Goal: Task Accomplishment & Management: Manage account settings

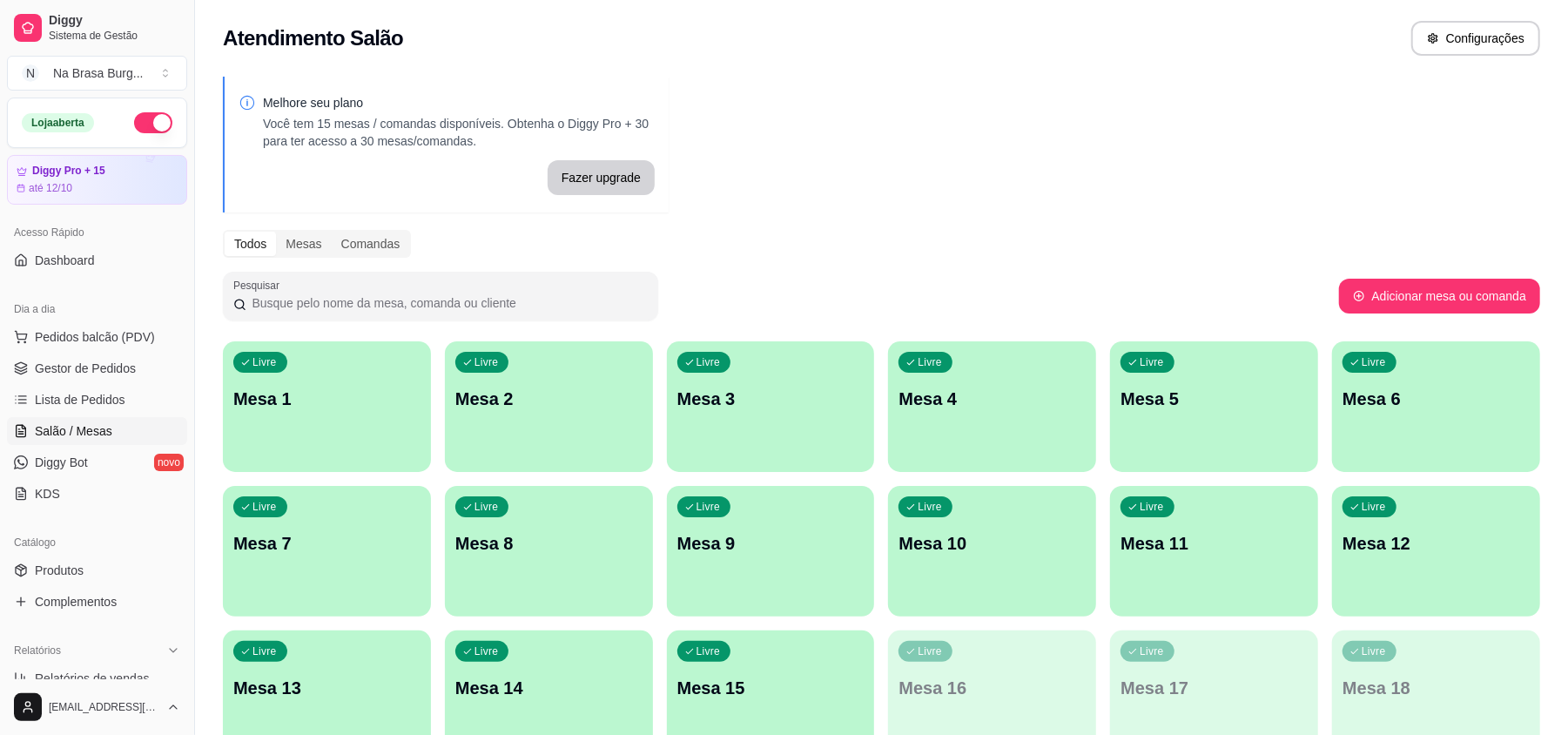
click at [370, 385] on div "Livre Mesa 1" at bounding box center [326, 396] width 208 height 110
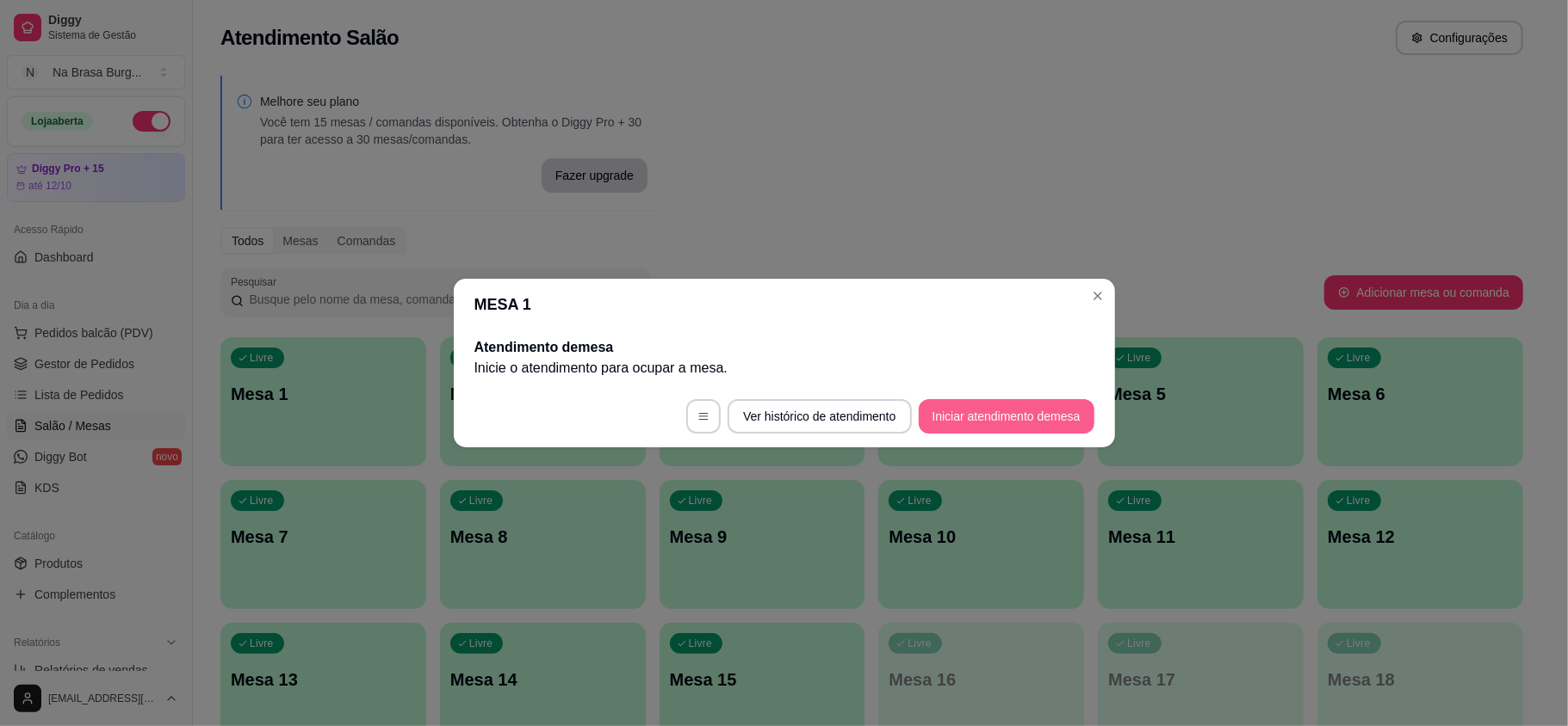
click at [980, 404] on button "Iniciar atendimento de mesa" at bounding box center [1007, 417] width 176 height 34
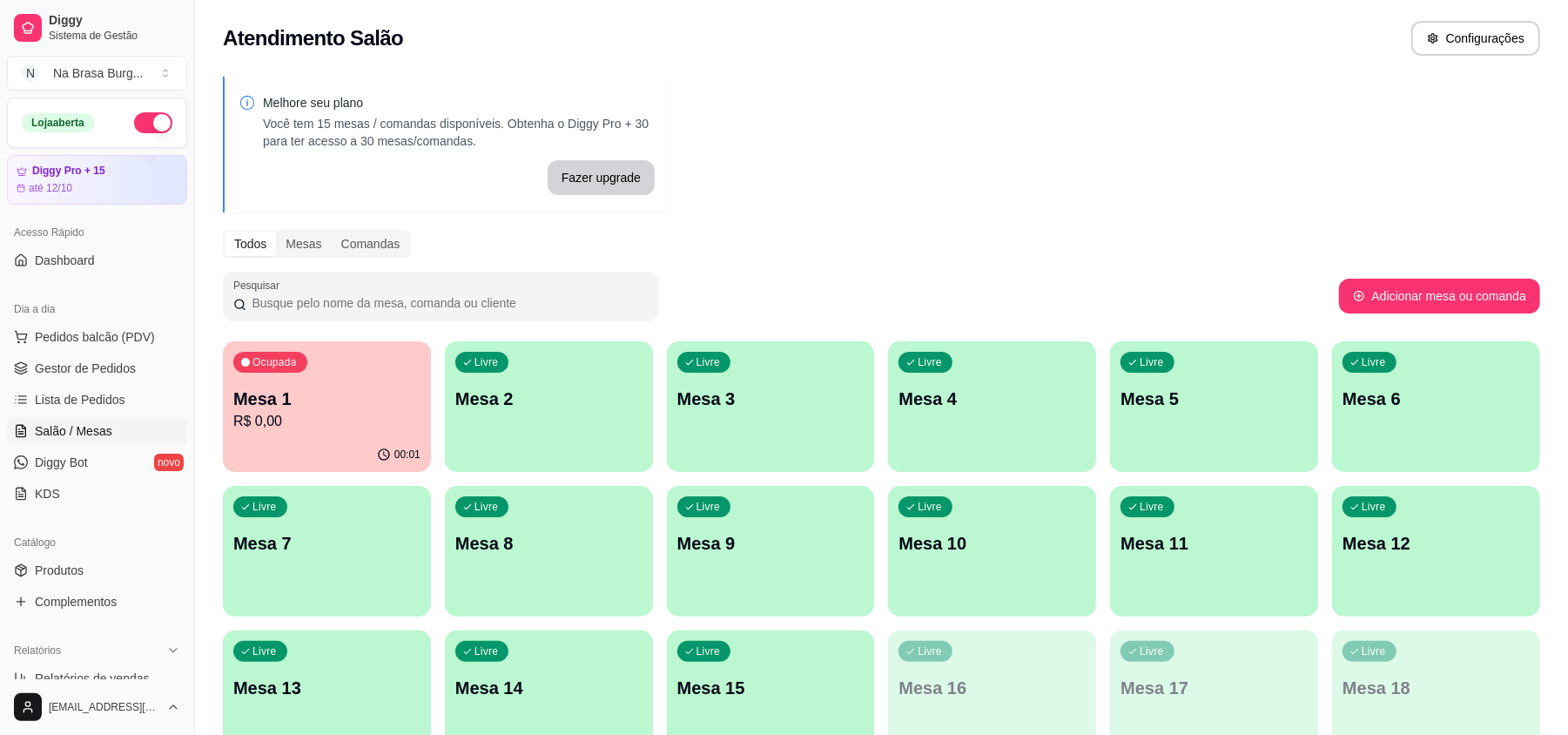
click at [295, 384] on div "Ocupada Mesa 1 R$ 0,00" at bounding box center [326, 389] width 208 height 97
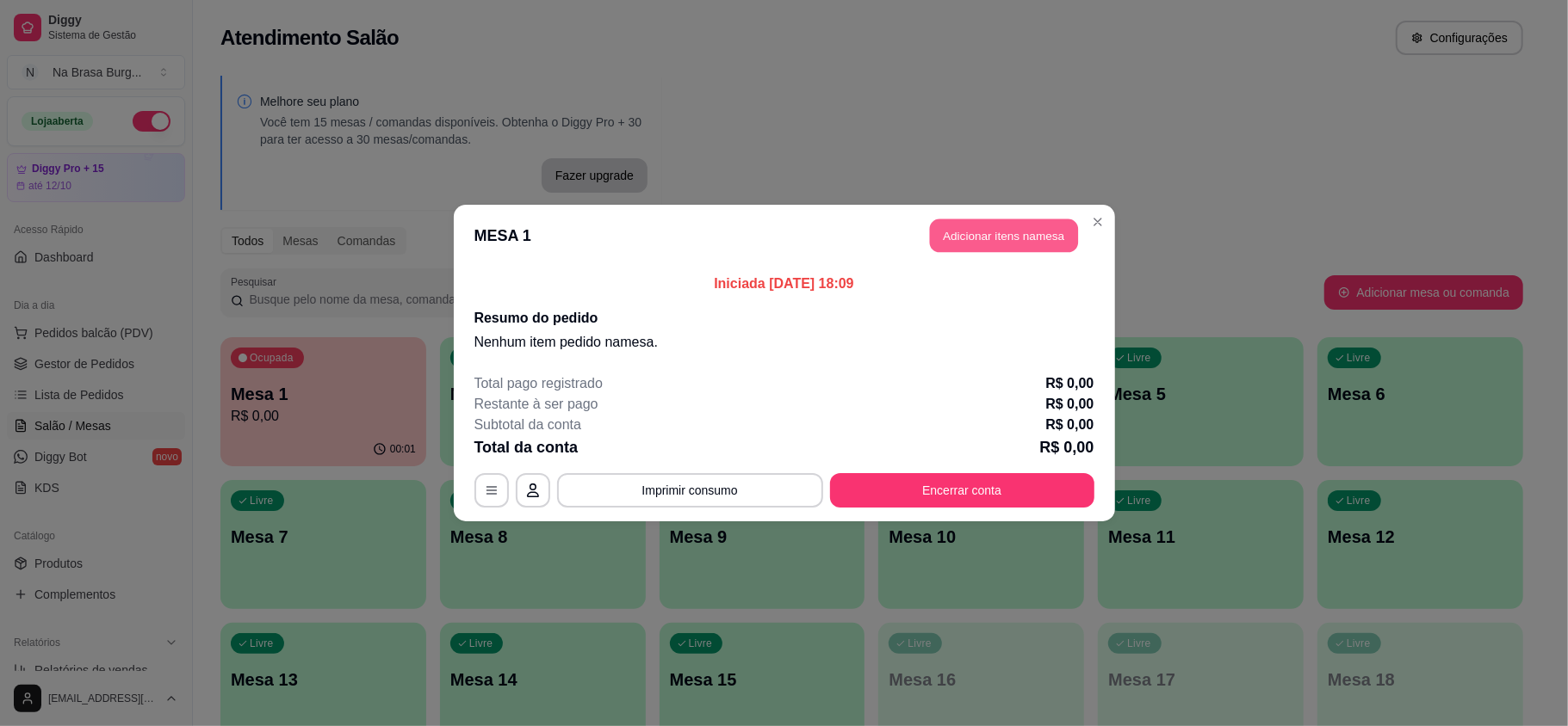
click at [1052, 243] on button "Adicionar itens na mesa" at bounding box center [1003, 236] width 148 height 33
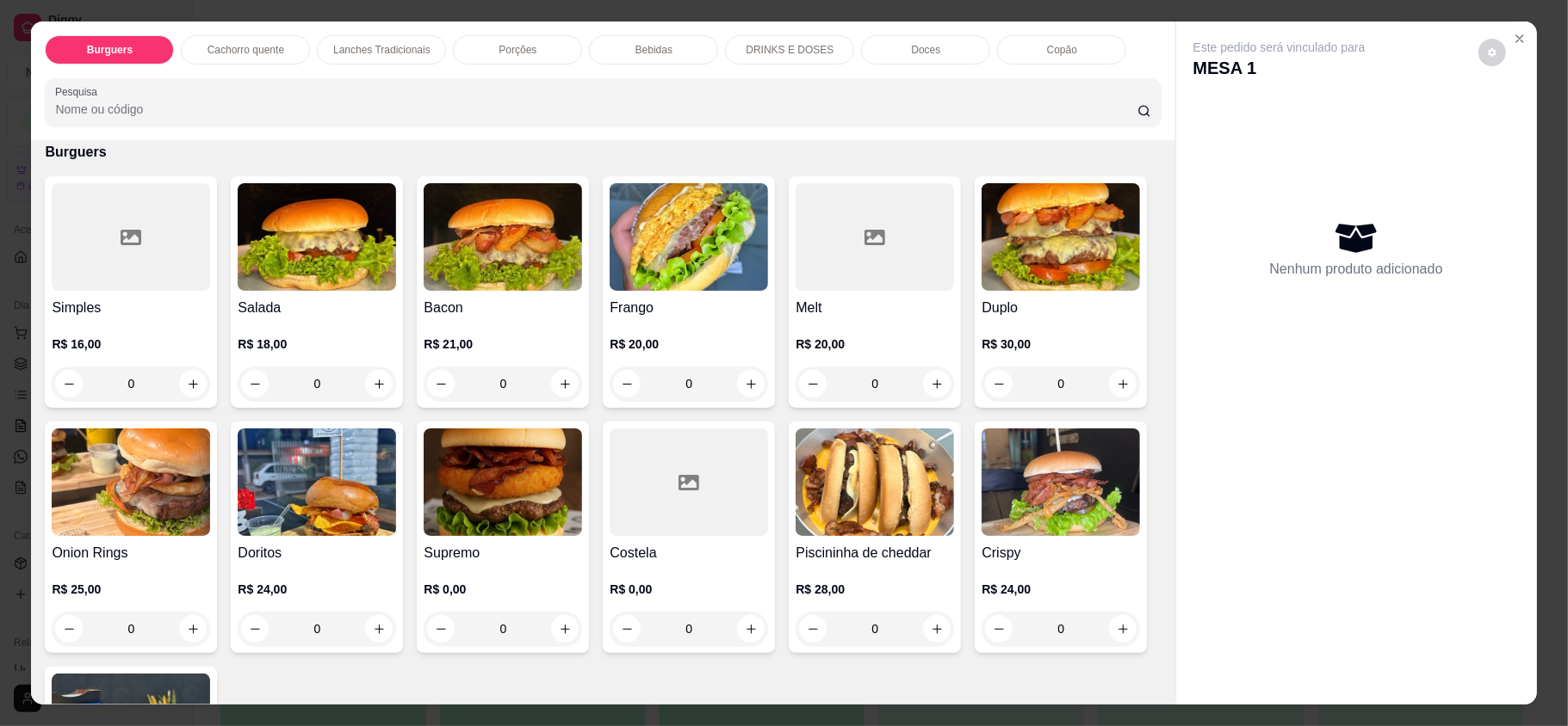
scroll to position [115, 0]
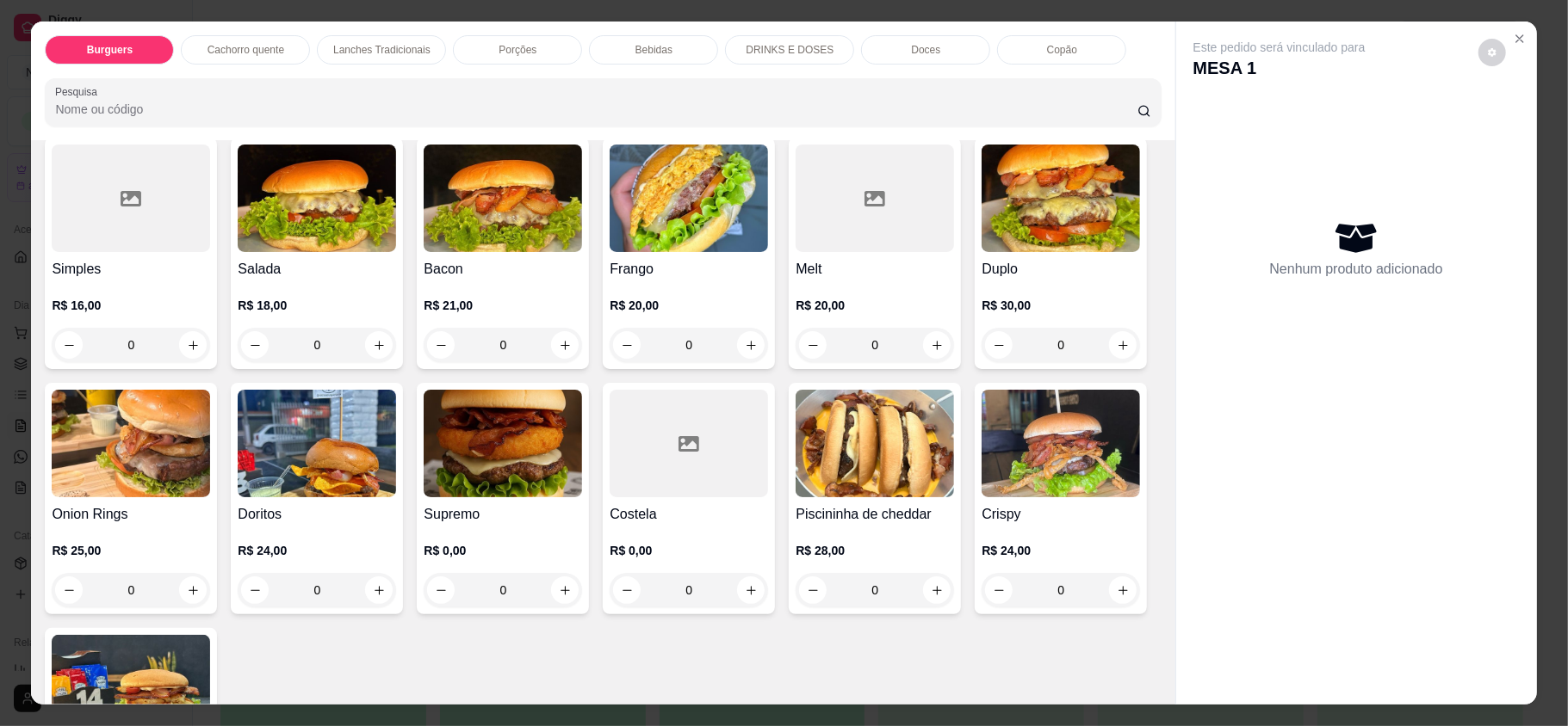
click at [767, 497] on div at bounding box center [689, 444] width 159 height 108
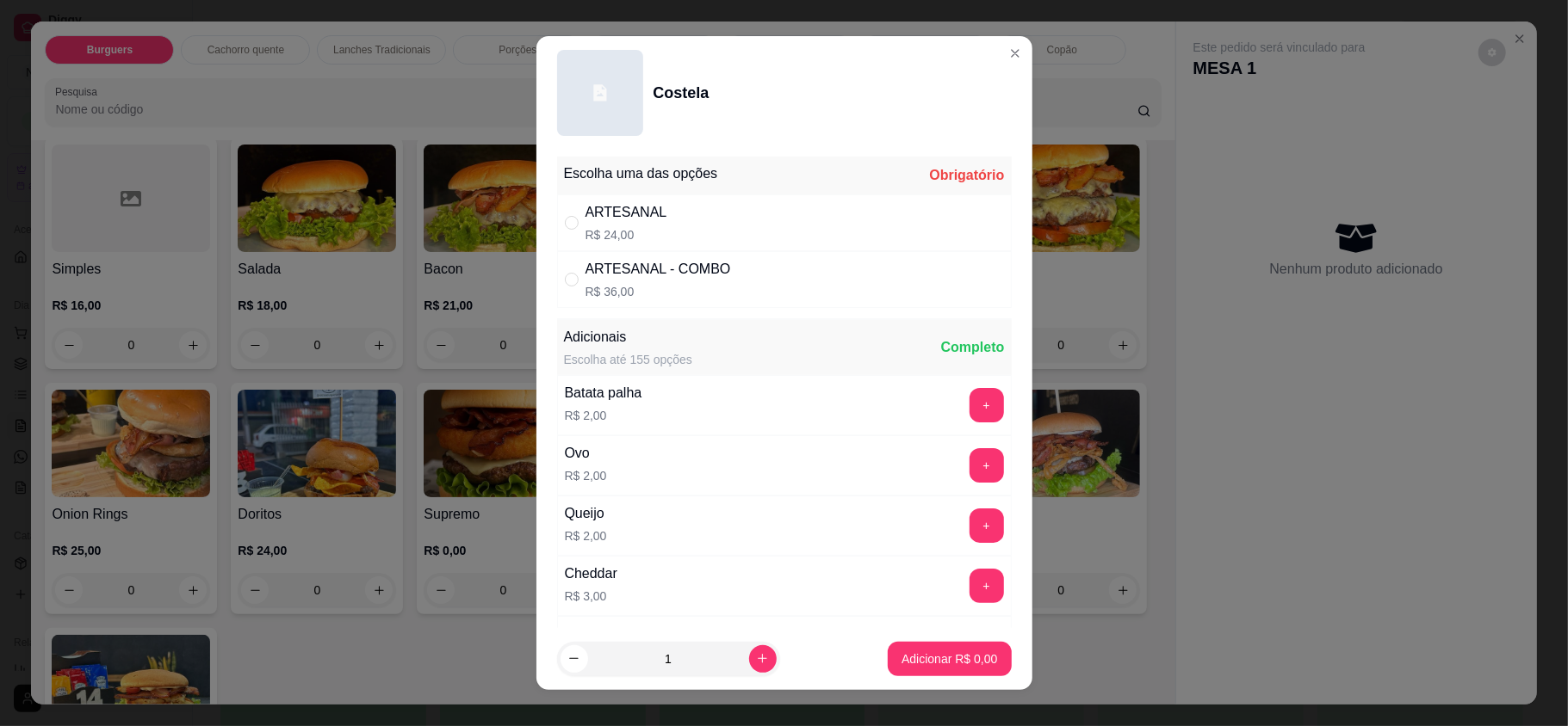
click at [728, 228] on div "ARTESANAL R$ 24,00" at bounding box center [784, 222] width 455 height 56
radio input "true"
click at [926, 665] on p "Adicionar R$ 24,00" at bounding box center [946, 659] width 102 height 17
type input "1"
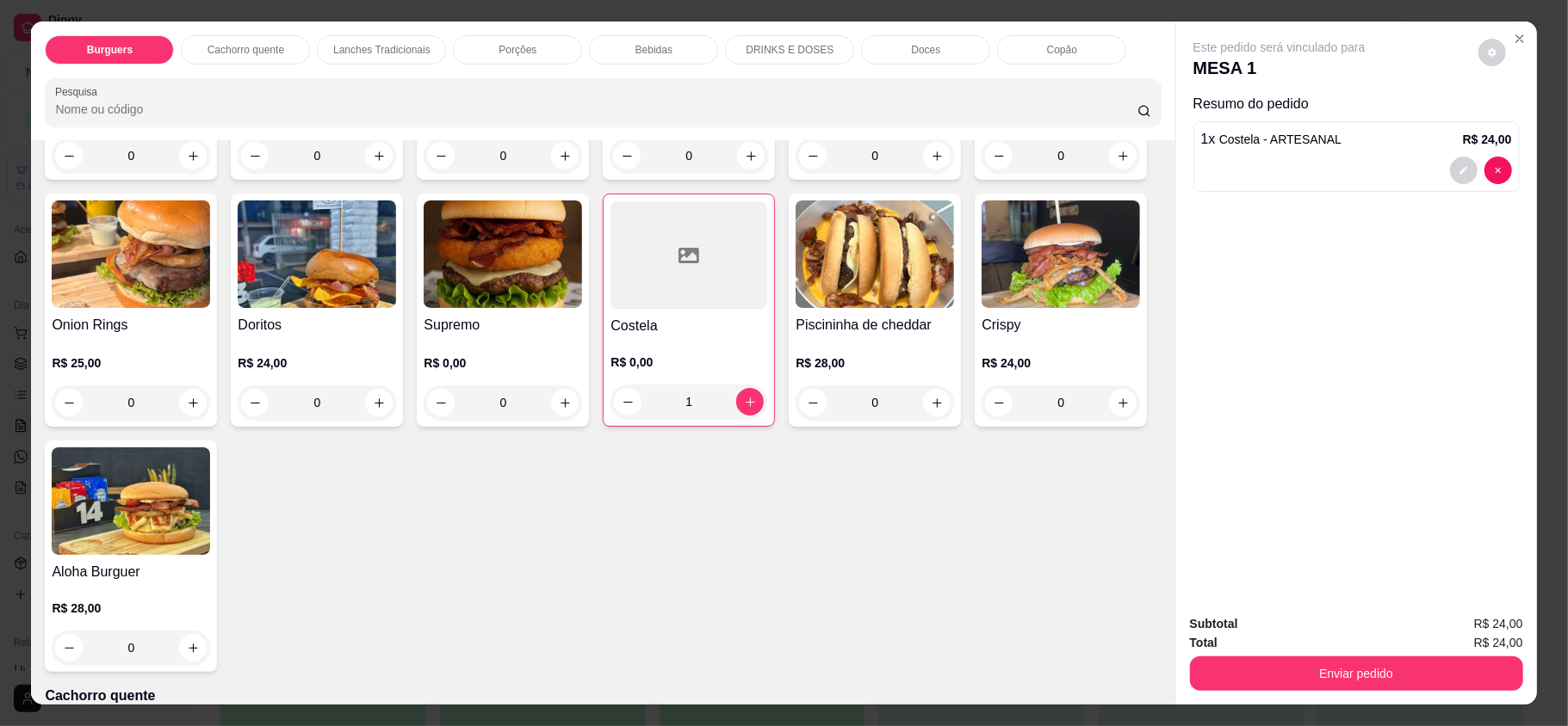
scroll to position [344, 0]
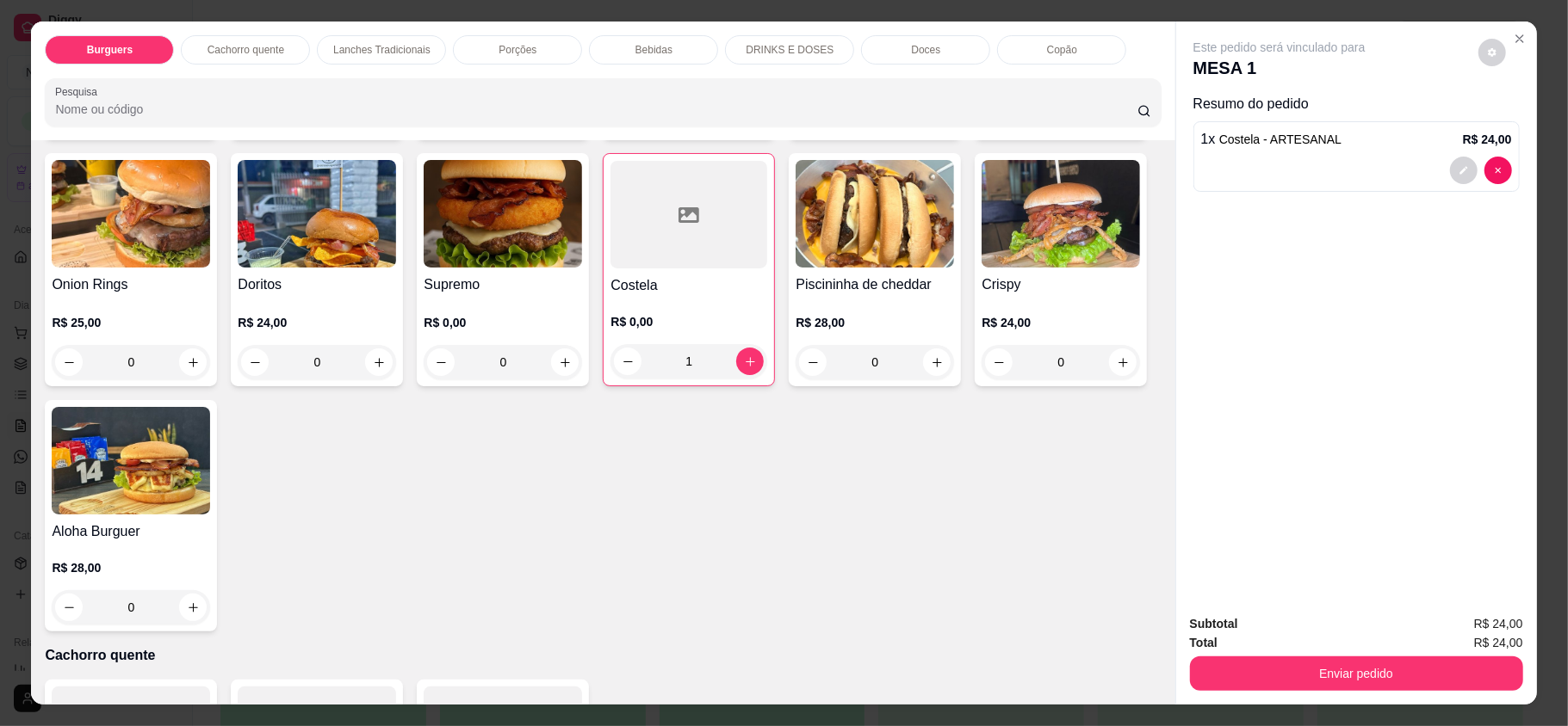
click at [795, 379] on div "0" at bounding box center [874, 362] width 159 height 34
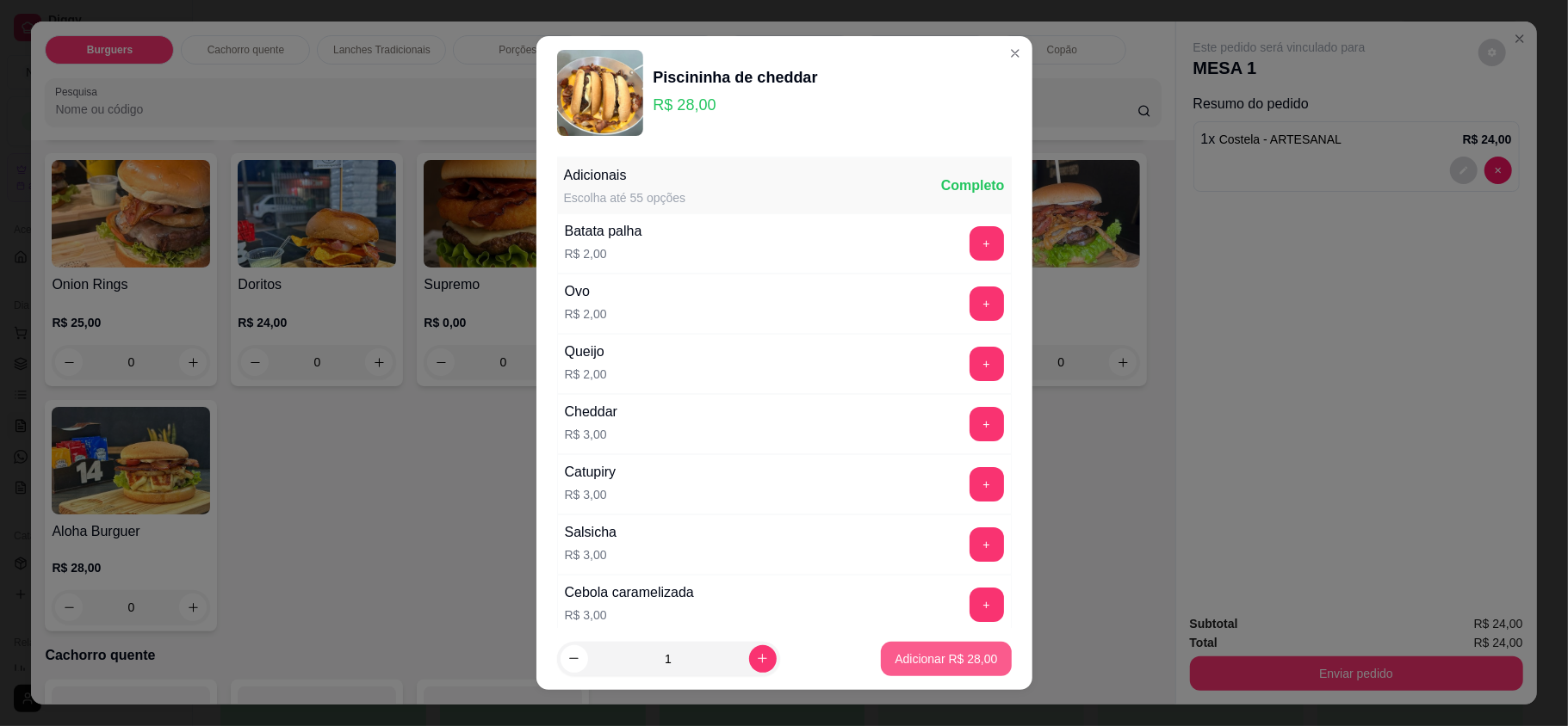
click at [895, 666] on p "Adicionar R$ 28,00" at bounding box center [946, 659] width 102 height 17
type input "1"
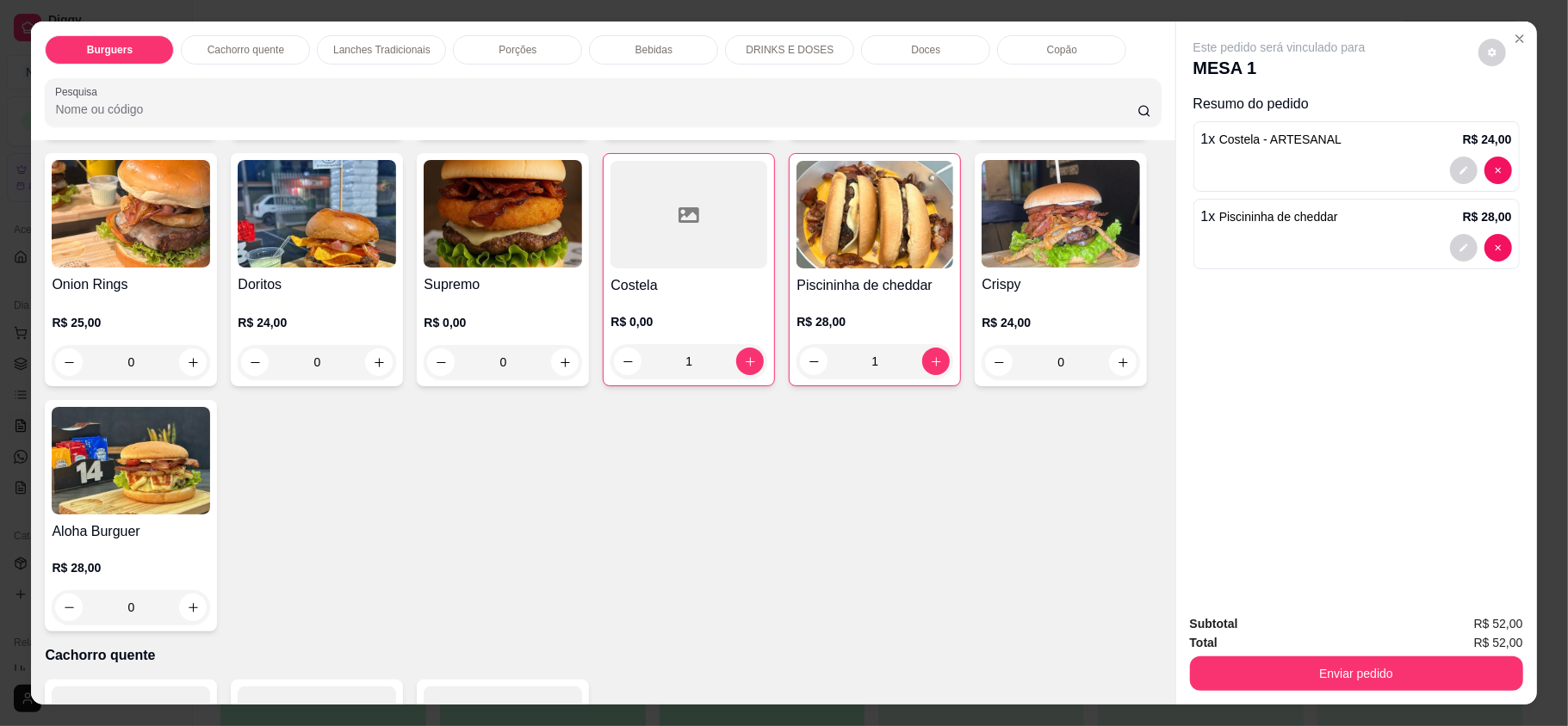
click at [1271, 149] on p "1 x Costela - ARTESANAL" at bounding box center [1270, 139] width 141 height 21
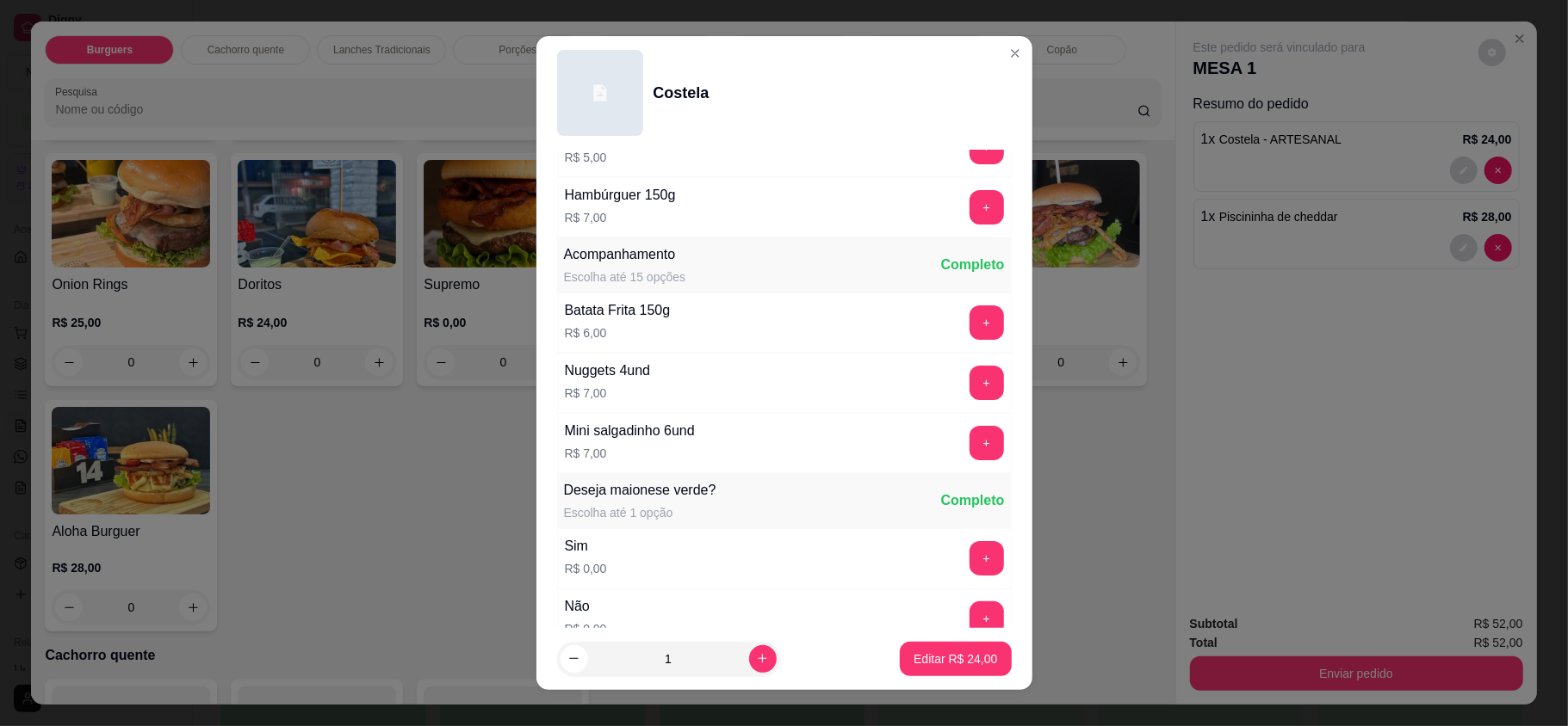
scroll to position [803, 0]
click at [969, 327] on button "+" at bounding box center [986, 320] width 34 height 34
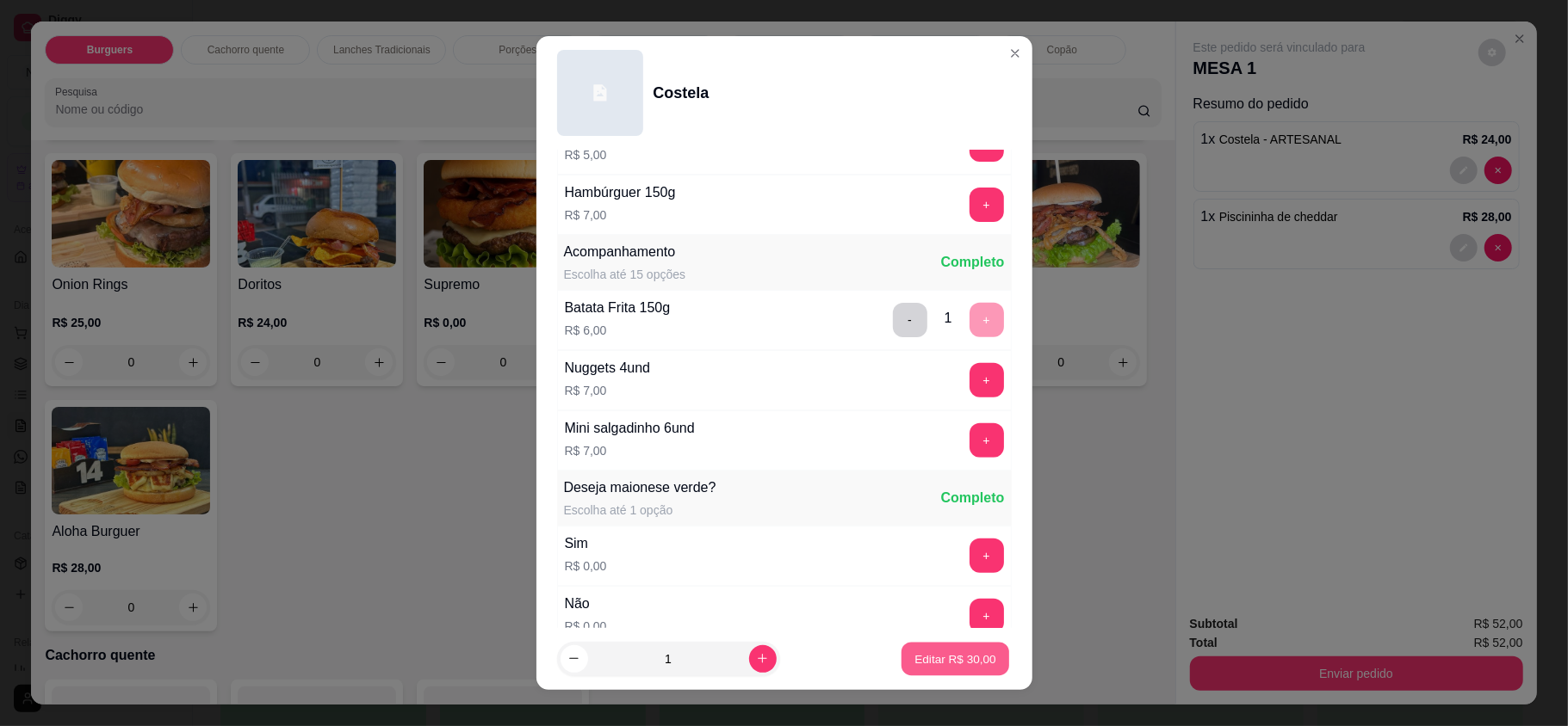
click at [944, 669] on button "Editar R$ 30,00" at bounding box center [955, 658] width 108 height 33
type input "0"
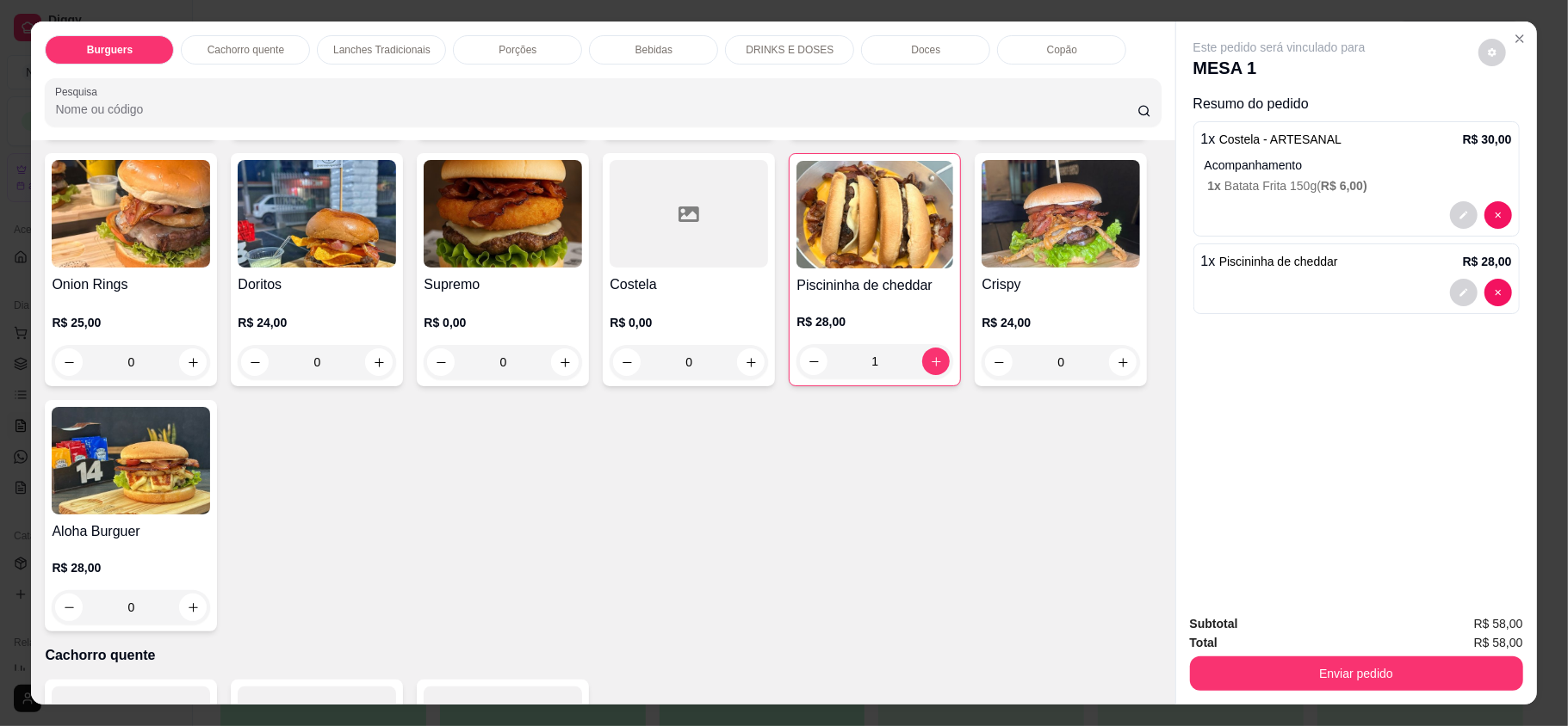
click at [662, 56] on div "Bebidas" at bounding box center [654, 49] width 129 height 30
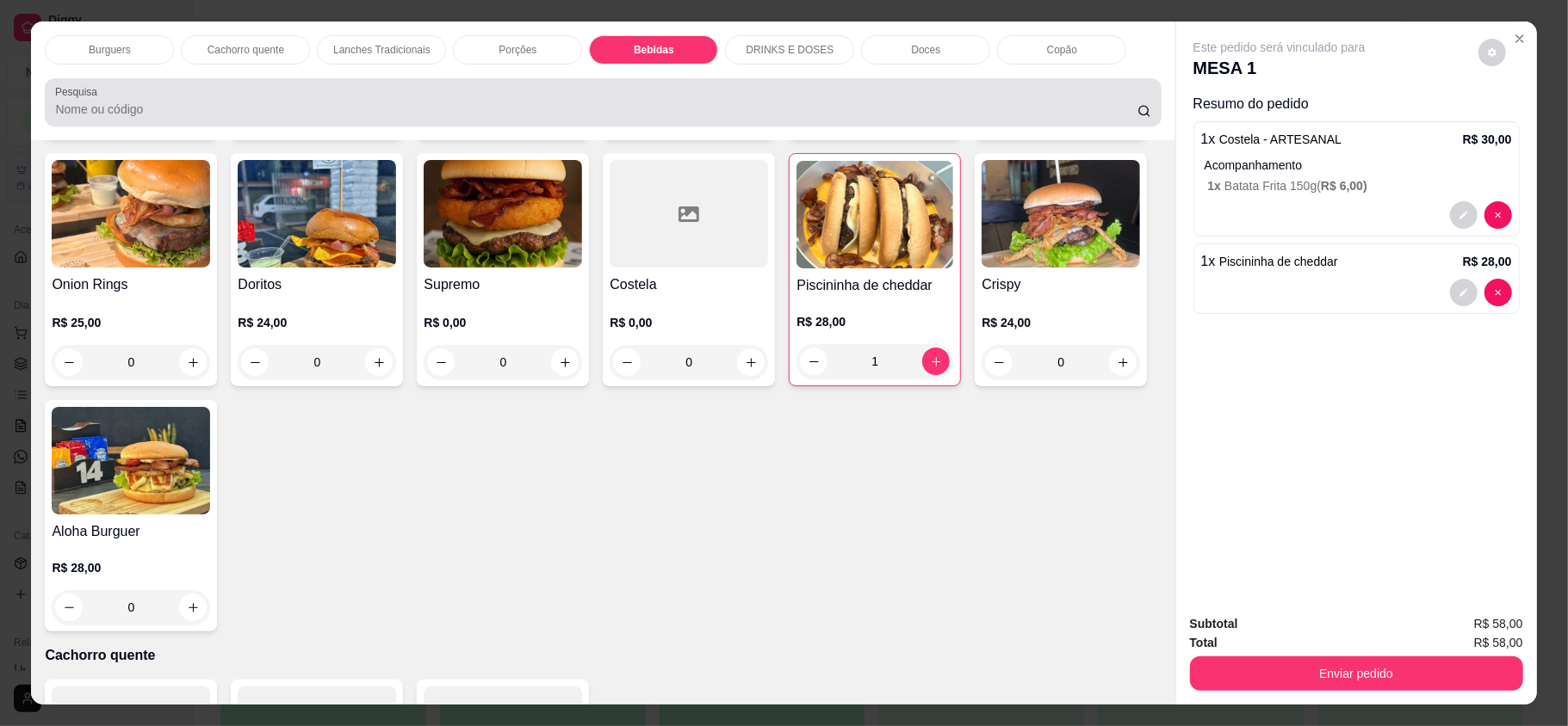
scroll to position [32, 0]
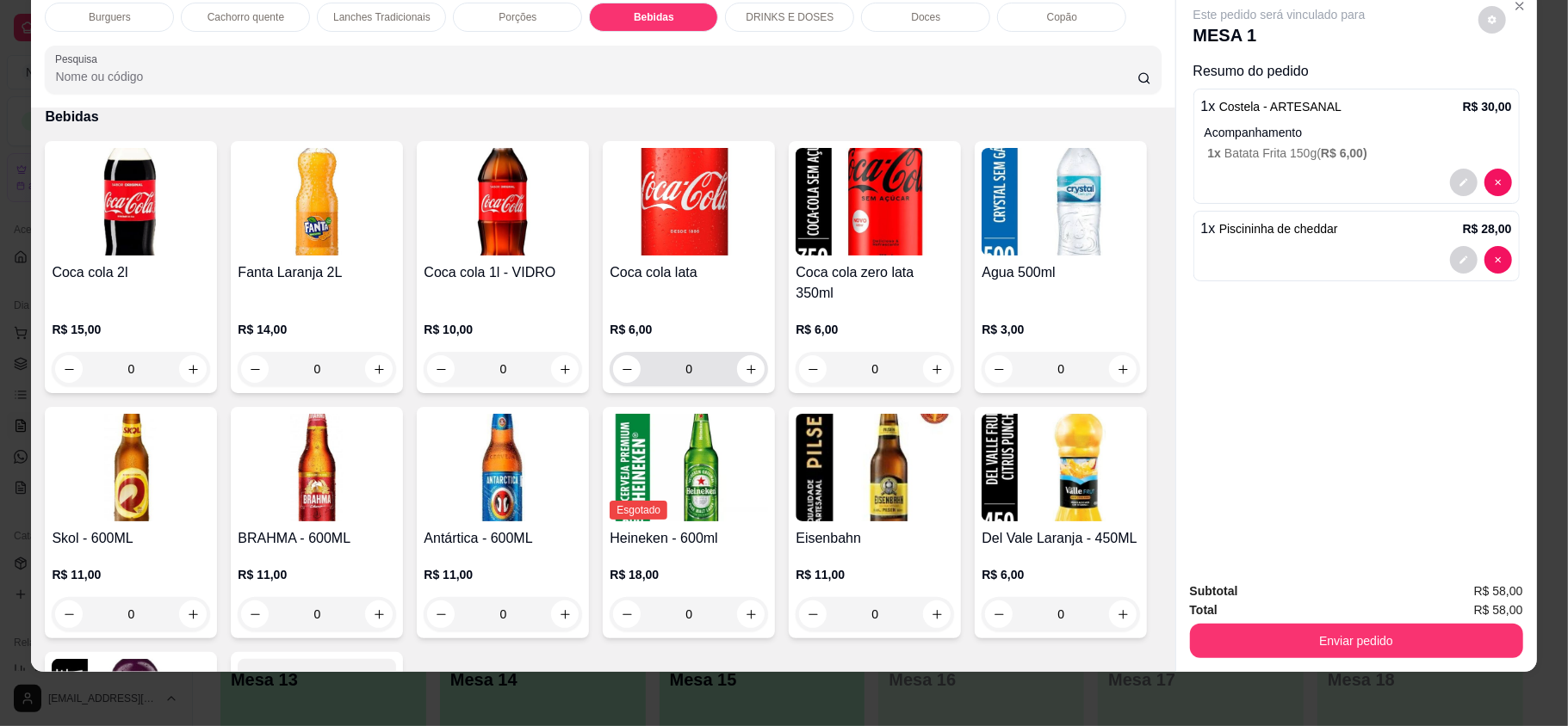
click at [745, 363] on icon "increase-product-quantity" at bounding box center [751, 369] width 13 height 13
click at [744, 362] on icon "increase-product-quantity" at bounding box center [750, 368] width 13 height 13
type input "3"
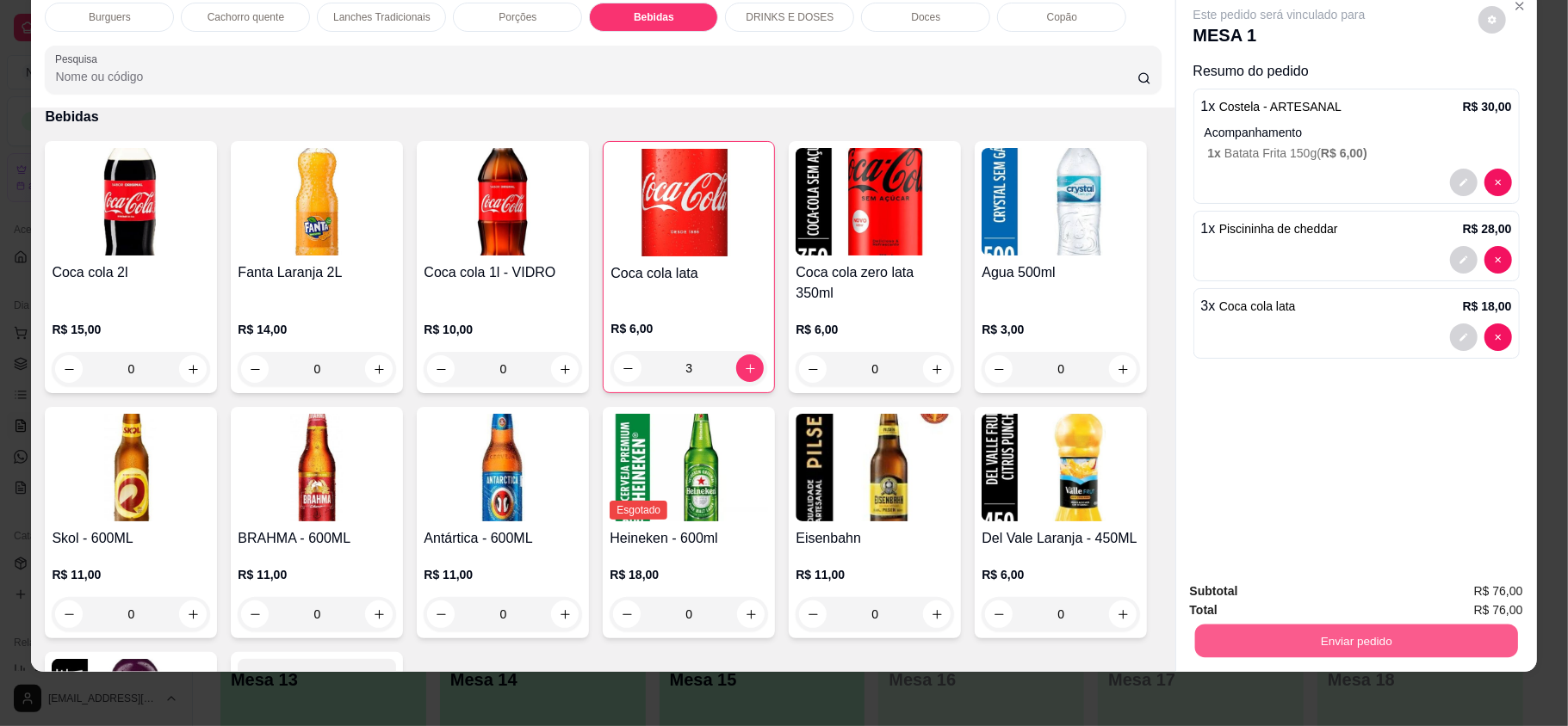
click at [1398, 635] on button "Enviar pedido" at bounding box center [1356, 640] width 323 height 33
click at [1393, 597] on button "Registrar cliente" at bounding box center [1361, 598] width 110 height 32
click at [1295, 637] on button "Enviar pedido" at bounding box center [1356, 640] width 323 height 33
click at [1482, 586] on button "Enviar pedido" at bounding box center [1476, 598] width 98 height 32
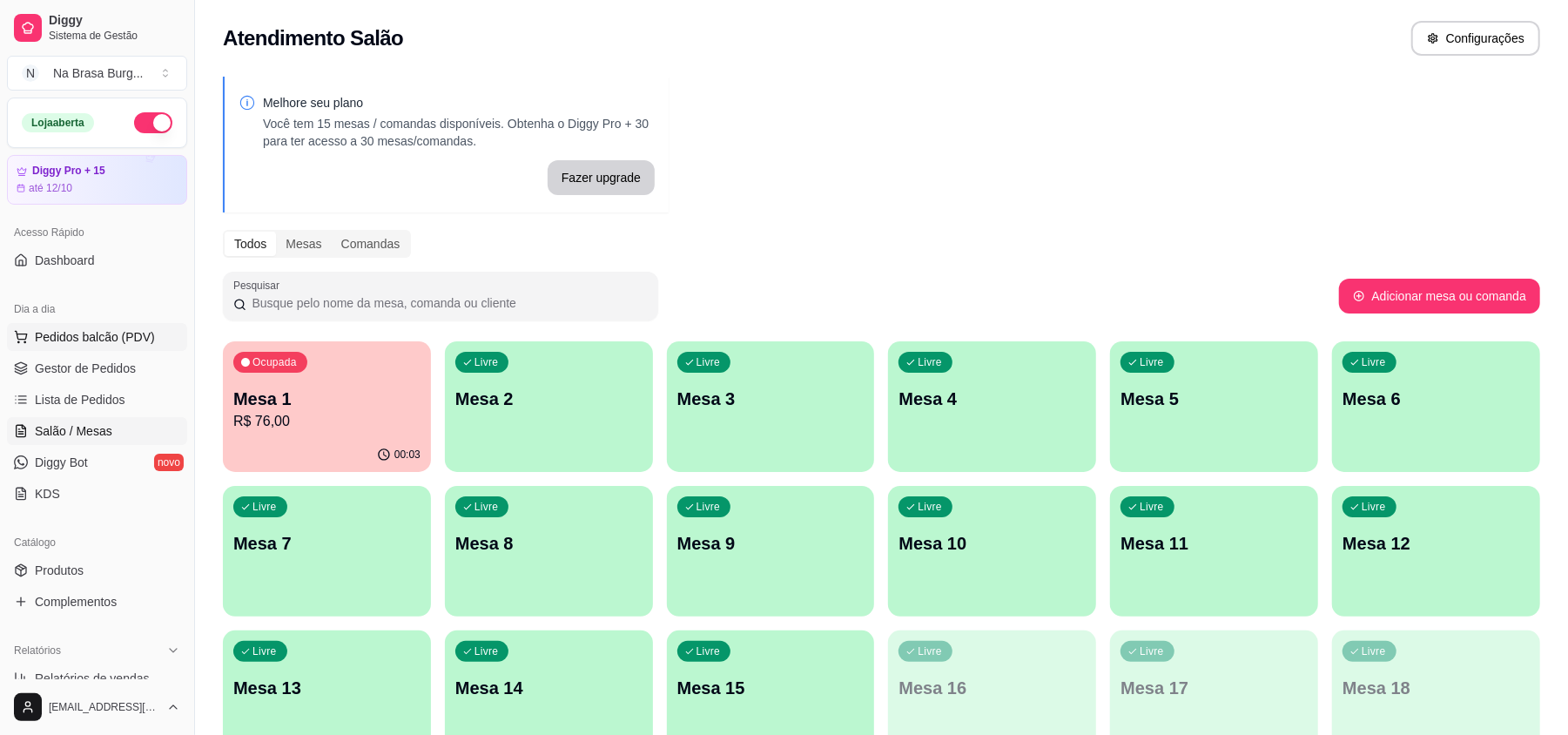
click at [119, 338] on span "Pedidos balcão (PDV)" at bounding box center [94, 337] width 121 height 17
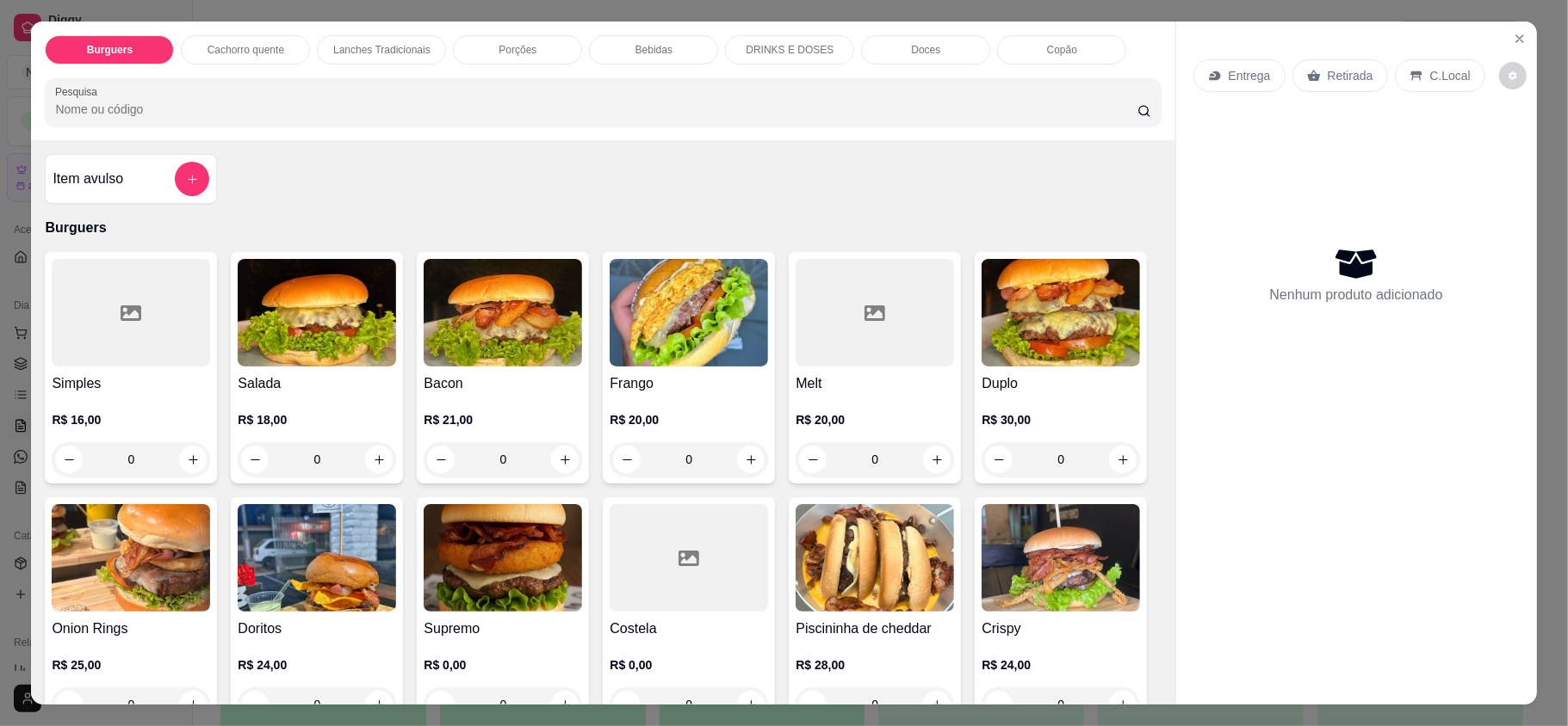
click at [236, 45] on p "Cachorro quente" at bounding box center [245, 49] width 76 height 13
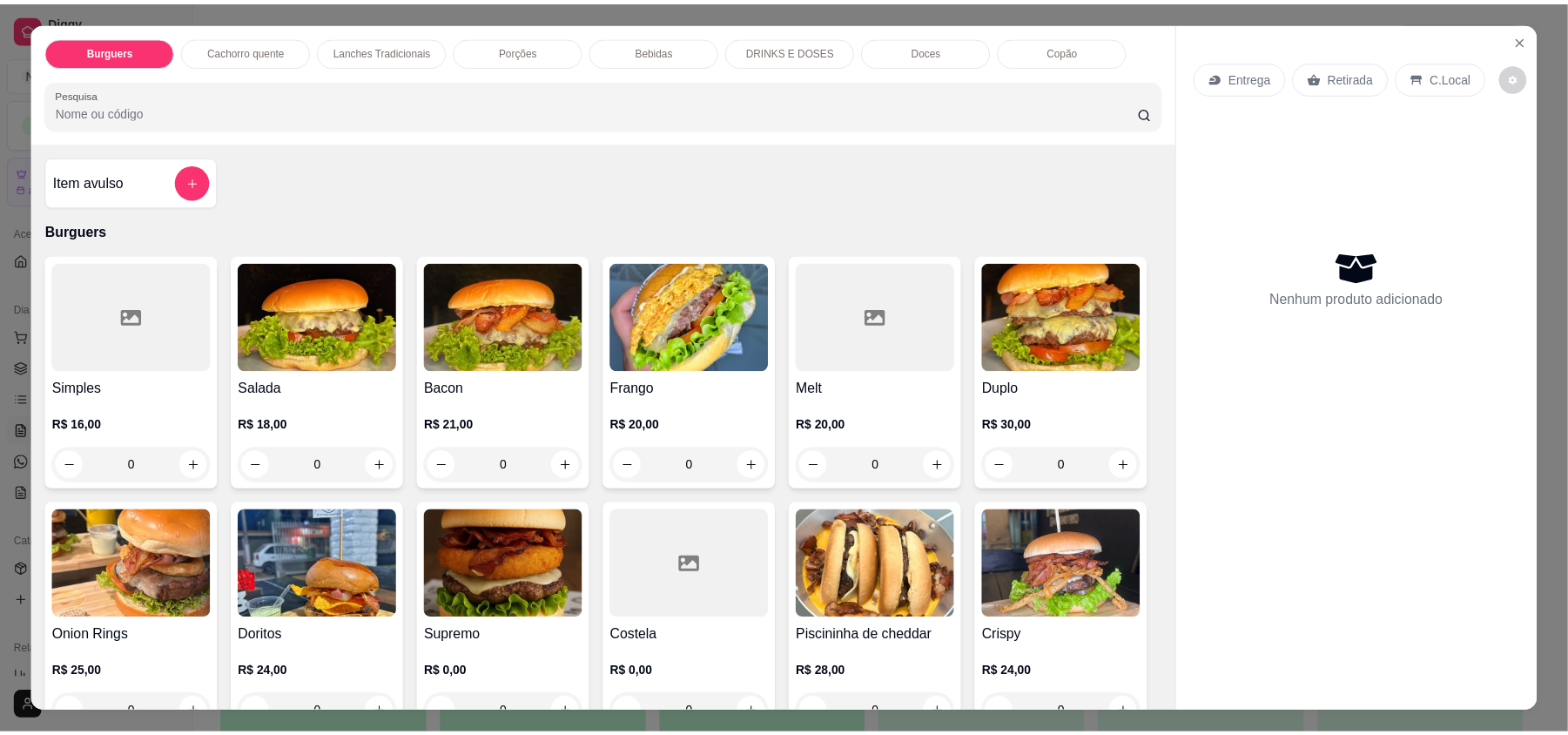
scroll to position [33, 0]
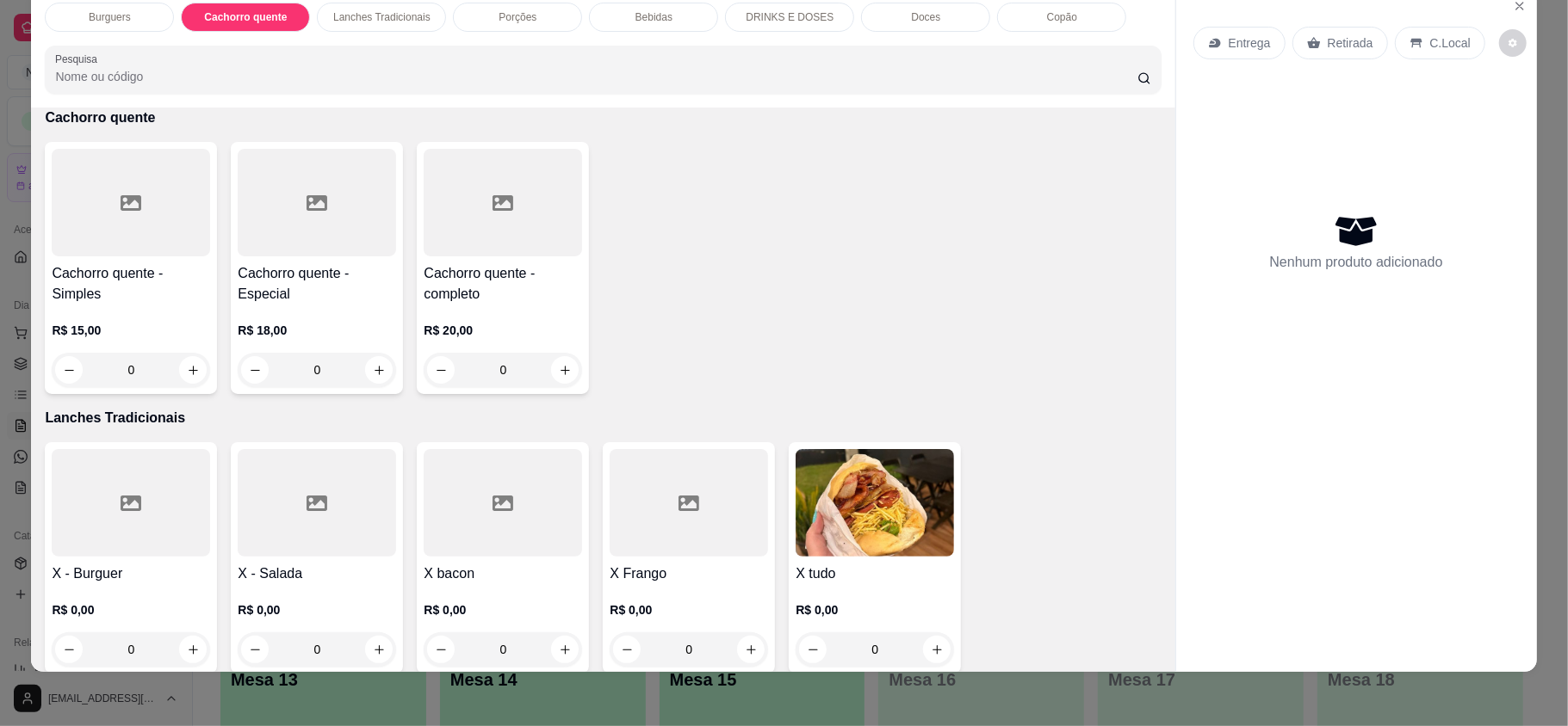
click at [559, 377] on div "0" at bounding box center [502, 370] width 159 height 34
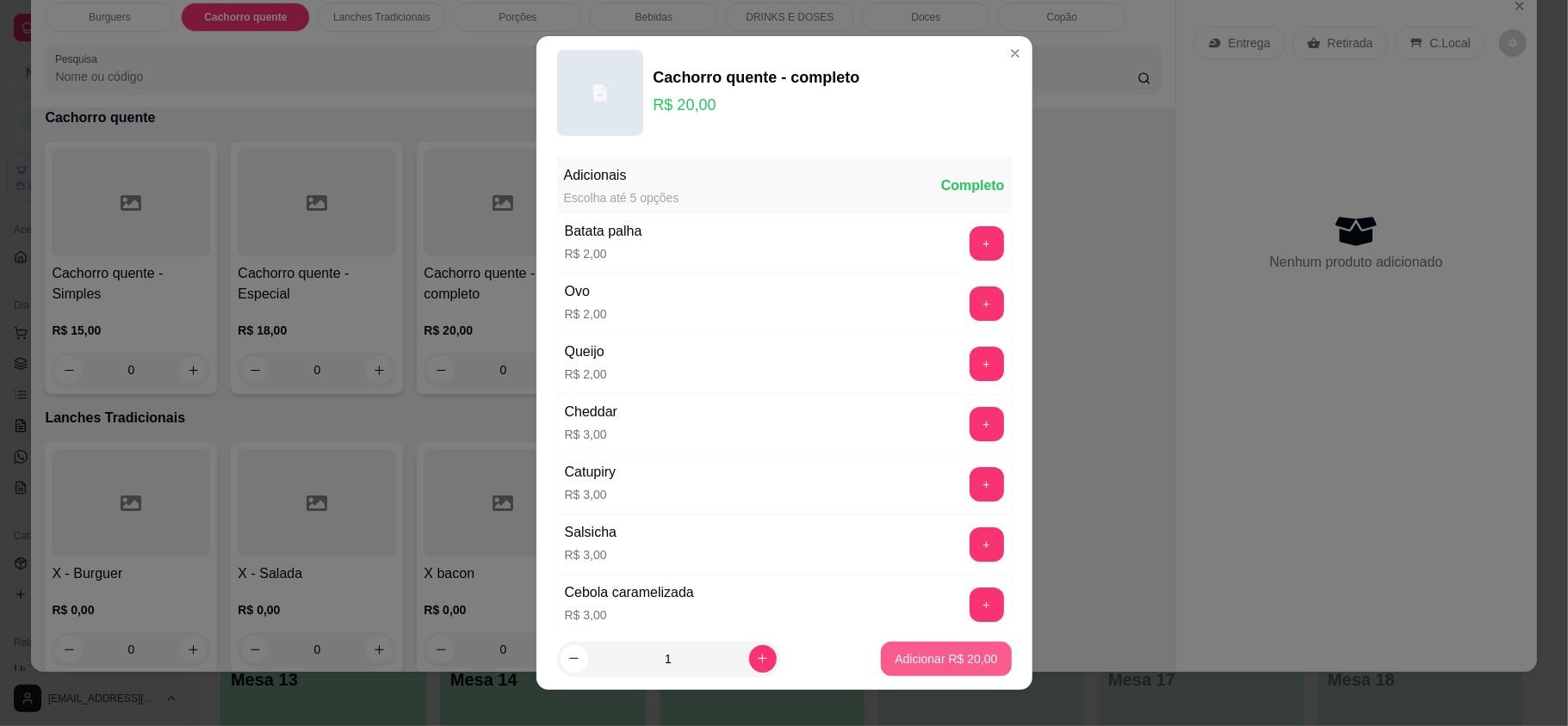
click at [954, 652] on p "Adicionar R$ 20,00" at bounding box center [946, 659] width 102 height 17
type input "1"
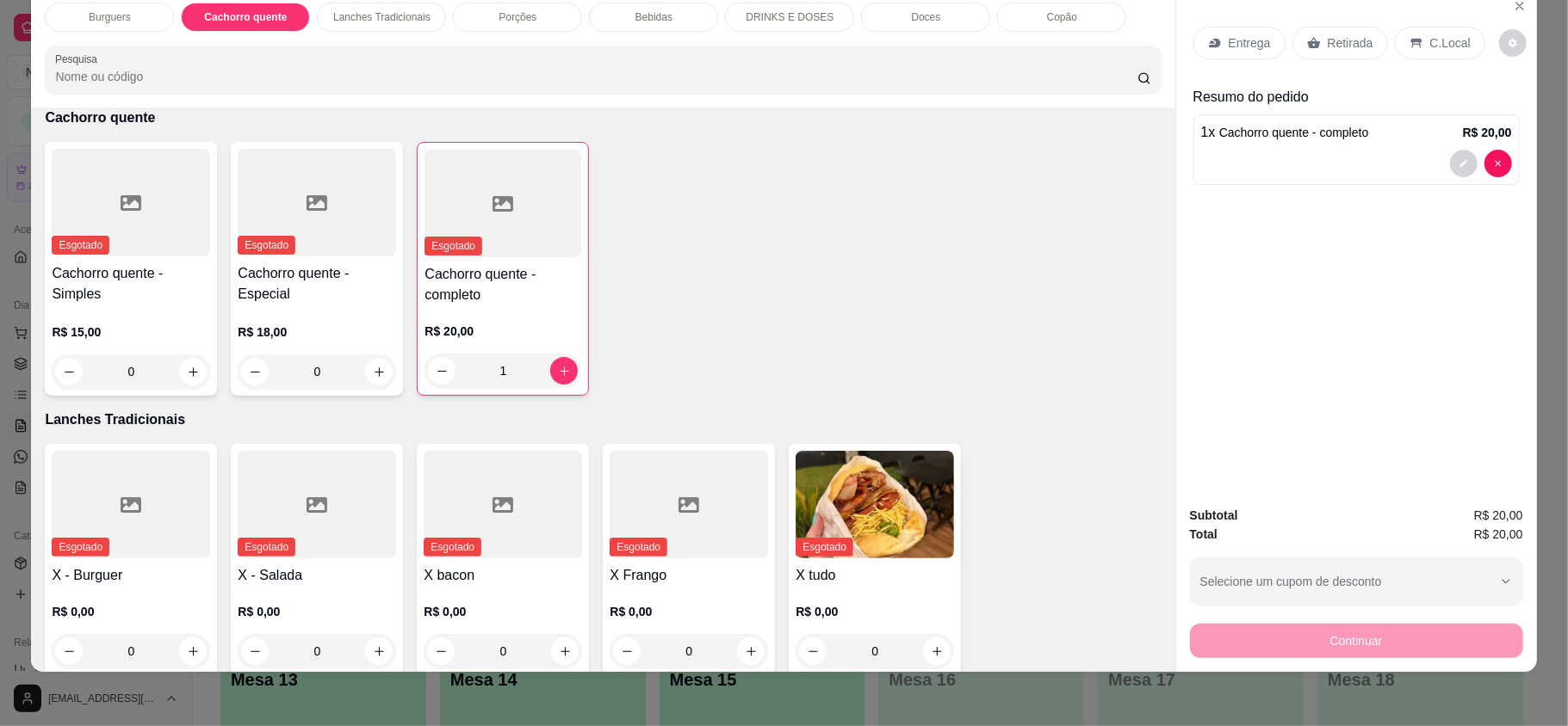
click at [1241, 47] on p "Entrega" at bounding box center [1249, 42] width 42 height 17
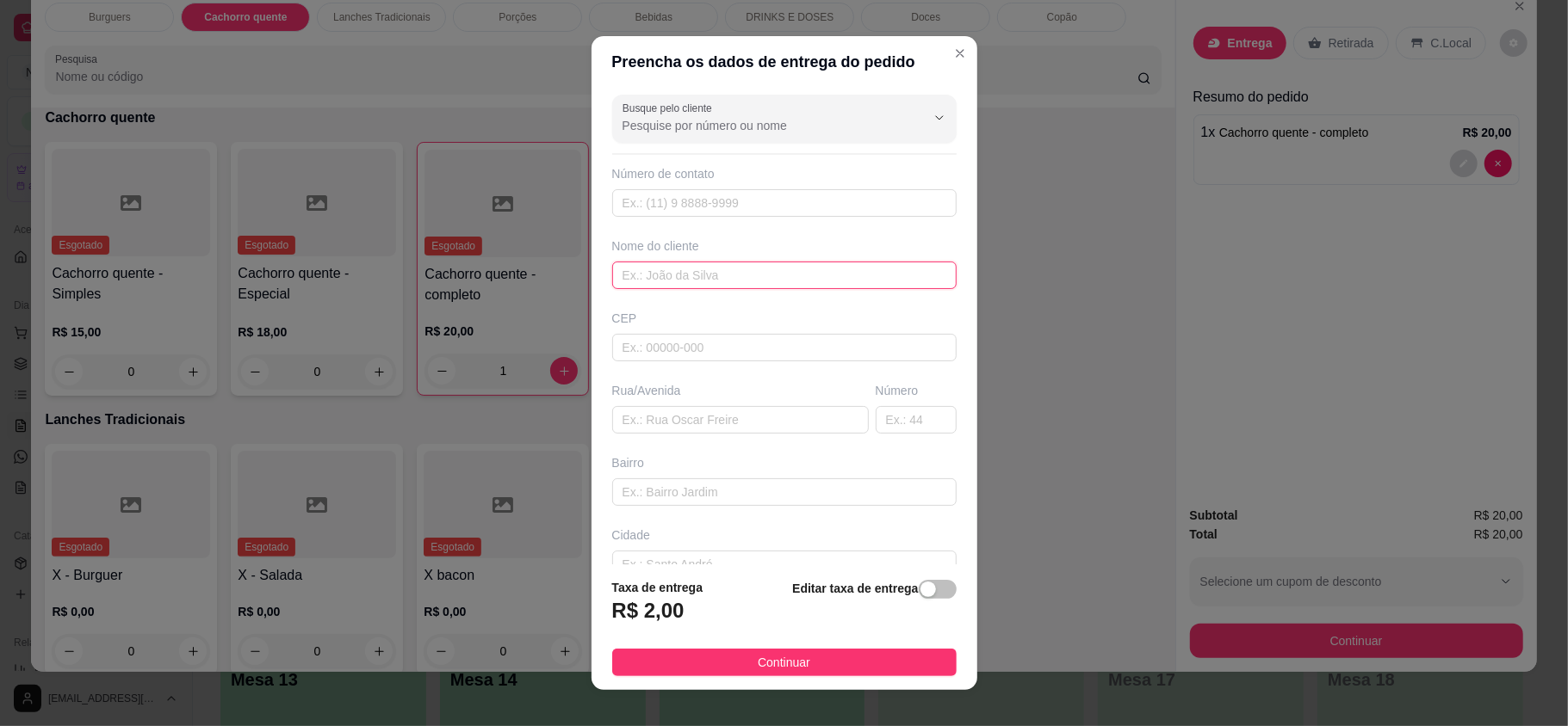
click at [782, 275] on input "text" at bounding box center [784, 275] width 344 height 28
type input "a"
type input "larissa"
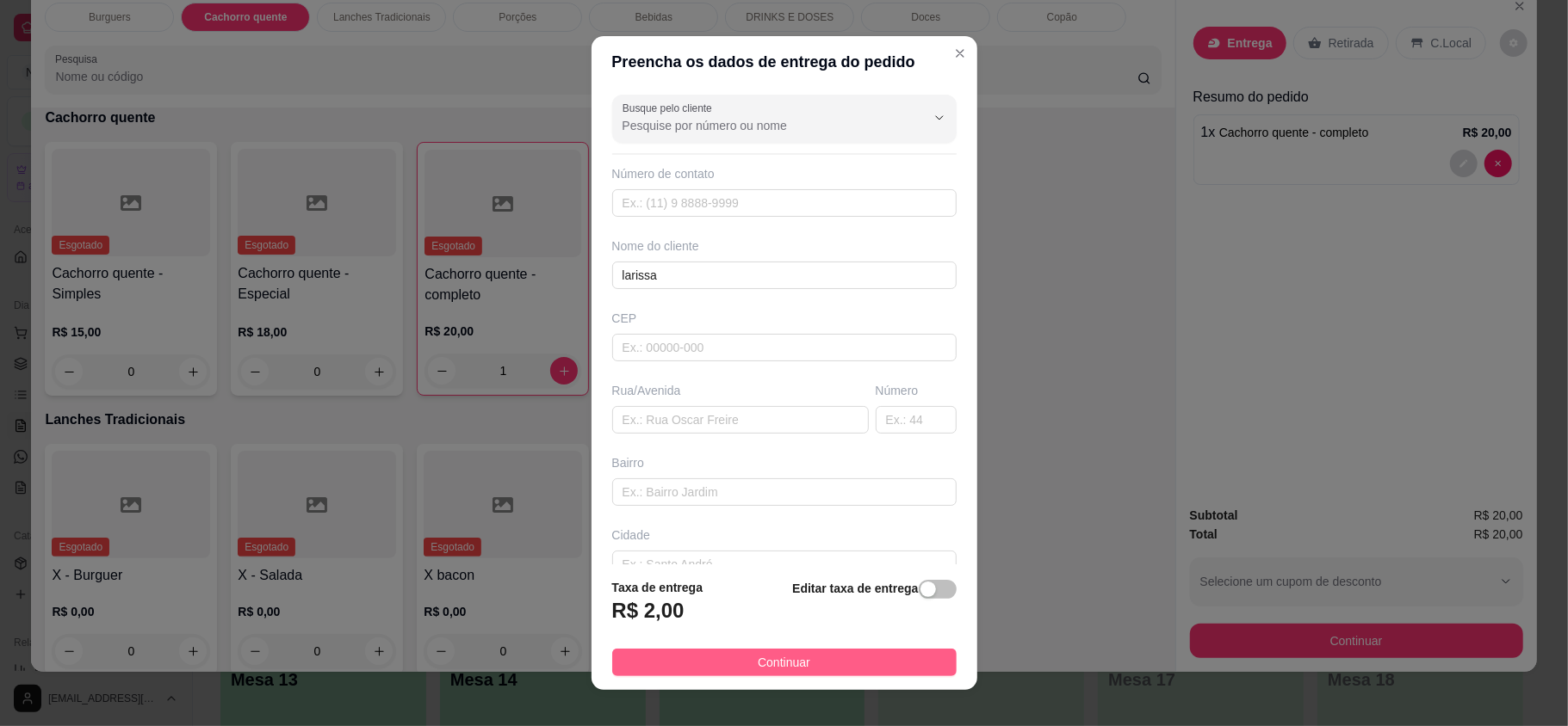
click at [886, 662] on button "Continuar" at bounding box center [784, 662] width 344 height 28
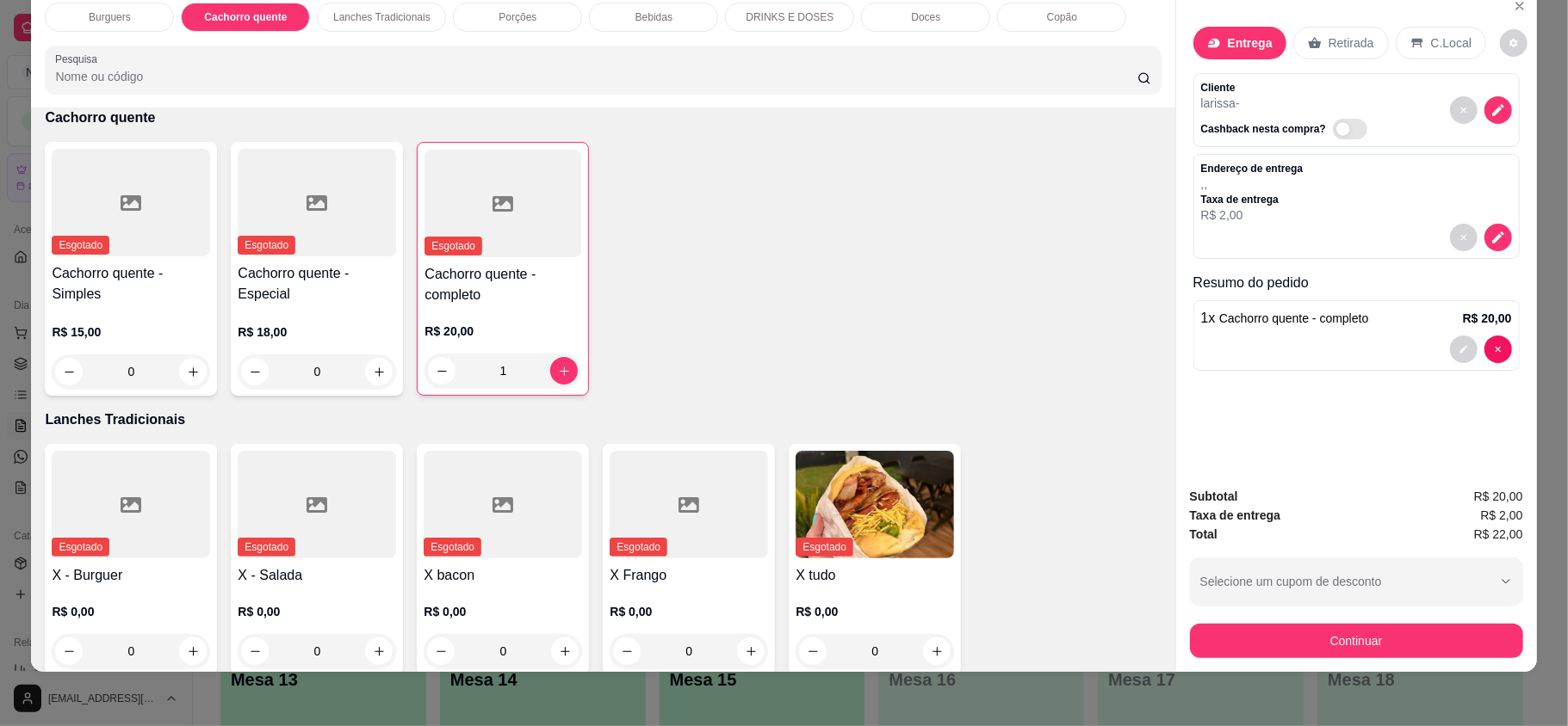
click at [1502, 659] on div "Subtotal R$ 20,00 Taxa de entrega R$ 2,00 Total R$ 22,00 Selecione um cupom de …" at bounding box center [1356, 573] width 360 height 199
click at [1484, 644] on button "Continuar" at bounding box center [1356, 641] width 334 height 34
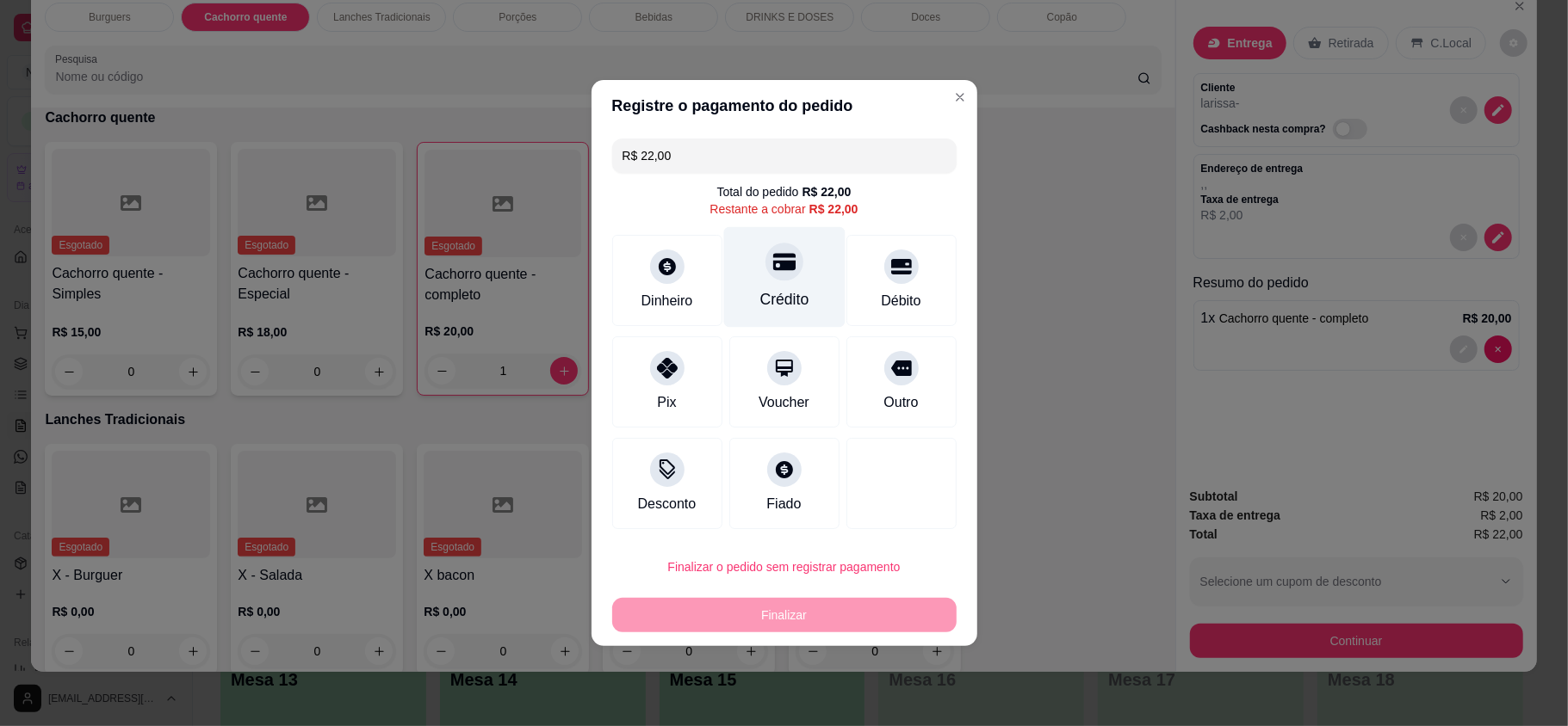
drag, startPoint x: 765, startPoint y: 288, endPoint x: 775, endPoint y: 298, distance: 14.1
click at [765, 289] on div "Crédito" at bounding box center [784, 299] width 49 height 22
type input "R$ 0,00"
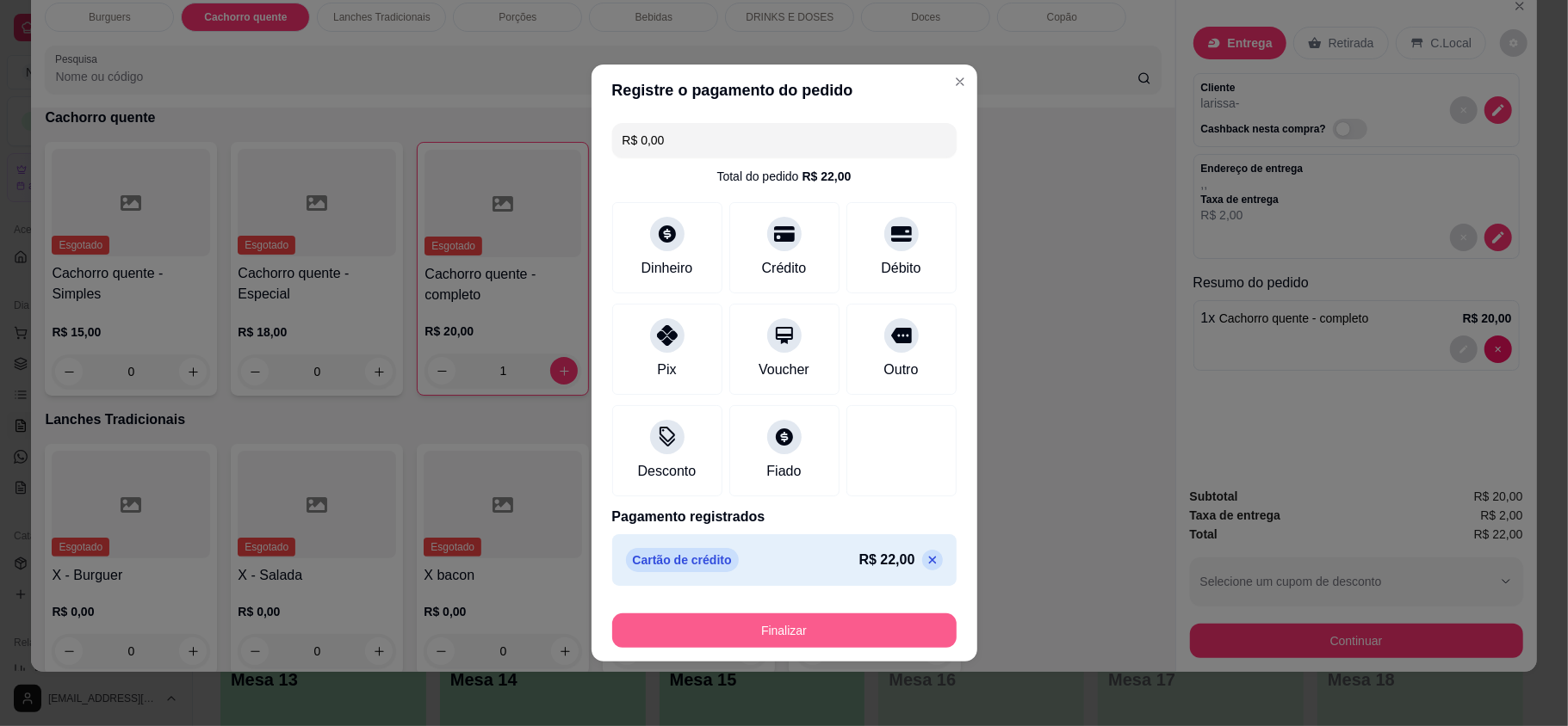
click at [835, 628] on button "Finalizar" at bounding box center [784, 631] width 344 height 34
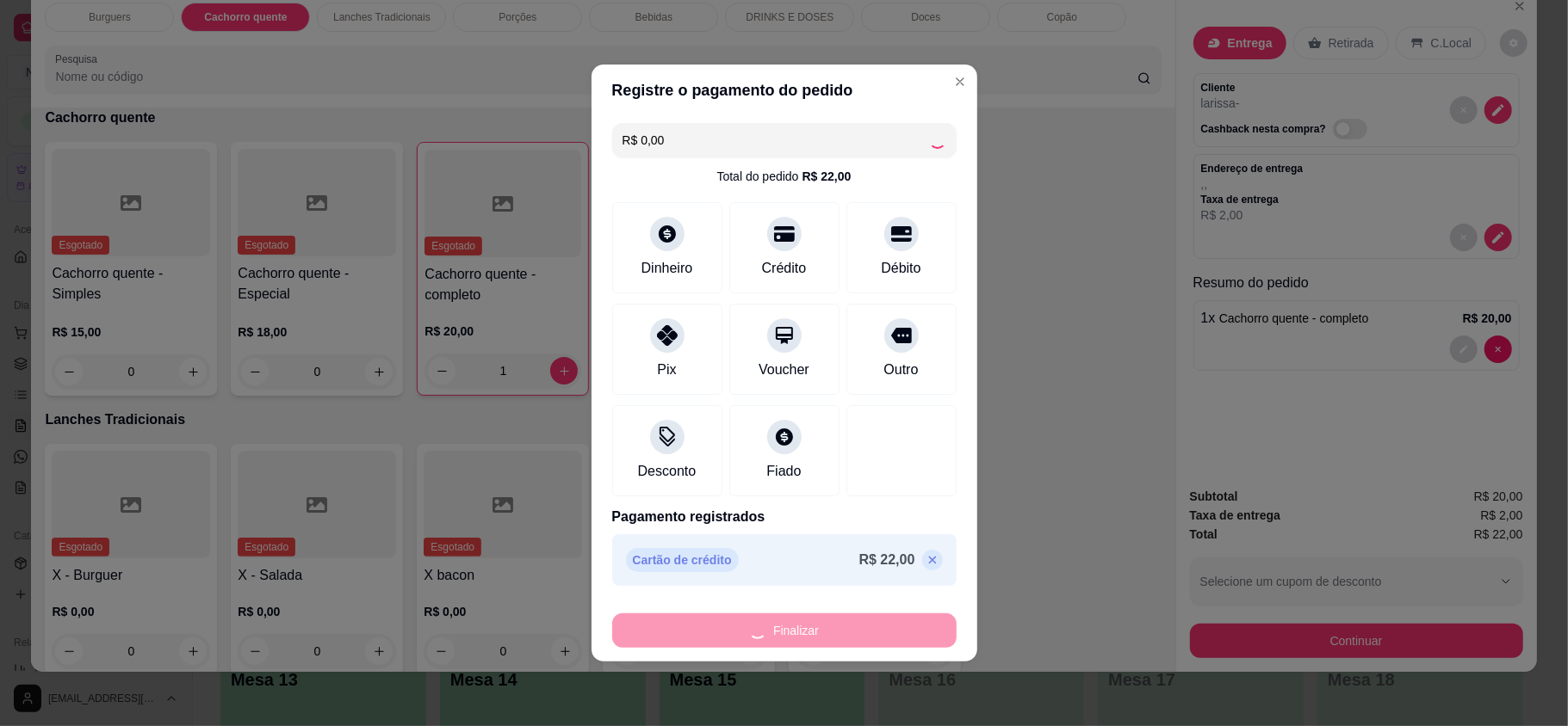
type input "0"
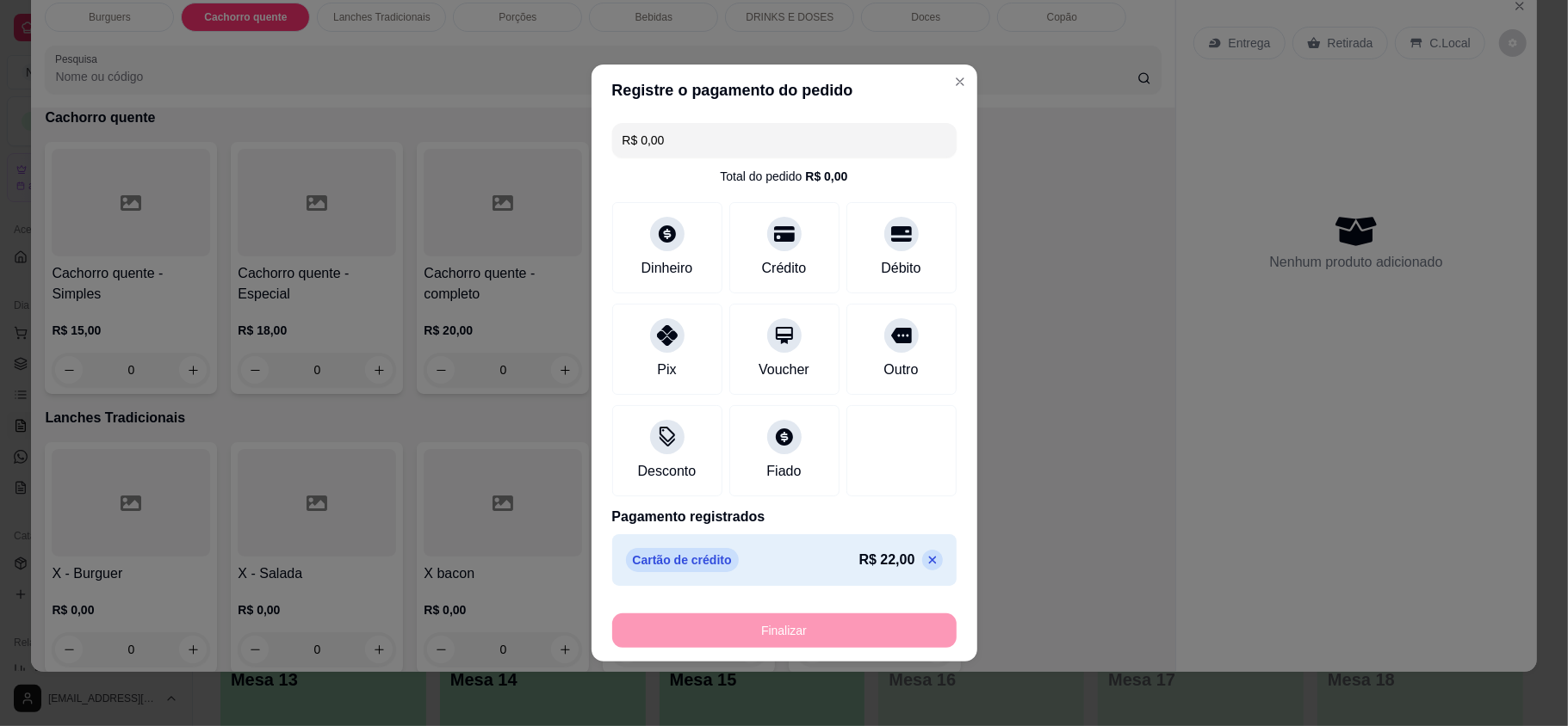
type input "-R$ 22,00"
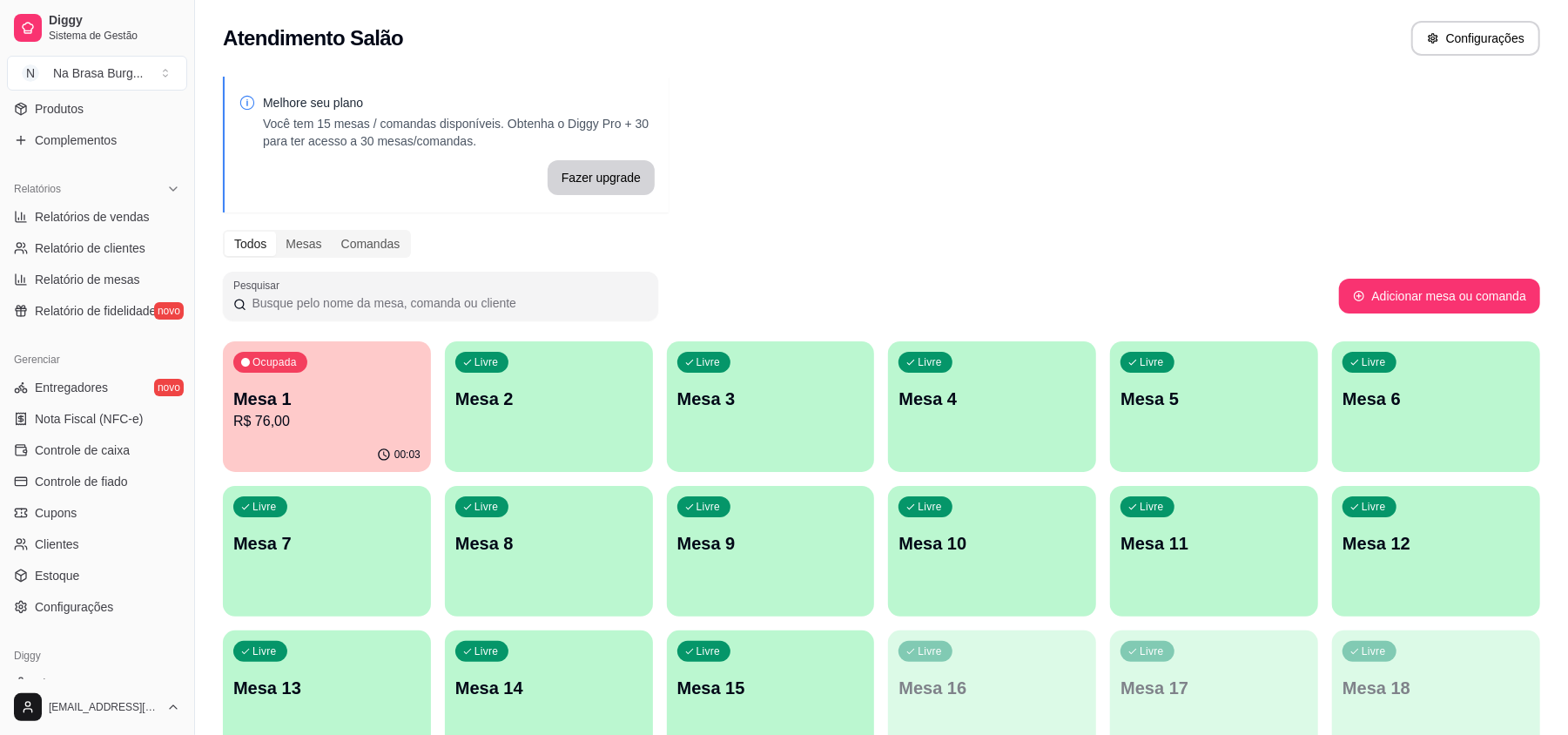
scroll to position [465, 0]
click at [119, 563] on link "Estoque" at bounding box center [97, 573] width 180 height 28
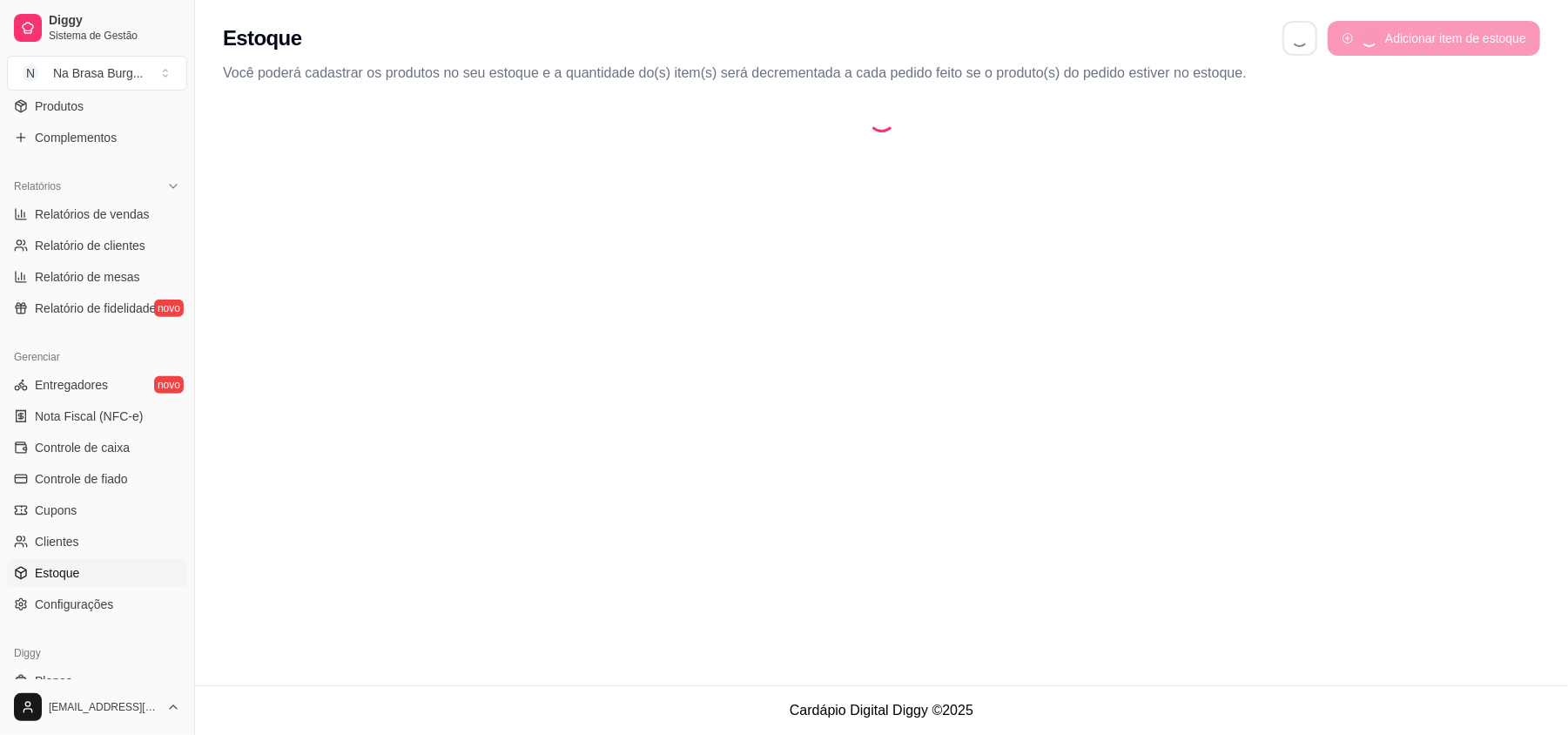
select select "QUANTITY_ORDER"
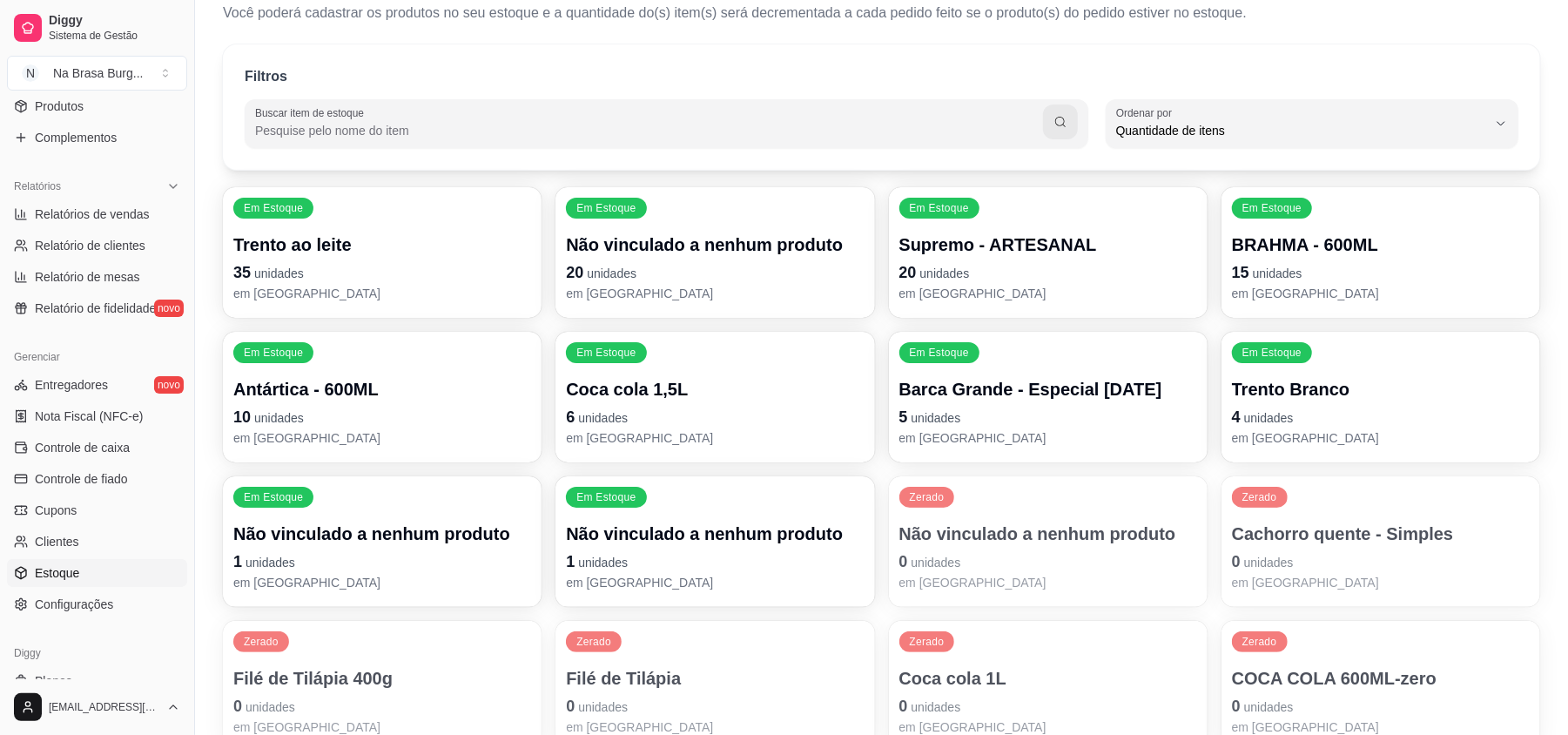
scroll to position [116, 0]
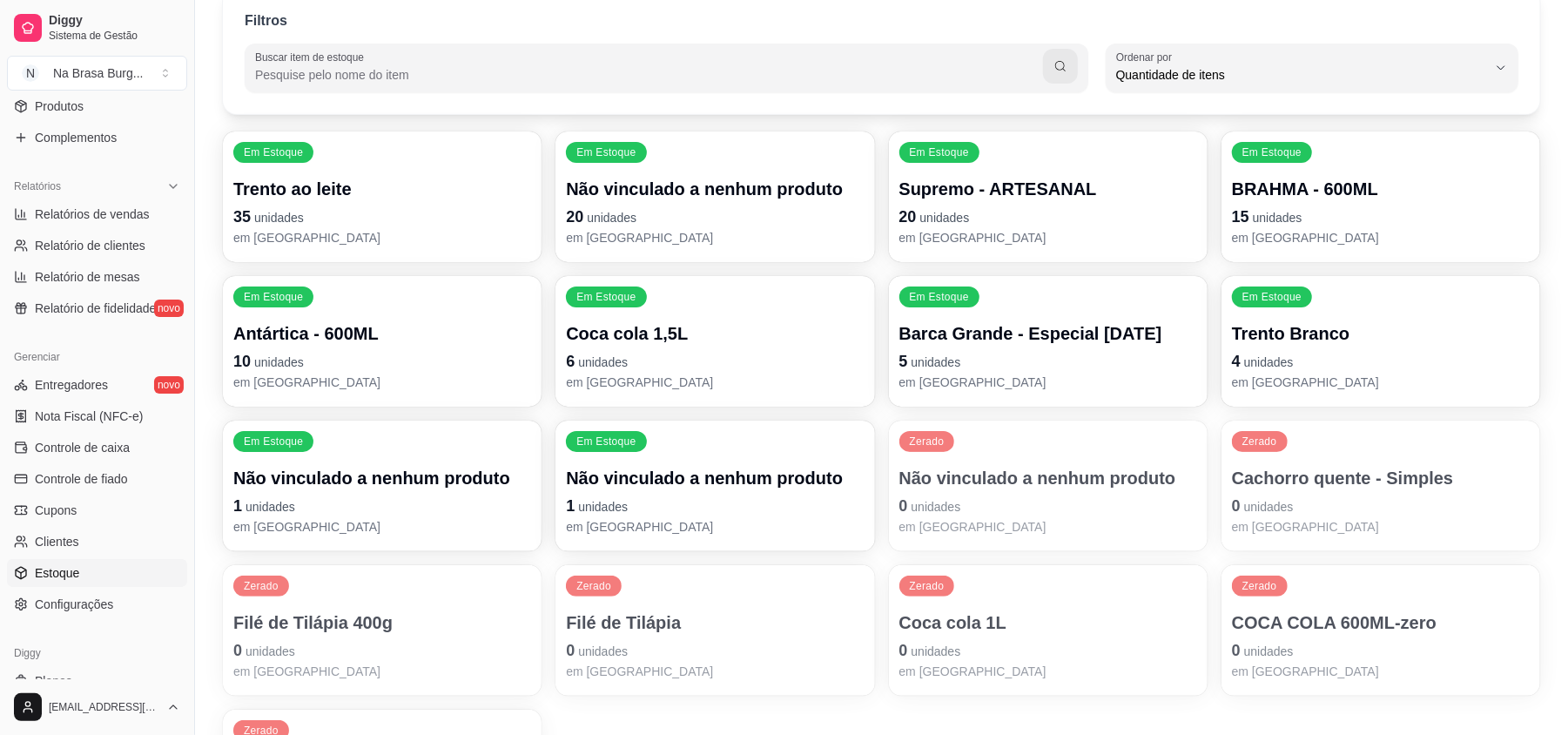
click at [1293, 485] on p "Cachorro quente - Simples" at bounding box center [1381, 478] width 297 height 24
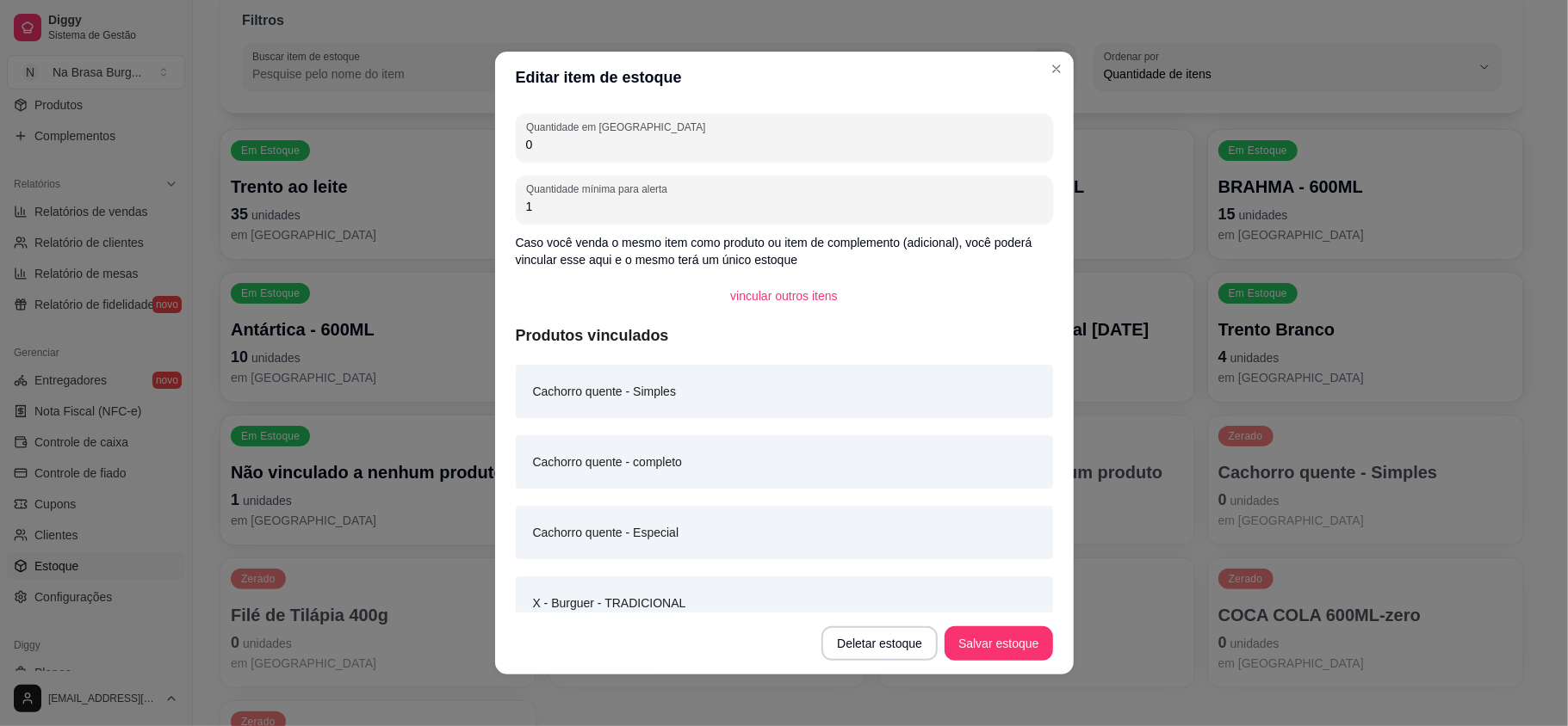
click at [732, 144] on input "0" at bounding box center [784, 144] width 516 height 17
type input "3"
type input "20"
click at [1003, 637] on button "Salvar estoque" at bounding box center [998, 644] width 108 height 34
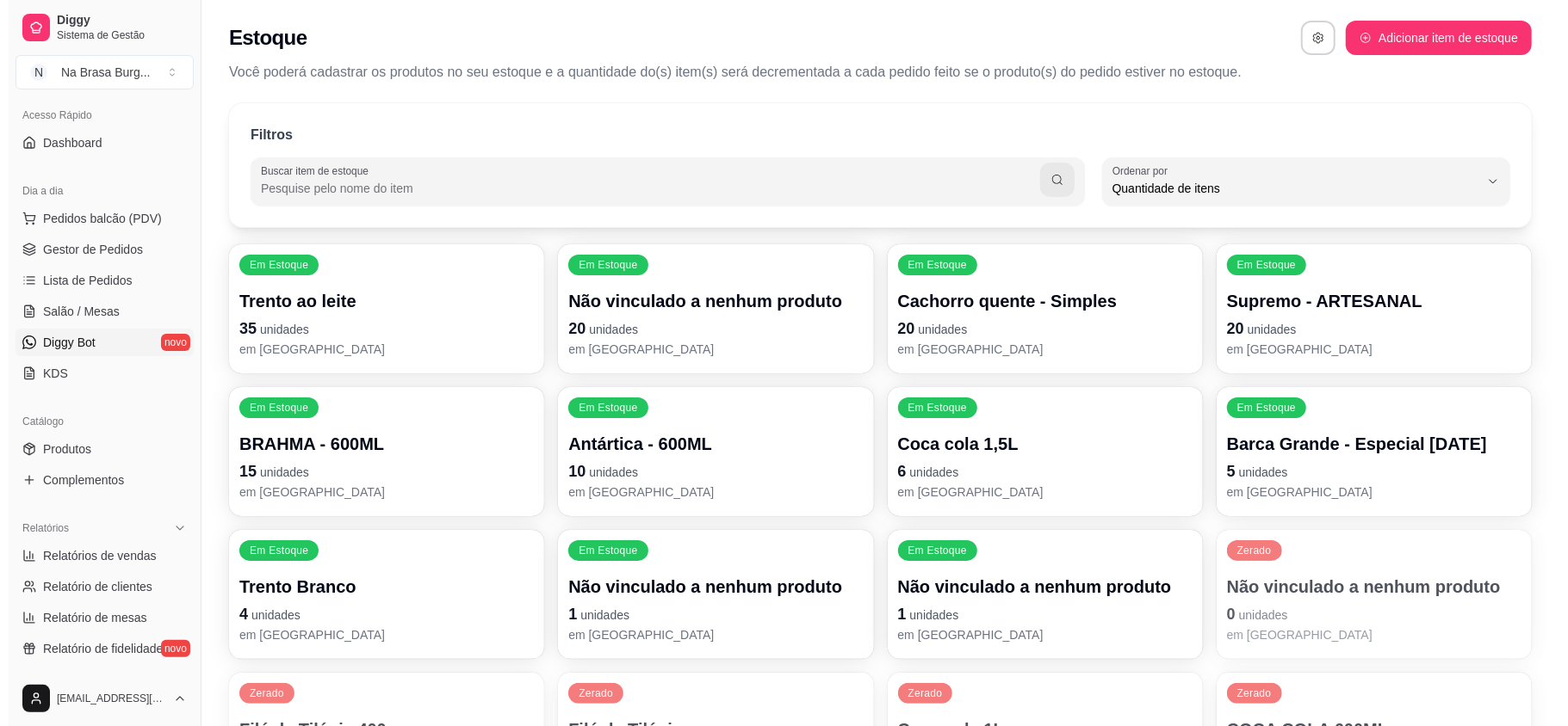
scroll to position [0, 0]
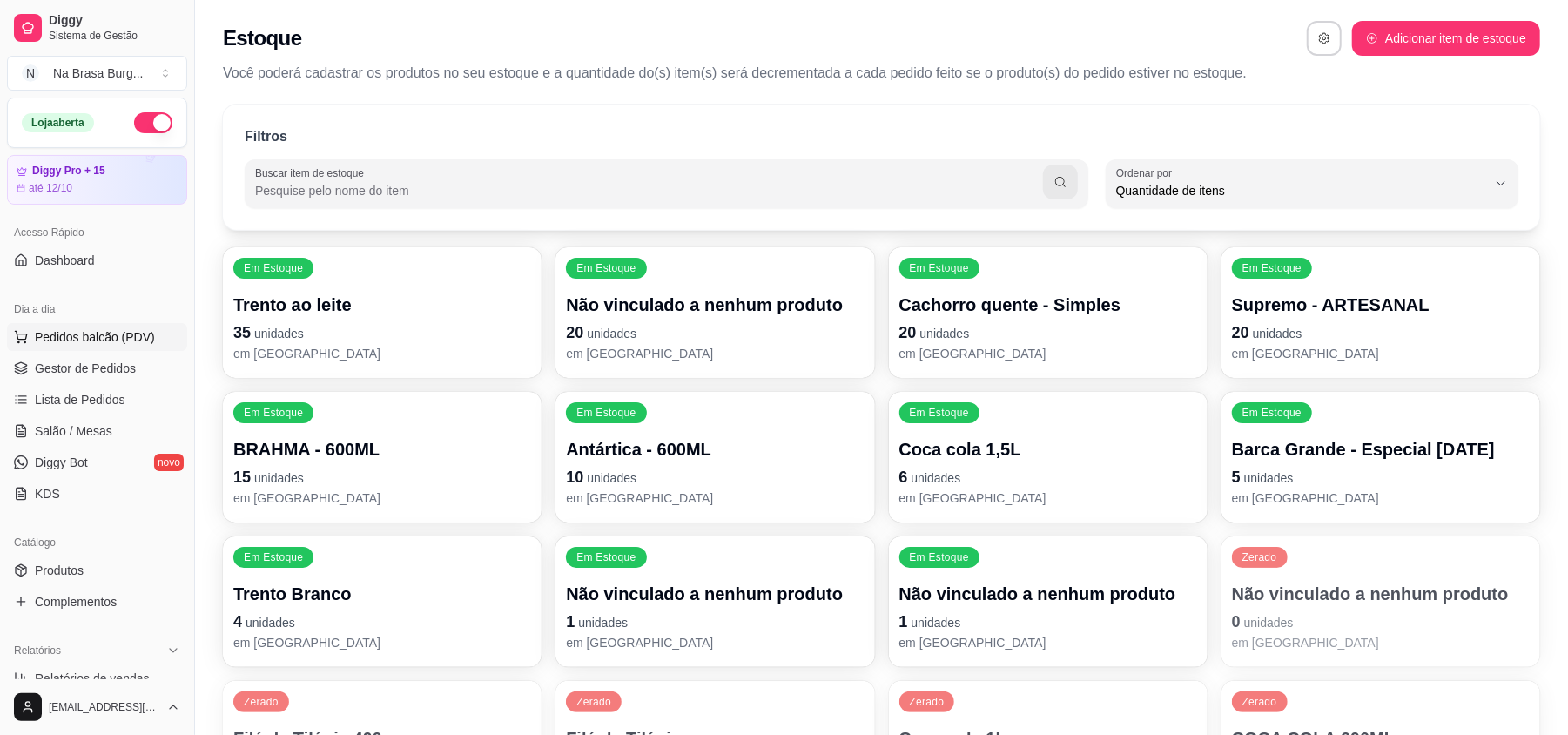
click at [129, 332] on span "Pedidos balcão (PDV)" at bounding box center [94, 337] width 121 height 17
click at [115, 401] on span "Lista de Pedidos" at bounding box center [80, 399] width 91 height 17
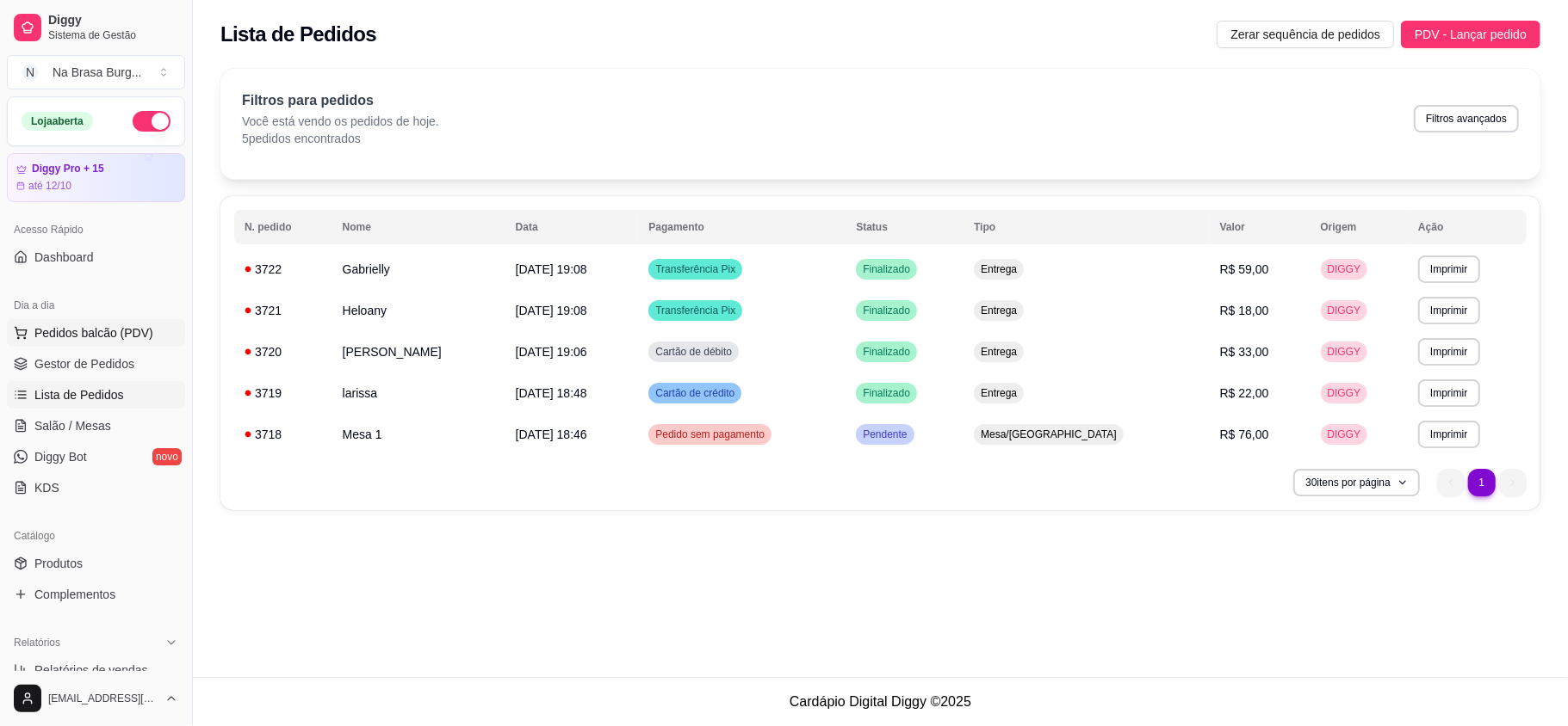
click at [119, 324] on span "Pedidos balcão (PDV)" at bounding box center [93, 333] width 119 height 17
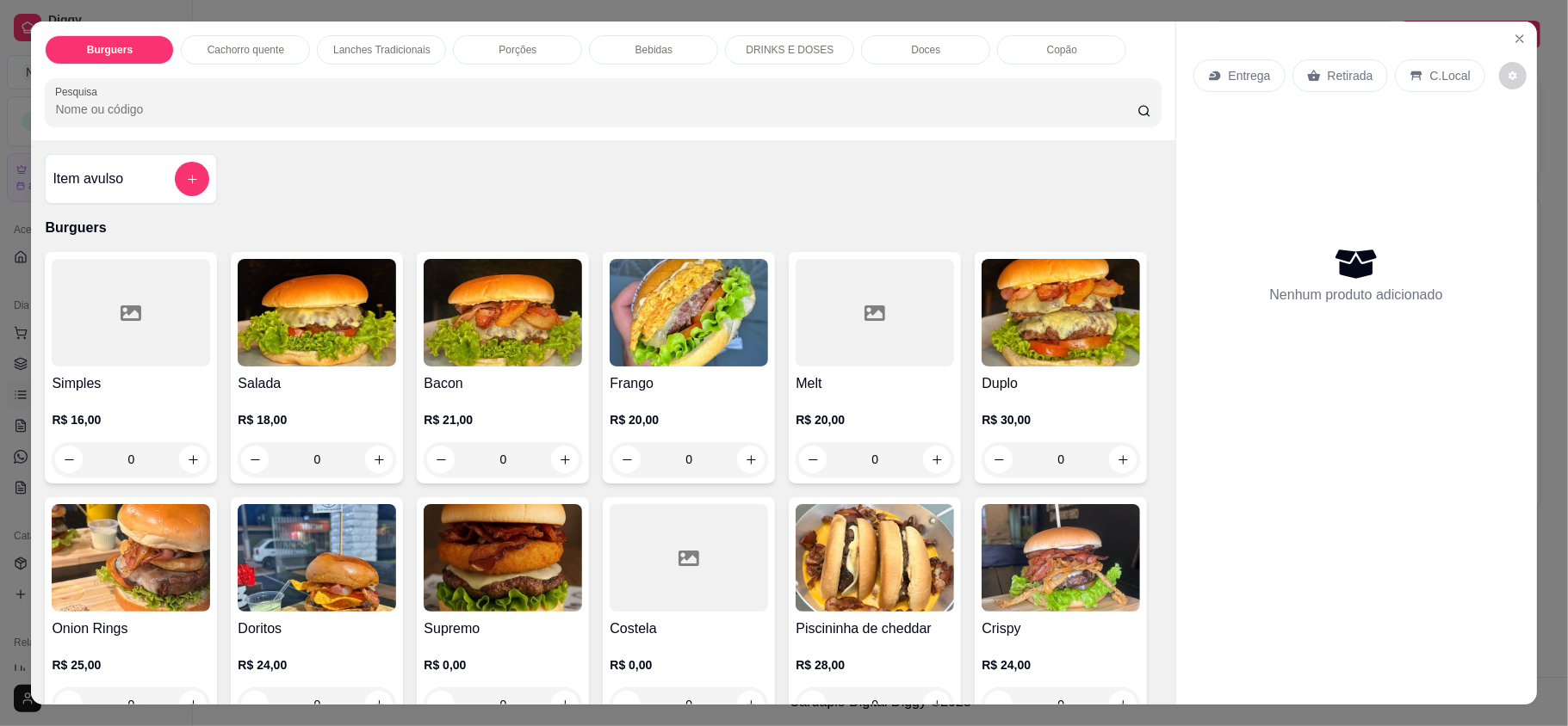
click at [532, 374] on h4 "Bacon" at bounding box center [502, 384] width 159 height 21
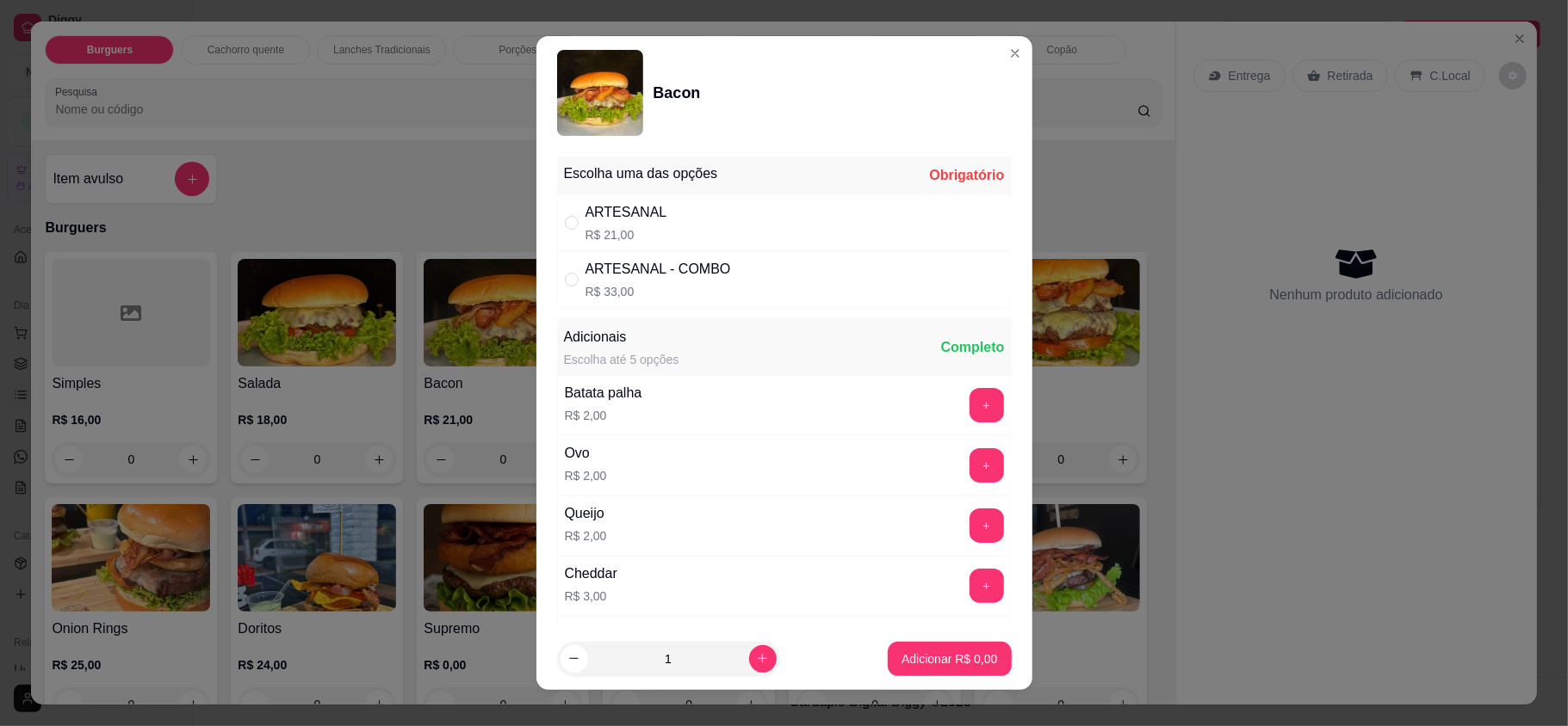
click at [604, 208] on div "ARTESANAL" at bounding box center [626, 212] width 82 height 21
radio input "true"
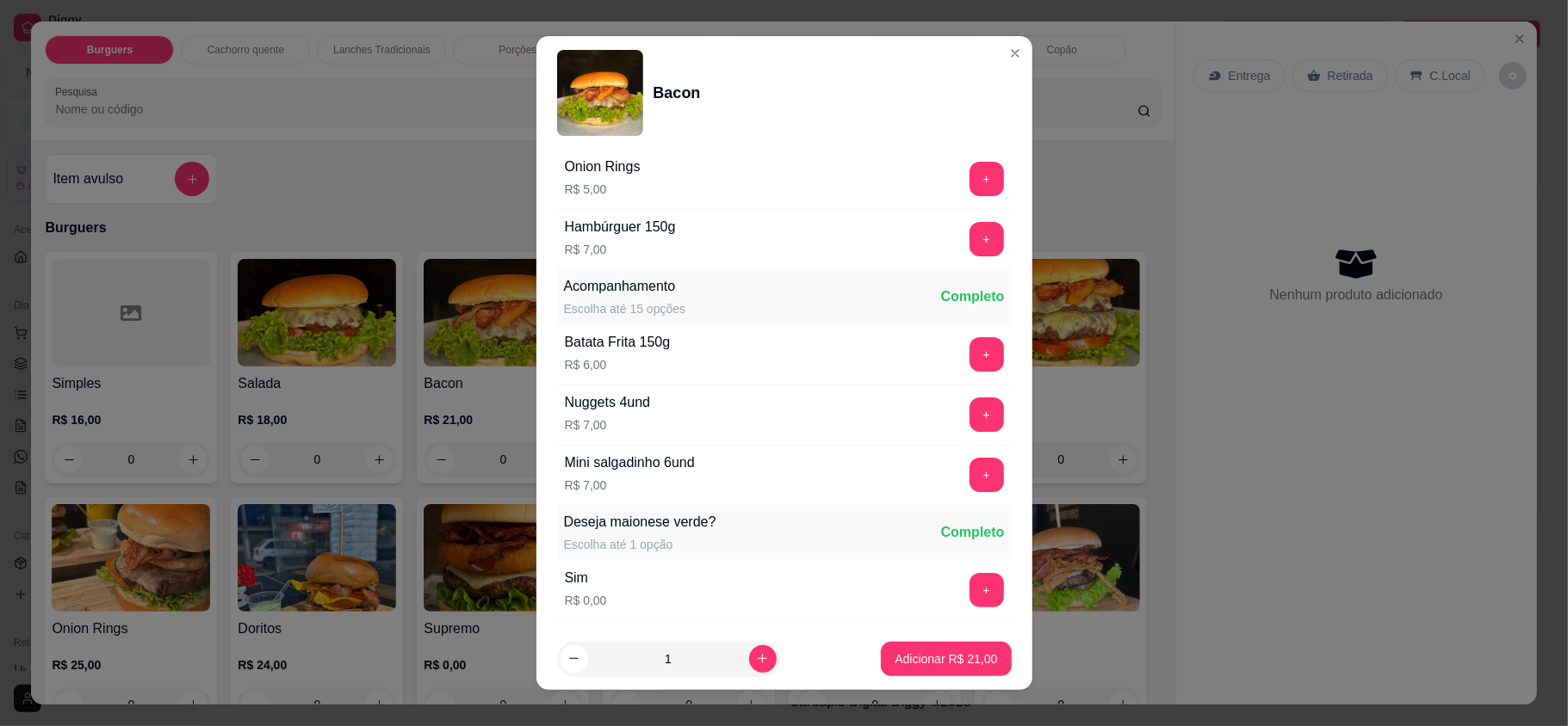
scroll to position [803, 0]
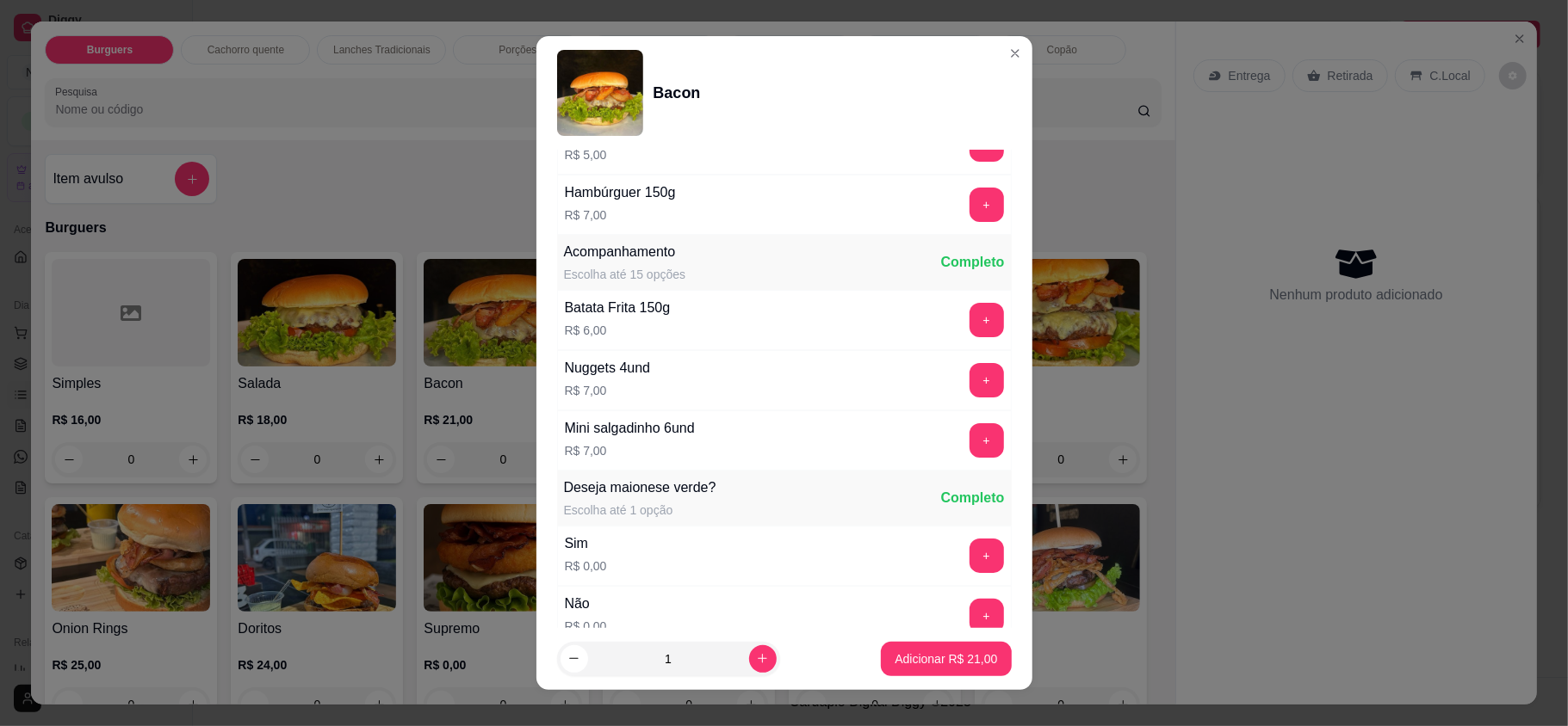
click at [969, 312] on button "+" at bounding box center [986, 320] width 34 height 34
click at [924, 654] on p "Adicionar R$ 27,00" at bounding box center [946, 659] width 102 height 17
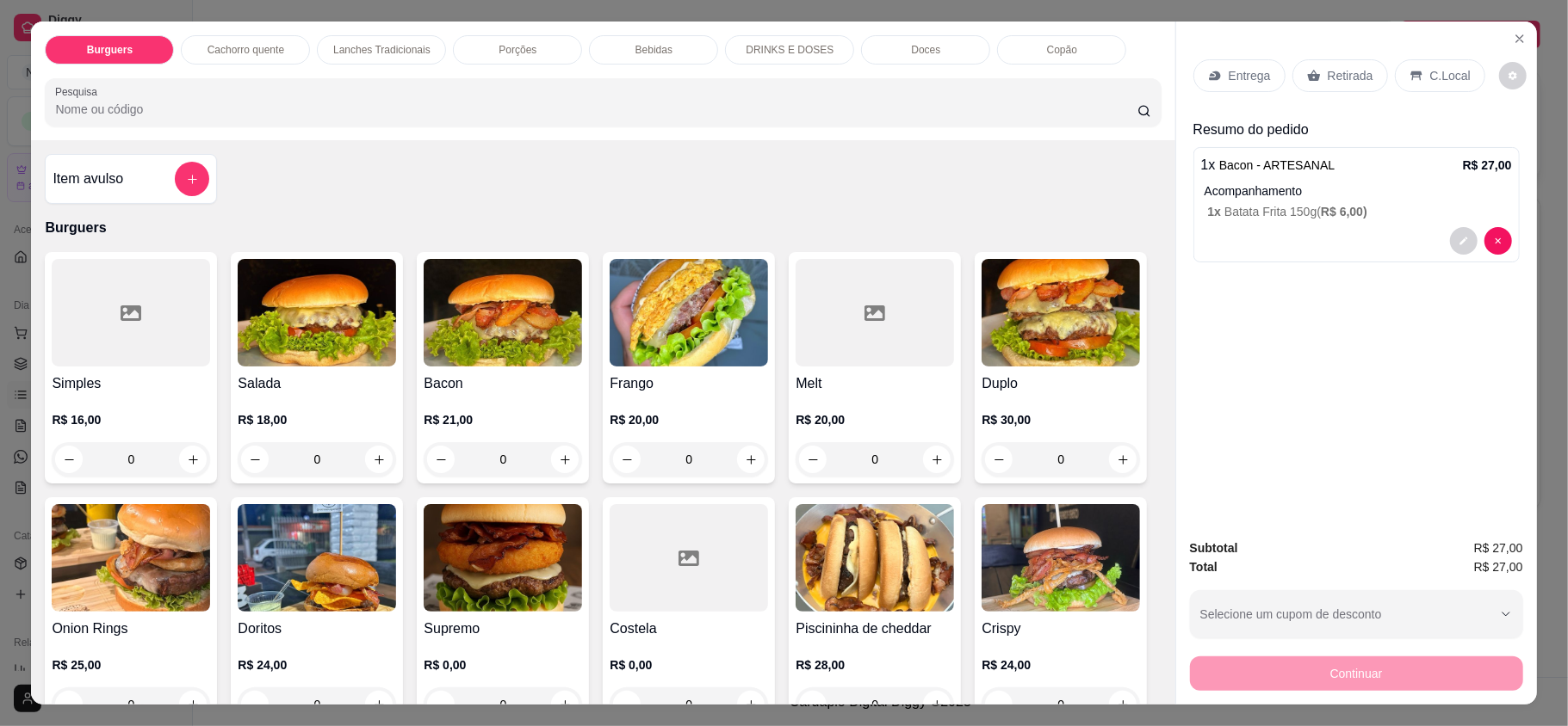
click at [408, 60] on div "Lanches Tradicionais" at bounding box center [381, 49] width 129 height 30
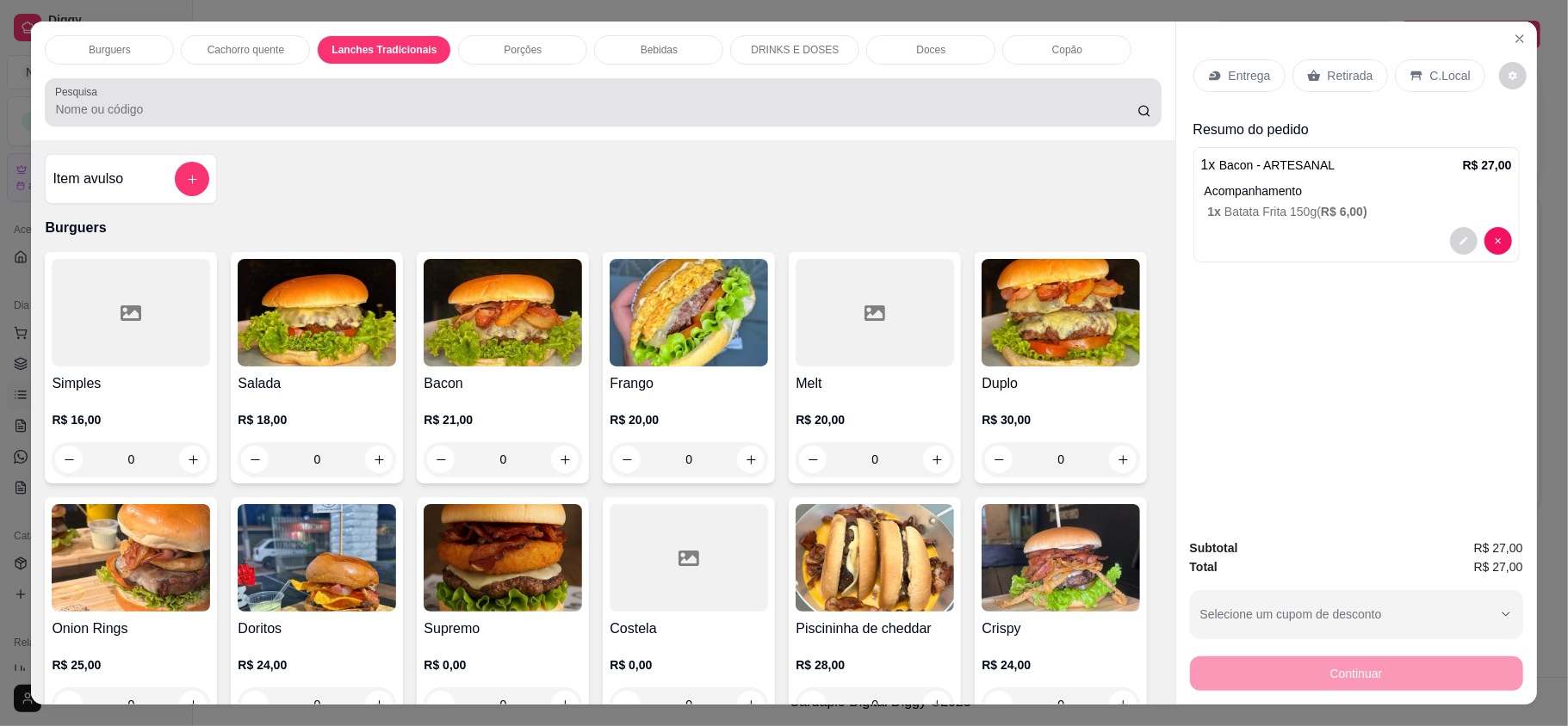
scroll to position [32, 0]
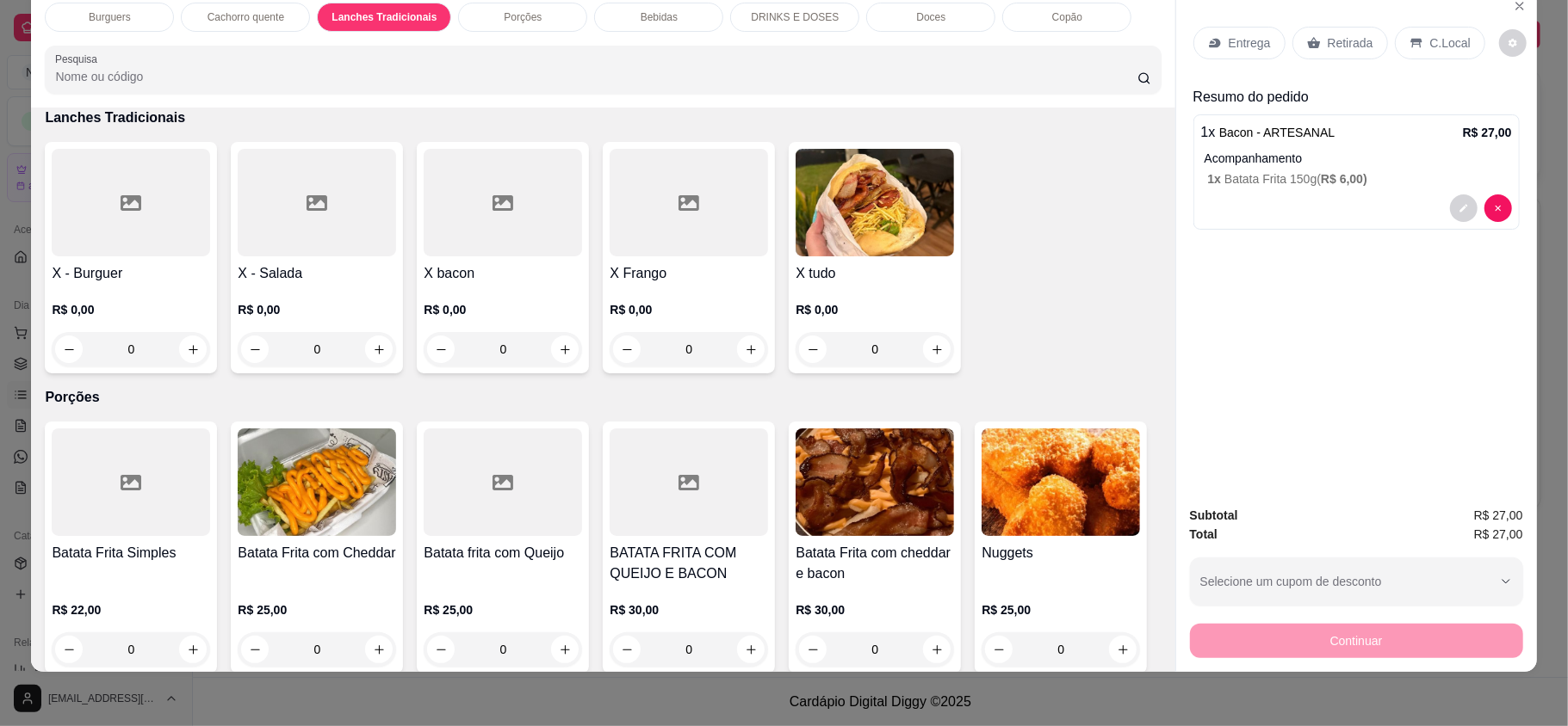
click at [931, 341] on div "0" at bounding box center [874, 350] width 159 height 34
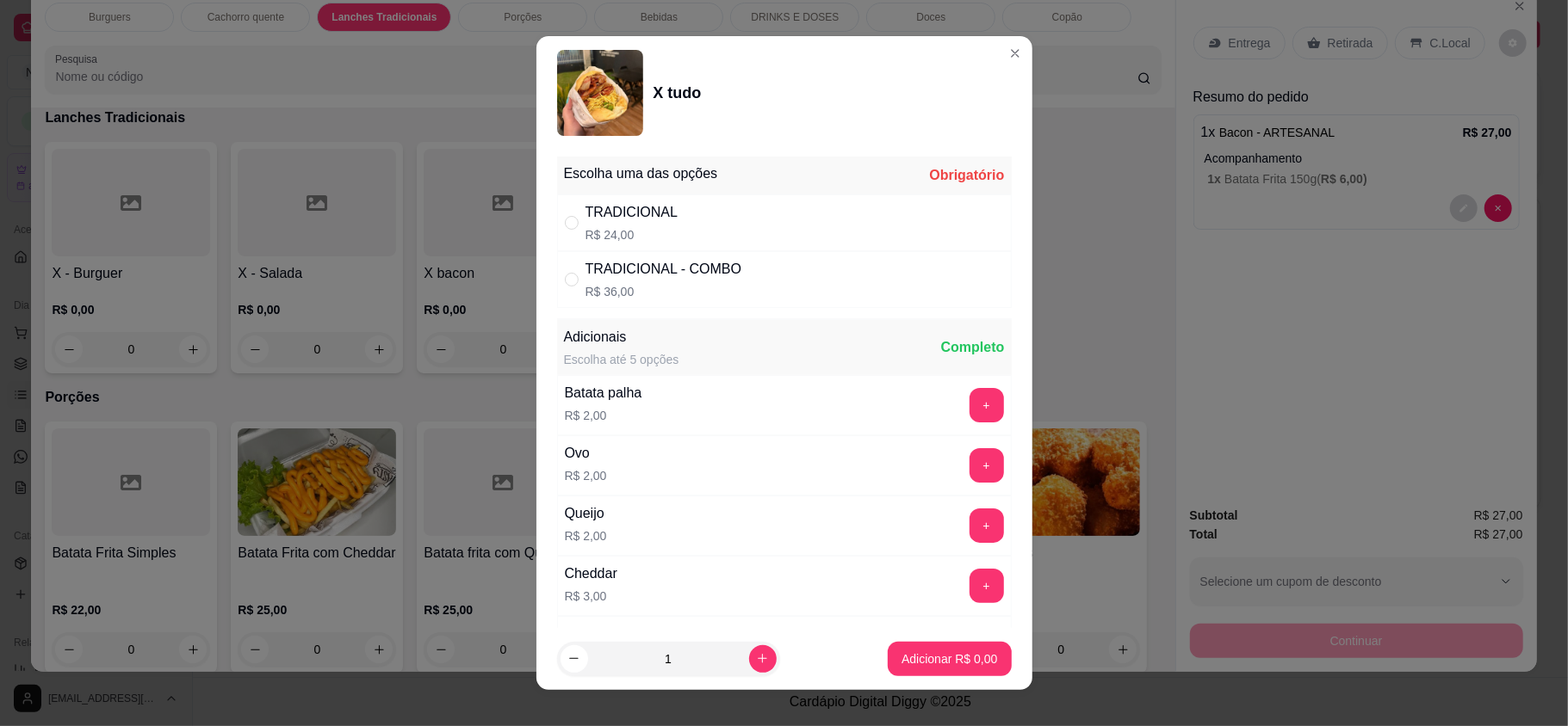
click at [778, 211] on div "TRADICIONAL R$ 24,00" at bounding box center [784, 222] width 455 height 56
radio input "true"
click at [895, 655] on p "Adicionar R$ 24,00" at bounding box center [946, 659] width 102 height 17
type input "1"
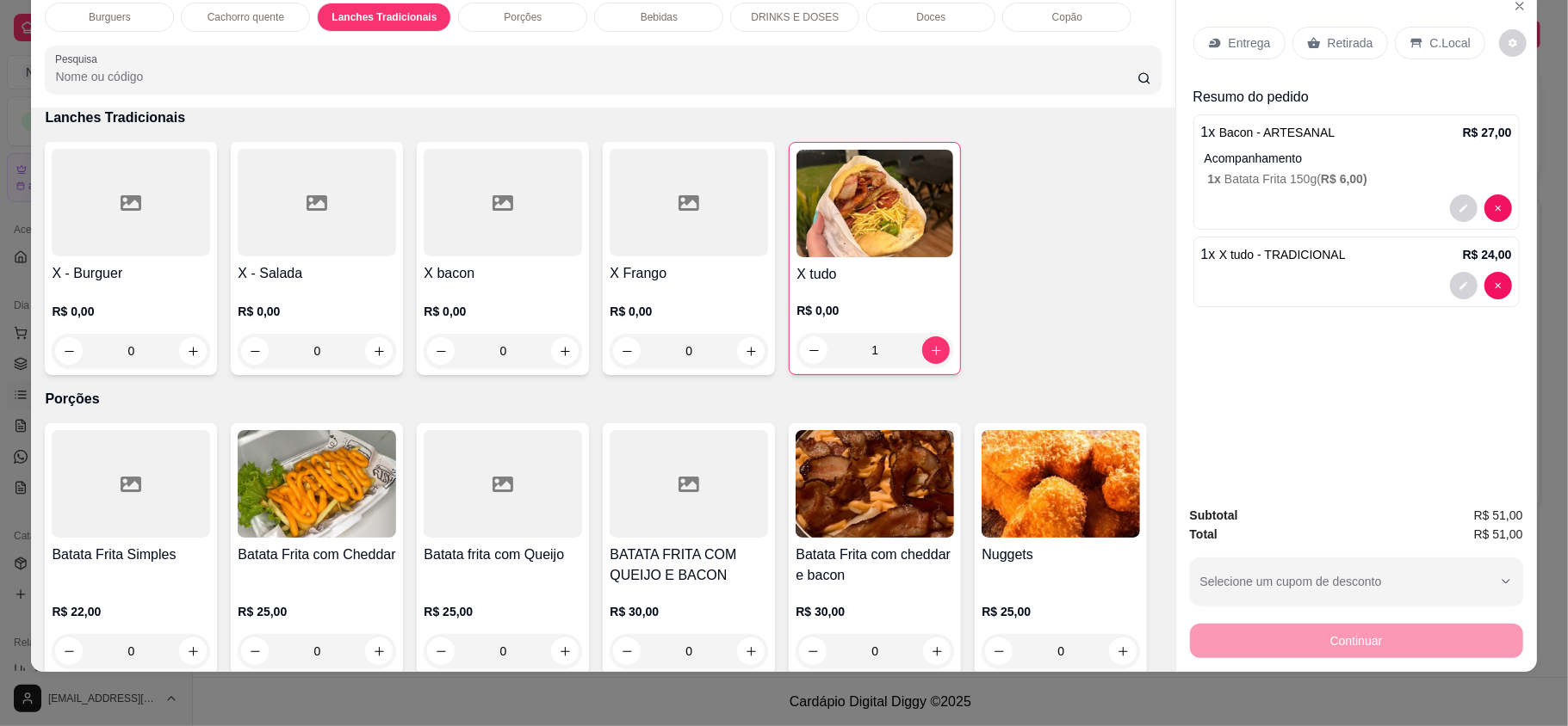
click at [1231, 36] on p "Entrega" at bounding box center [1249, 42] width 42 height 17
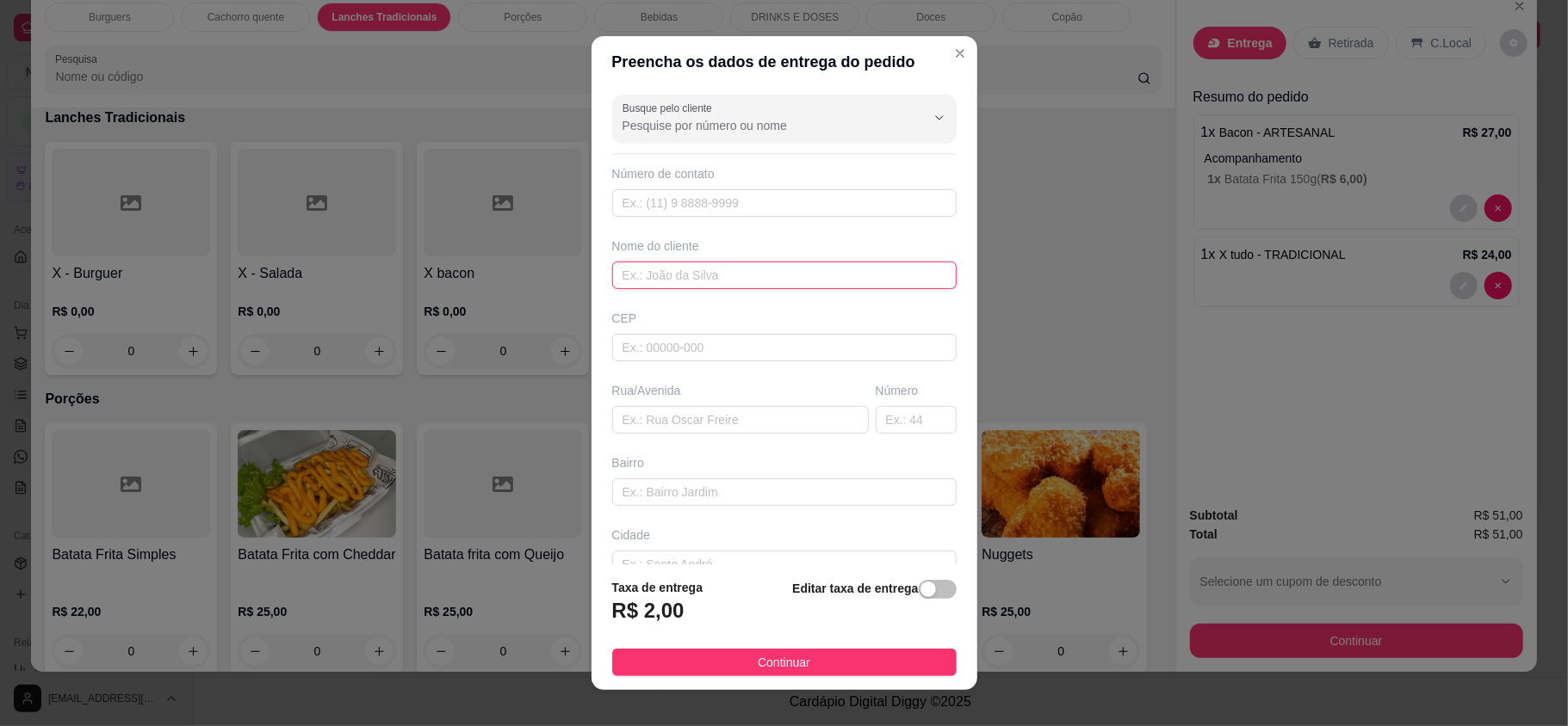
click at [812, 272] on input "text" at bounding box center [784, 275] width 344 height 28
type input "[PERSON_NAME]"
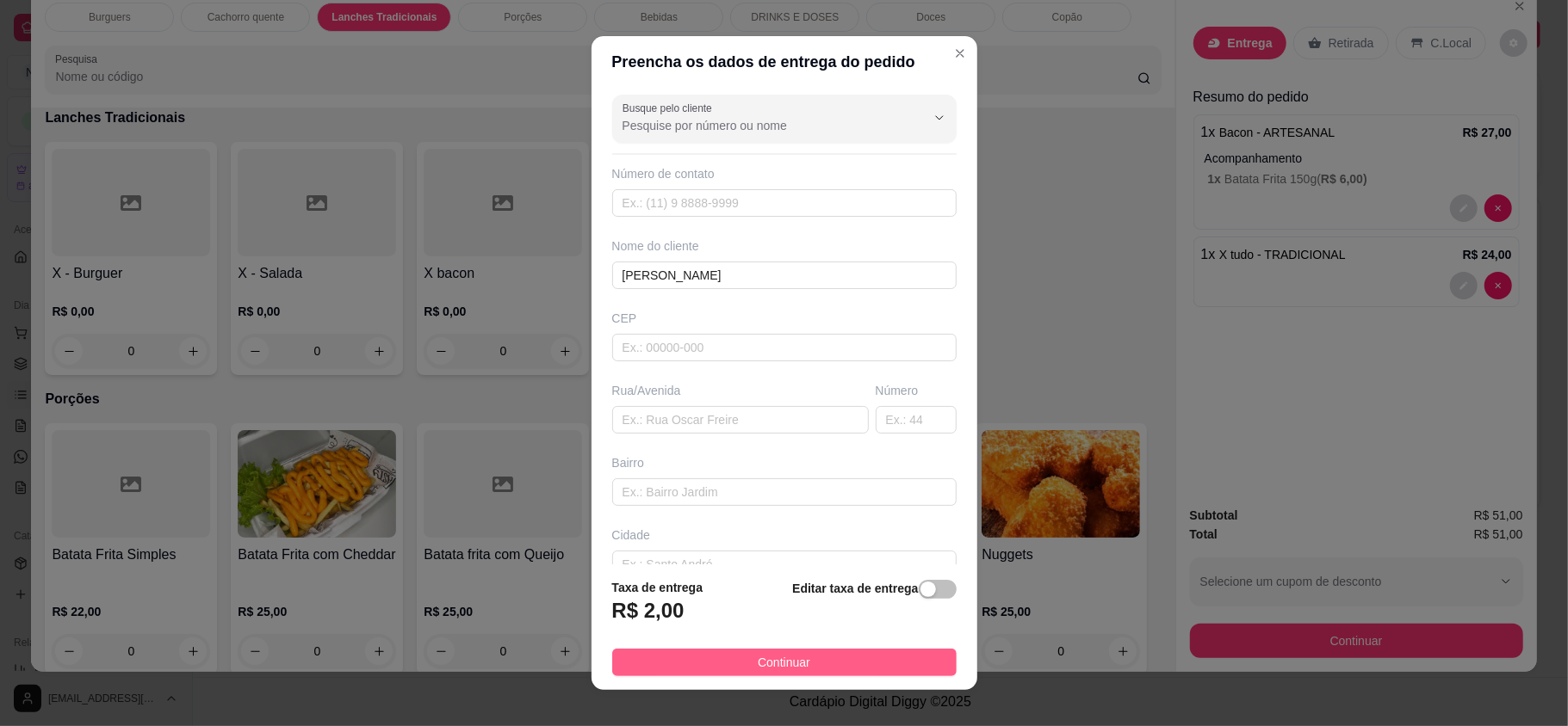
click at [790, 668] on span "Continuar" at bounding box center [784, 662] width 53 height 19
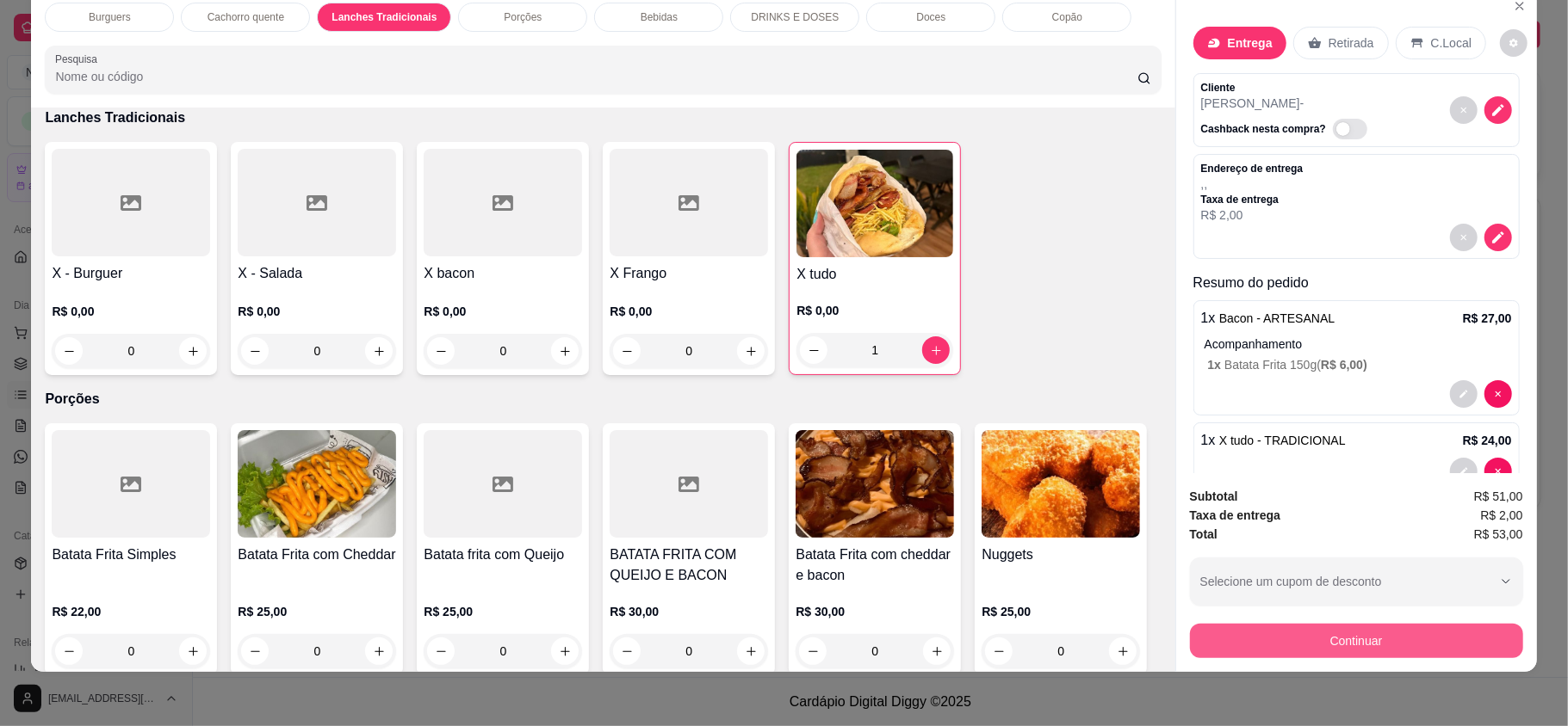
click at [1289, 631] on button "Continuar" at bounding box center [1356, 641] width 334 height 34
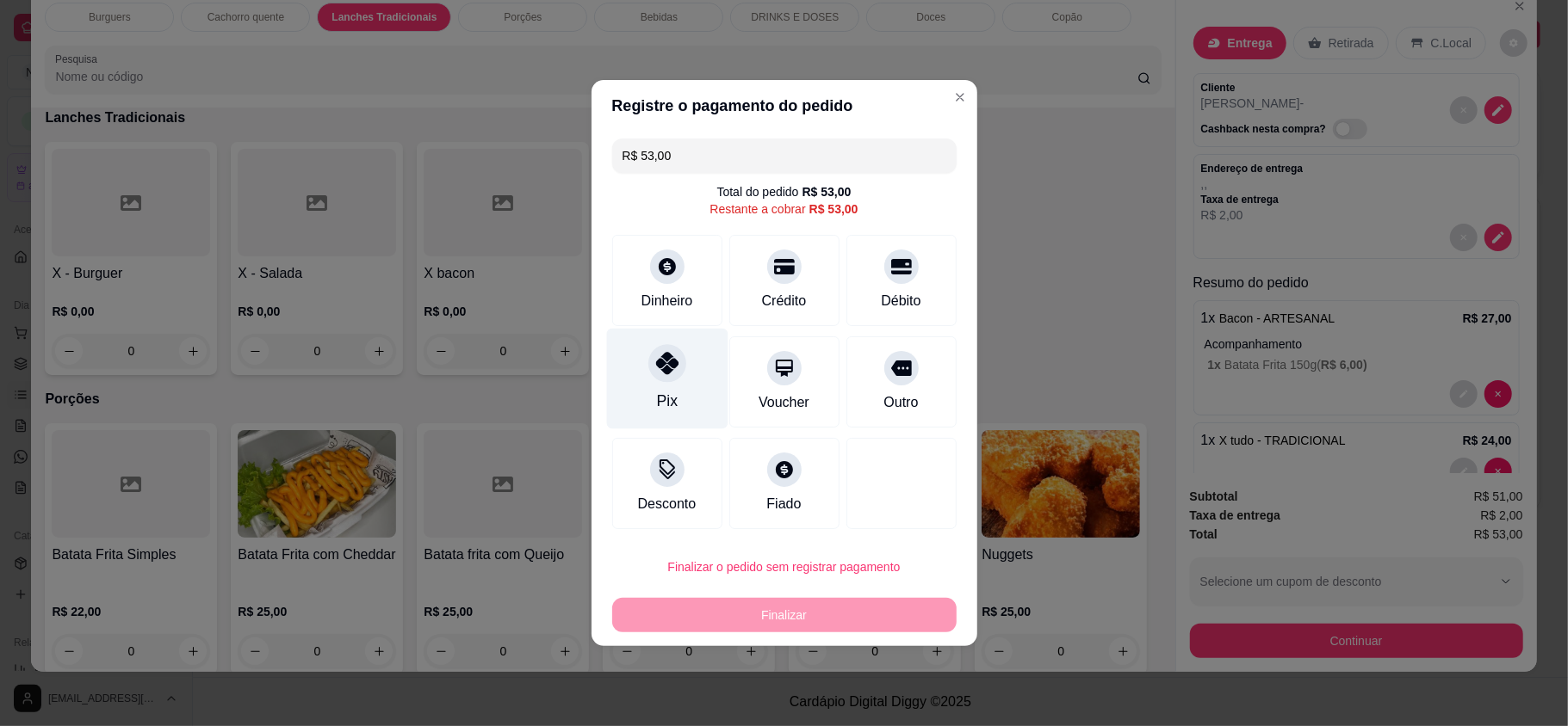
click at [651, 373] on div at bounding box center [667, 363] width 38 height 38
type input "R$ 0,00"
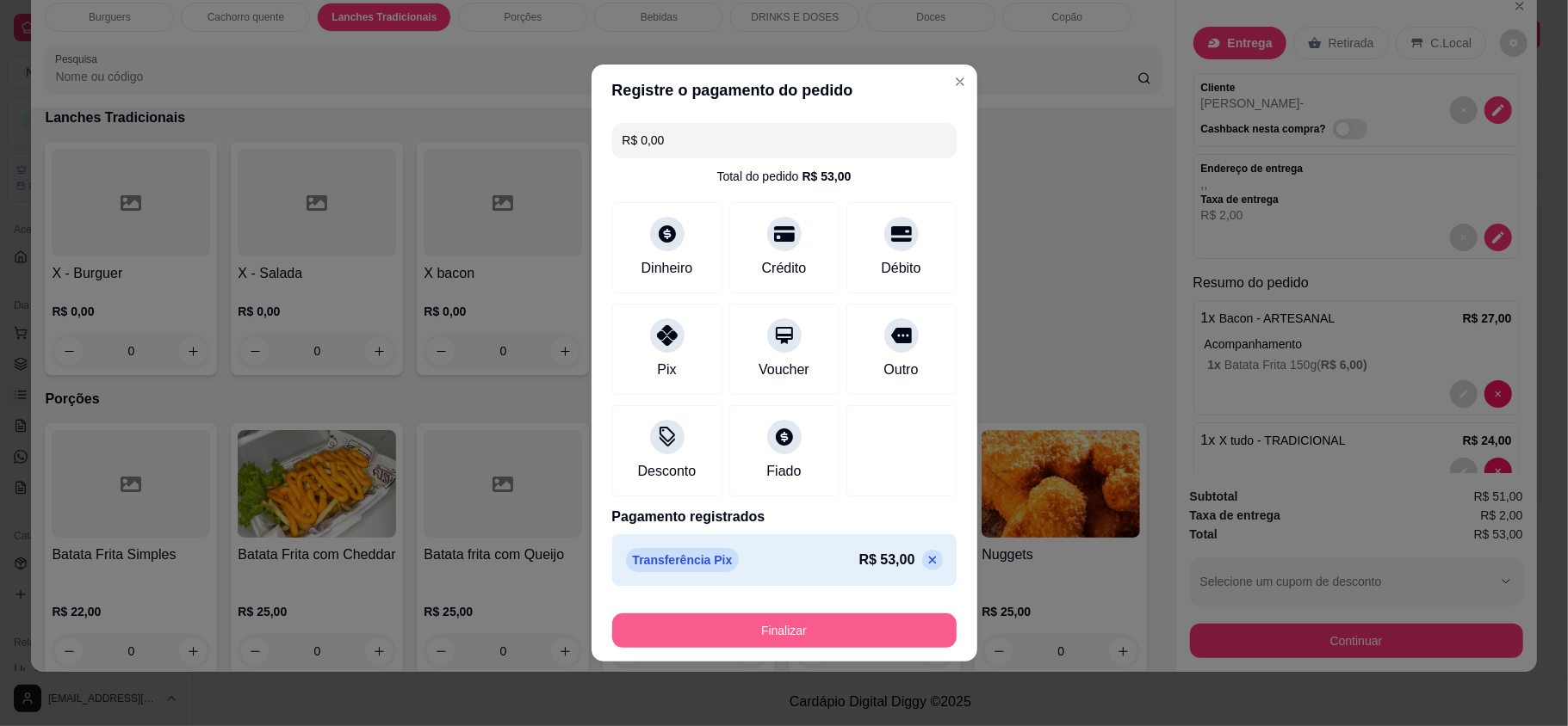
click at [790, 630] on button "Finalizar" at bounding box center [784, 631] width 344 height 34
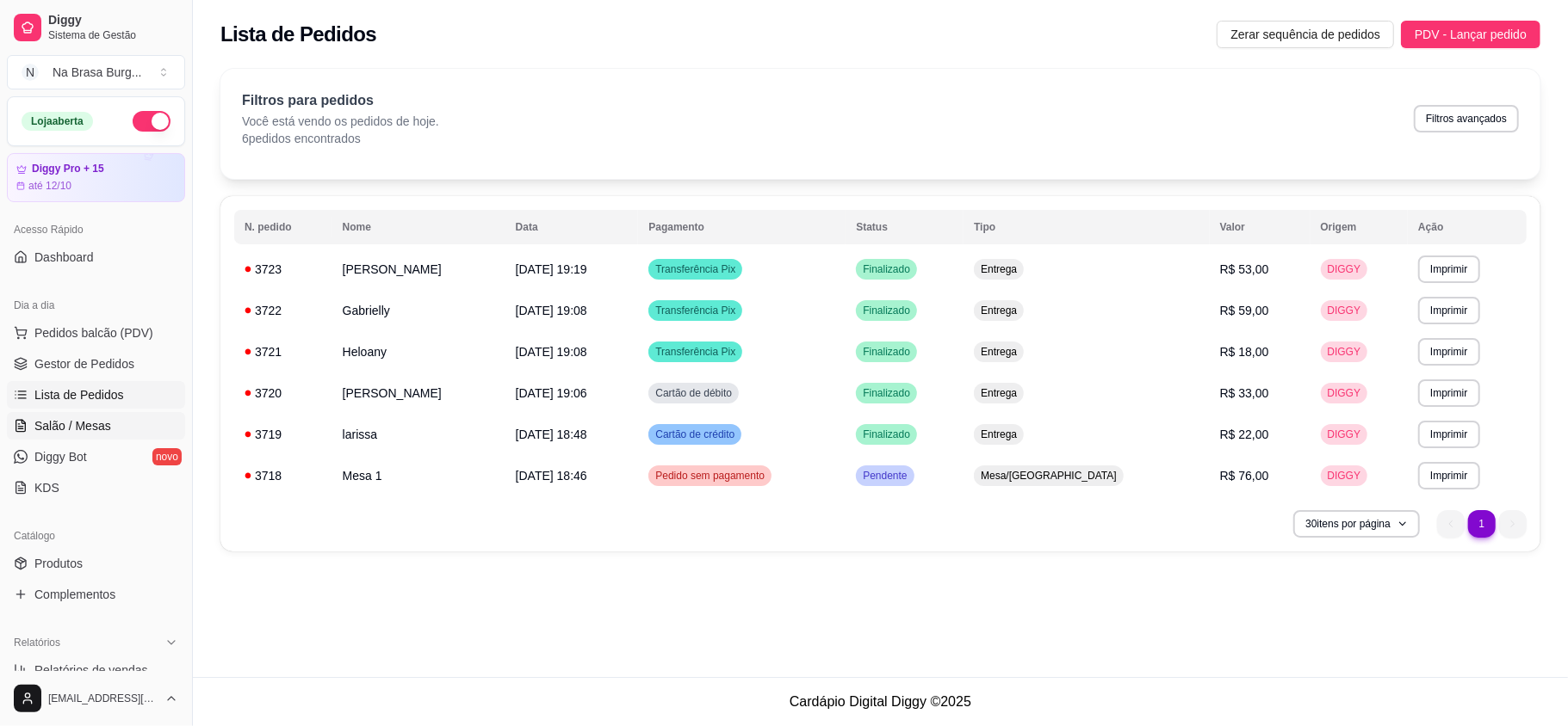
click at [79, 438] on link "Salão / Mesas" at bounding box center [96, 426] width 178 height 28
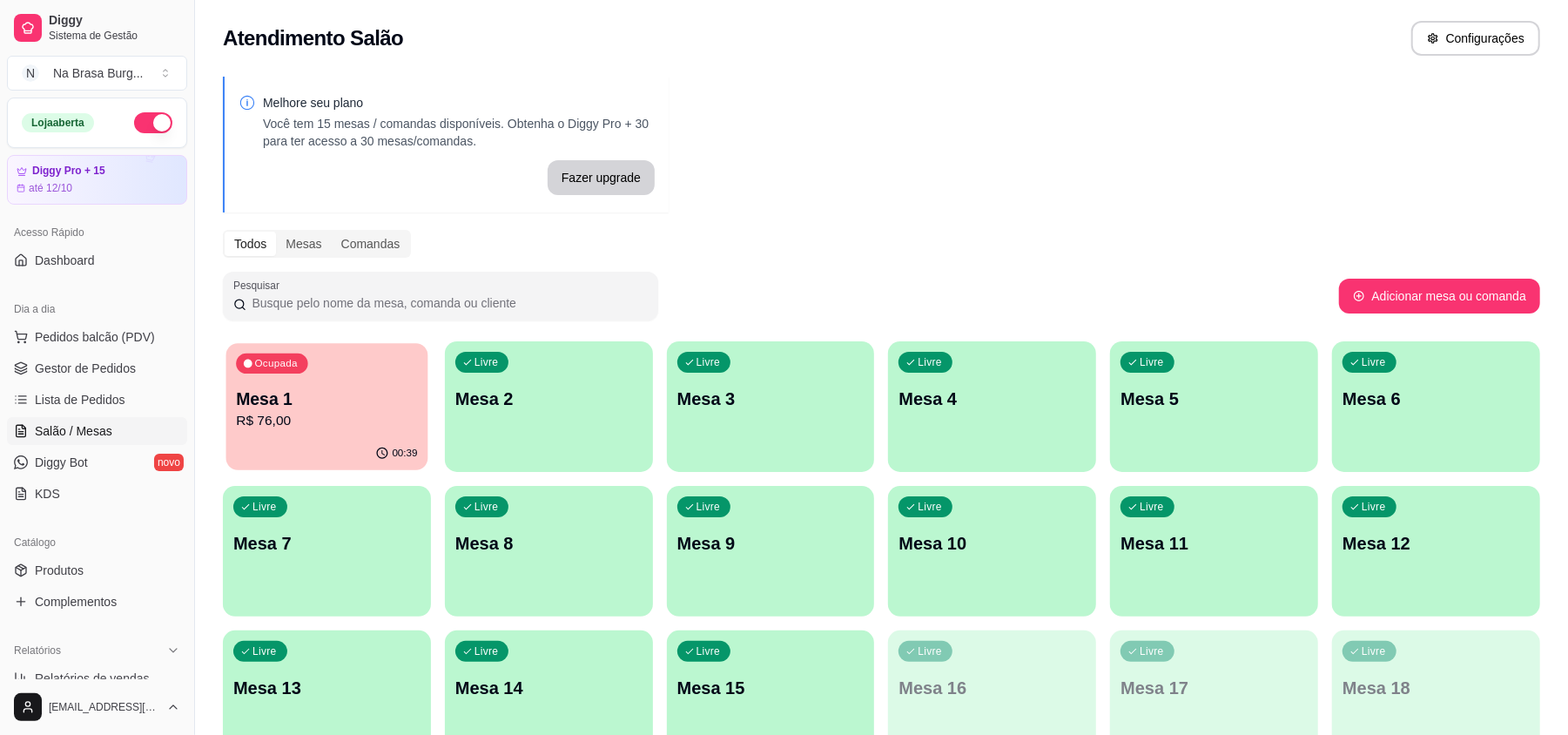
click at [304, 434] on div "Ocupada Mesa 1 R$ 76,00" at bounding box center [327, 390] width 202 height 94
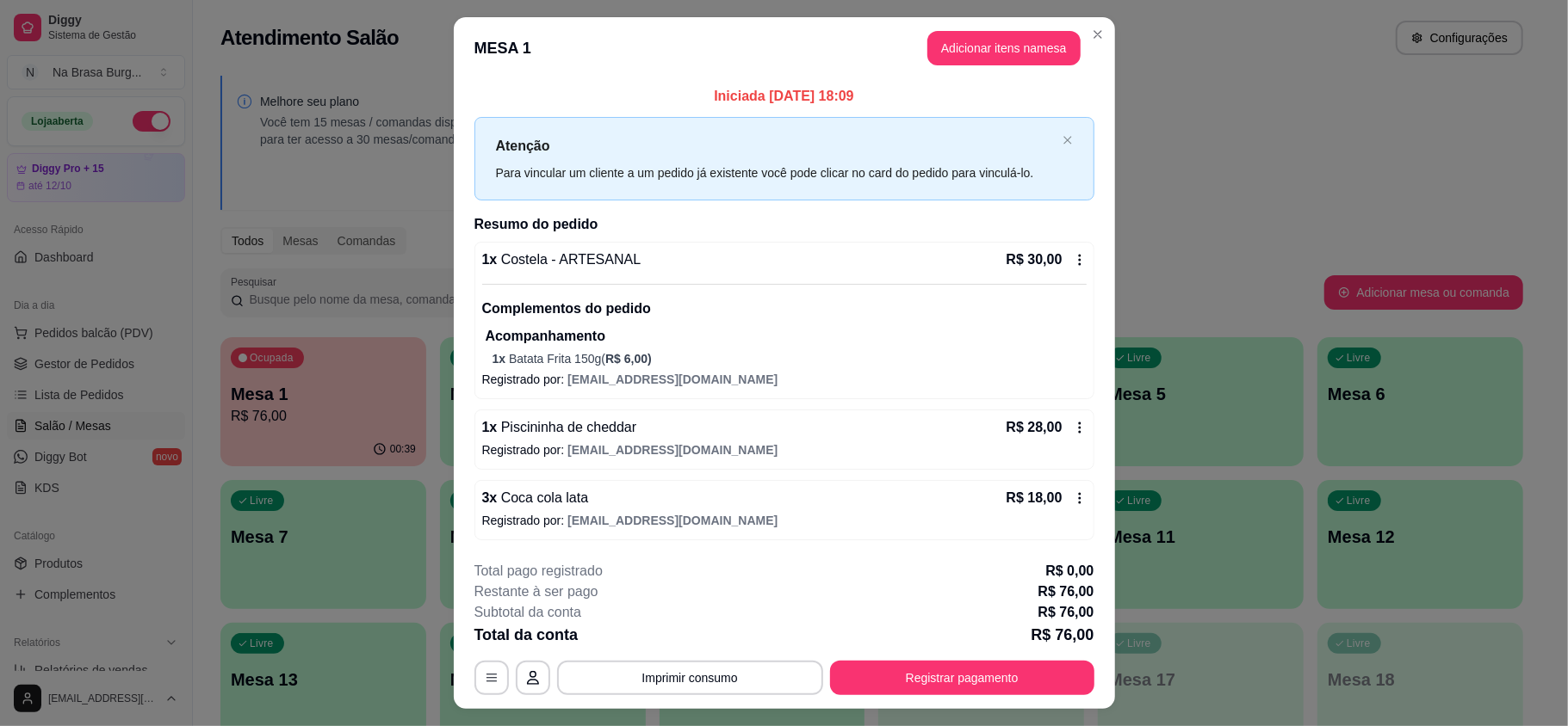
scroll to position [39, 0]
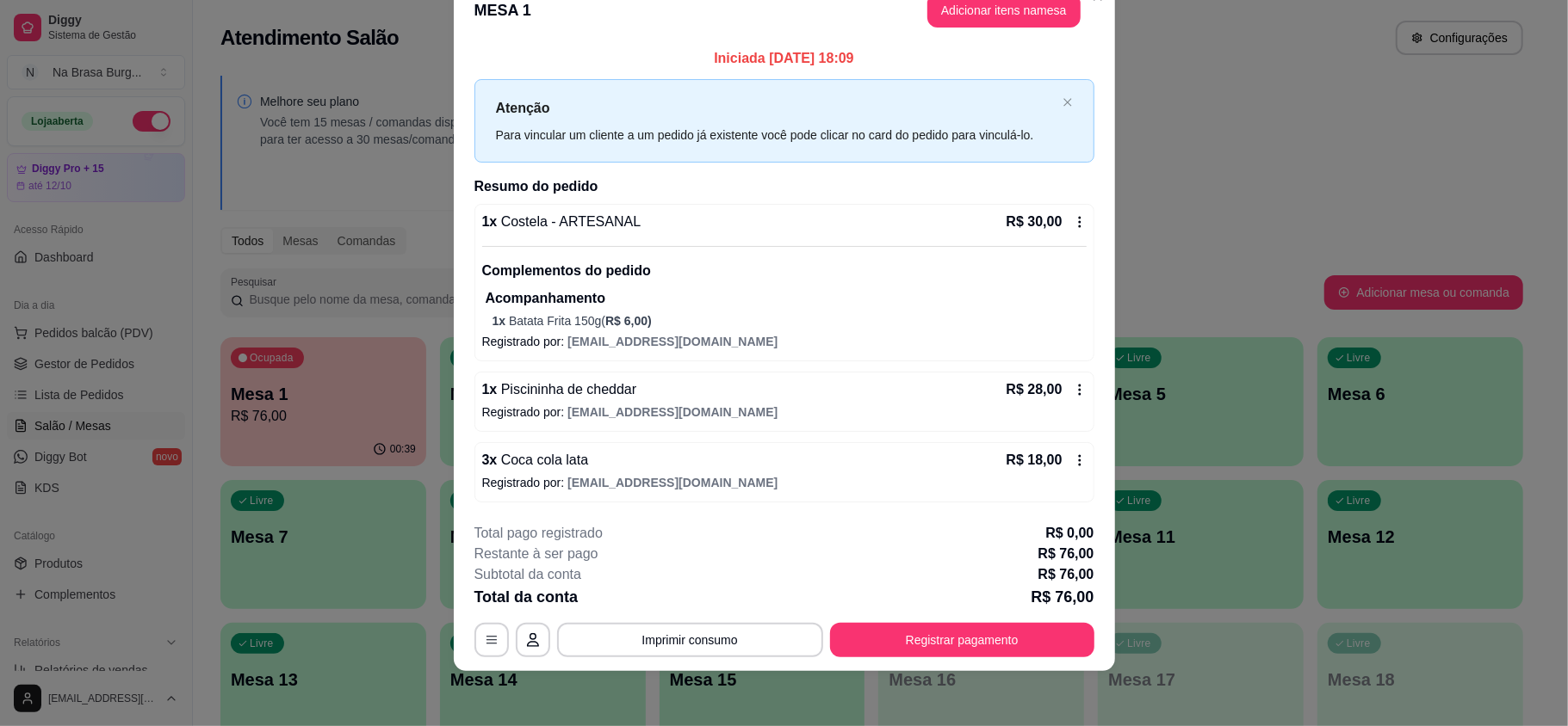
click at [897, 477] on p "Registrado por: [EMAIL_ADDRESS][DOMAIN_NAME]" at bounding box center [784, 482] width 604 height 17
click at [741, 451] on div "3 x Coca cola lata R$ 18,00" at bounding box center [784, 460] width 604 height 21
click at [883, 627] on button "Registrar pagamento" at bounding box center [962, 640] width 264 height 34
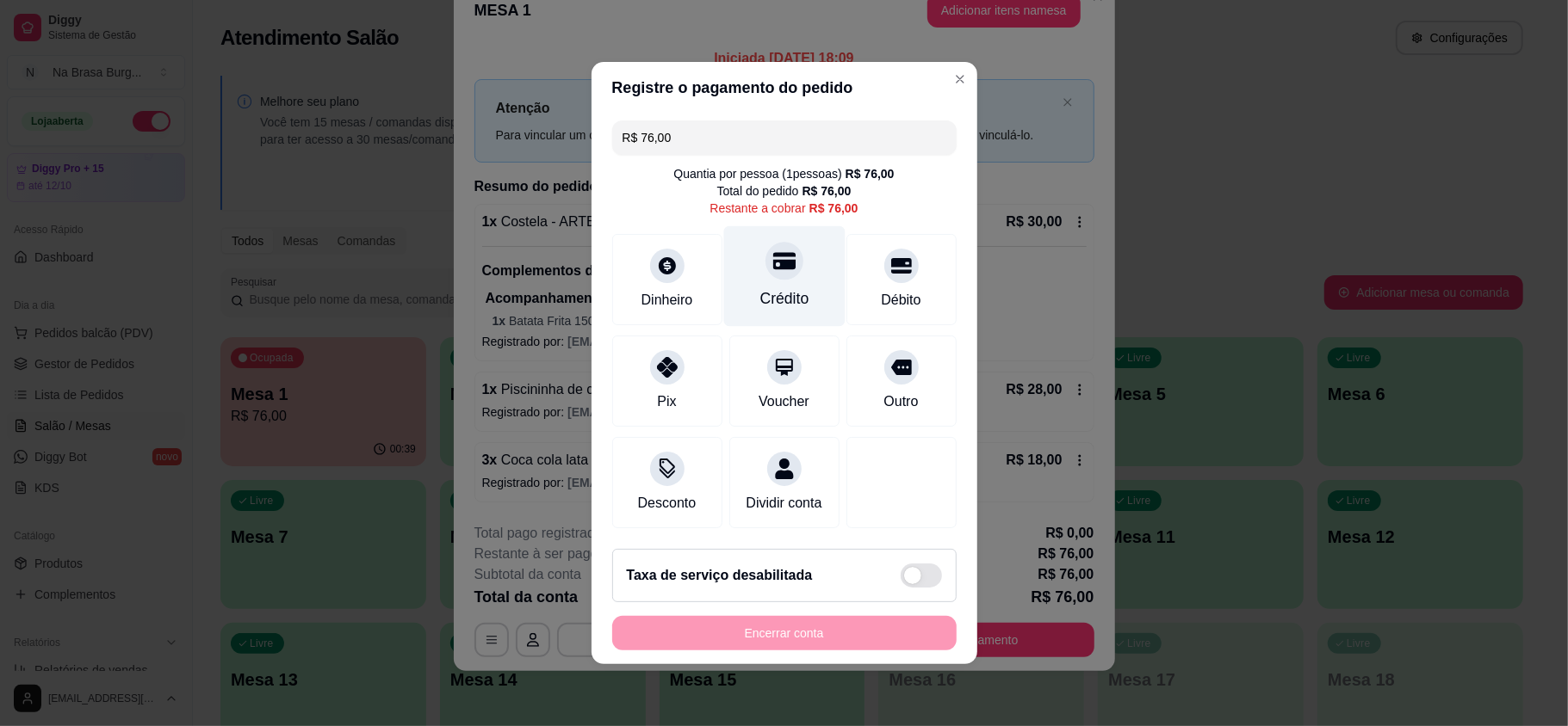
click at [789, 269] on div "Crédito" at bounding box center [784, 277] width 121 height 100
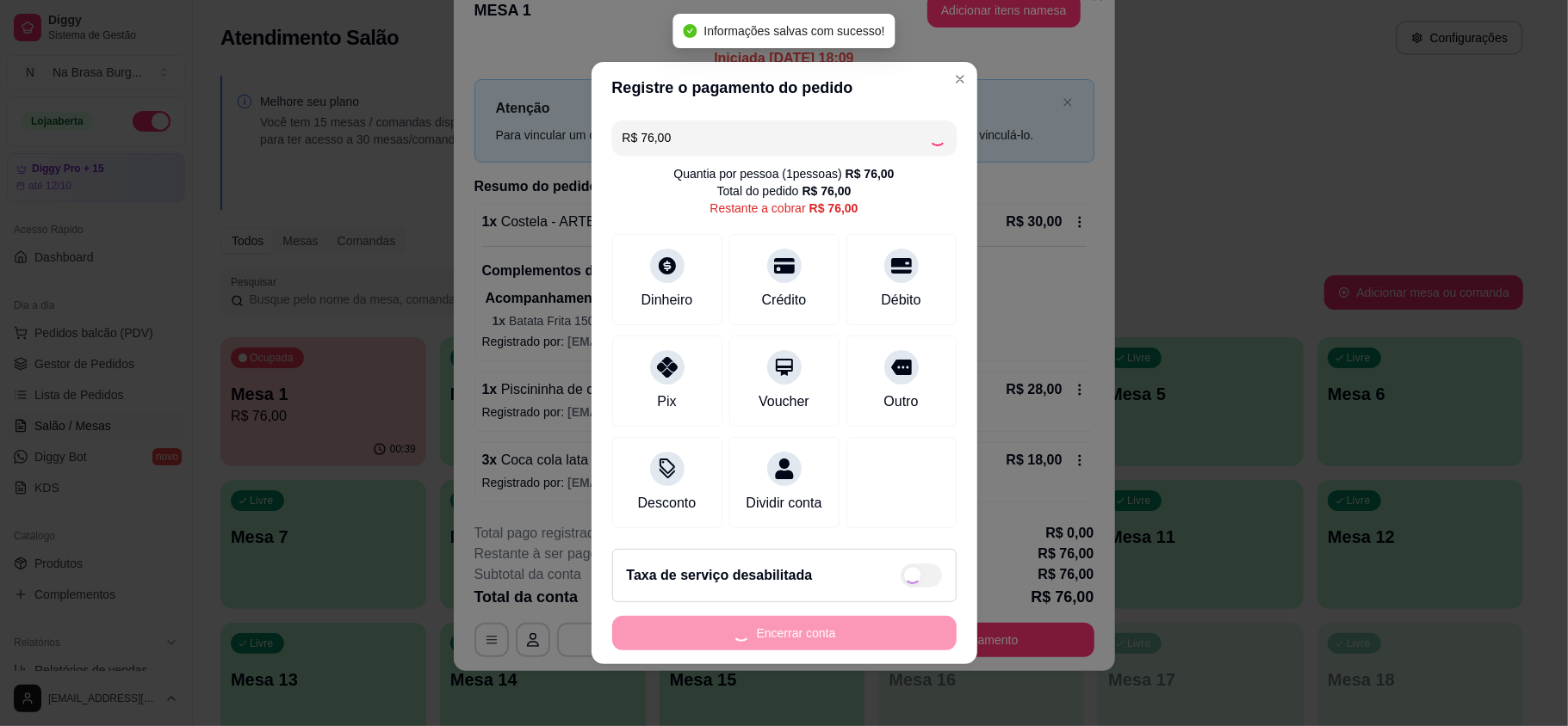
type input "R$ 0,00"
click at [827, 651] on button "Encerrar conta" at bounding box center [784, 634] width 344 height 34
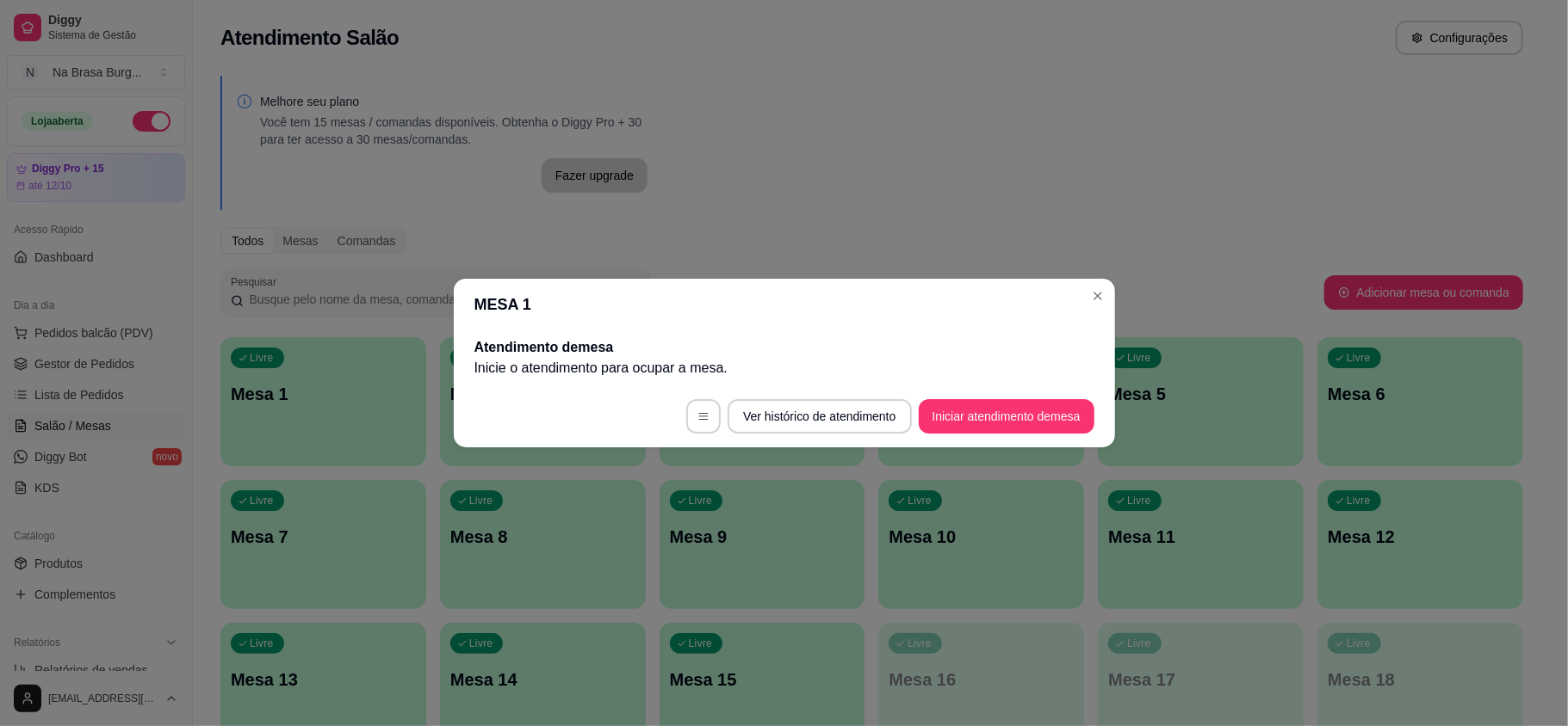
scroll to position [0, 0]
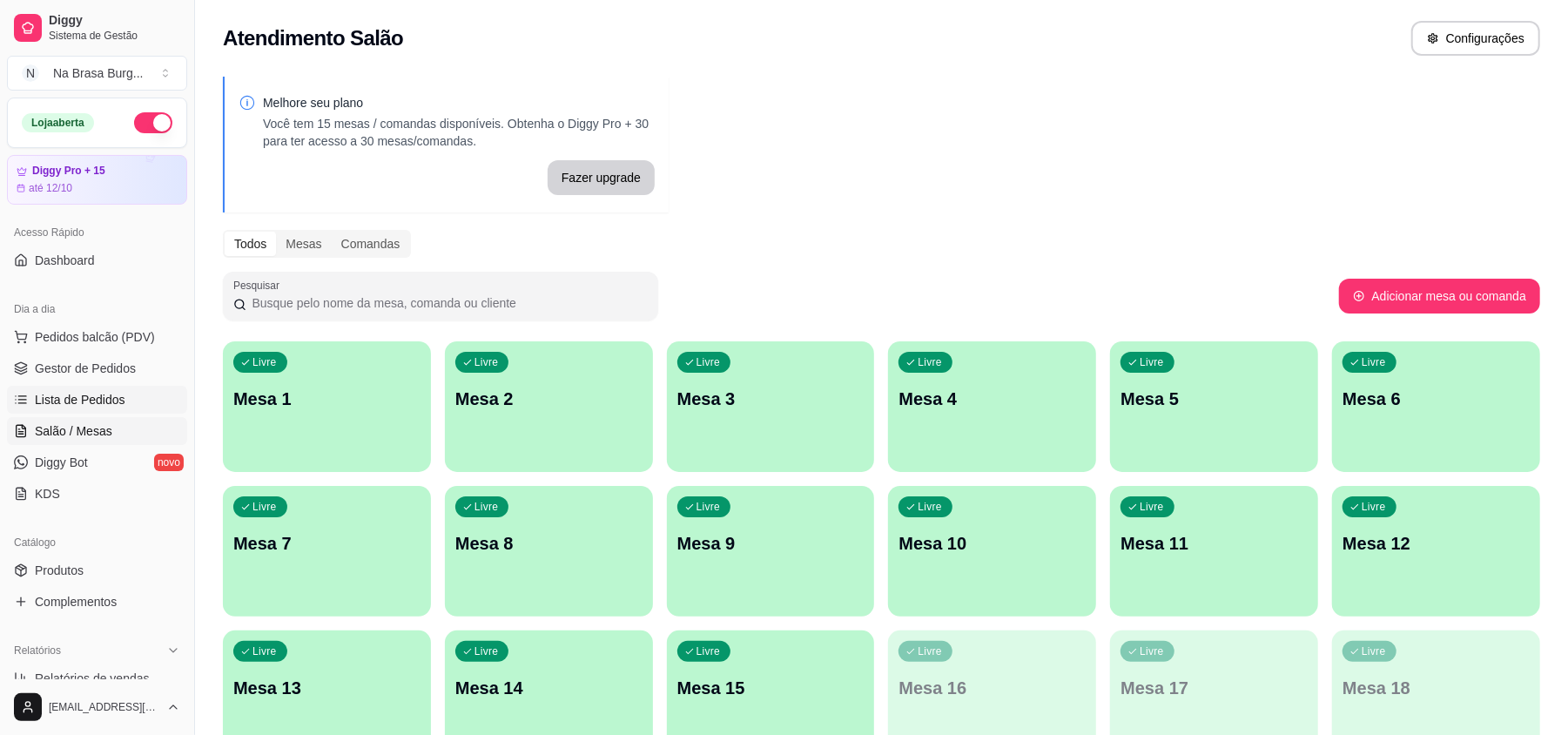
click at [94, 399] on span "Lista de Pedidos" at bounding box center [80, 399] width 91 height 17
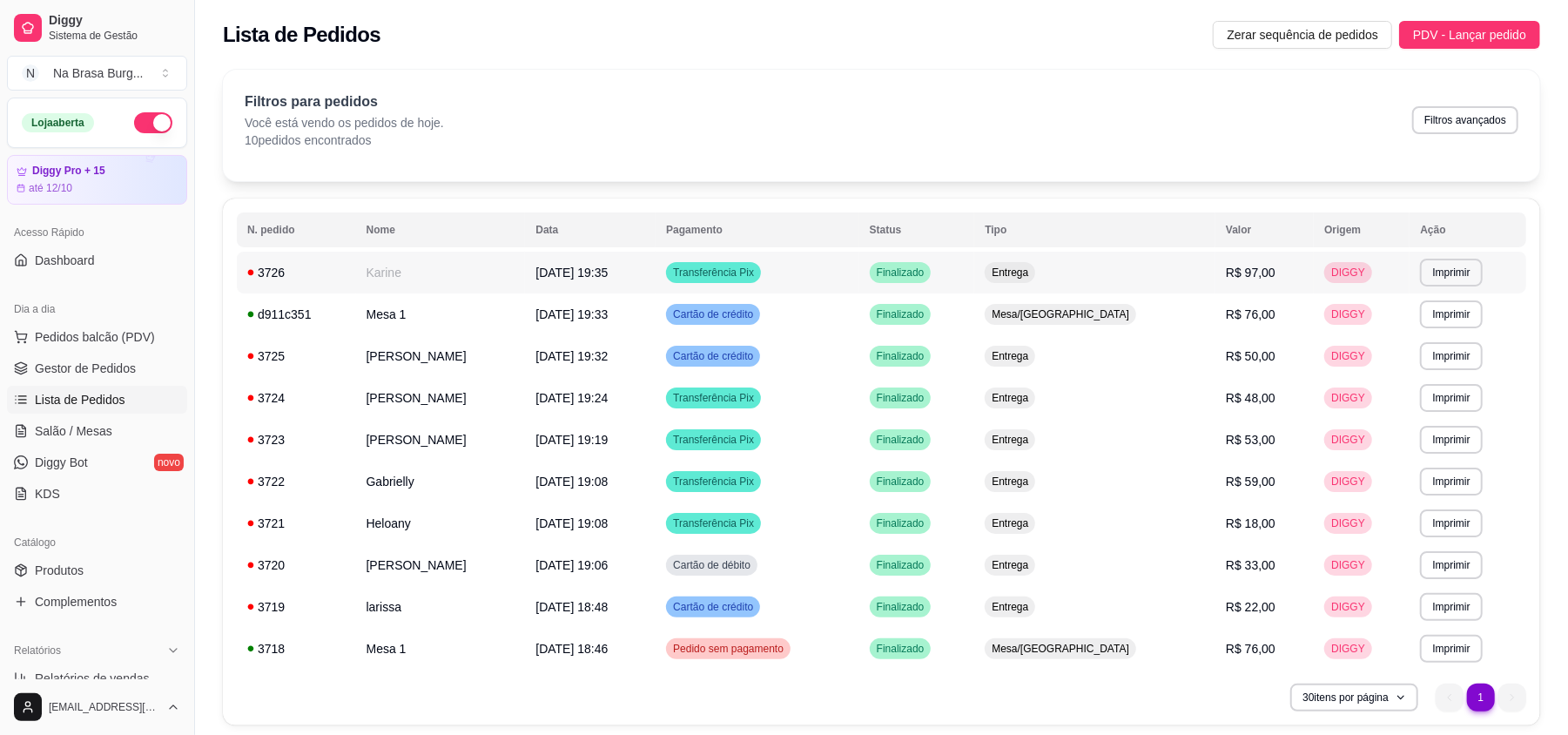
click at [561, 279] on td "[DATE] 19:35" at bounding box center [590, 272] width 131 height 42
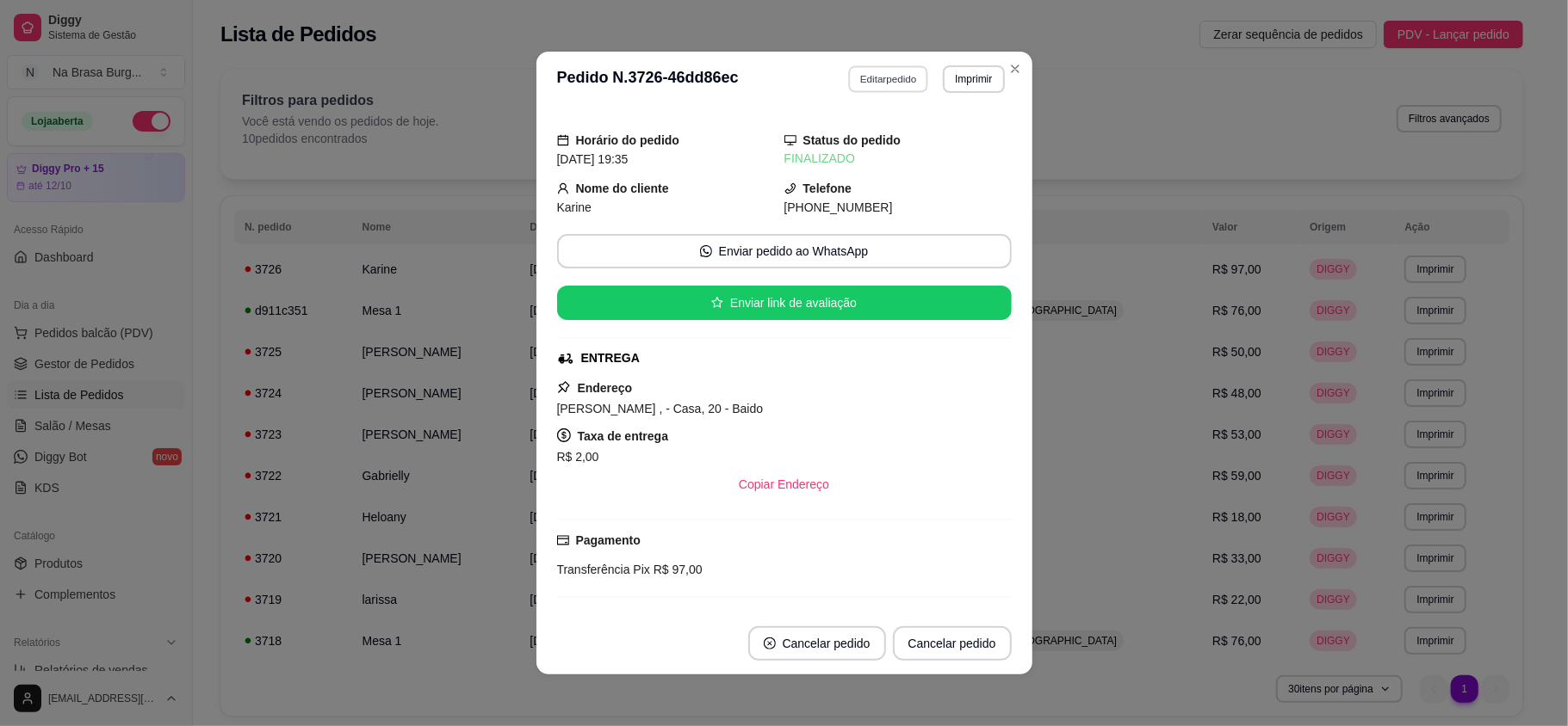
click at [900, 77] on button "Editar pedido" at bounding box center [888, 79] width 80 height 27
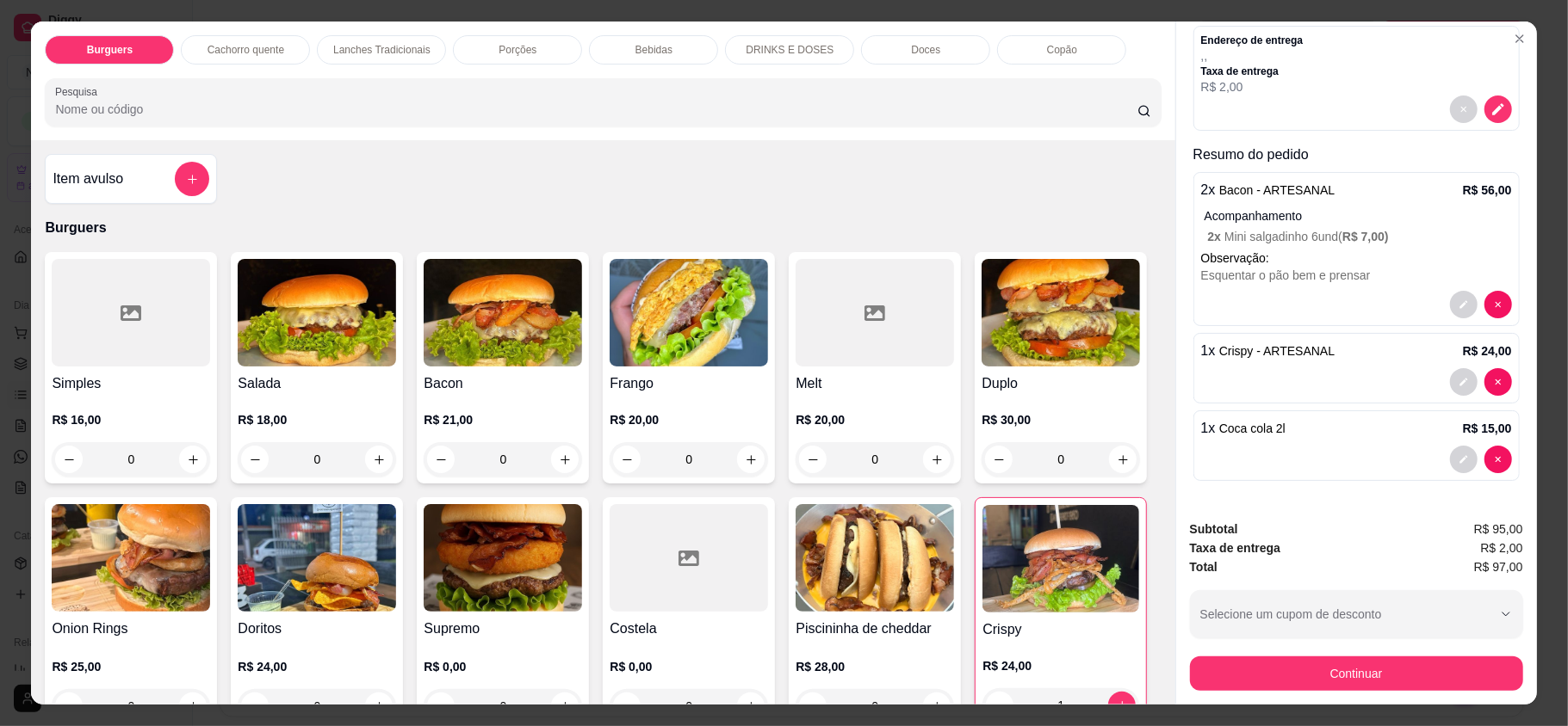
scroll to position [181, 0]
click at [1306, 227] on div "2 x Bacon - ARTESANAL R$ 56,00 Acompanhamento 2 x Mini salgadinho 6und ( R$ 7,0…" at bounding box center [1356, 249] width 326 height 154
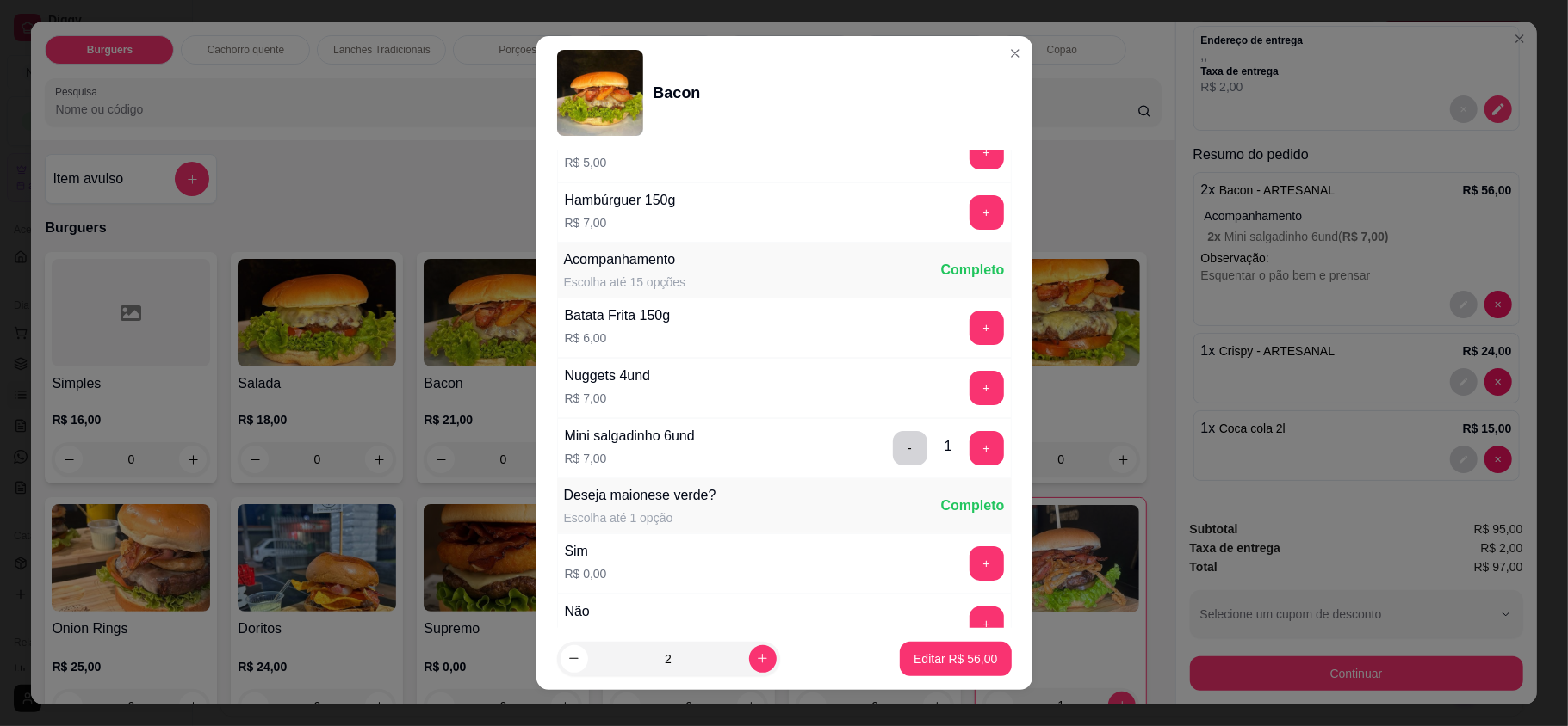
scroll to position [962, 0]
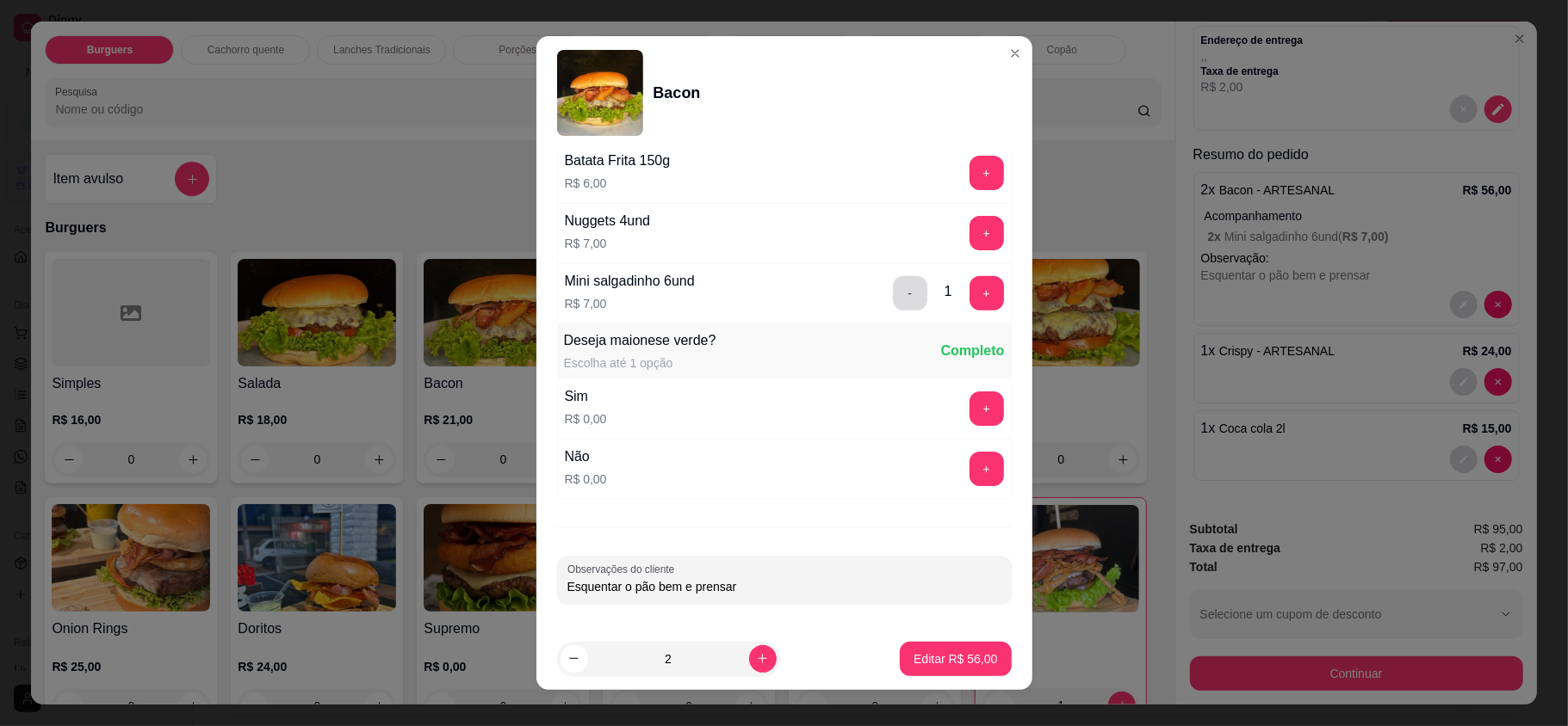
click at [893, 288] on button "-" at bounding box center [910, 293] width 34 height 34
click at [924, 661] on p "Editar R$ 42,00" at bounding box center [955, 659] width 83 height 17
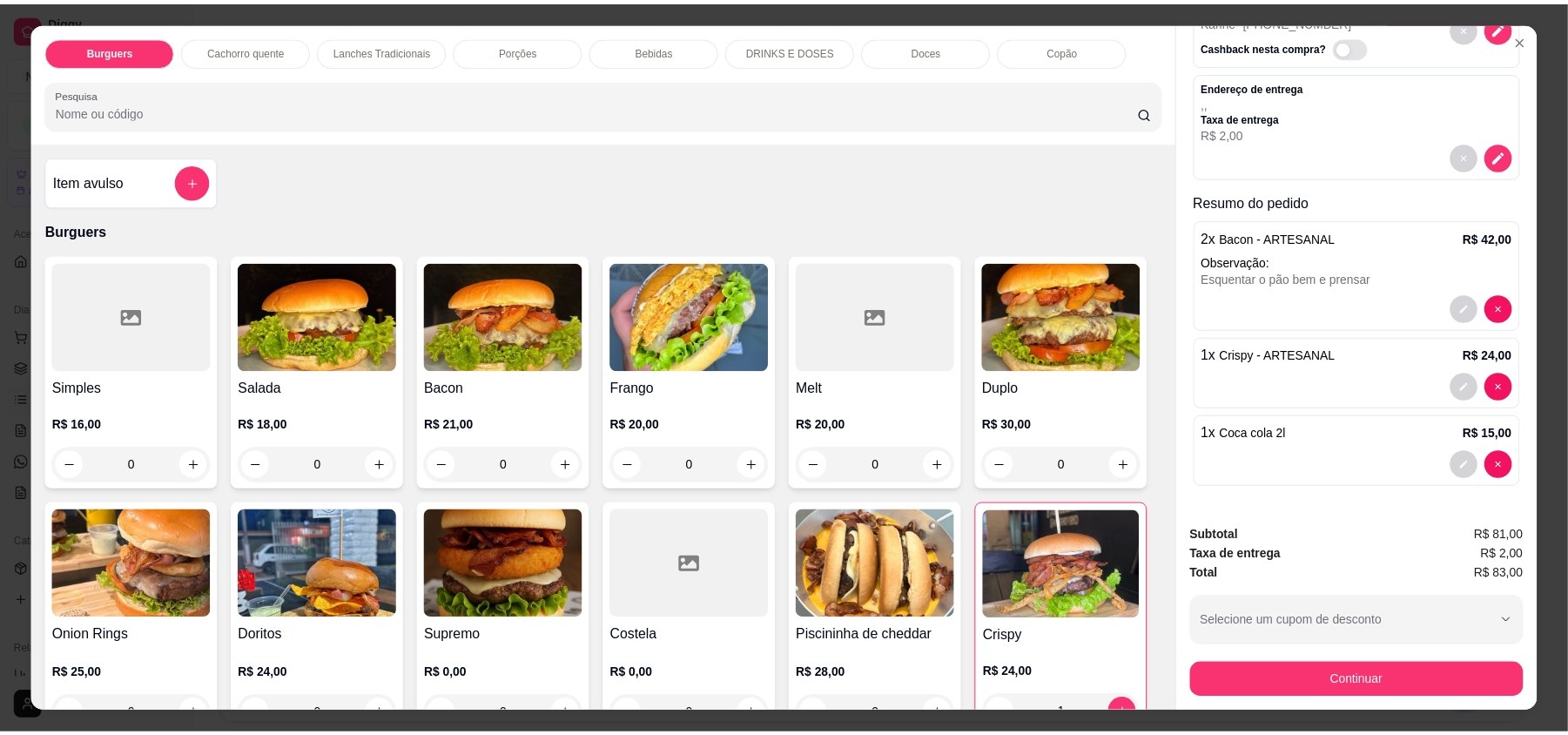
scroll to position [33, 0]
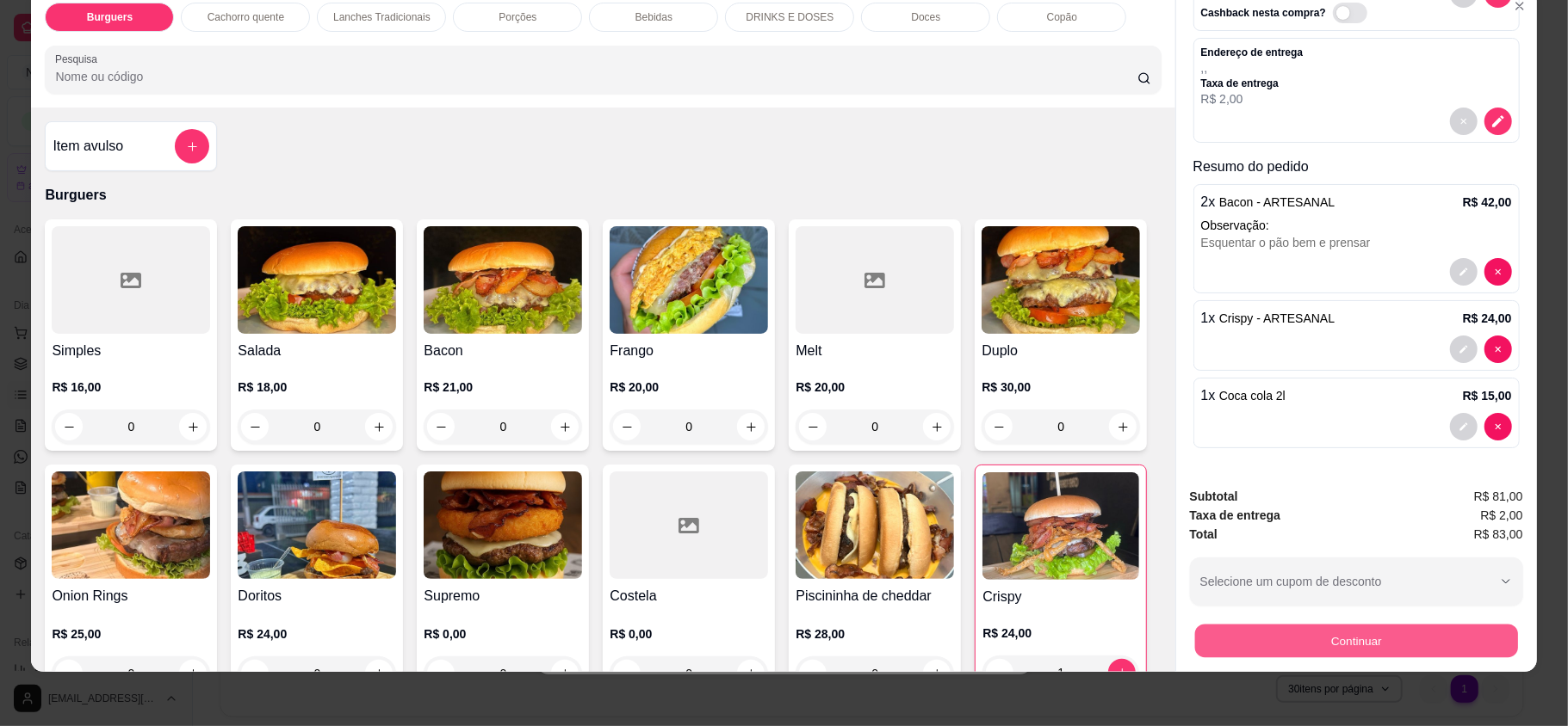
click at [1358, 649] on button "Continuar" at bounding box center [1356, 640] width 323 height 33
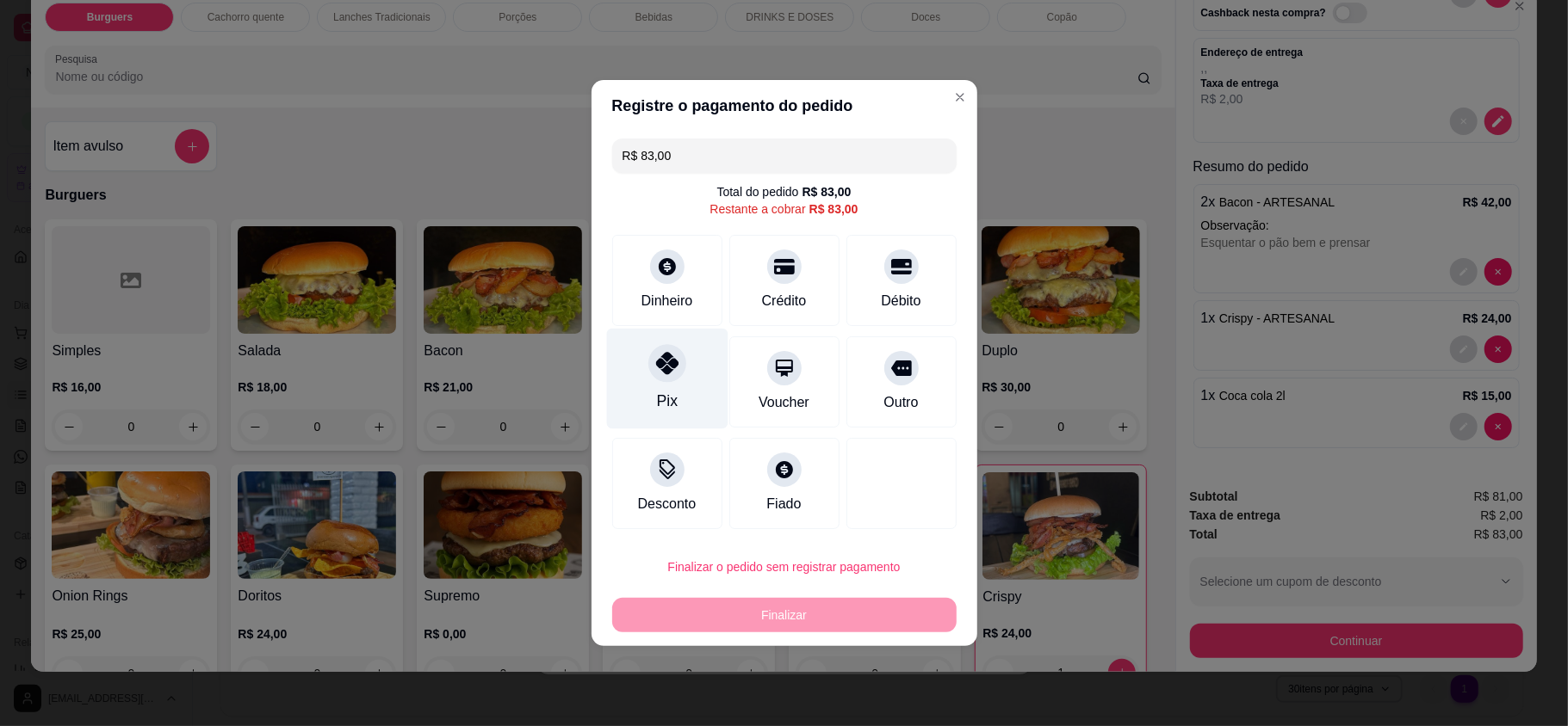
click at [675, 394] on div "Pix" at bounding box center [666, 379] width 121 height 100
type input "R$ 0,00"
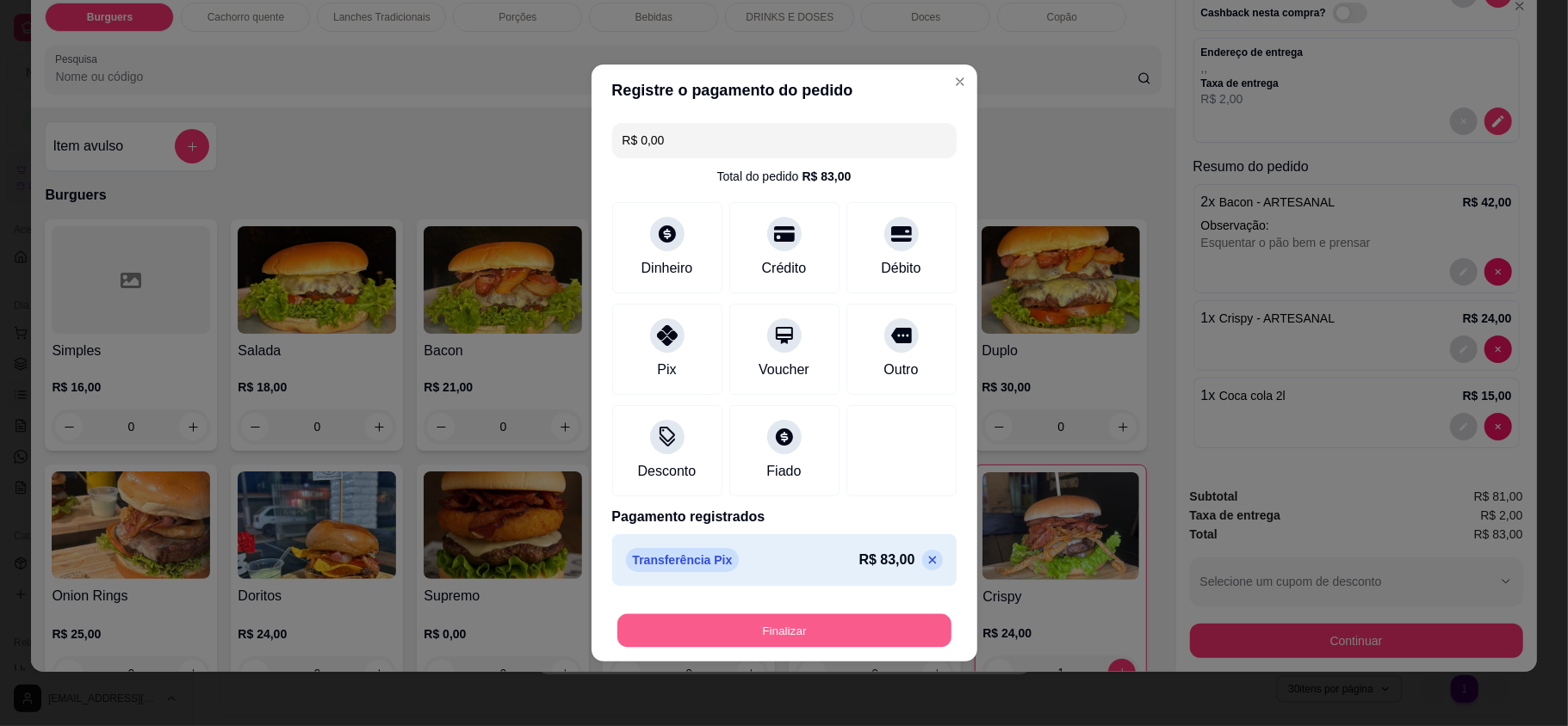
click at [793, 627] on button "Finalizar" at bounding box center [784, 631] width 334 height 33
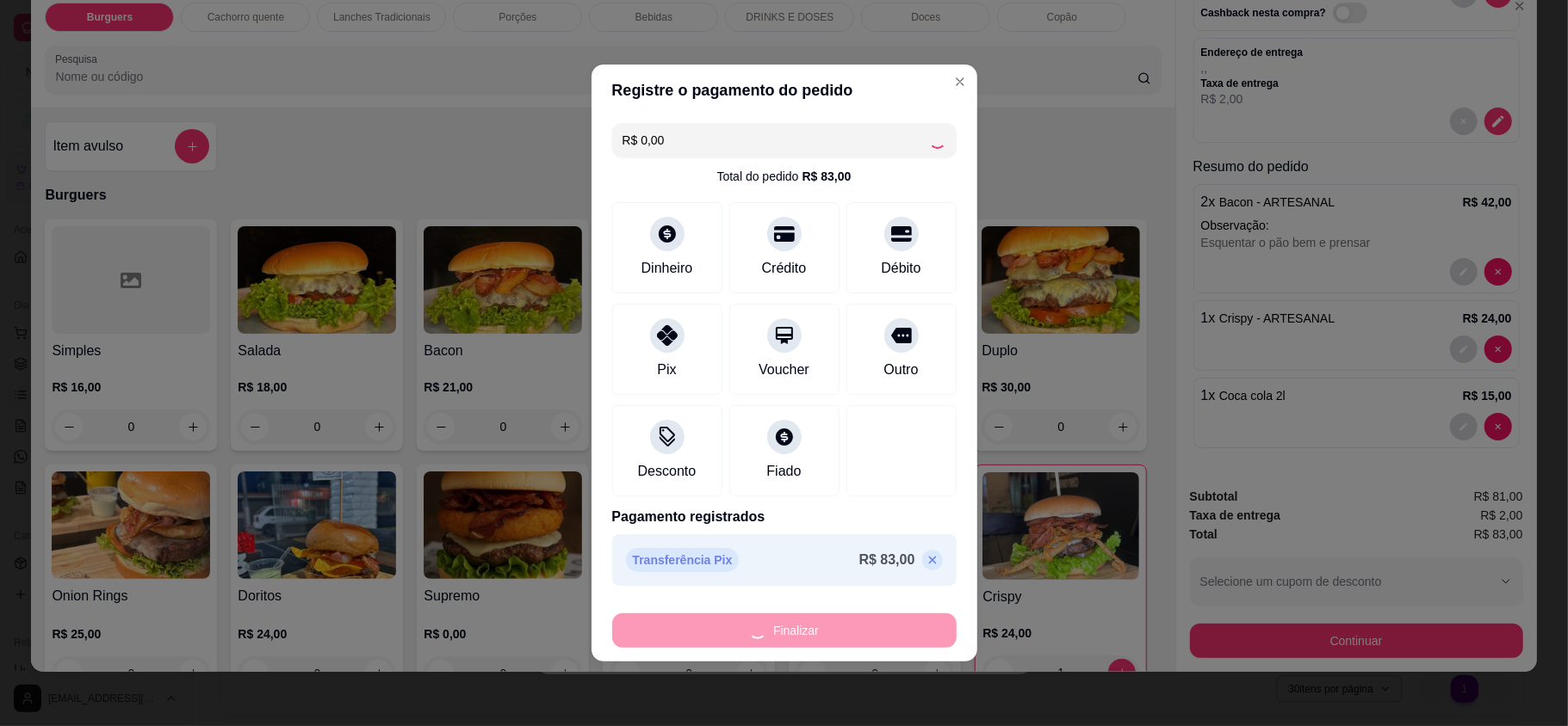
type input "0"
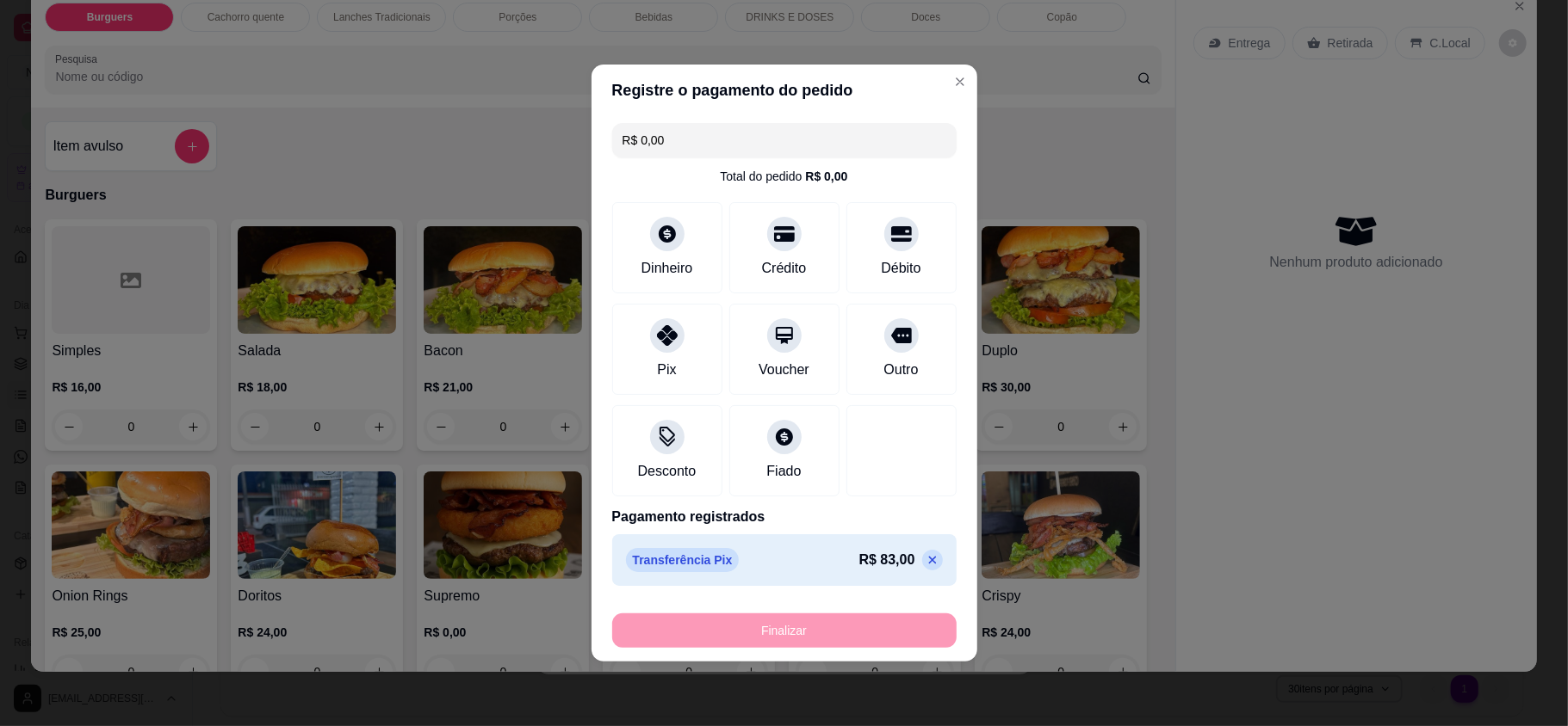
type input "-R$ 83,00"
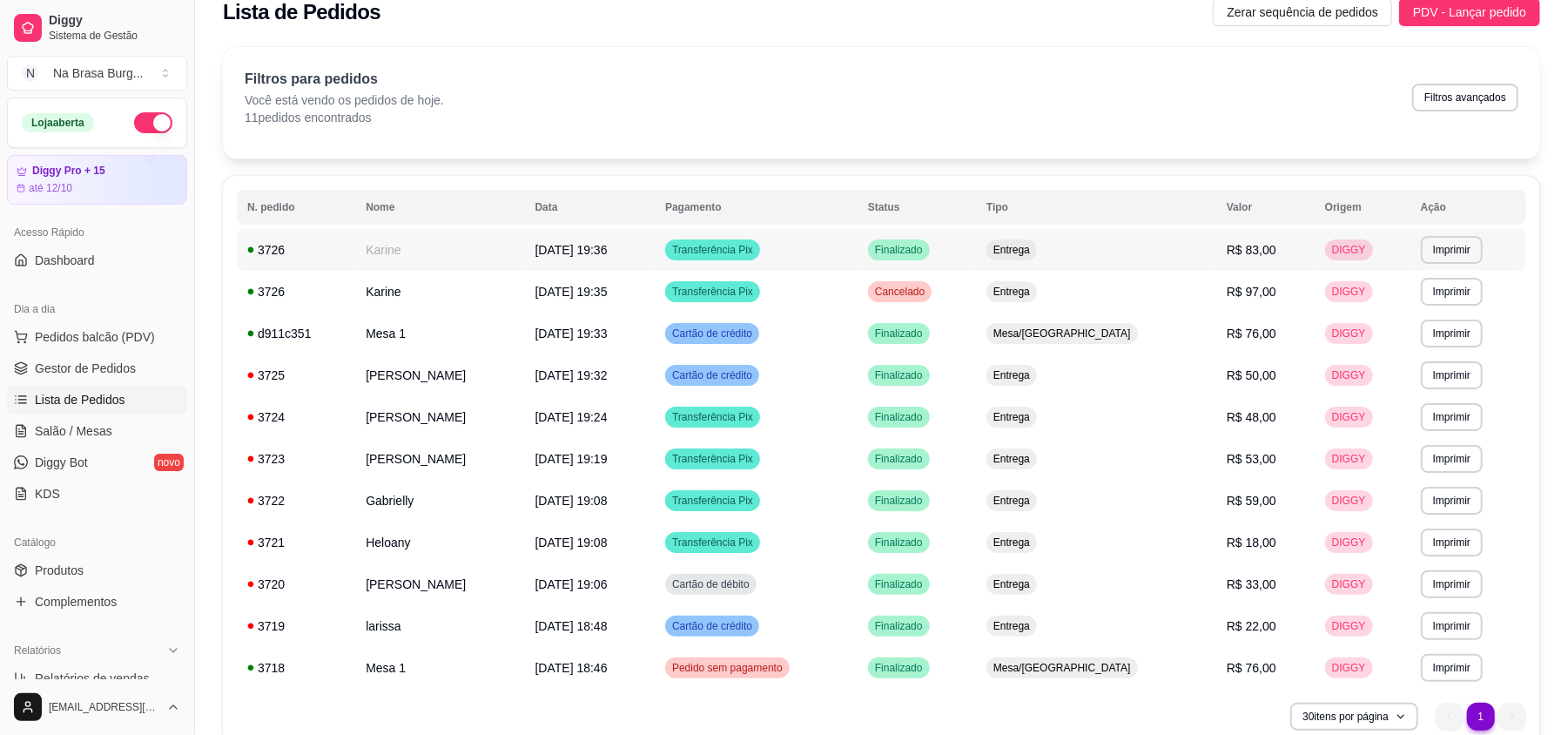
scroll to position [0, 0]
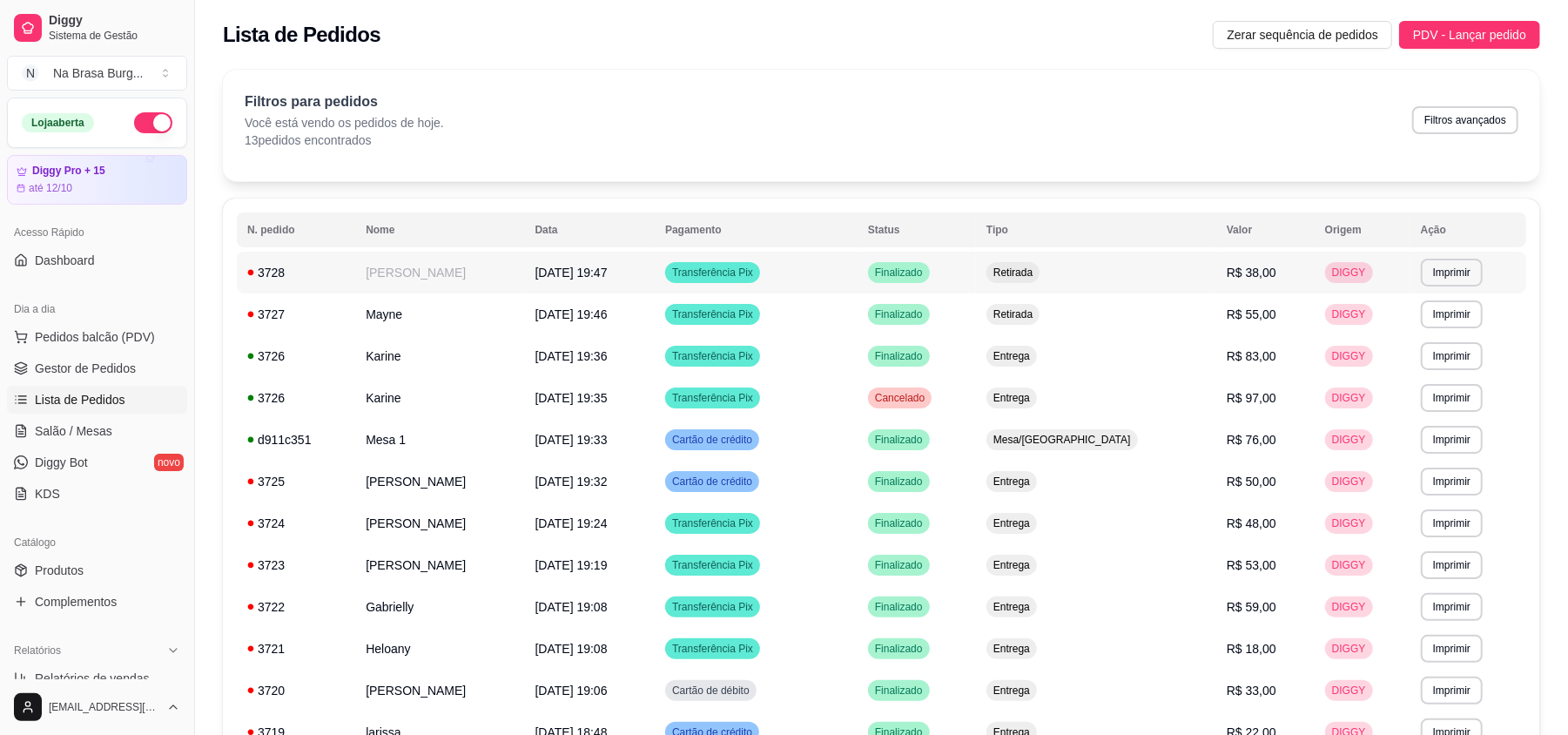
click at [524, 289] on td "[PERSON_NAME]" at bounding box center [440, 272] width 169 height 42
click at [425, 316] on td "Mayne" at bounding box center [440, 315] width 169 height 42
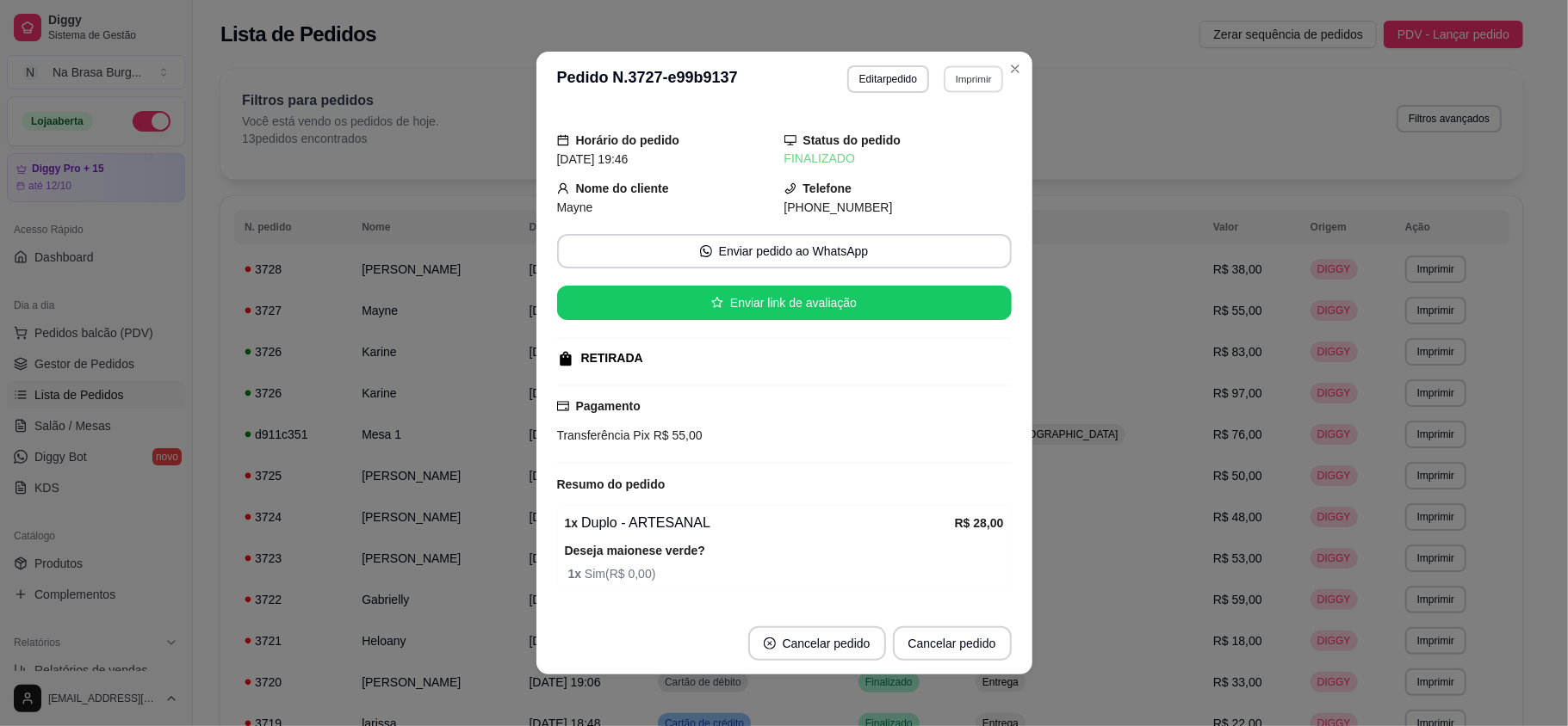
click at [956, 73] on button "Imprimir" at bounding box center [973, 79] width 59 height 27
click at [938, 133] on button "IMPRESSORA" at bounding box center [935, 139] width 125 height 28
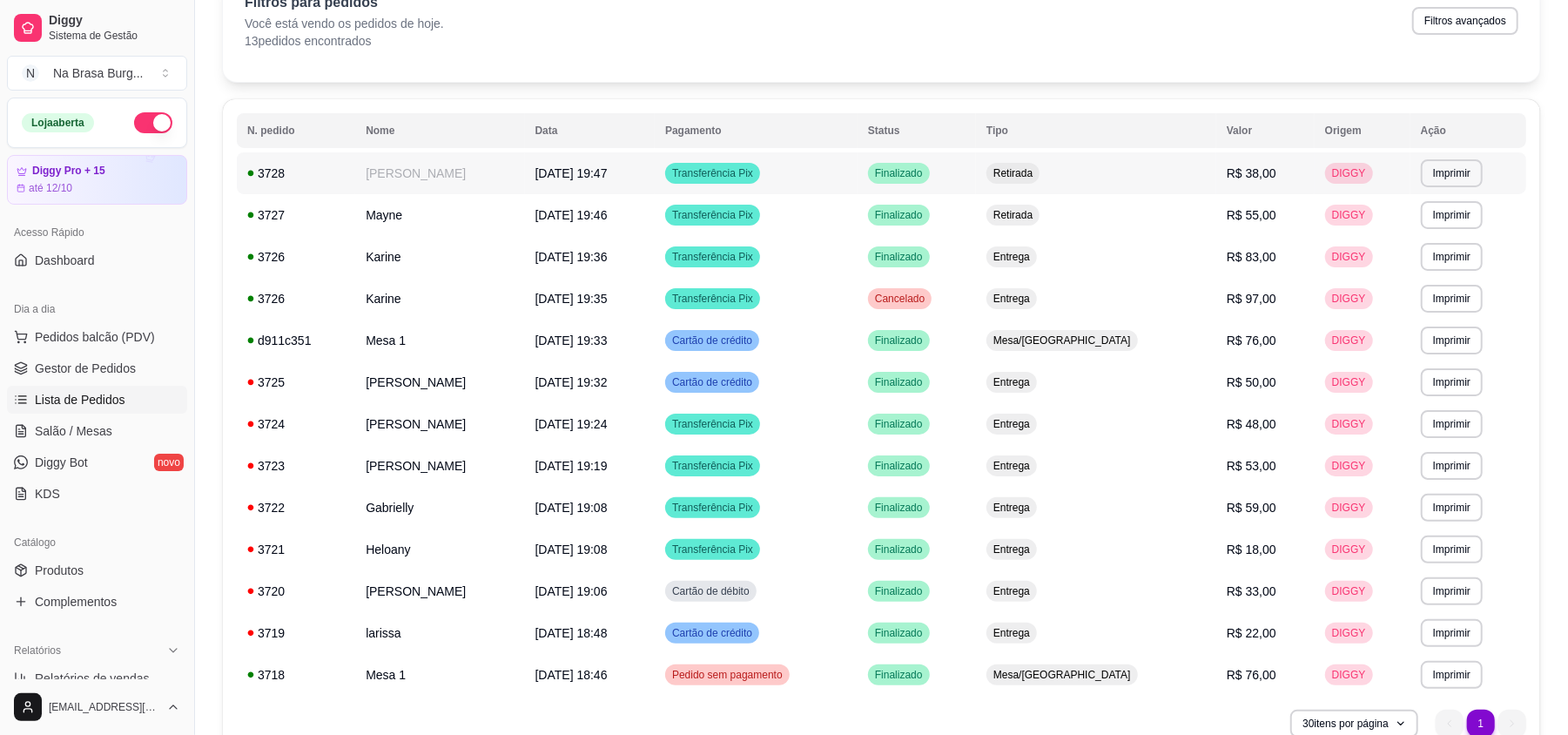
scroll to position [186, 0]
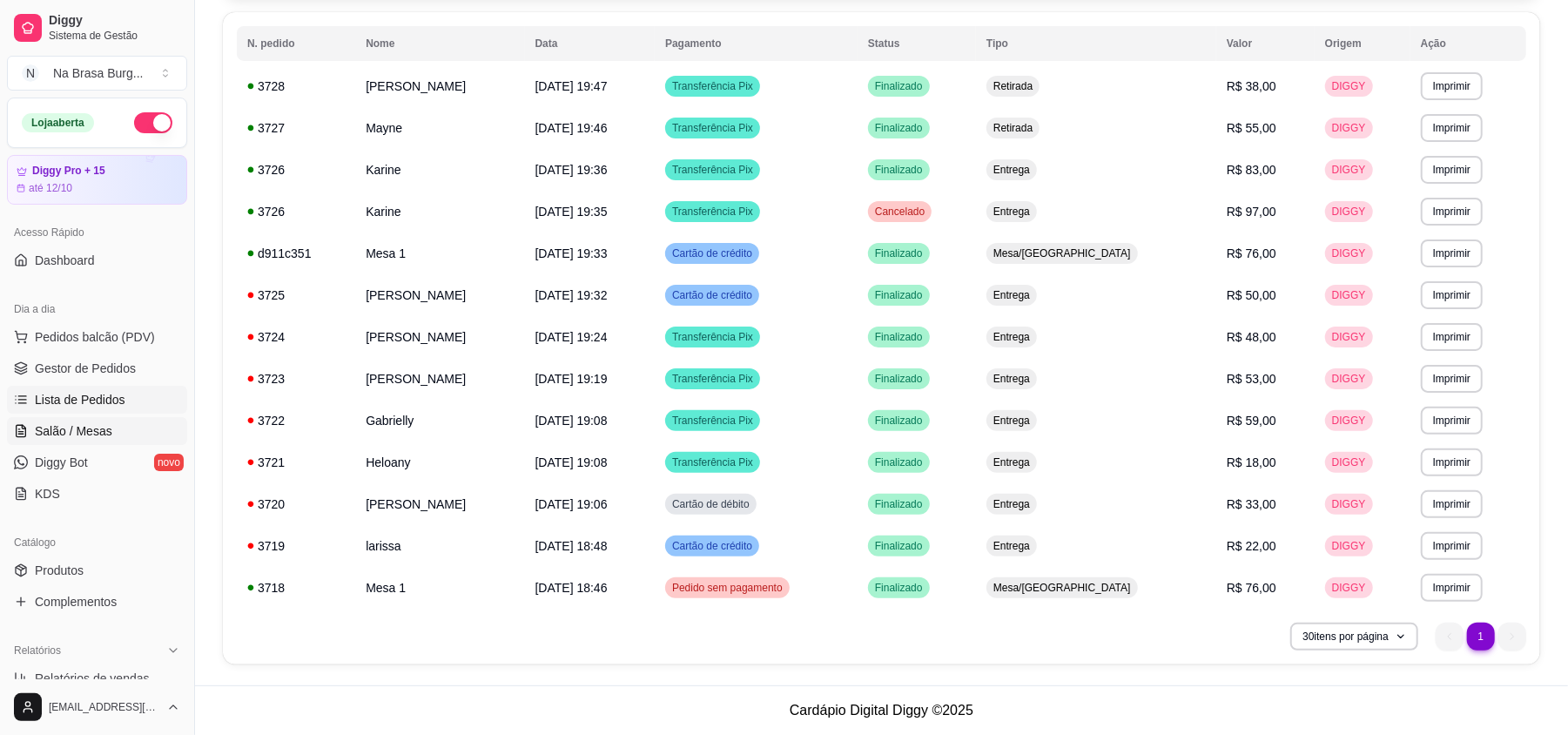
click at [66, 440] on span "Salão / Mesas" at bounding box center [73, 431] width 77 height 17
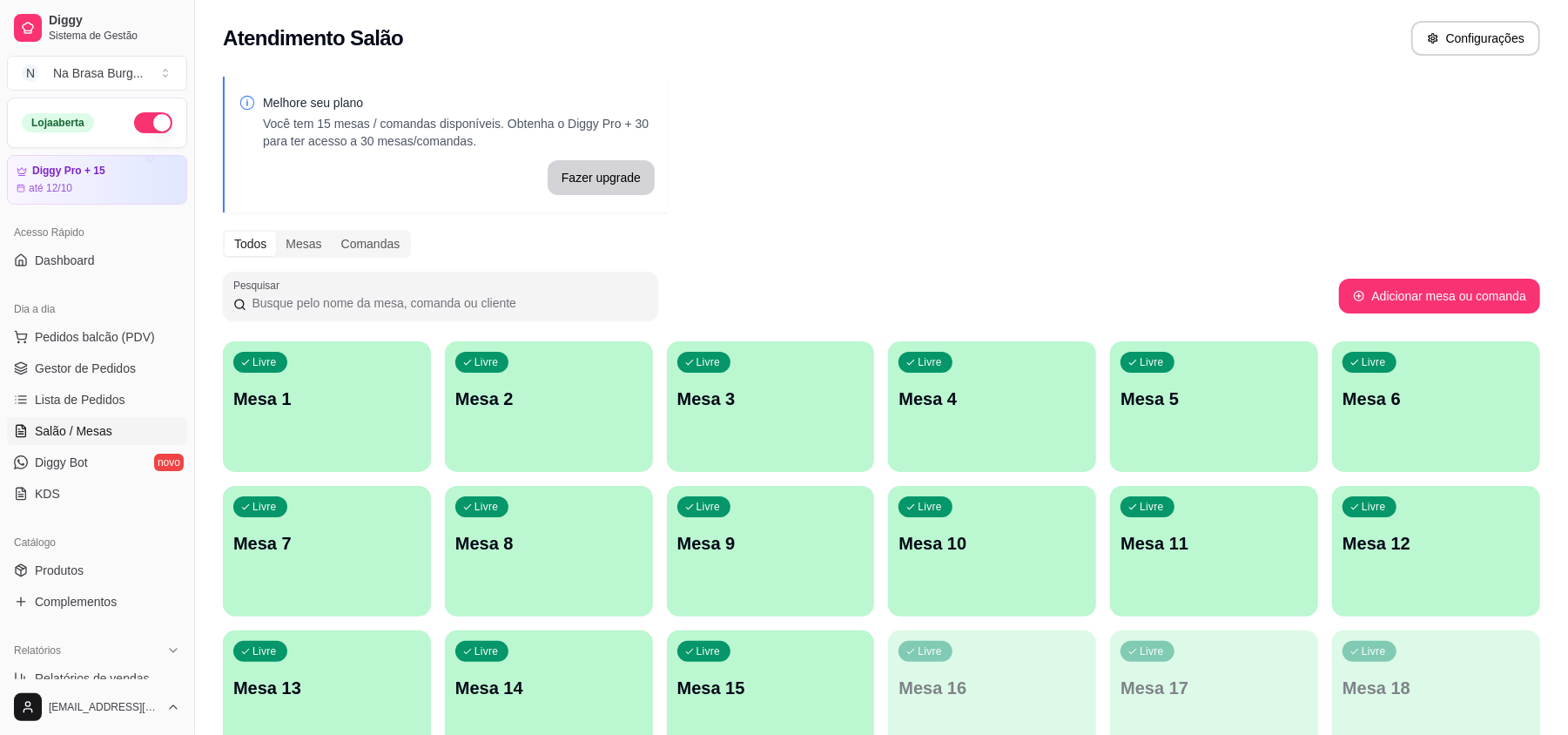
click at [374, 415] on div "Livre Mesa 1" at bounding box center [326, 396] width 208 height 110
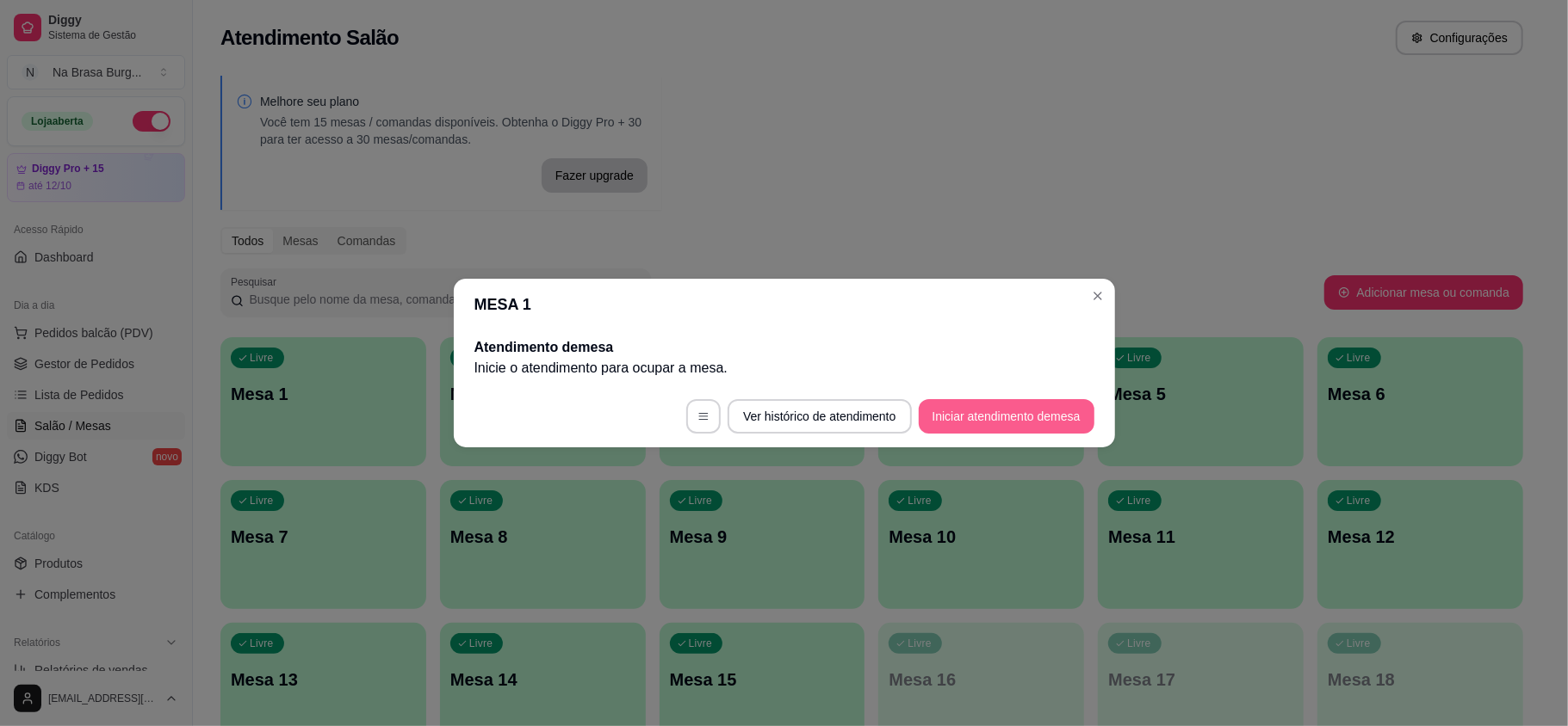
click at [1000, 419] on button "Iniciar atendimento de mesa" at bounding box center [1007, 417] width 176 height 34
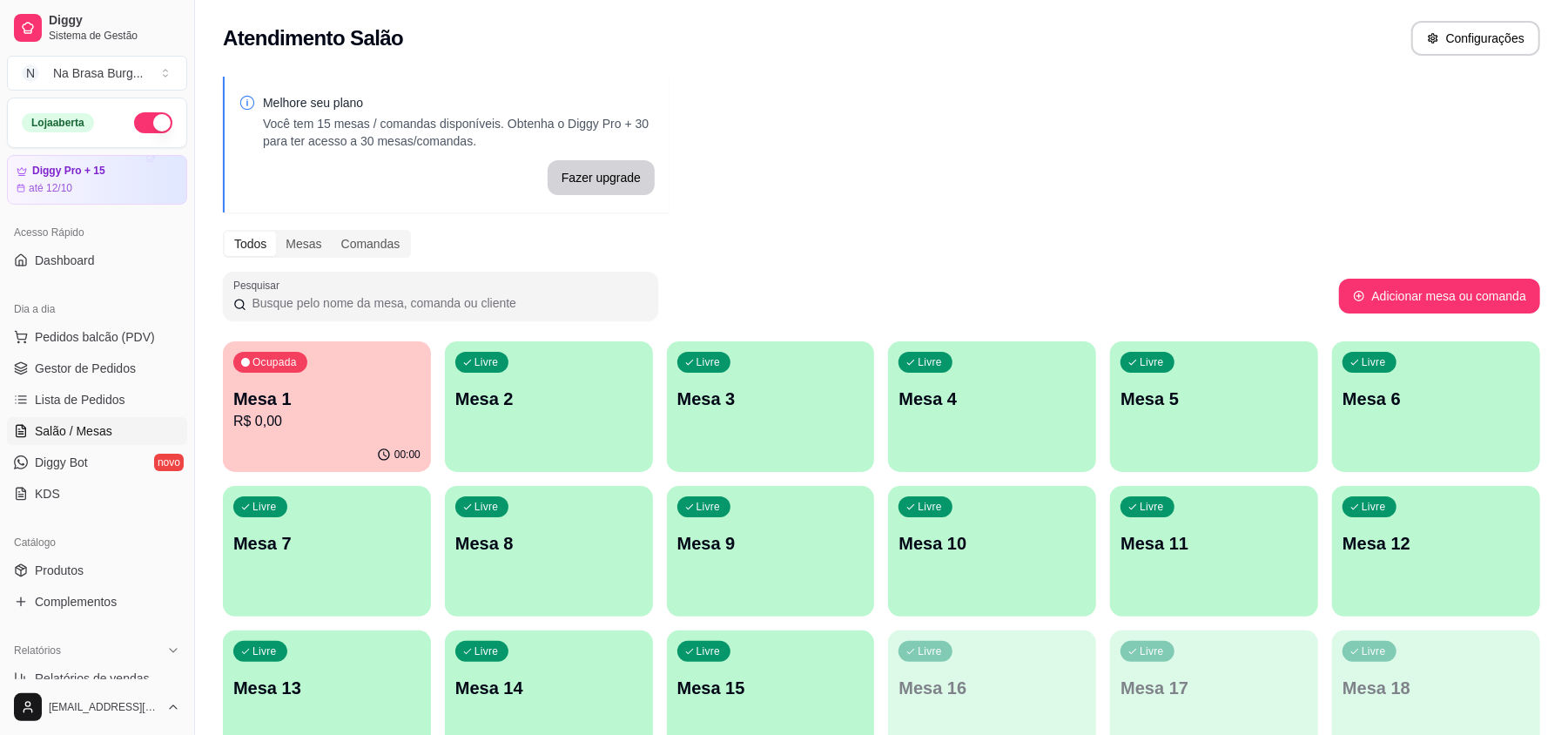
click at [673, 249] on div "Todos Mesas Comandas" at bounding box center [881, 243] width 1318 height 28
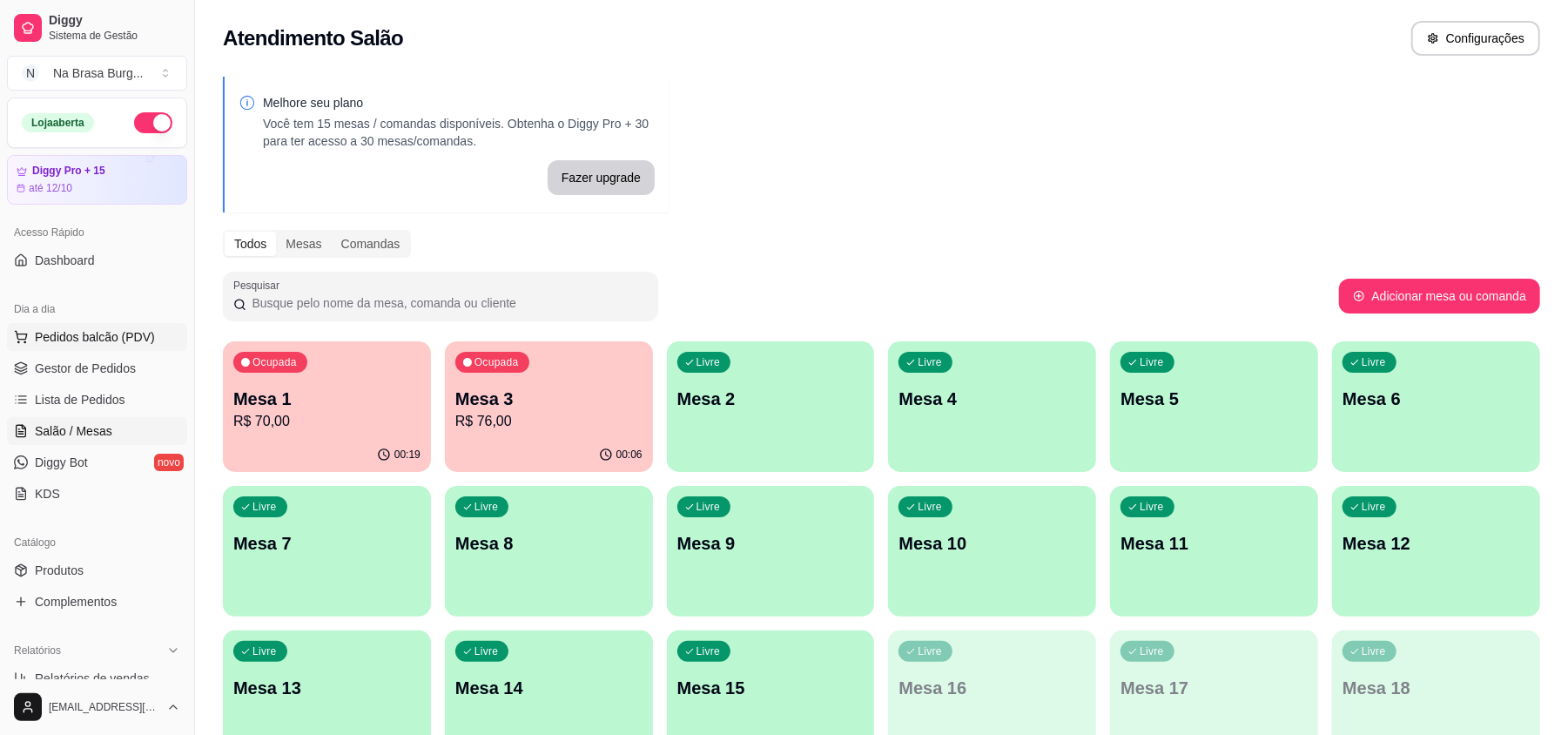
click at [125, 326] on button "Pedidos balcão (PDV)" at bounding box center [97, 337] width 180 height 28
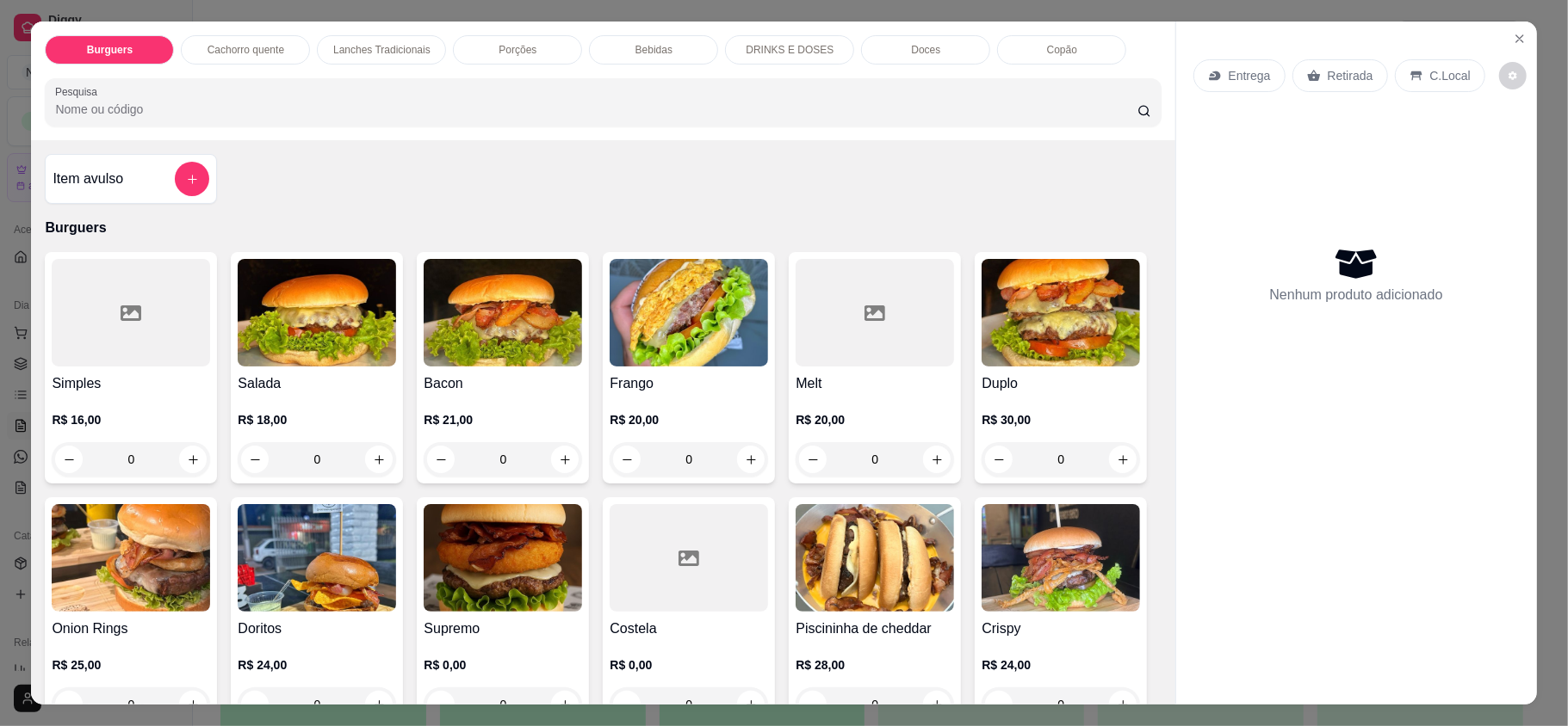
click at [394, 56] on div "Lanches Tradicionais" at bounding box center [381, 49] width 129 height 30
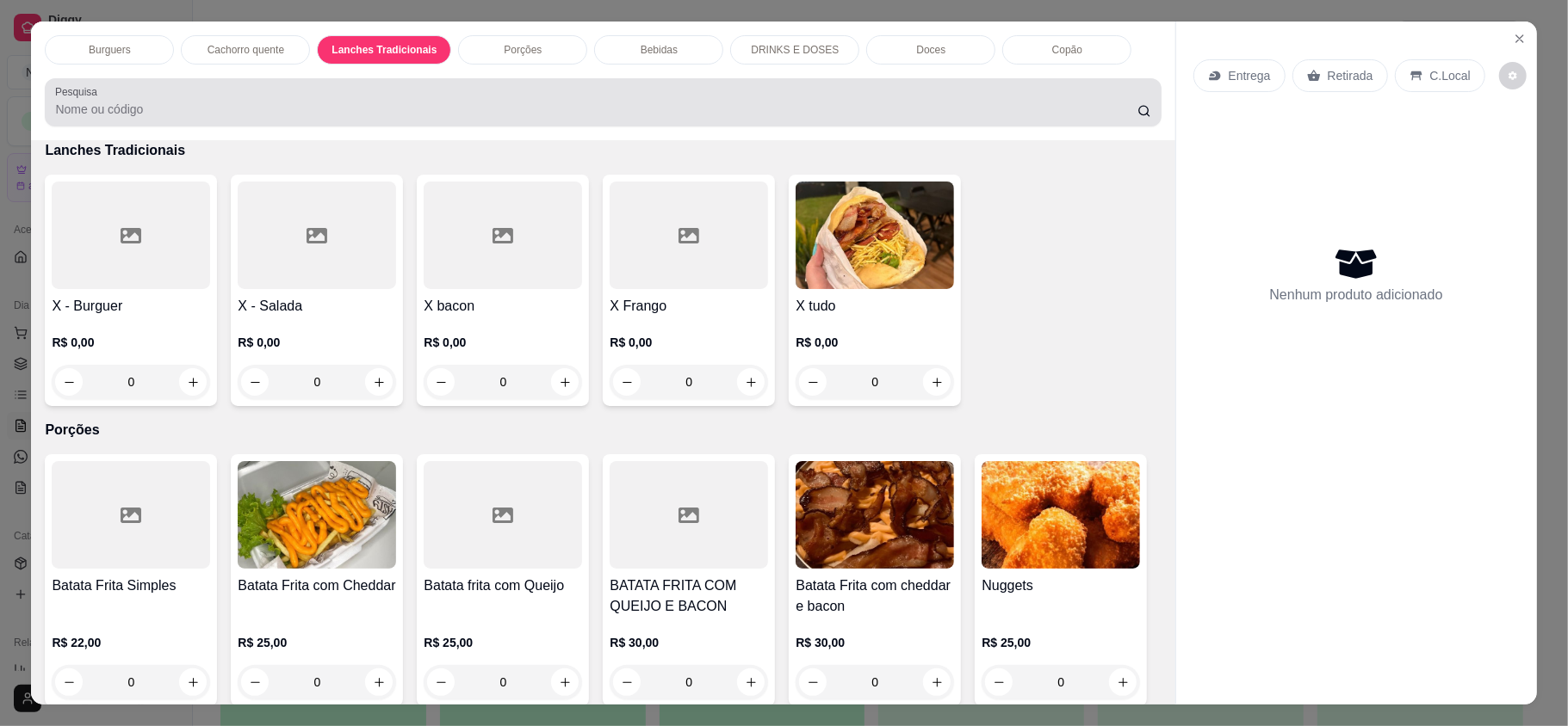
scroll to position [32, 0]
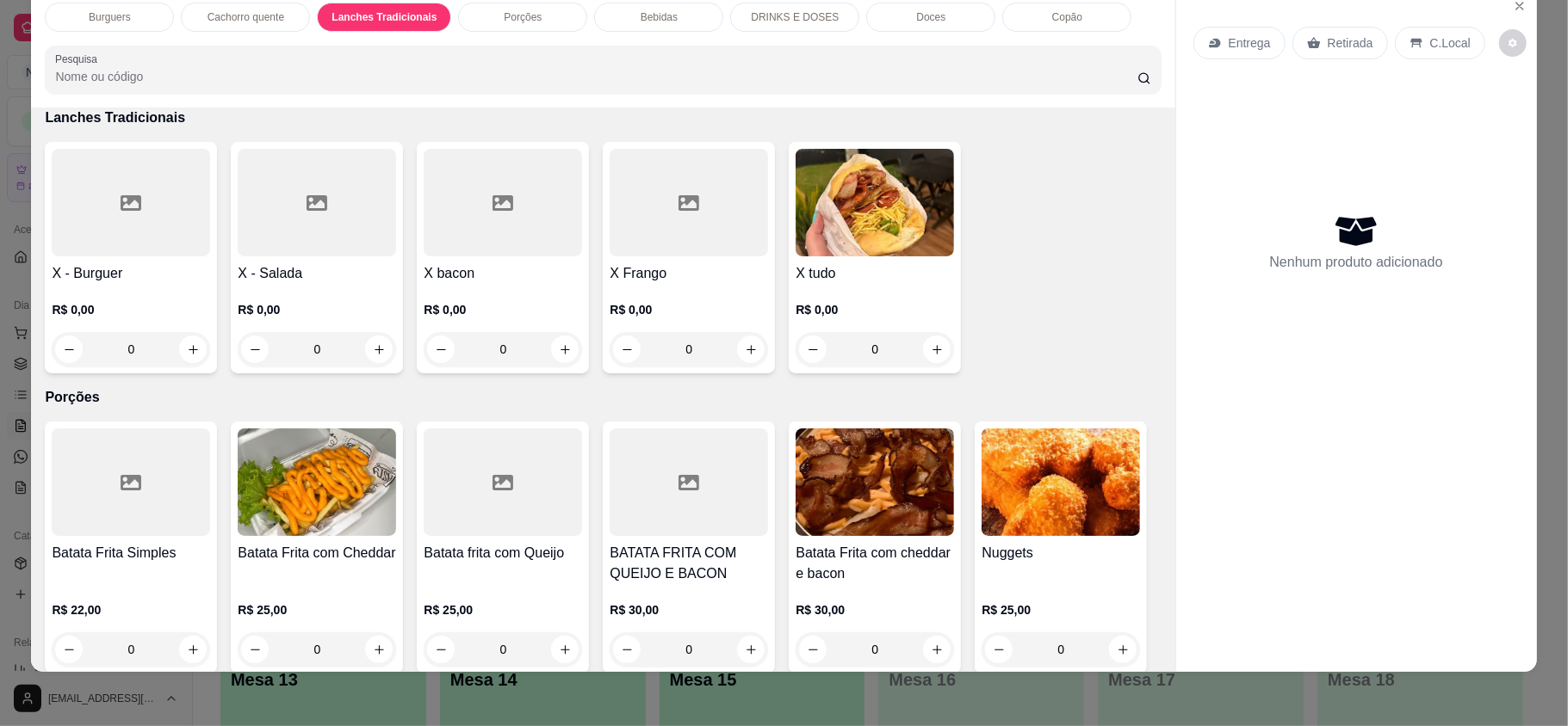
click at [928, 346] on div "0" at bounding box center [874, 350] width 159 height 34
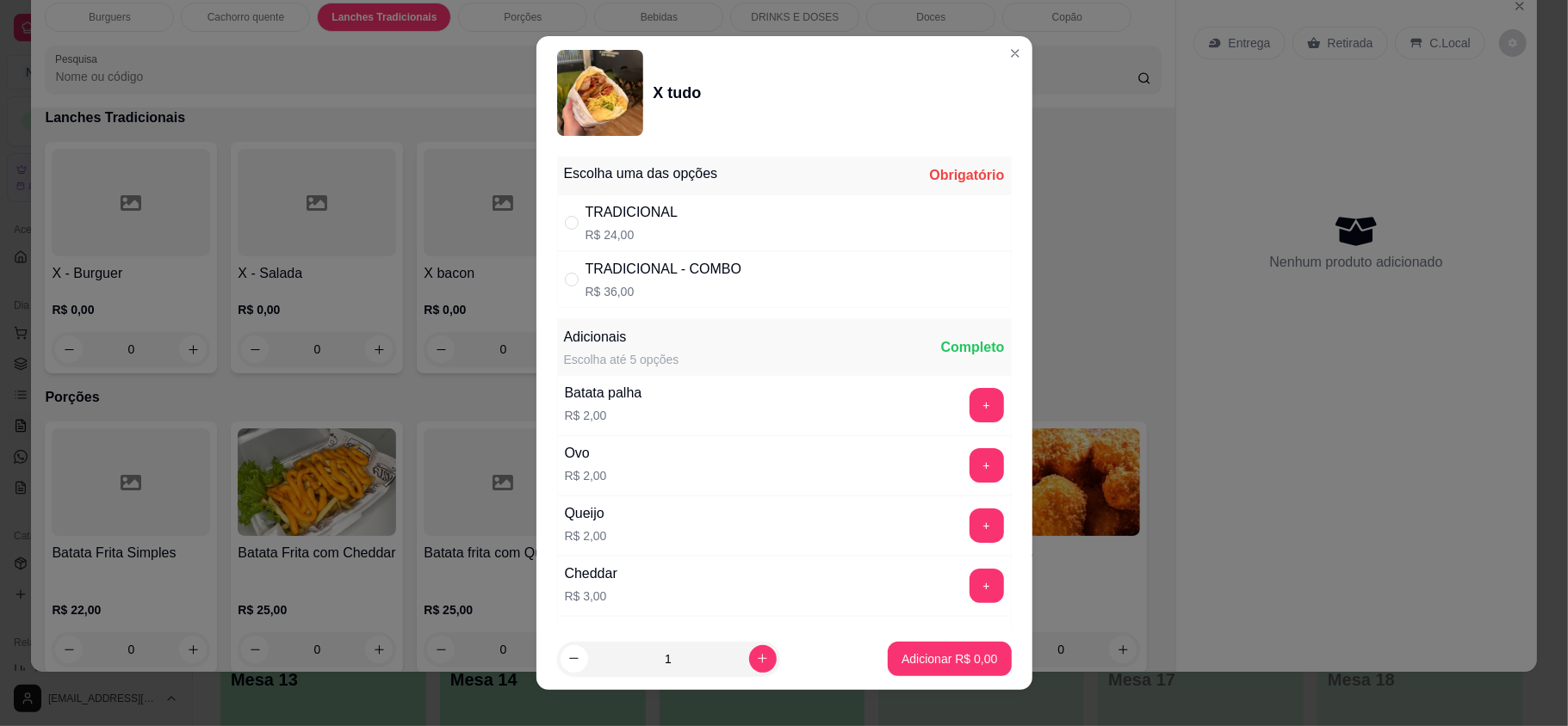
click at [816, 222] on div "TRADICIONAL R$ 24,00" at bounding box center [784, 222] width 455 height 56
radio input "true"
click at [939, 661] on p "Adicionar R$ 24,00" at bounding box center [946, 659] width 100 height 16
type input "1"
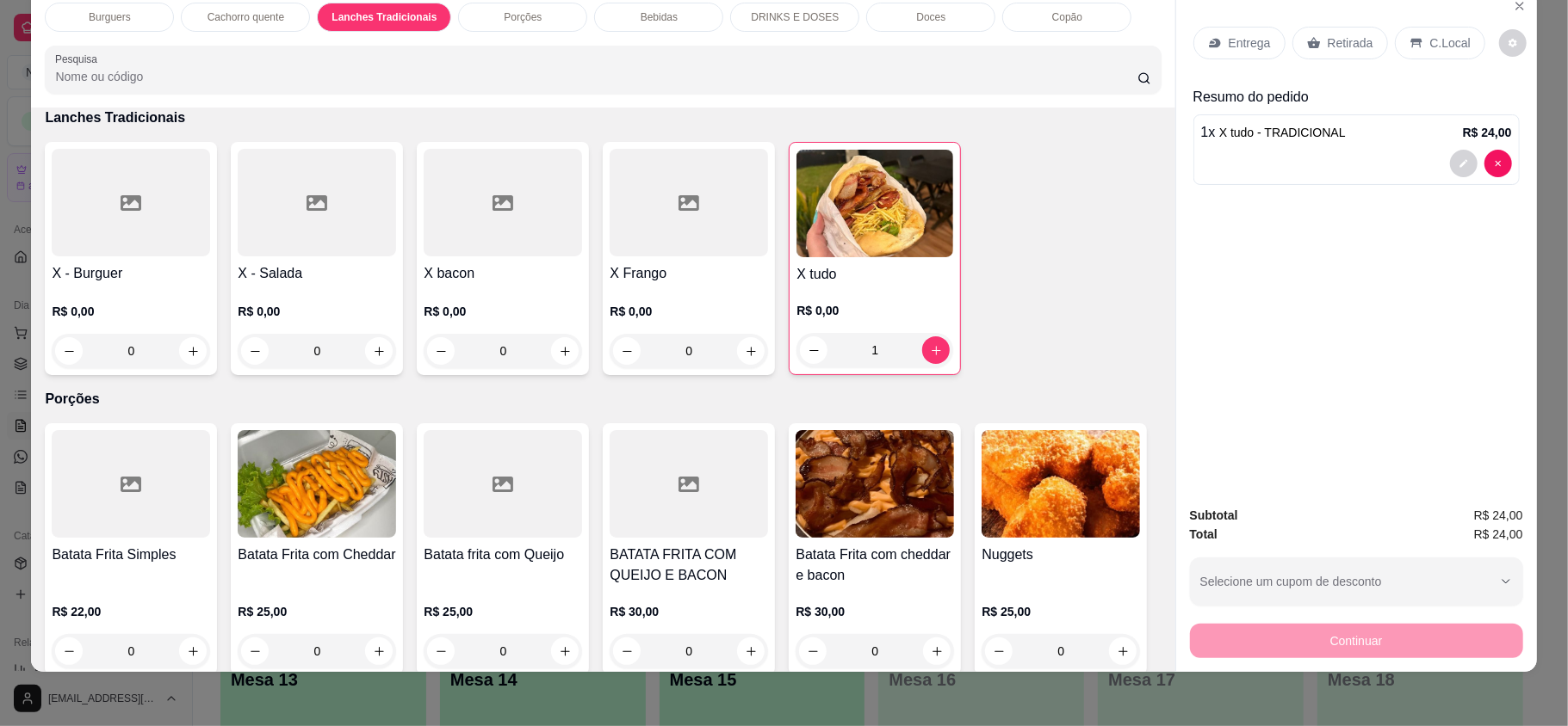
click at [91, 0] on div "Burguers Cachorro quente Lanches Tradicionais Porções Bebidas DRINKS E DOSES Do…" at bounding box center [602, 48] width 1143 height 119
click at [101, 22] on p "Burguers" at bounding box center [109, 17] width 42 height 13
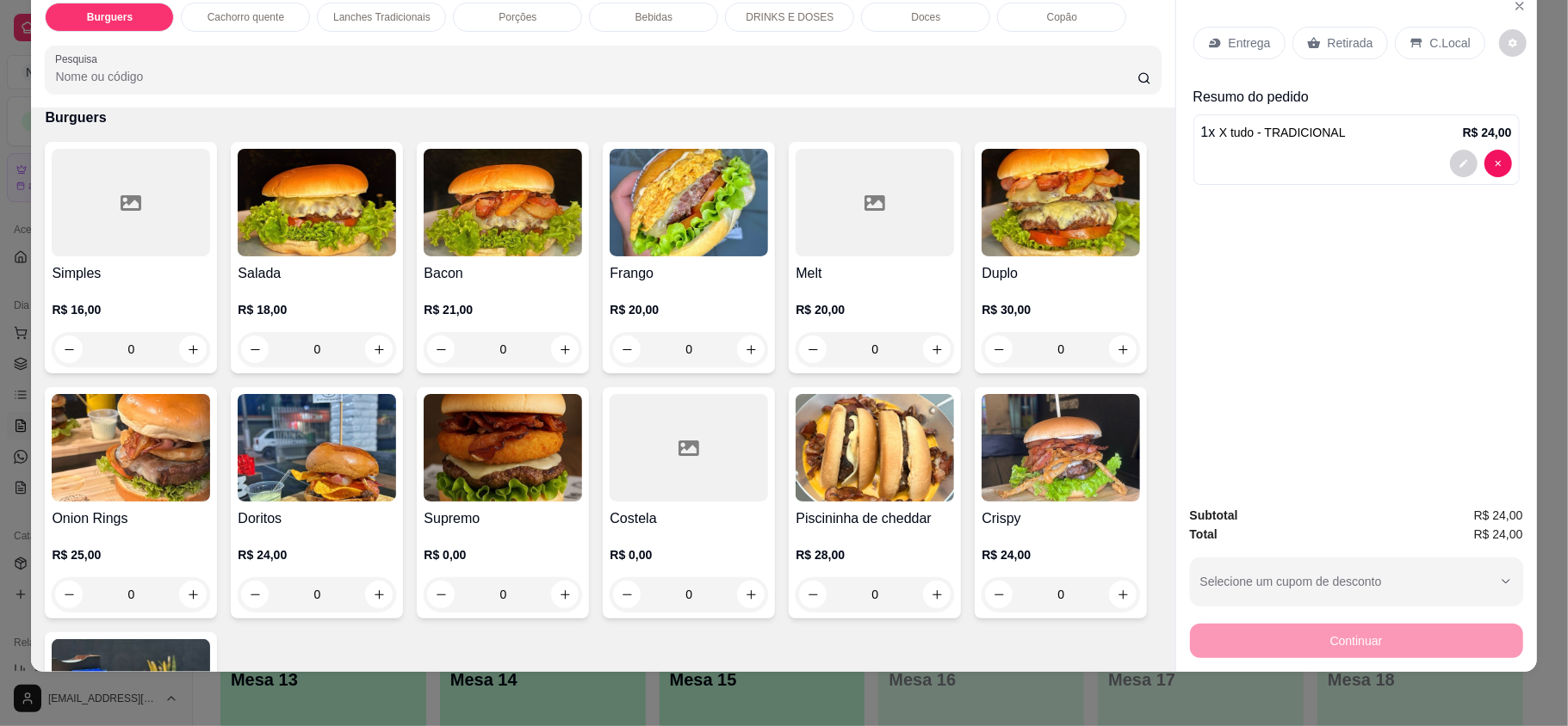
click at [514, 327] on div "R$ 21,00 0" at bounding box center [502, 333] width 159 height 65
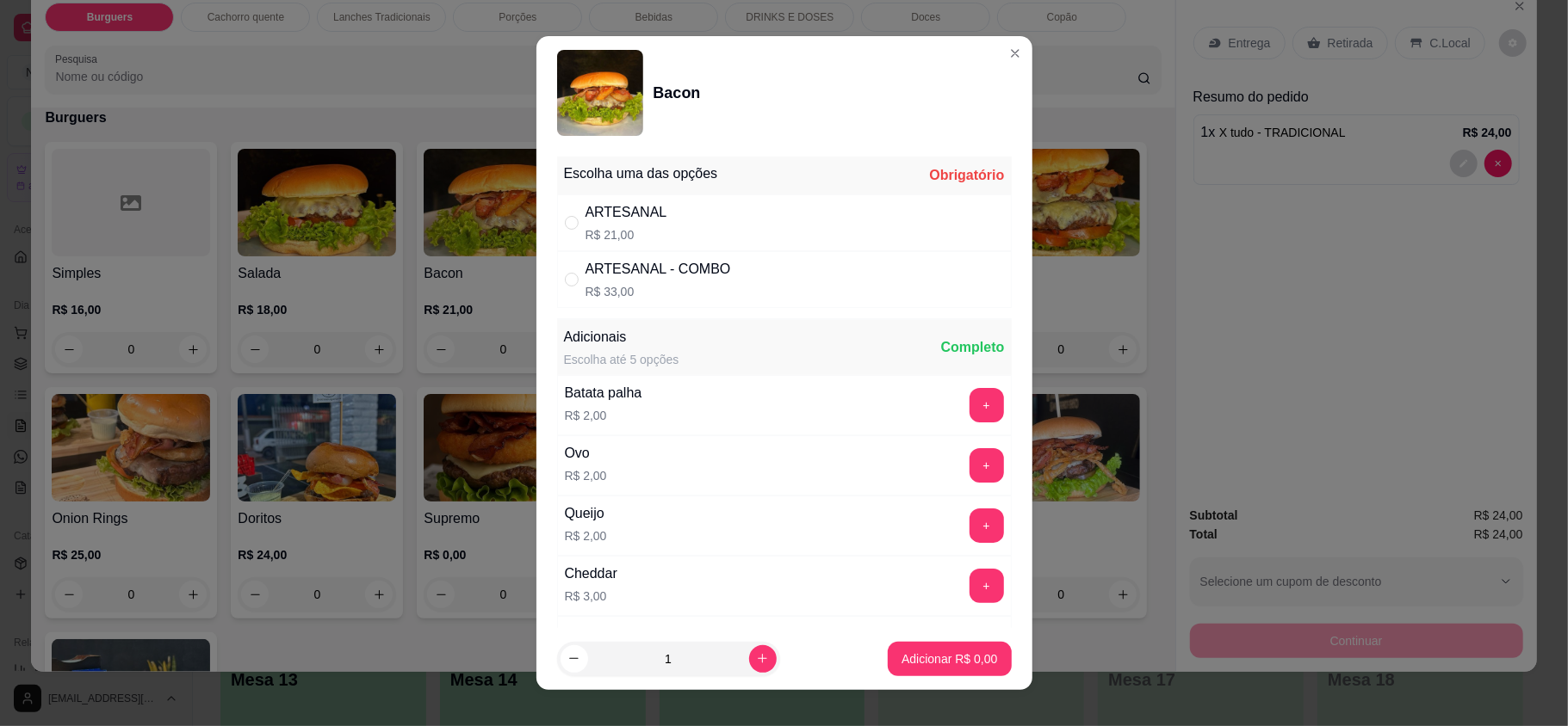
click at [619, 236] on p "R$ 21,00" at bounding box center [626, 235] width 82 height 17
radio input "true"
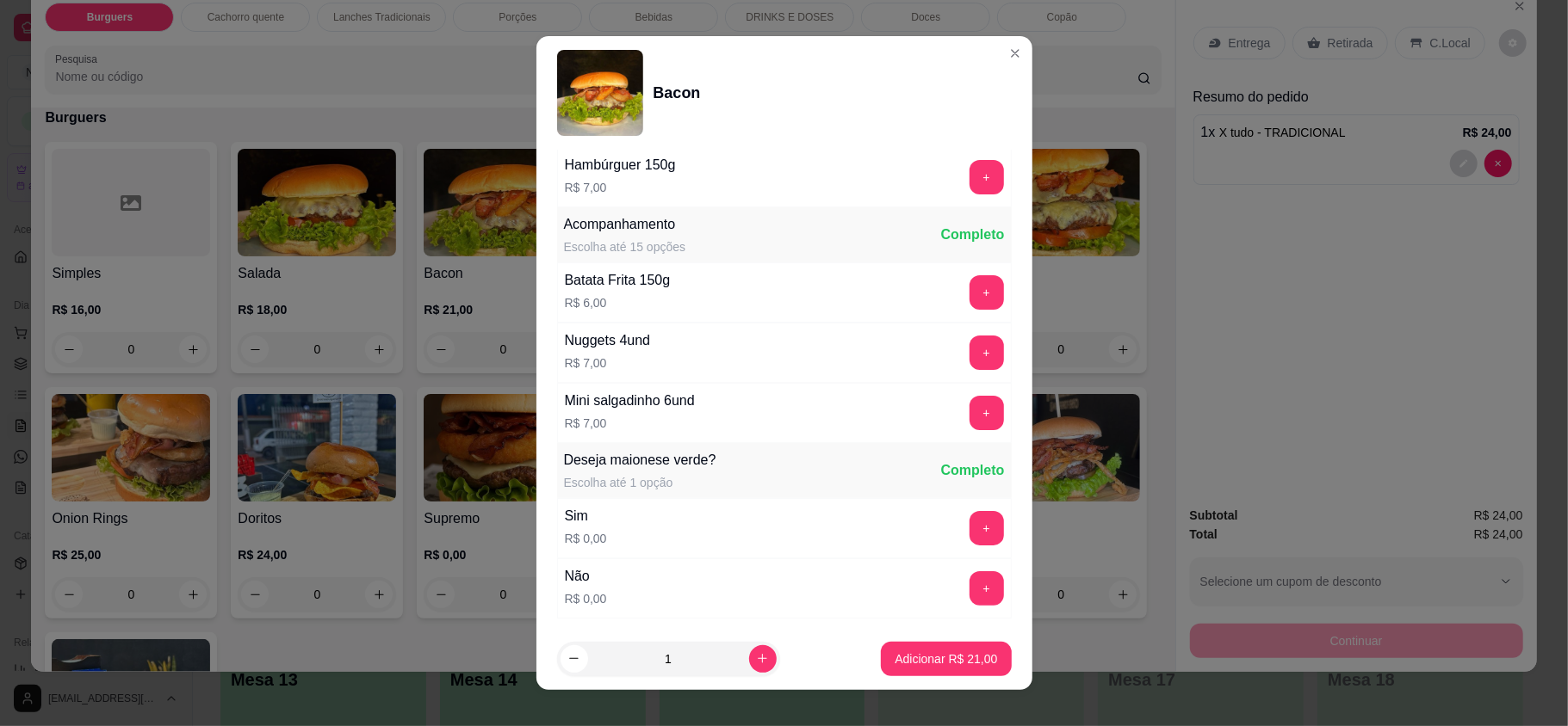
scroll to position [962, 0]
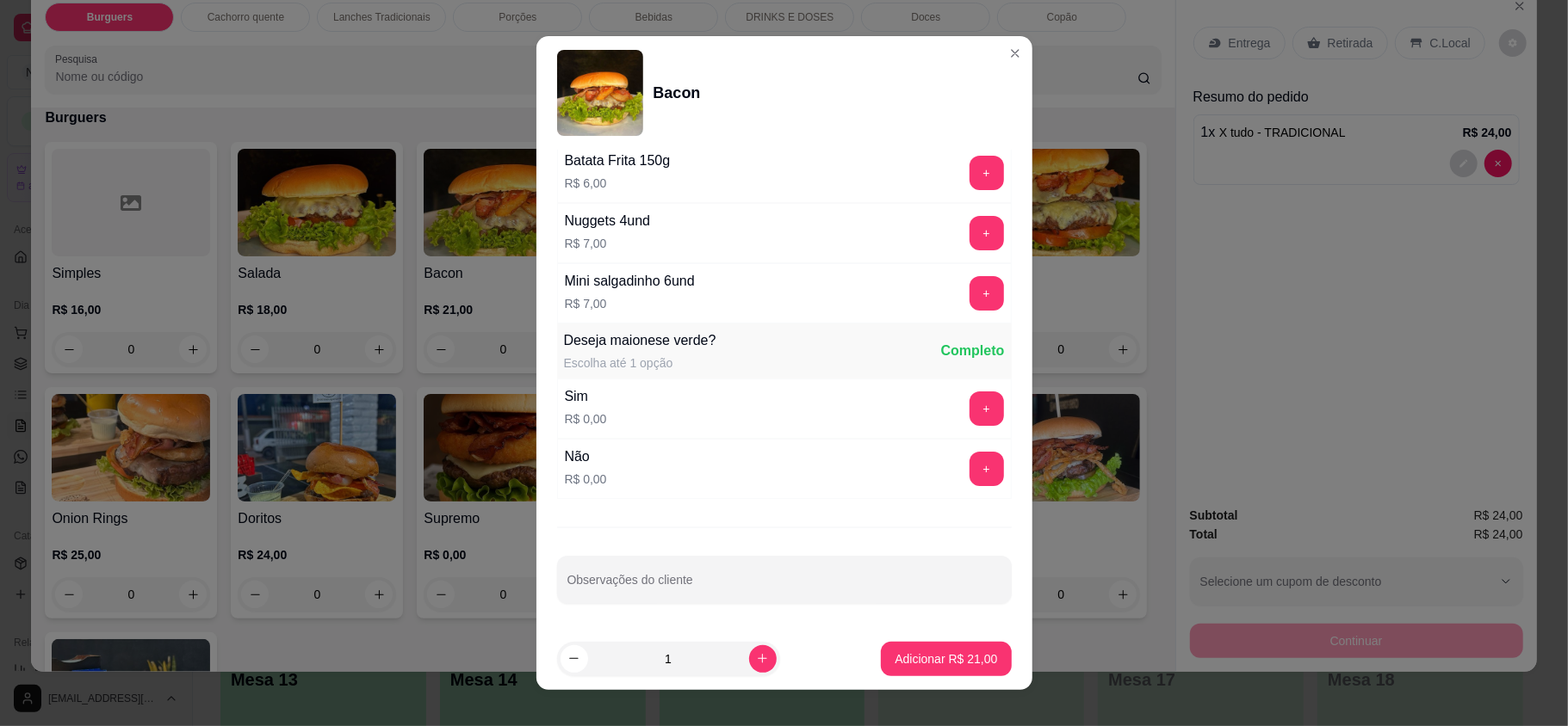
click at [746, 611] on div "Escolha uma das opções Completo ARTESANAL R$ 21,00 ARTESANAL - COMBO R$ 33,00 A…" at bounding box center [784, 389] width 496 height 479
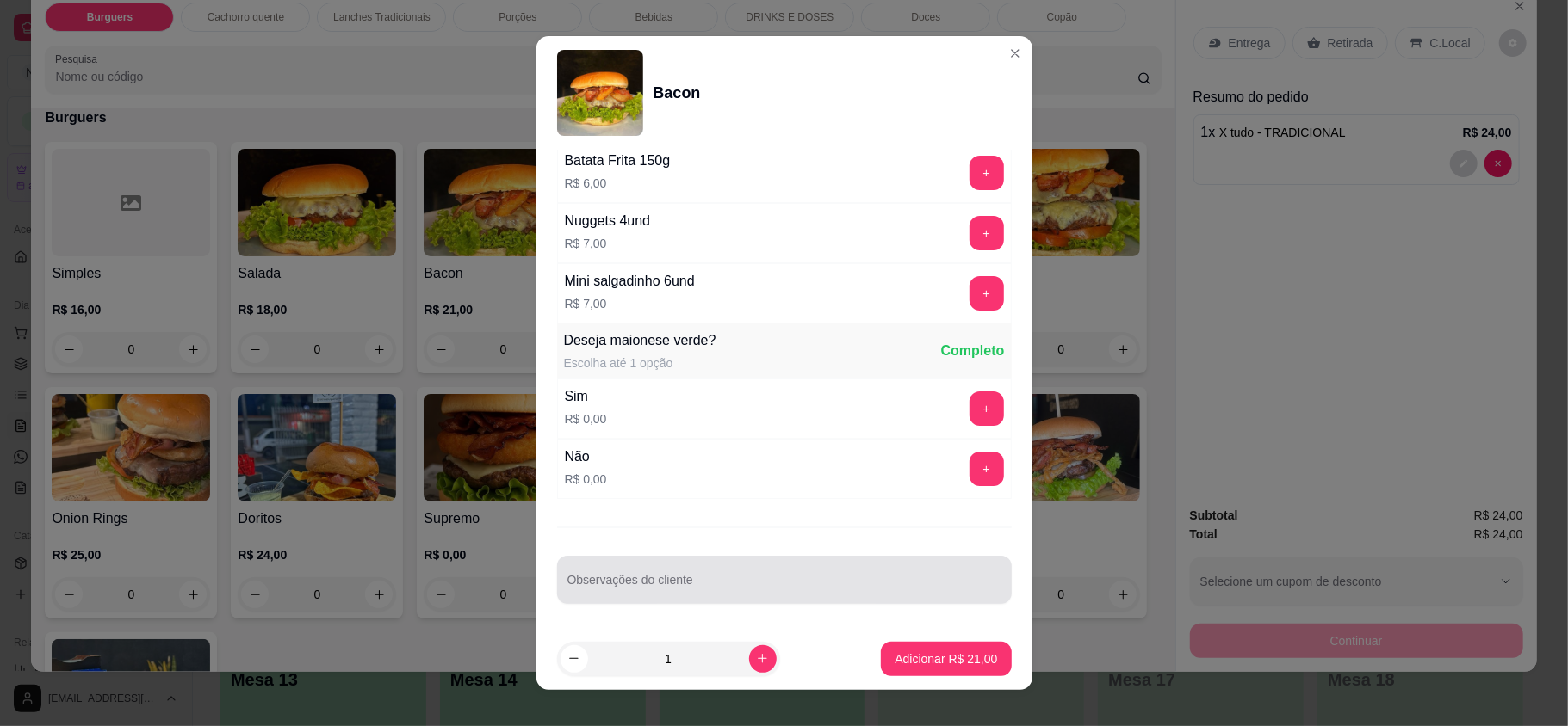
click at [741, 601] on div "Observações do cliente" at bounding box center [784, 580] width 455 height 48
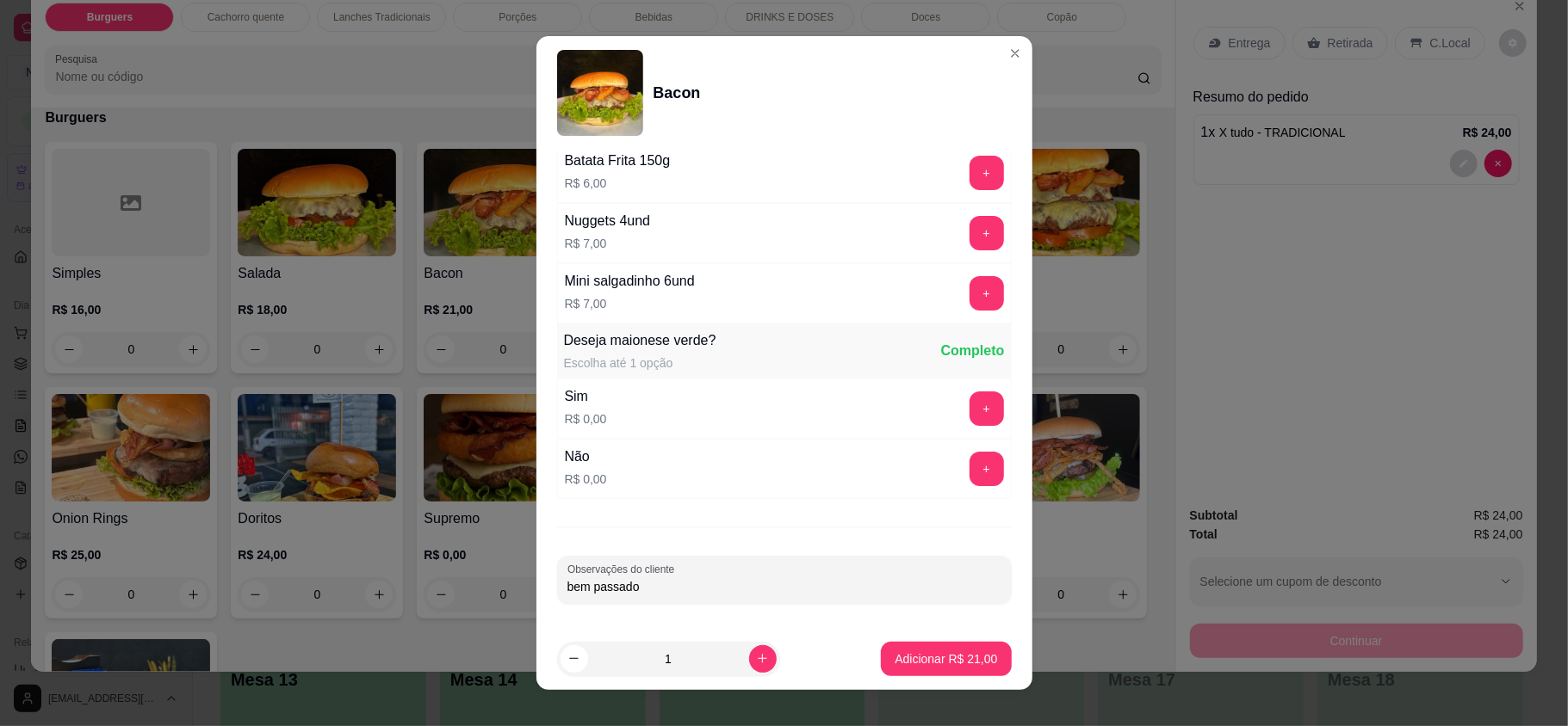
type input "bem passado"
click at [905, 668] on button "Adicionar R$ 21,00" at bounding box center [946, 658] width 126 height 33
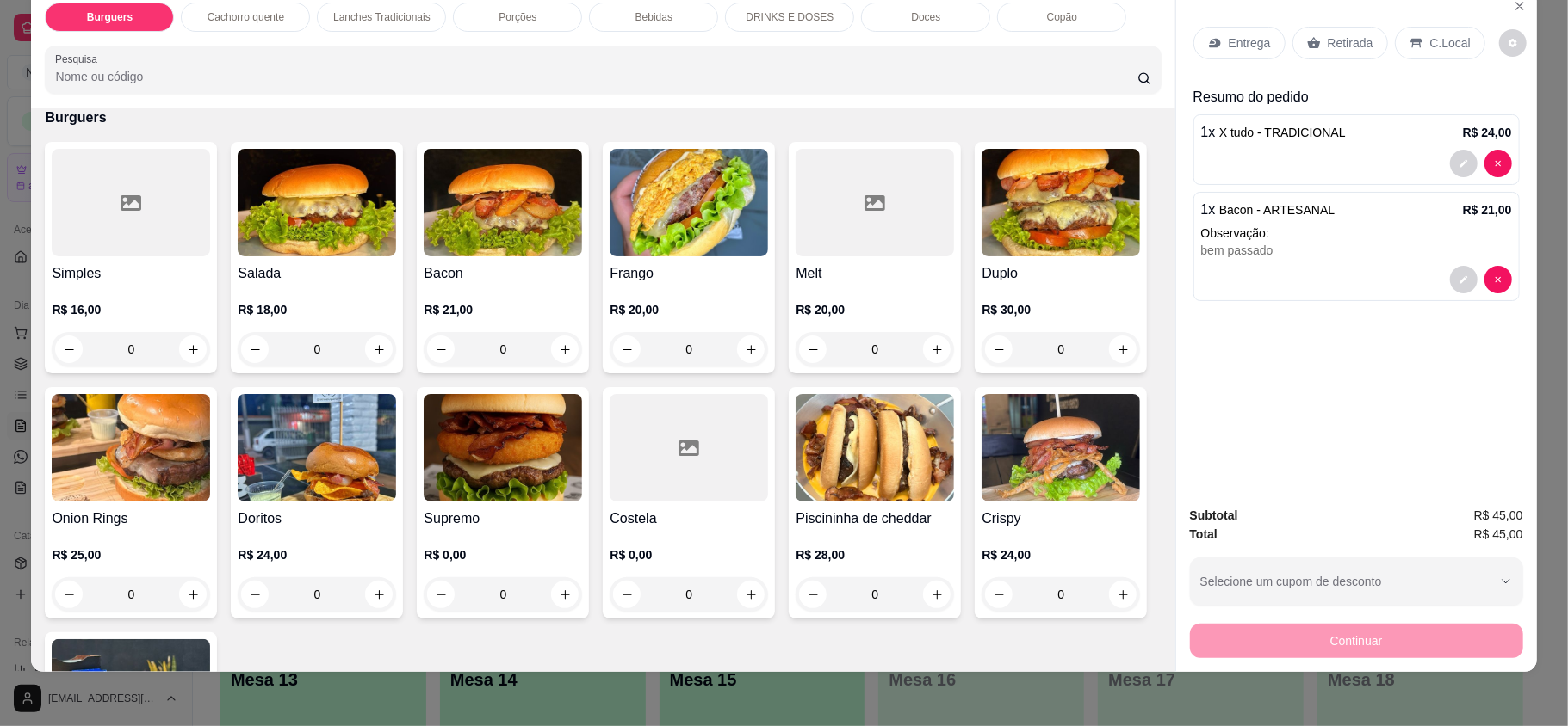
click at [1309, 34] on div "Retirada" at bounding box center [1339, 43] width 96 height 32
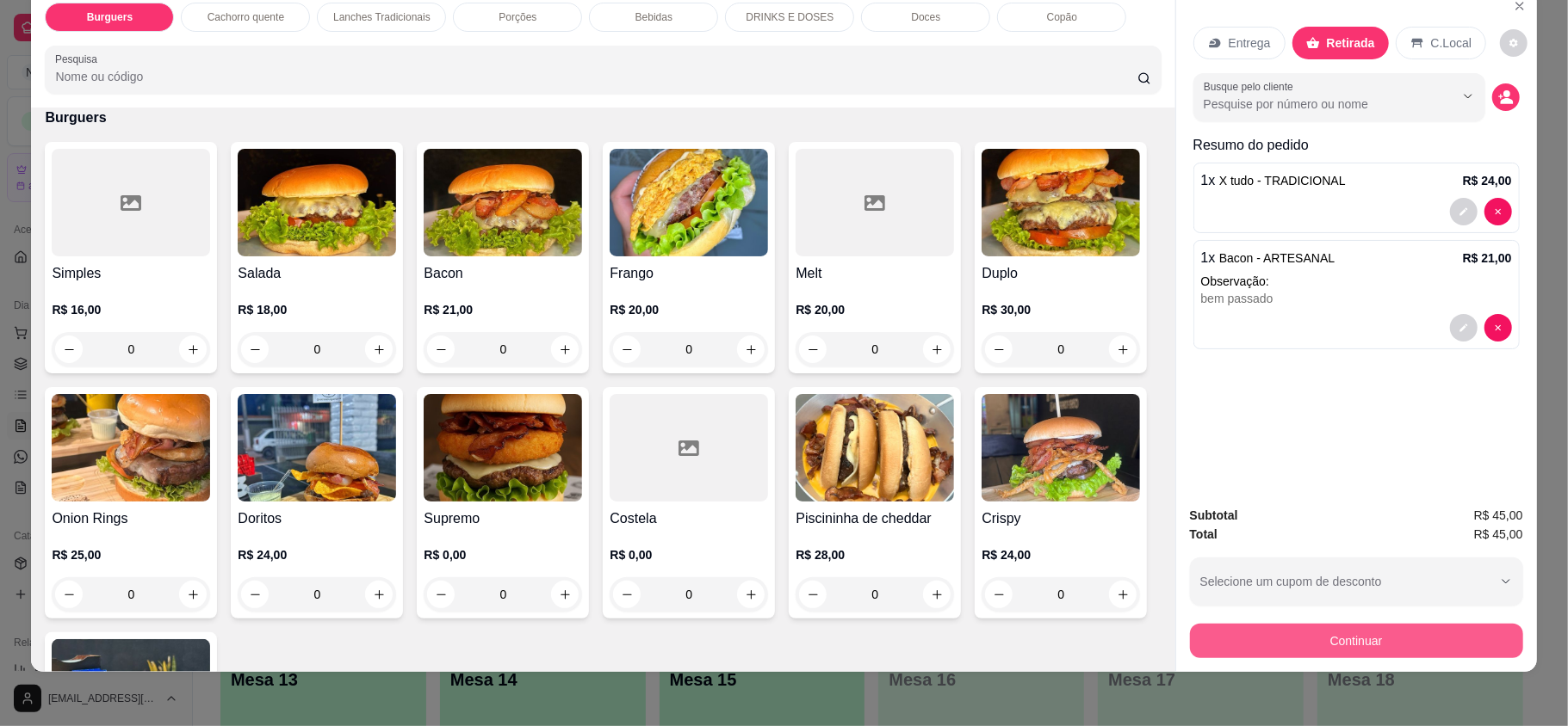
click at [1409, 644] on button "Continuar" at bounding box center [1356, 641] width 334 height 34
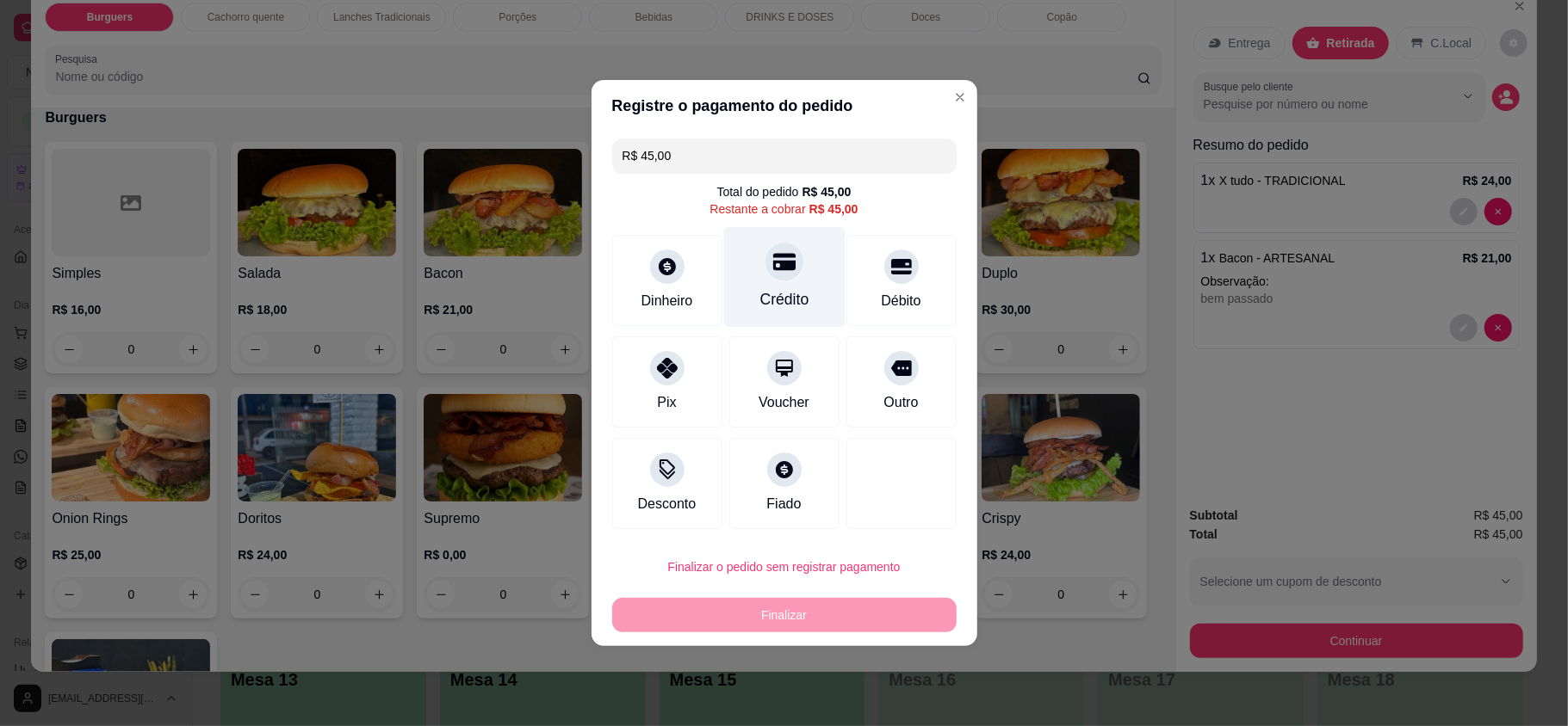
click at [795, 289] on div "Crédito" at bounding box center [784, 299] width 49 height 22
type input "R$ 0,00"
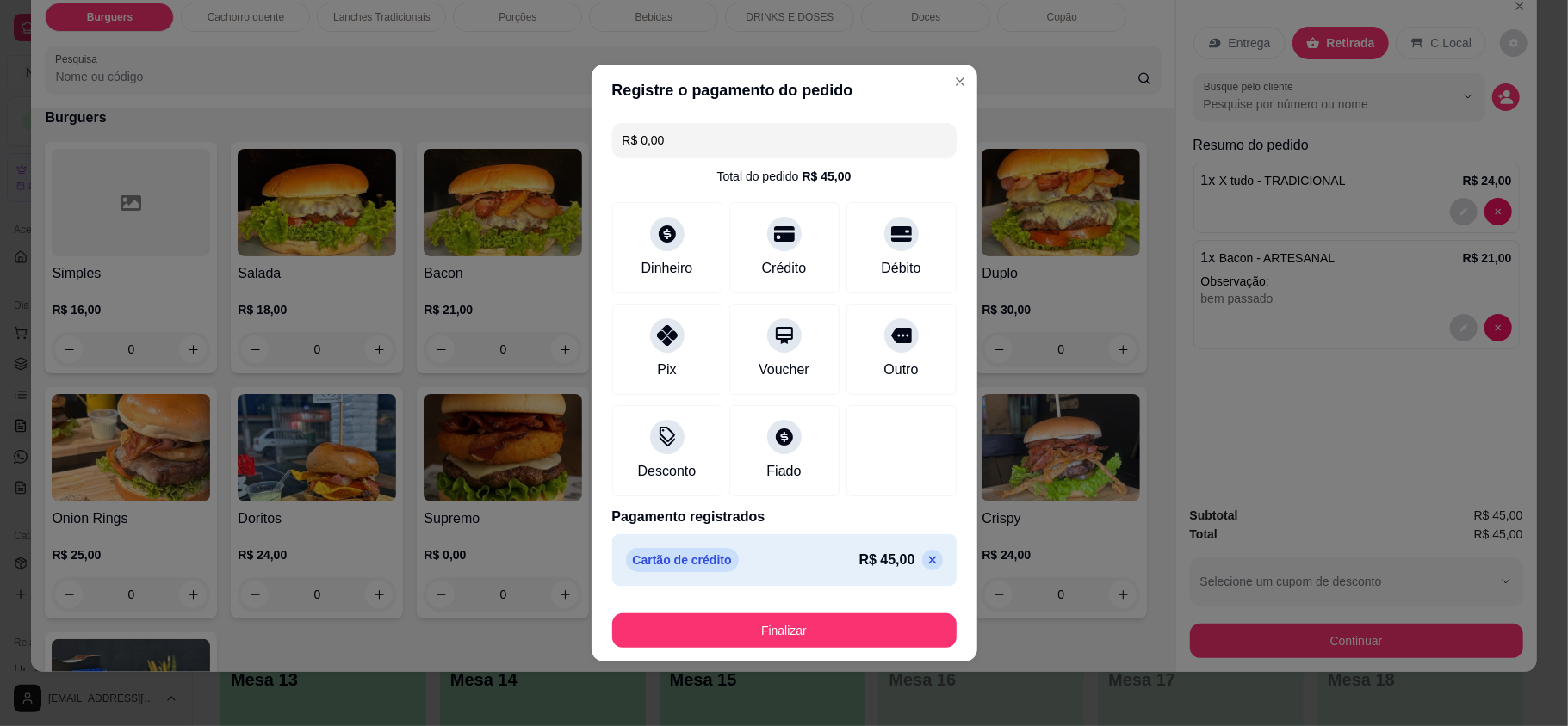
click at [876, 607] on div "Finalizar" at bounding box center [784, 627] width 344 height 41
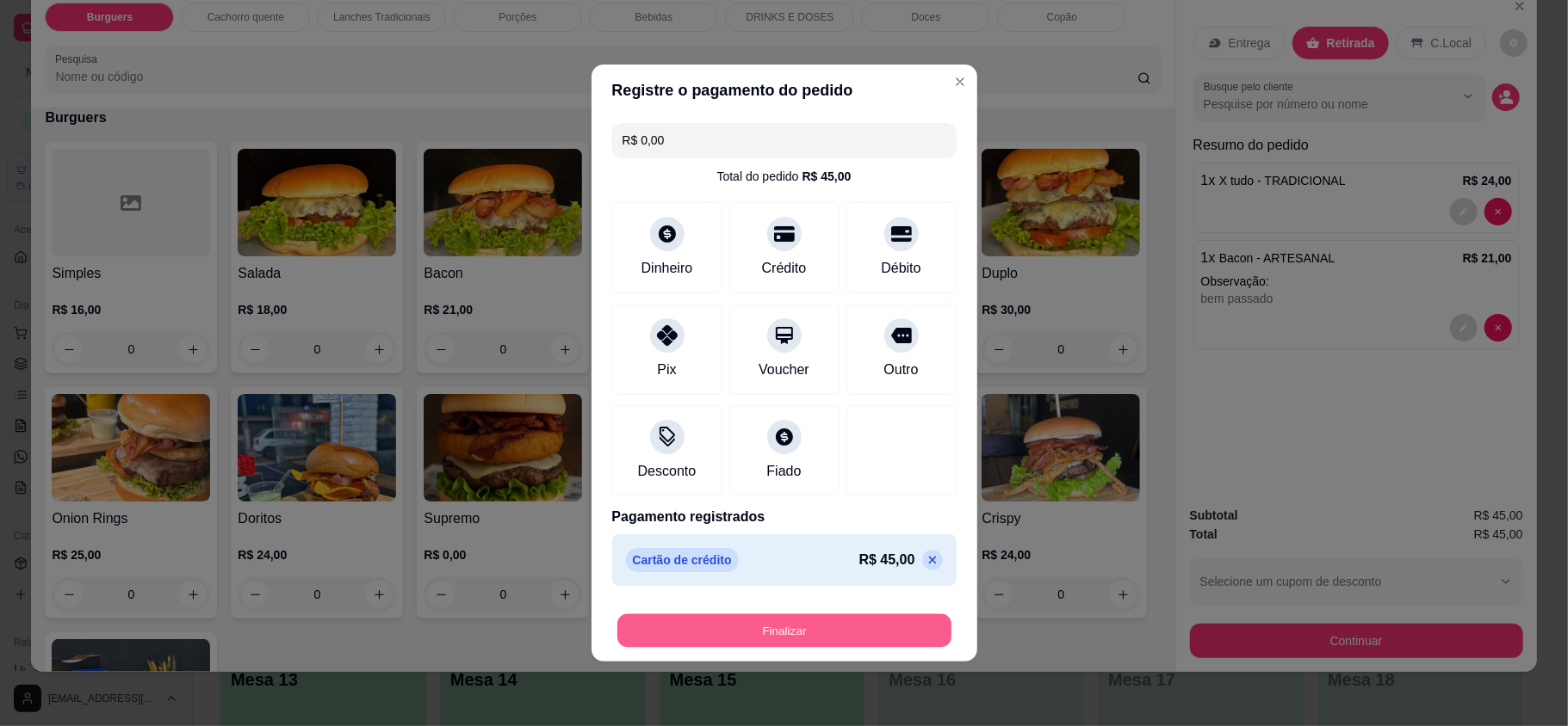
click at [878, 620] on button "Finalizar" at bounding box center [784, 631] width 334 height 33
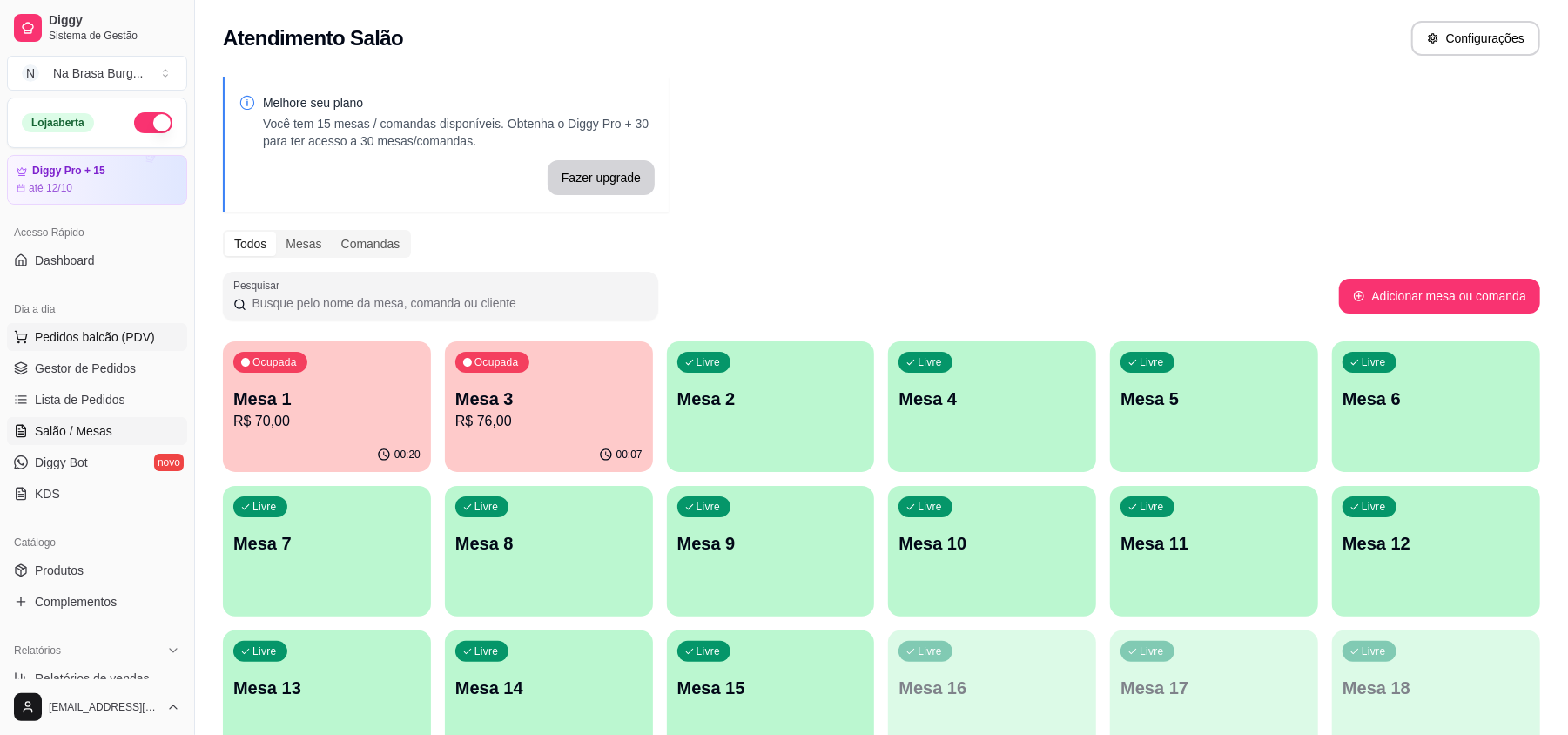
click at [141, 341] on span "Pedidos balcão (PDV)" at bounding box center [94, 337] width 121 height 17
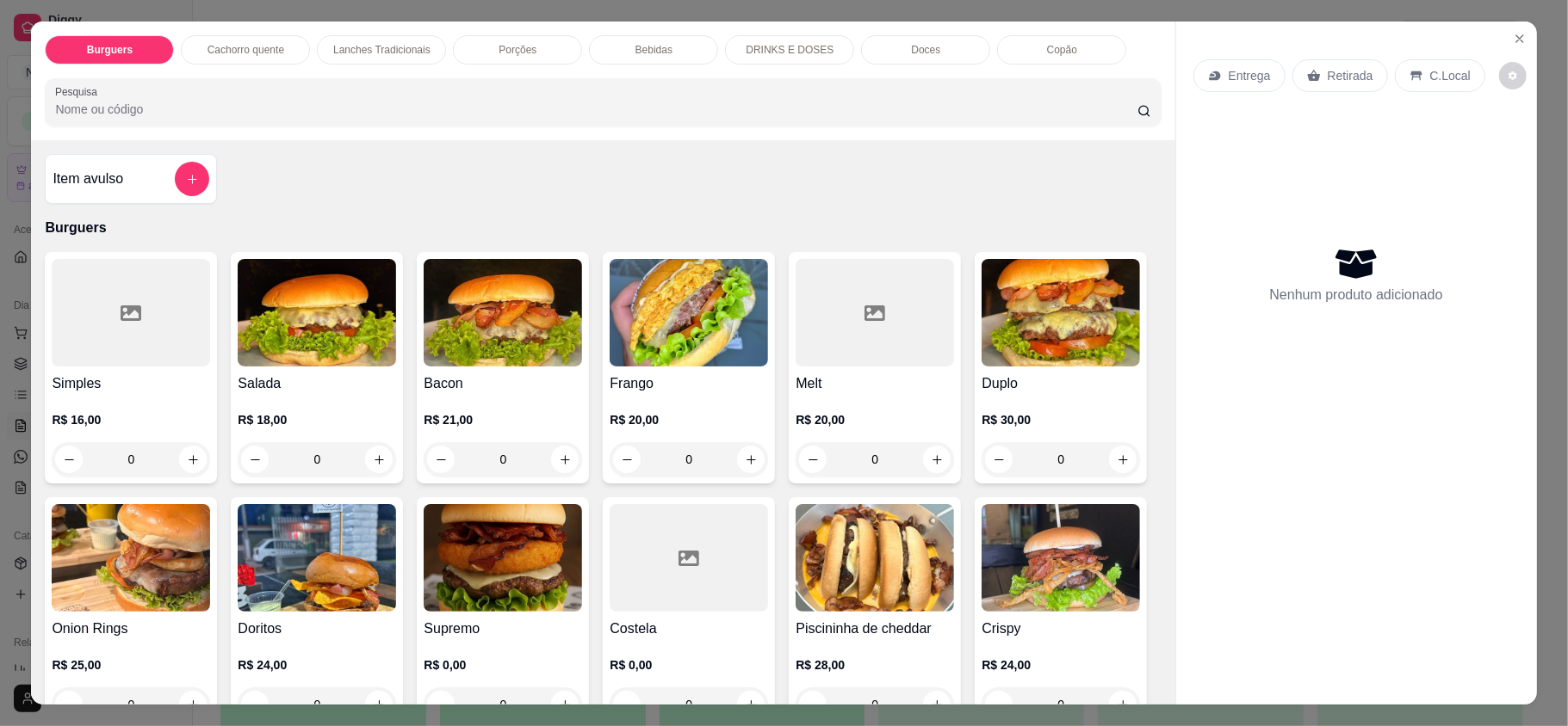
click at [556, 462] on div "0" at bounding box center [502, 460] width 159 height 34
click at [631, 231] on p "R$ 21,00" at bounding box center [626, 235] width 82 height 17
radio input "true"
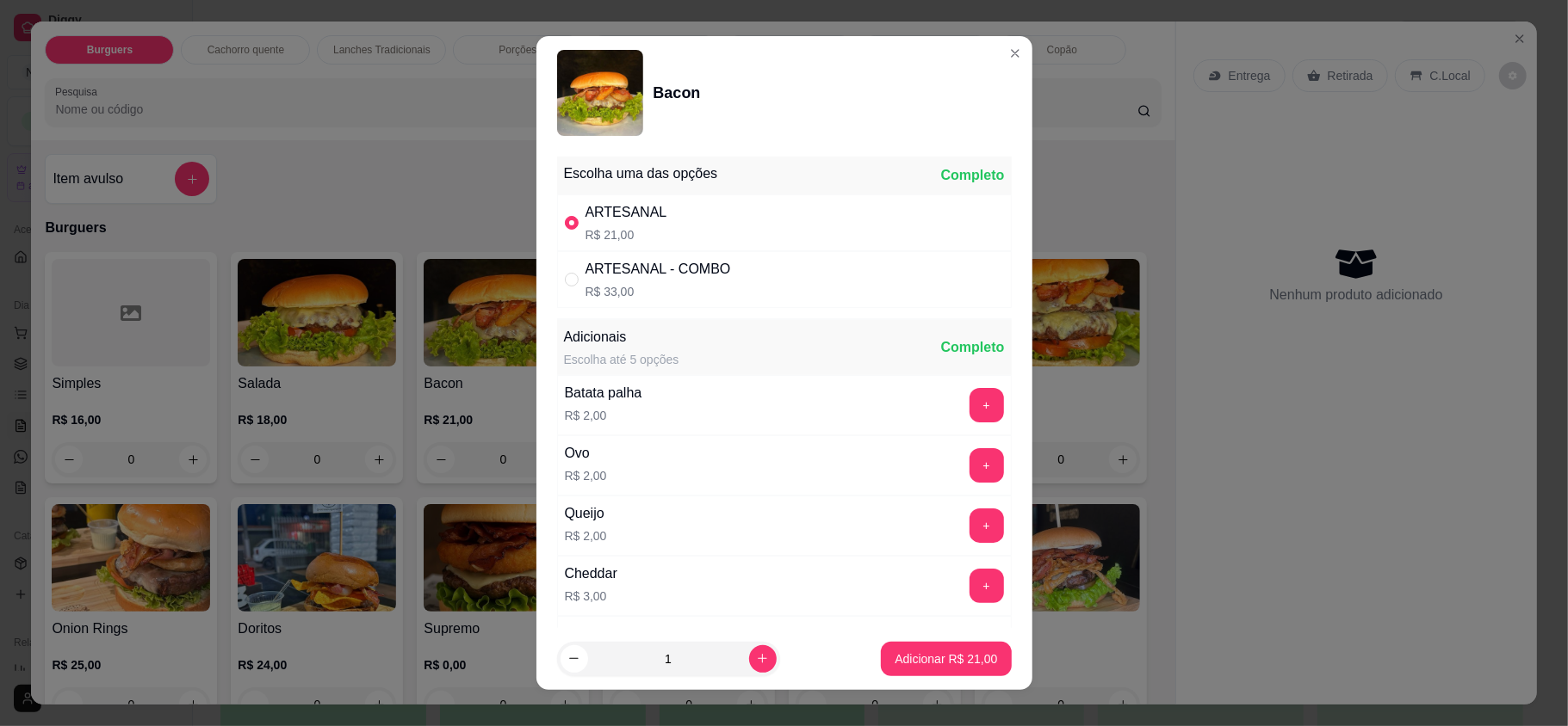
click at [918, 672] on button "Adicionar R$ 21,00" at bounding box center [945, 659] width 130 height 34
type input "1"
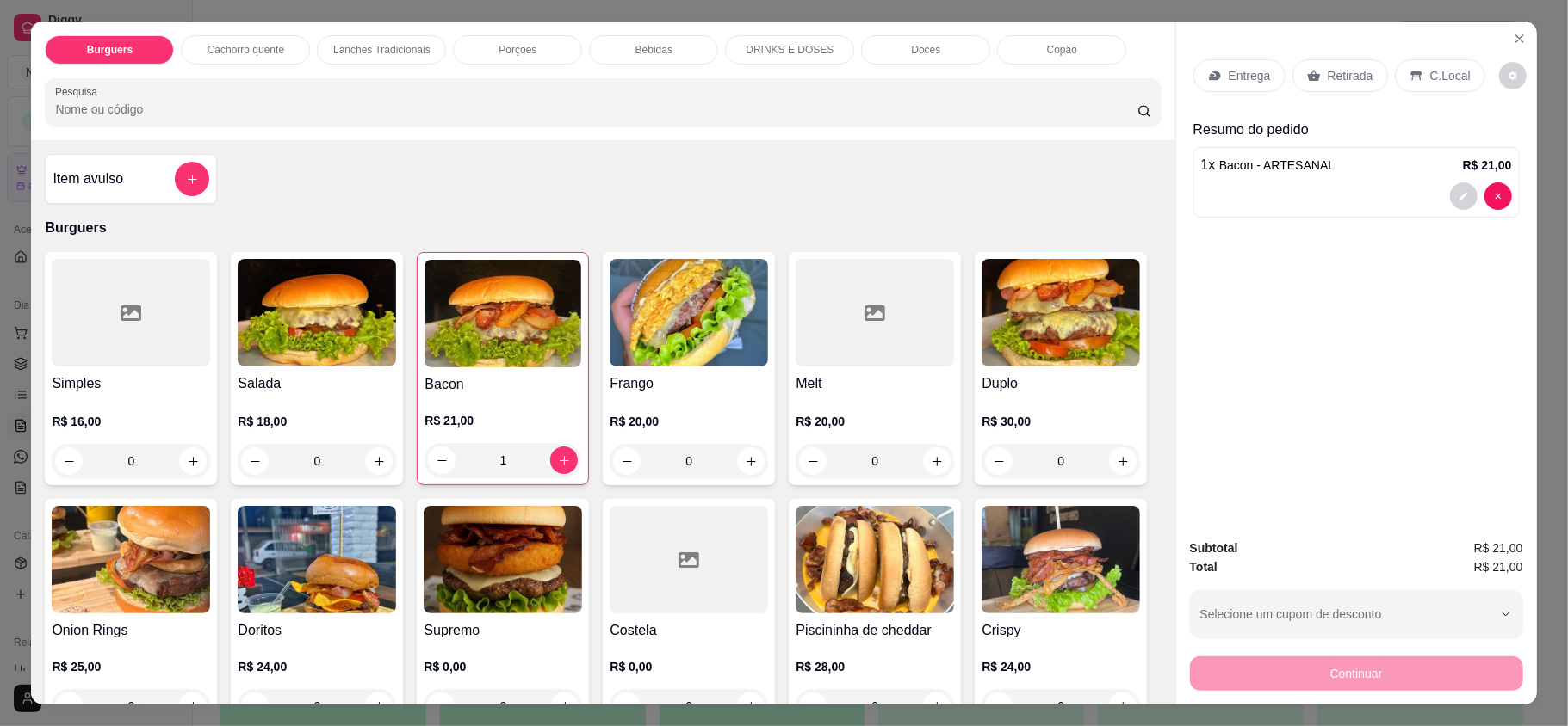
click at [177, 459] on div "0" at bounding box center [131, 461] width 159 height 34
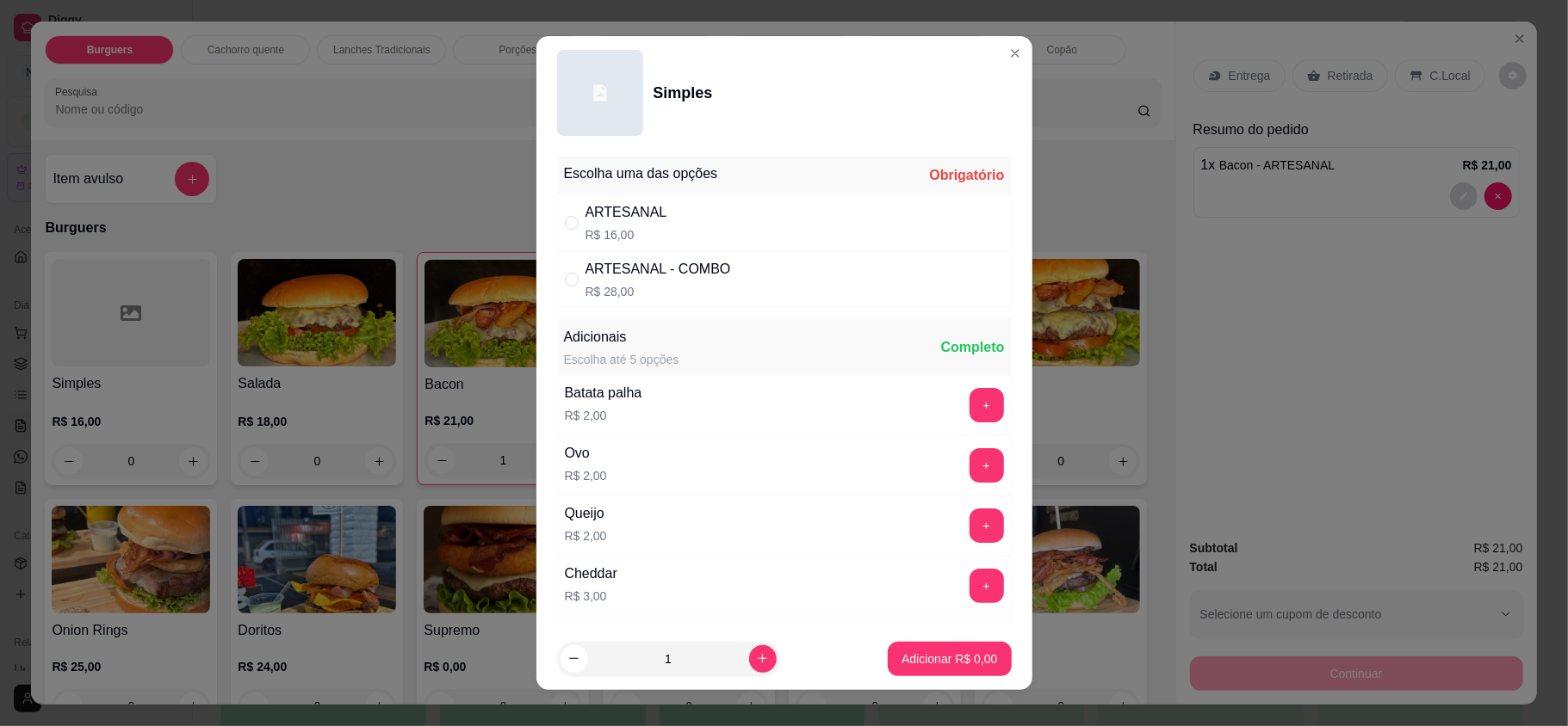
click at [628, 222] on div "ARTESANAL" at bounding box center [626, 212] width 82 height 21
radio input "true"
click at [897, 647] on button "Adicionar R$ 16,00" at bounding box center [945, 659] width 130 height 34
type input "1"
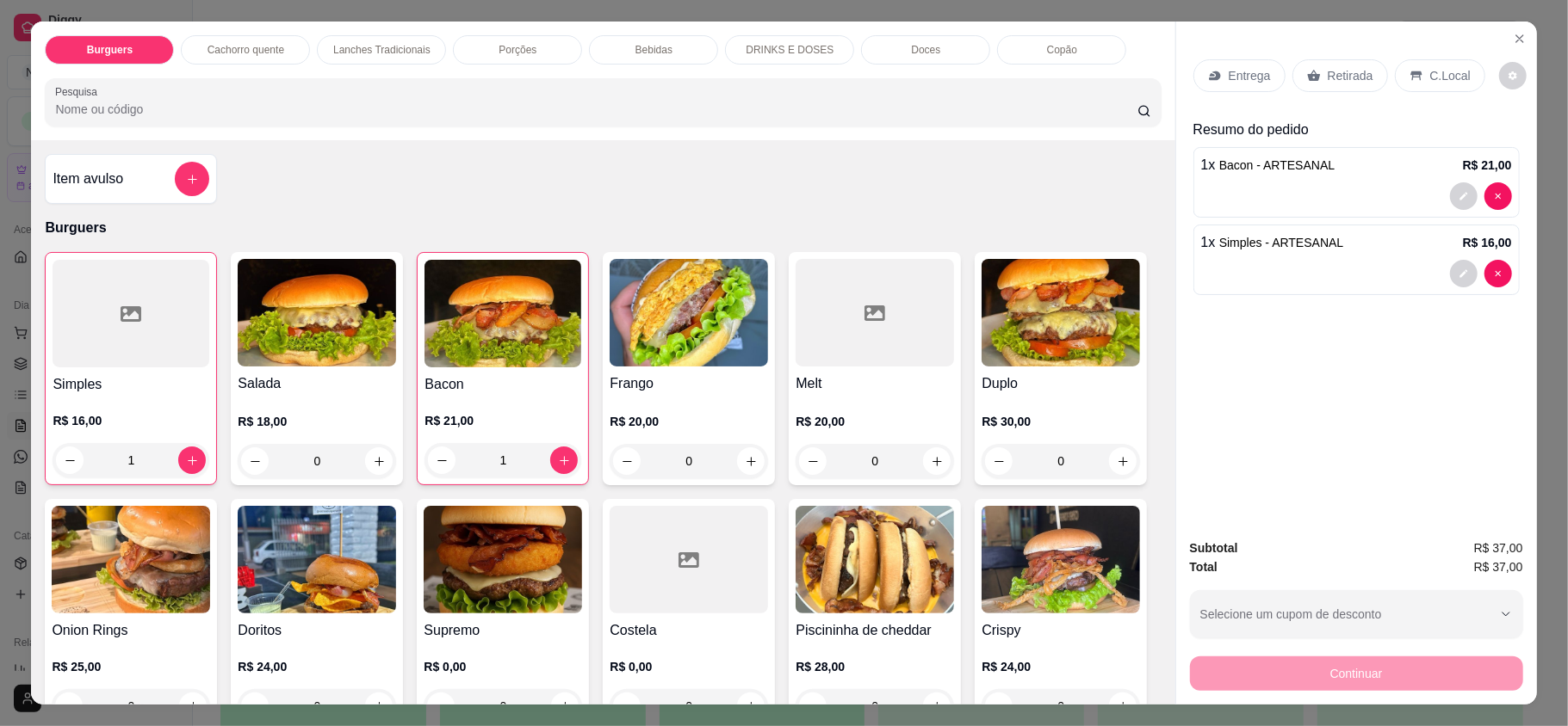
click at [1253, 81] on p "Entrega" at bounding box center [1249, 75] width 42 height 17
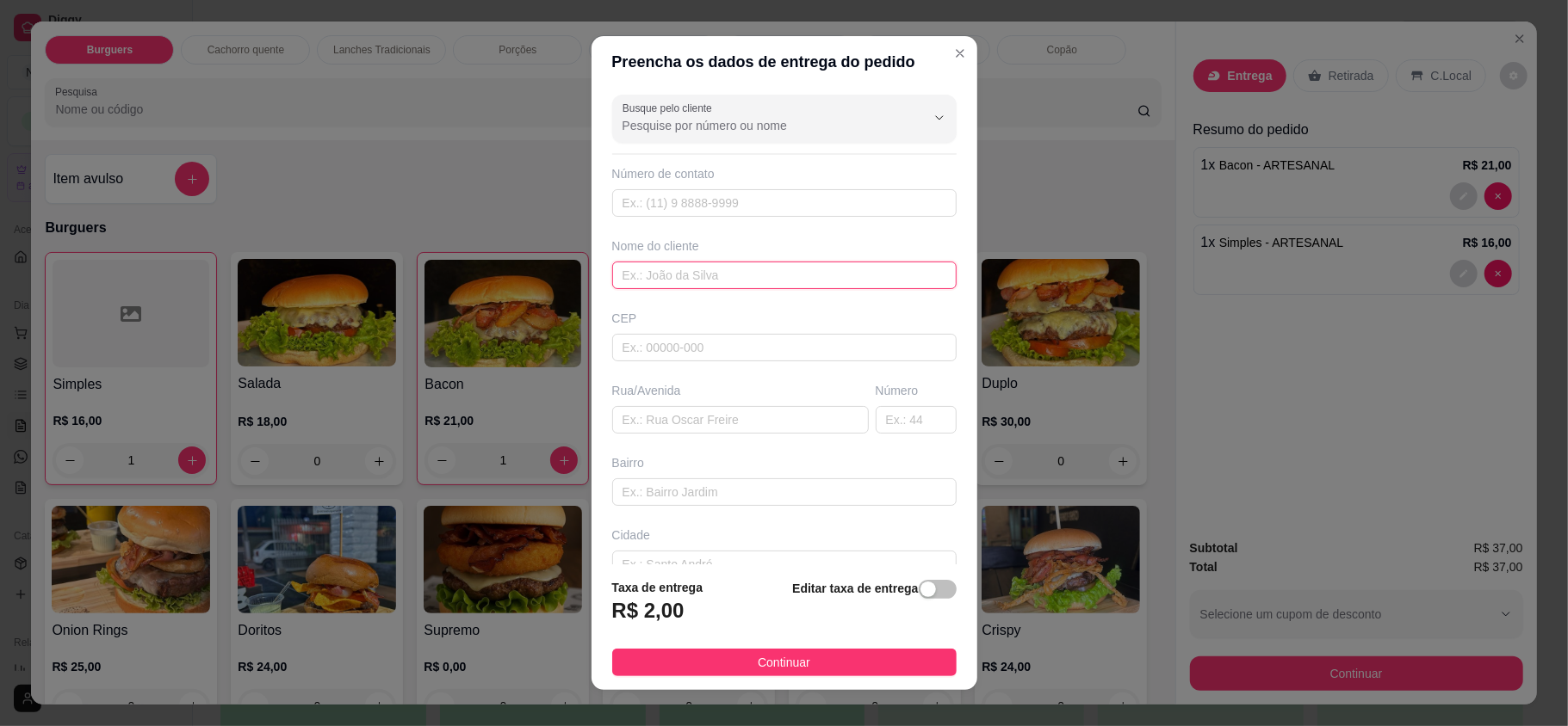
click at [724, 284] on input "text" at bounding box center [784, 275] width 344 height 28
type input "[PERSON_NAME]"
click at [731, 673] on button "Continuar" at bounding box center [784, 662] width 344 height 28
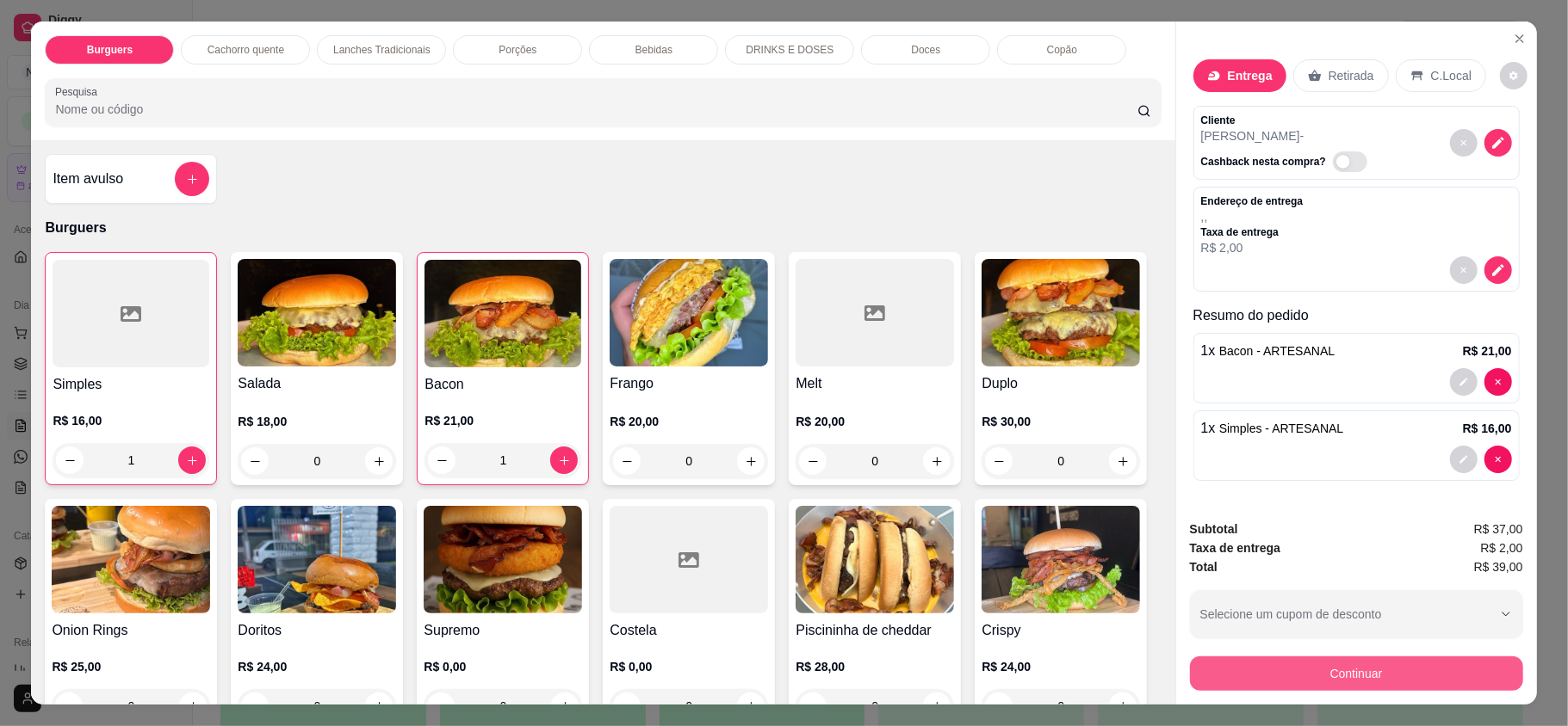
click at [1434, 687] on button "Continuar" at bounding box center [1356, 674] width 334 height 34
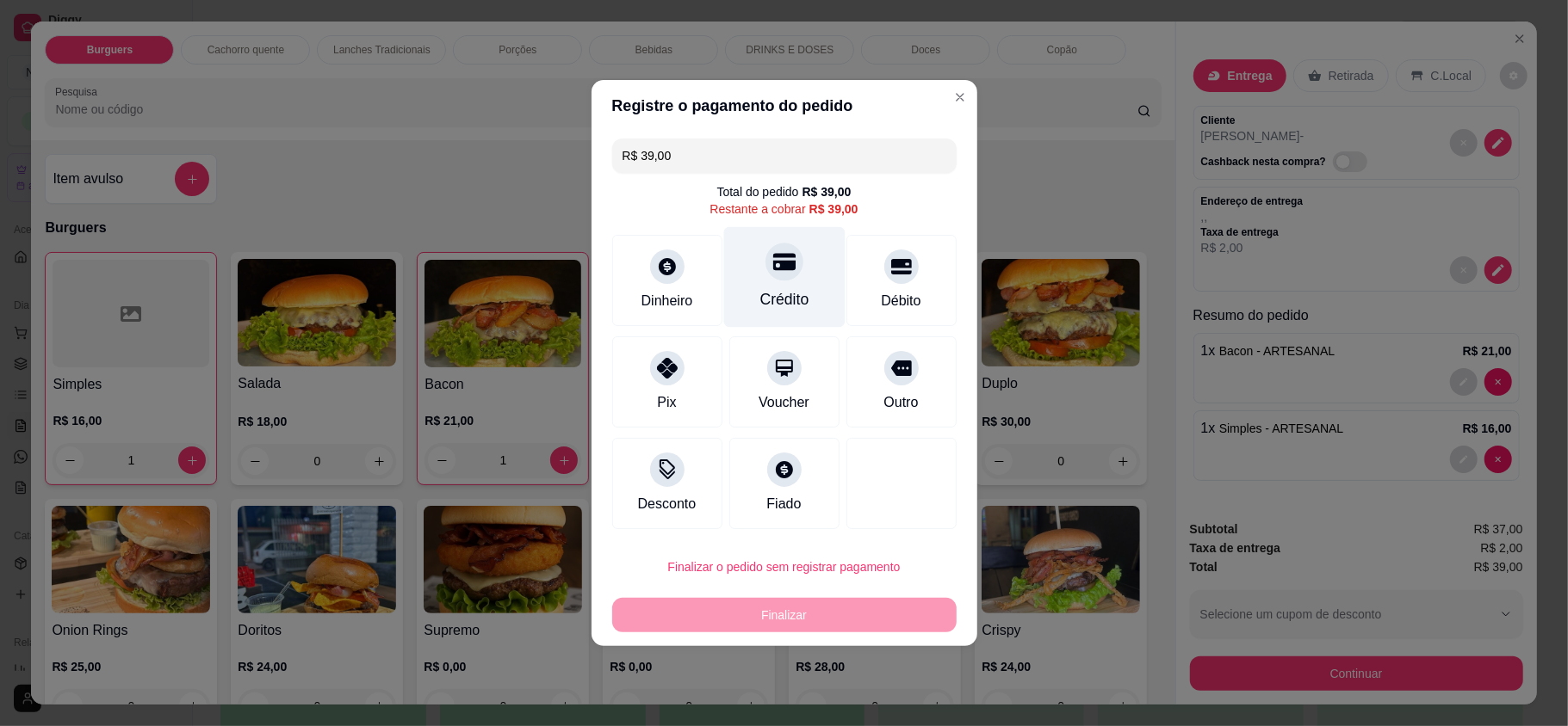
click at [776, 305] on div "Crédito" at bounding box center [784, 299] width 49 height 22
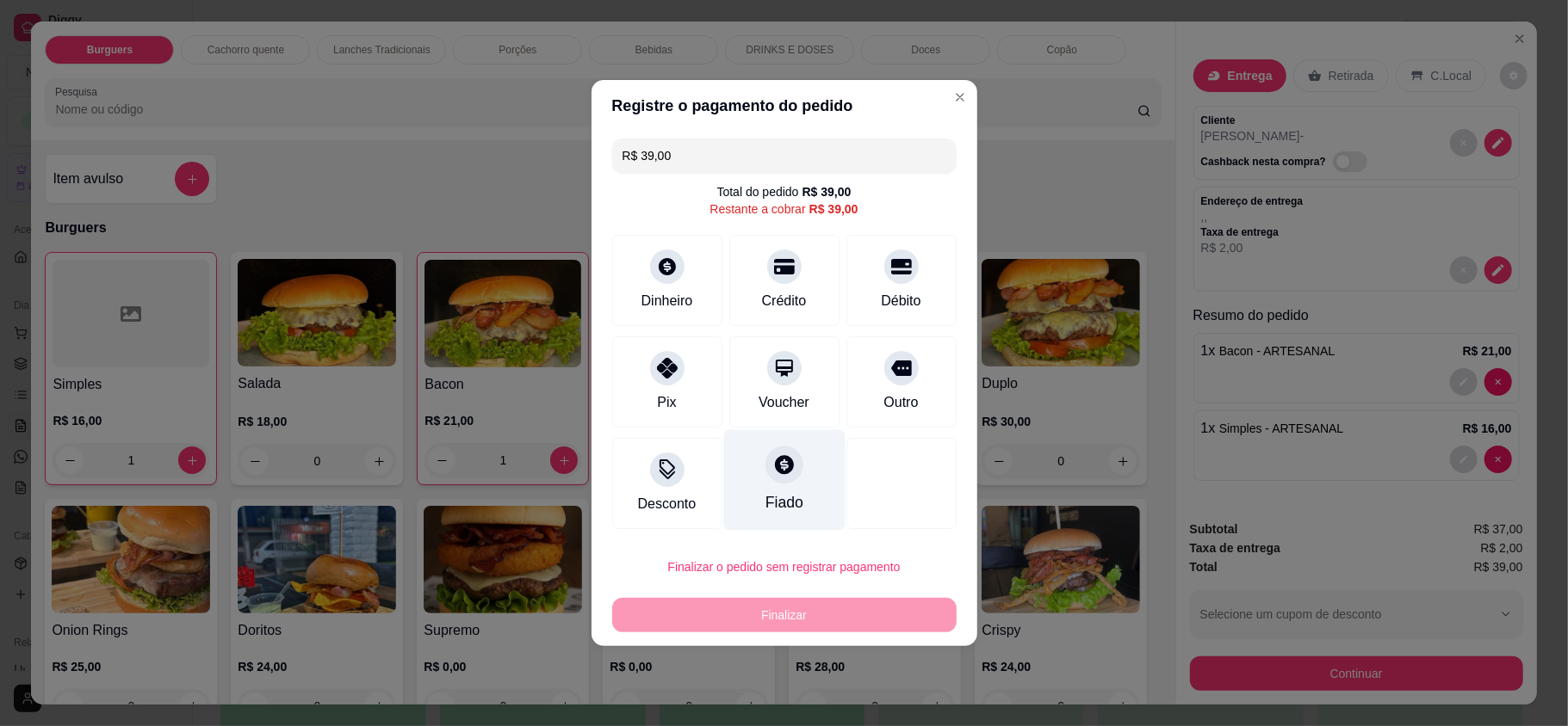
type input "R$ 0,00"
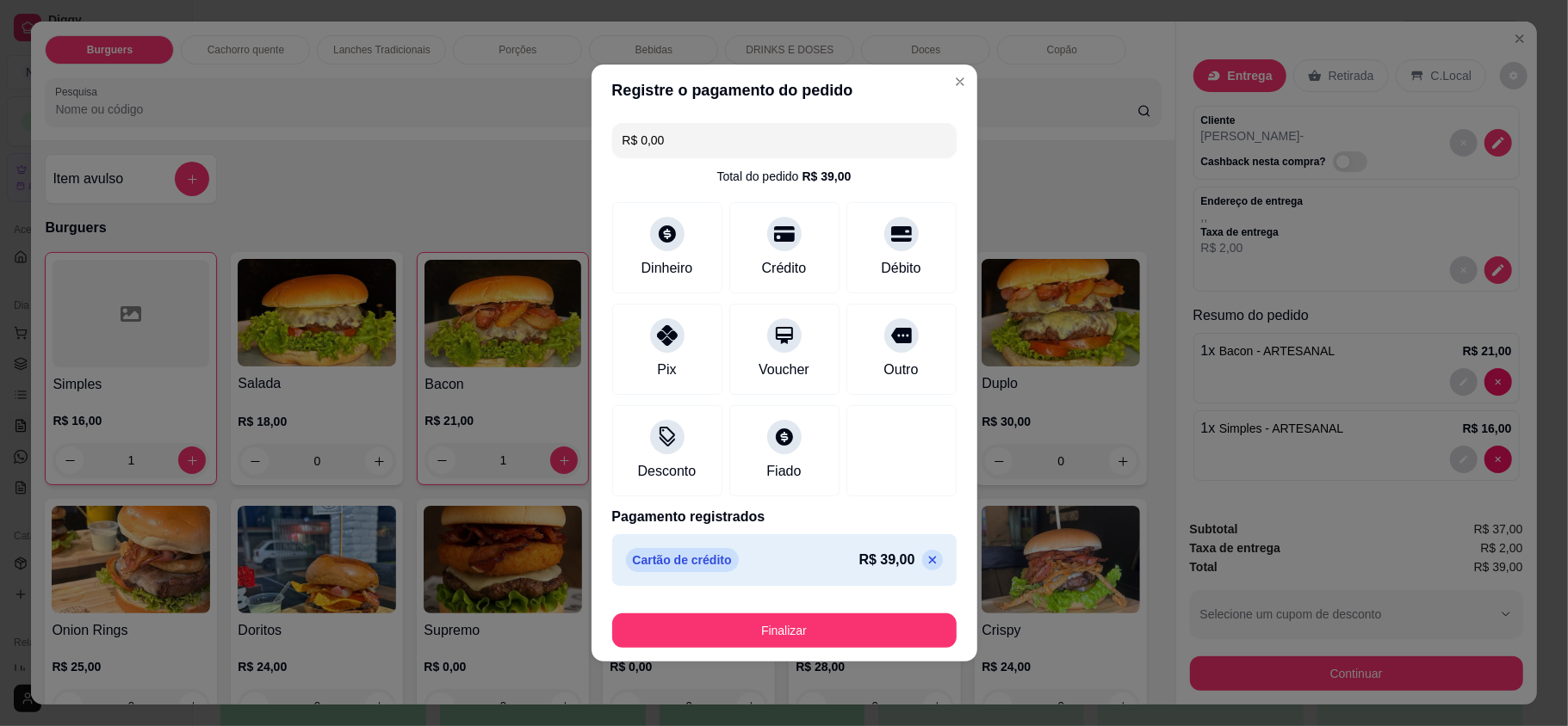
click at [854, 649] on footer "Finalizar" at bounding box center [784, 627] width 386 height 69
click at [848, 649] on footer "Finalizar" at bounding box center [784, 627] width 386 height 69
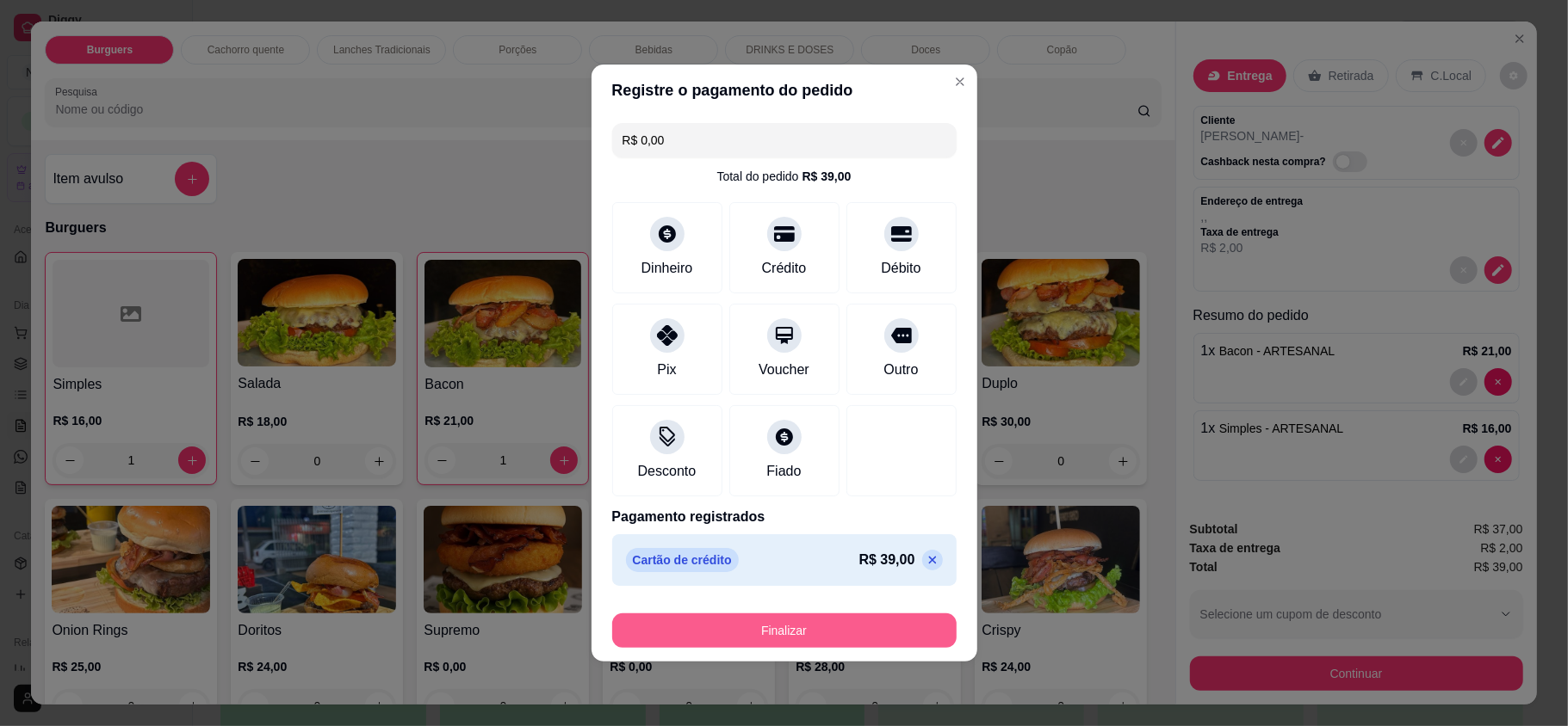
click at [844, 637] on button "Finalizar" at bounding box center [784, 631] width 344 height 34
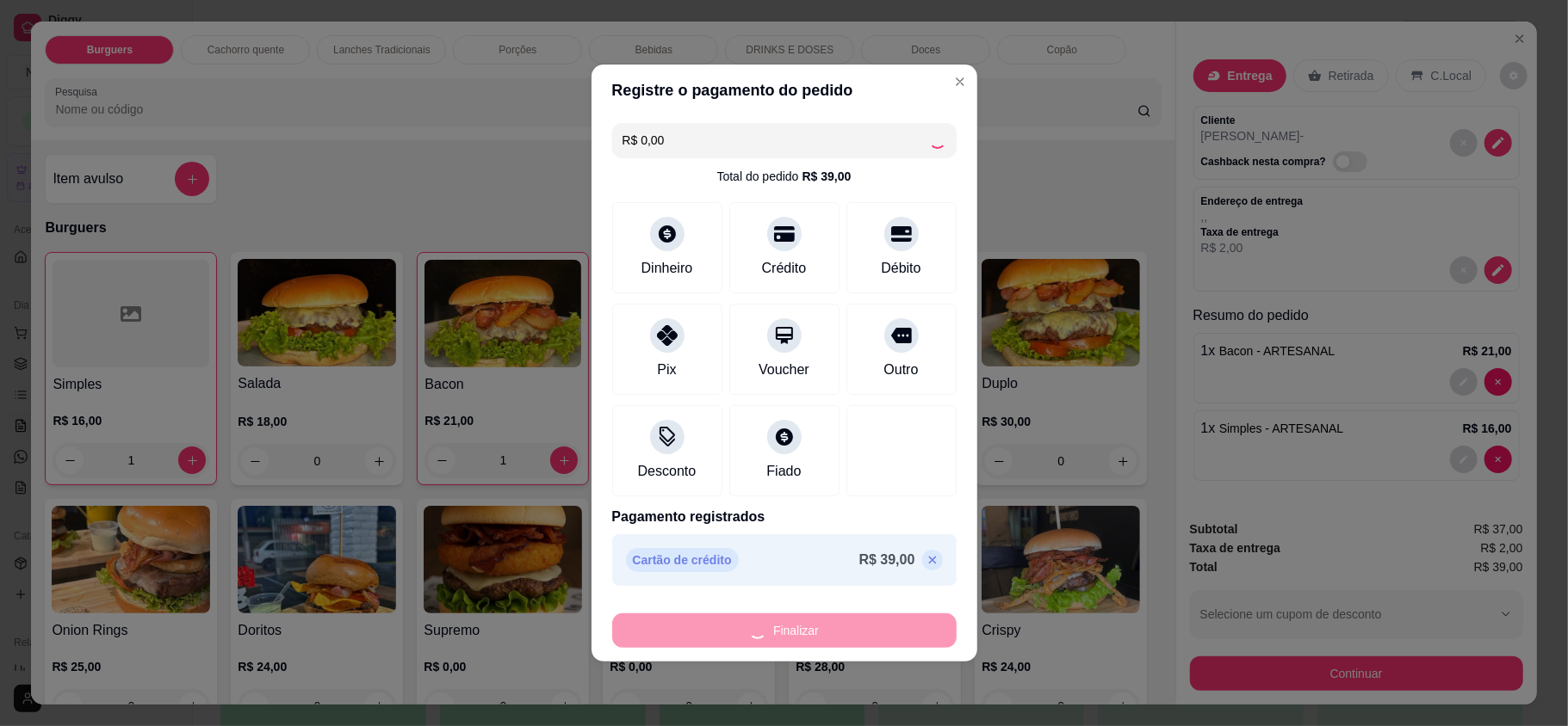
type input "0"
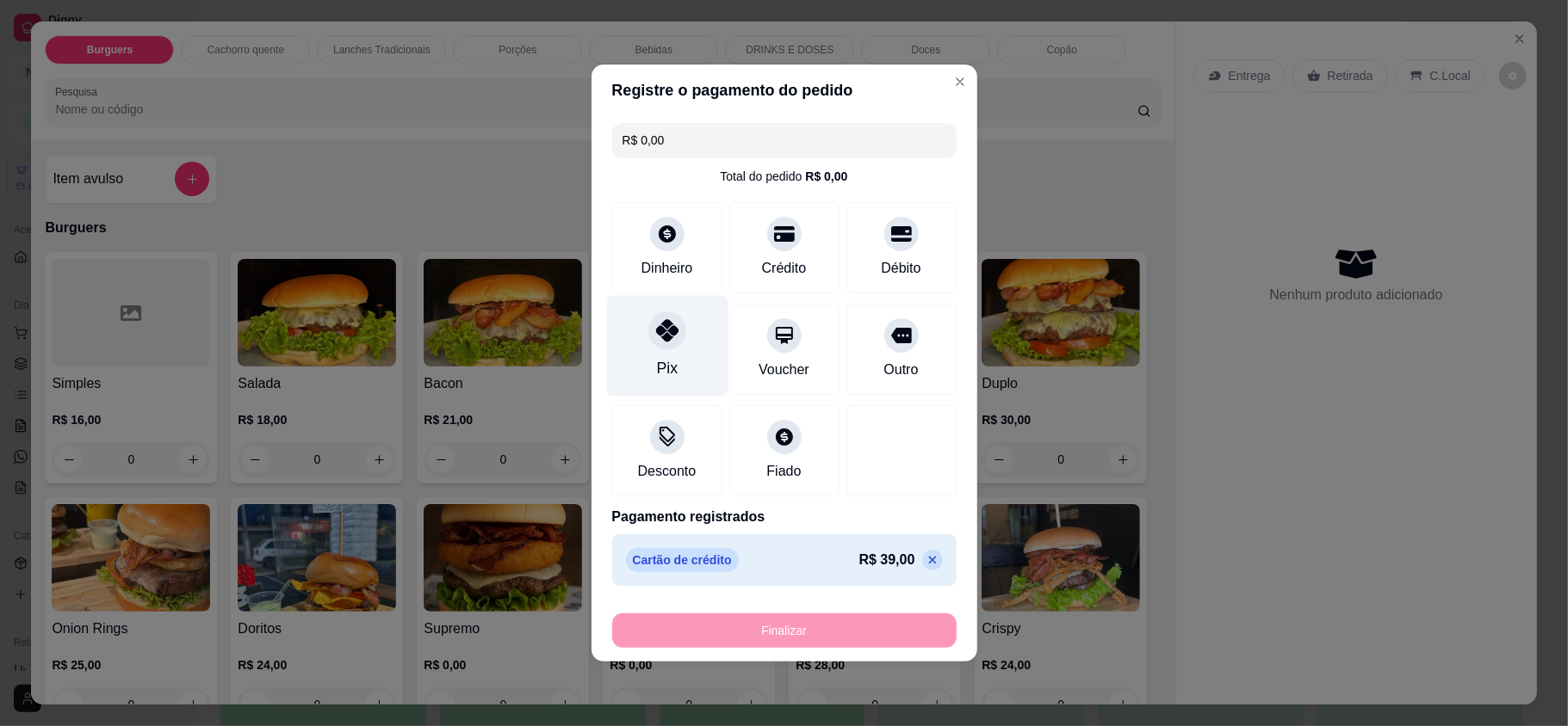
type input "-R$ 39,00"
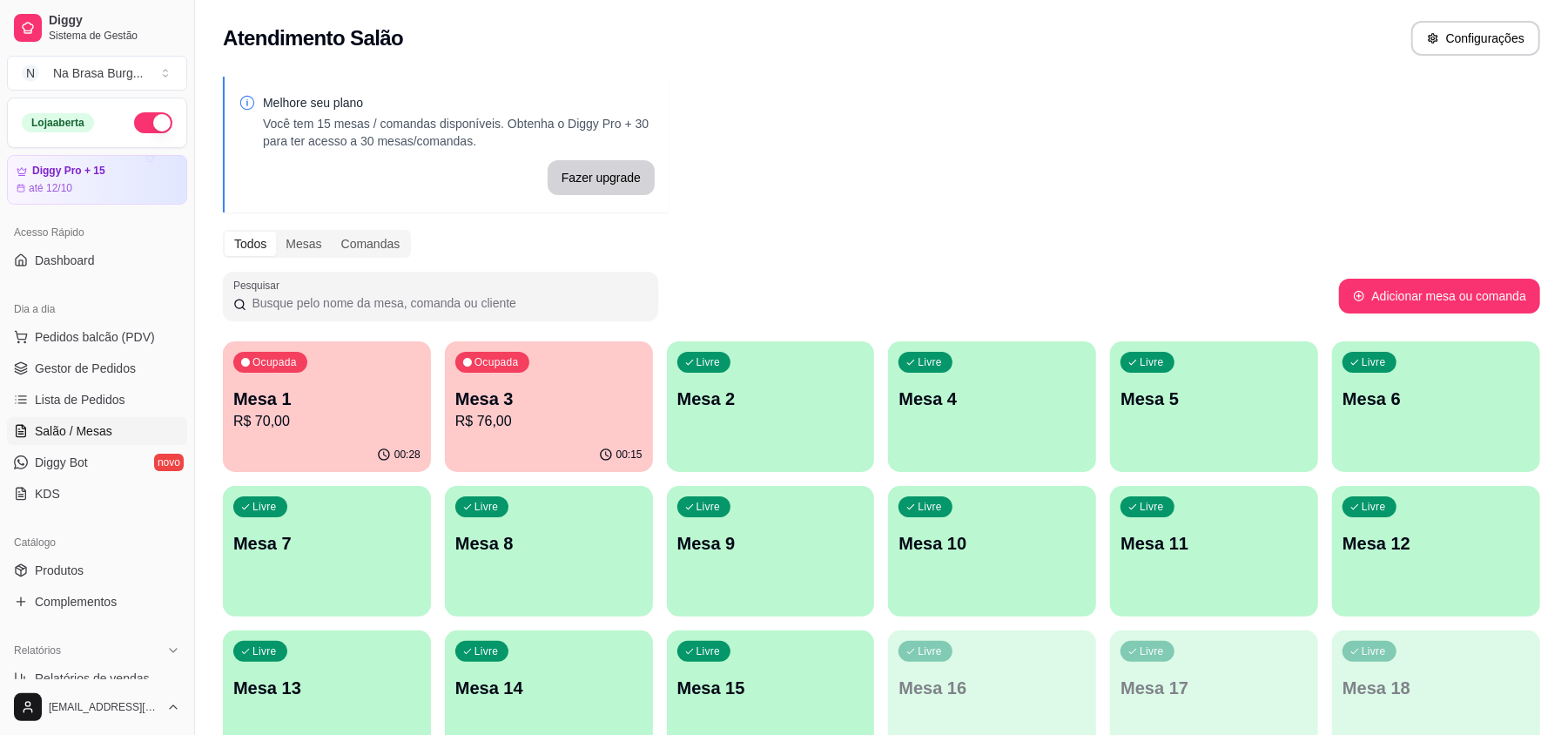
click at [854, 606] on div "button" at bounding box center [771, 606] width 208 height 21
click at [96, 326] on button "Pedidos balcão (PDV)" at bounding box center [97, 337] width 180 height 28
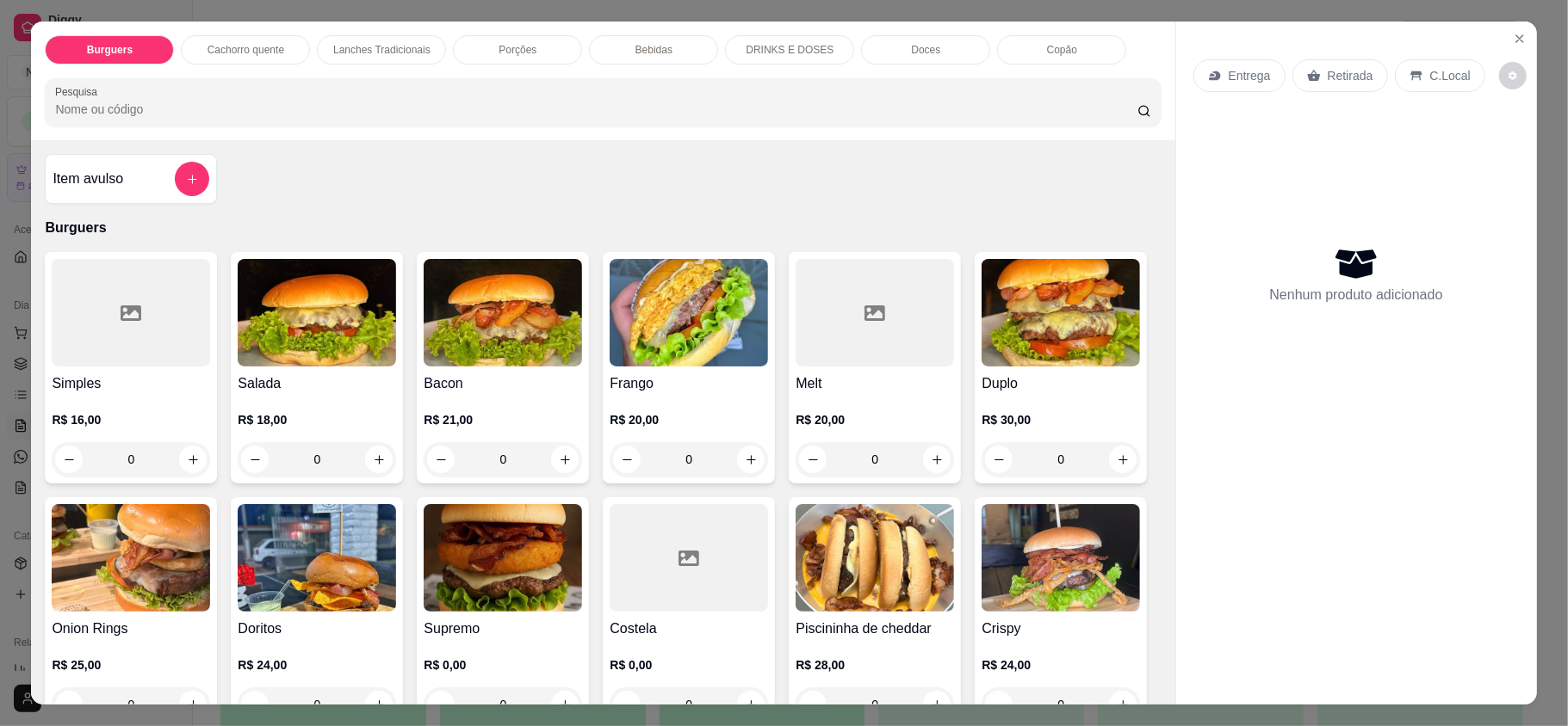
click at [62, 362] on div at bounding box center [131, 313] width 159 height 108
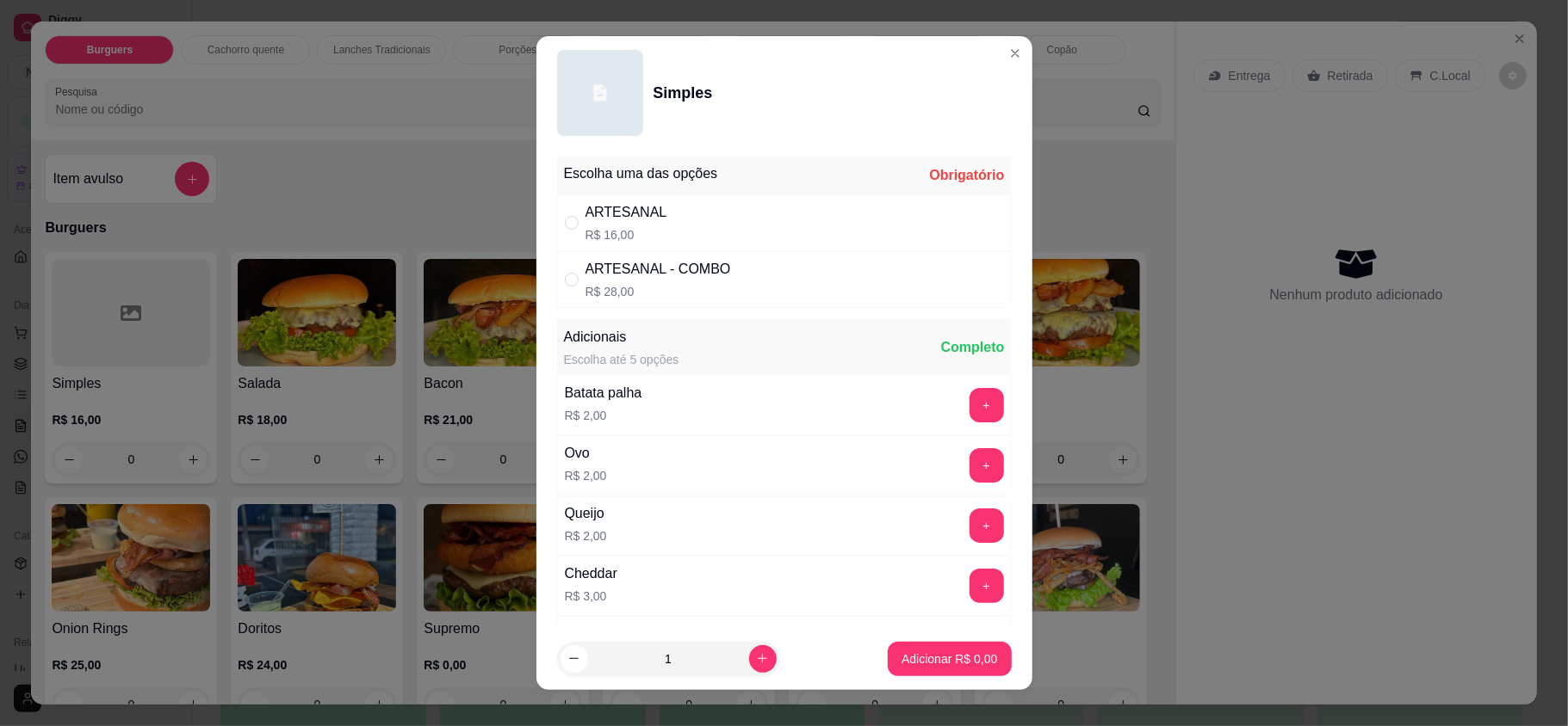
click at [608, 211] on div "ARTESANAL" at bounding box center [626, 212] width 82 height 21
radio input "true"
click at [896, 666] on p "Adicionar R$ 16,00" at bounding box center [946, 659] width 102 height 17
type input "1"
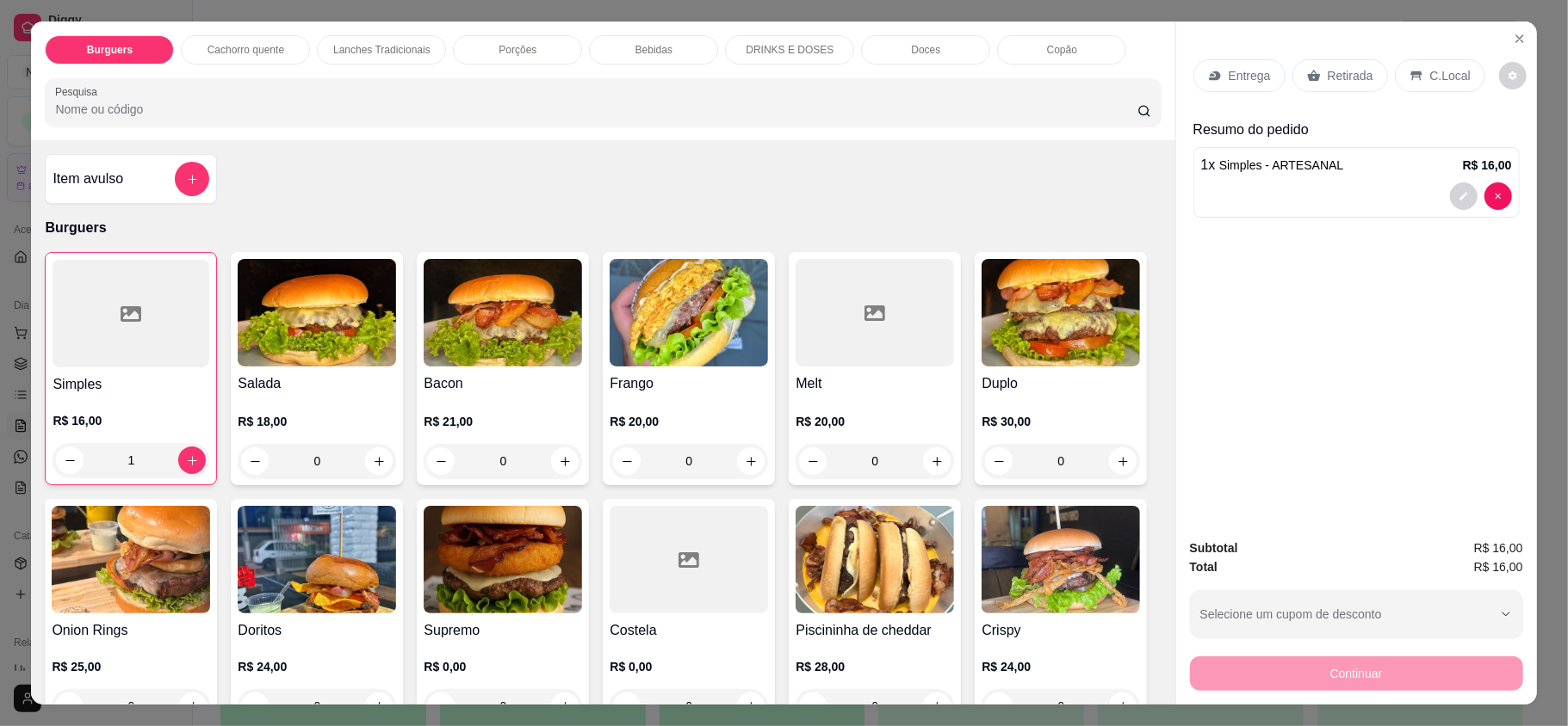
click at [1253, 93] on div "Entrega Retirada C.Local" at bounding box center [1356, 75] width 326 height 60
click at [1238, 83] on p "Entrega" at bounding box center [1249, 75] width 42 height 17
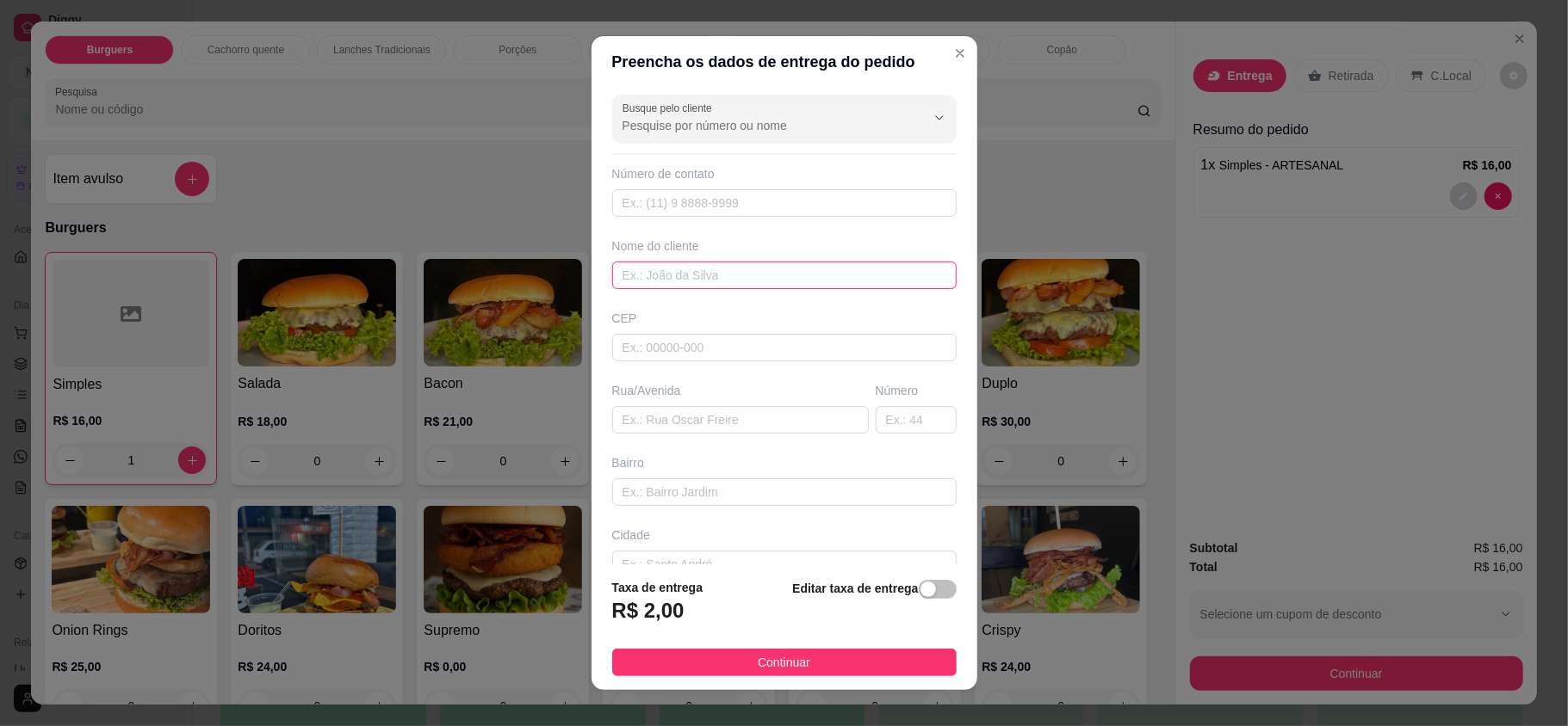
click at [731, 272] on input "text" at bounding box center [784, 275] width 344 height 28
type input "c"
type input "[PERSON_NAME]"
drag, startPoint x: 689, startPoint y: 659, endPoint x: 827, endPoint y: 699, distance: 143.7
click at [690, 659] on button "Continuar" at bounding box center [784, 662] width 344 height 28
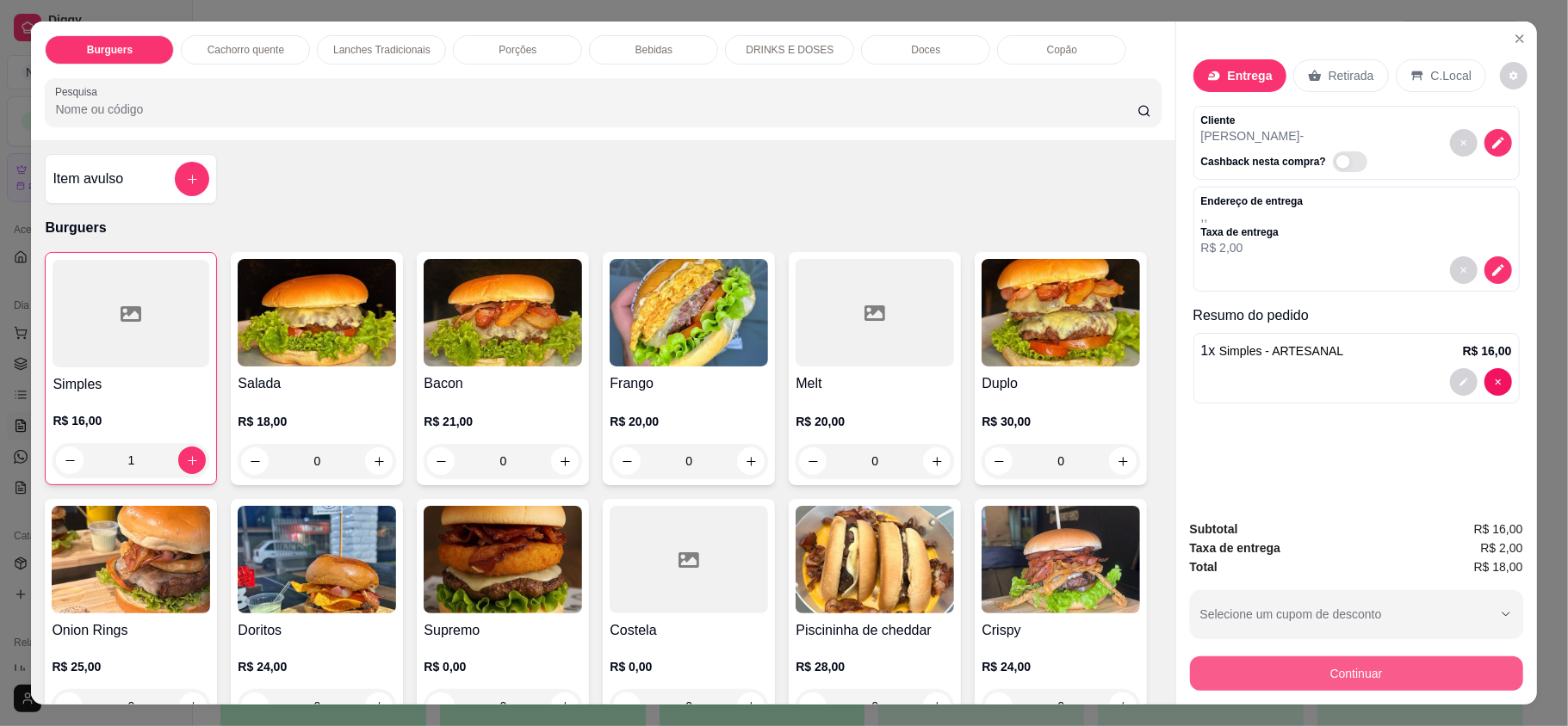
click at [1262, 678] on button "Continuar" at bounding box center [1356, 674] width 334 height 34
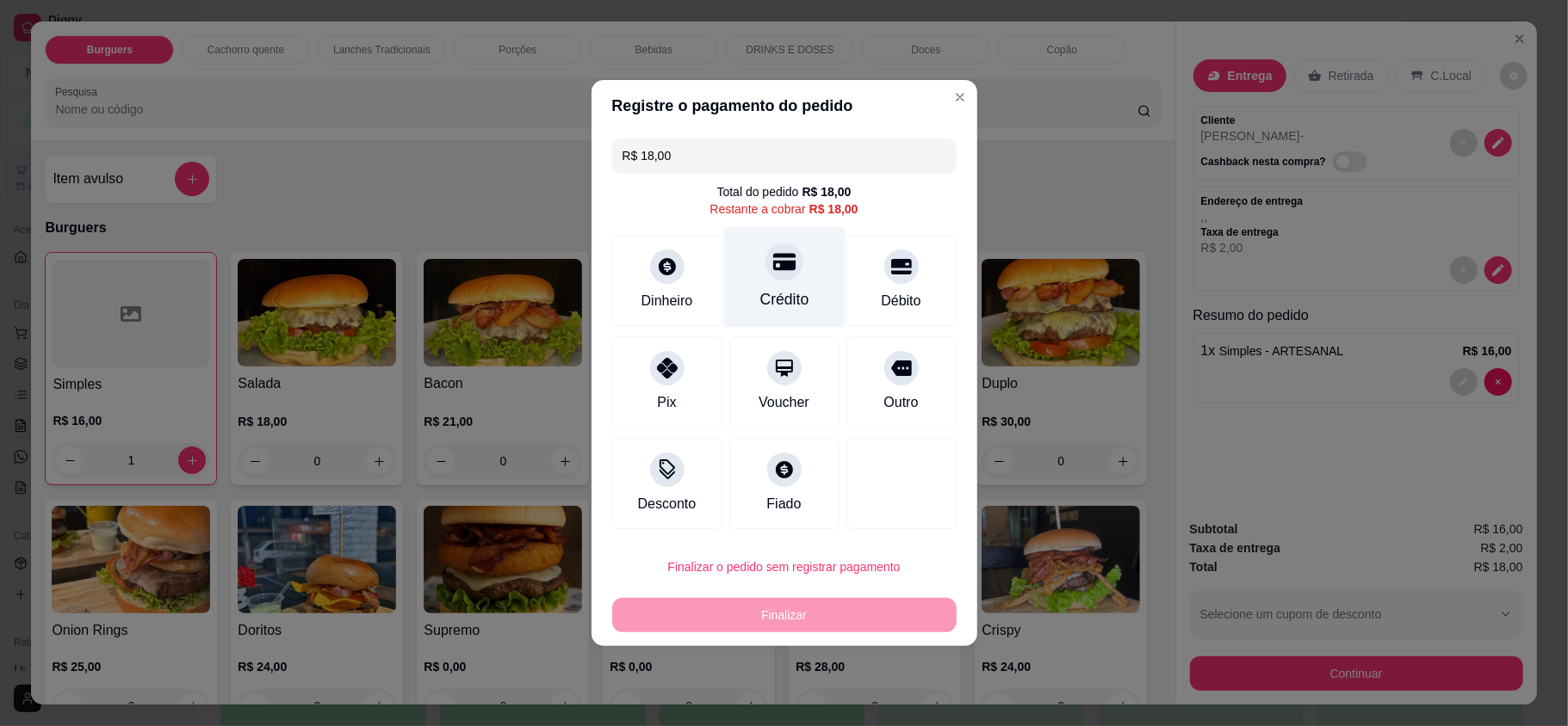
click at [771, 286] on div "Crédito" at bounding box center [784, 277] width 121 height 100
type input "R$ 0,00"
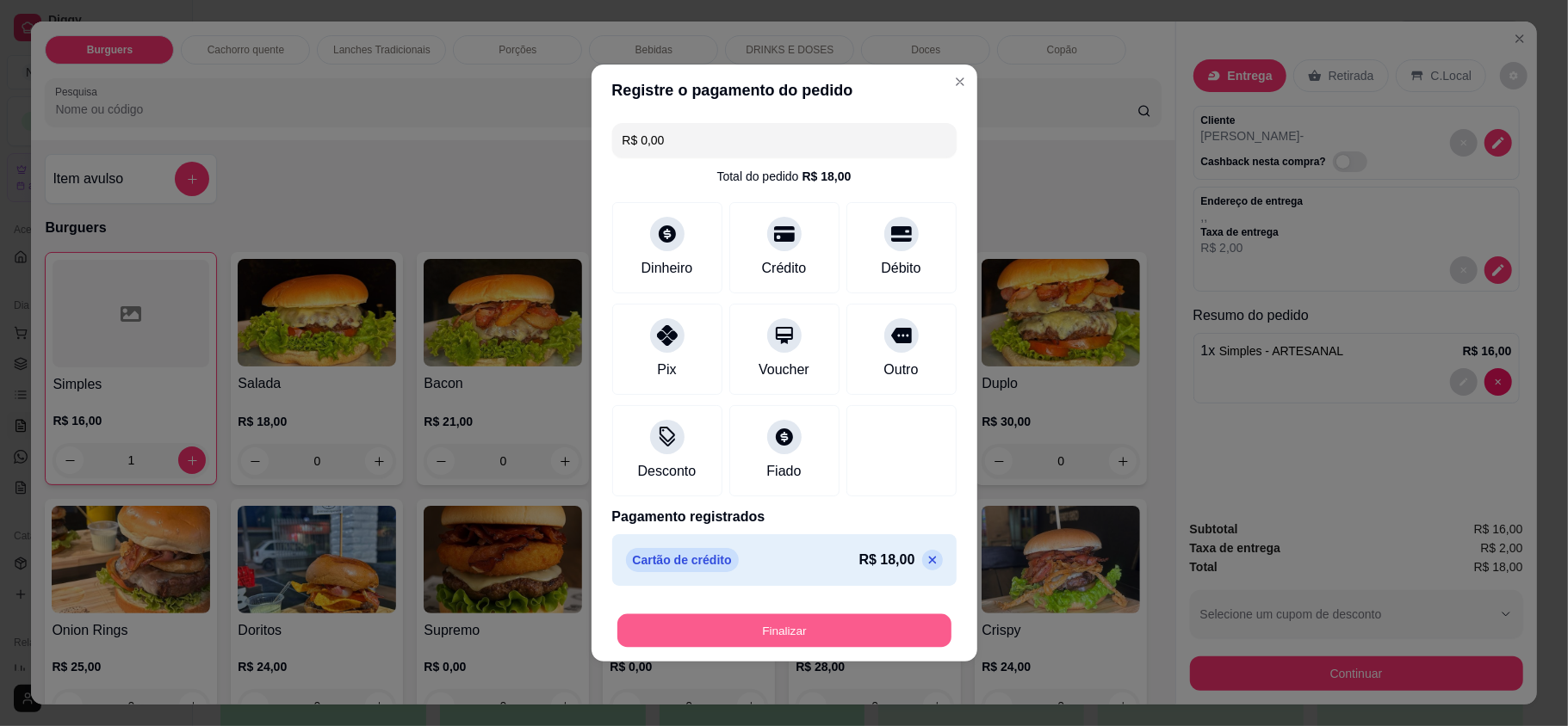
click at [819, 625] on button "Finalizar" at bounding box center [784, 631] width 334 height 33
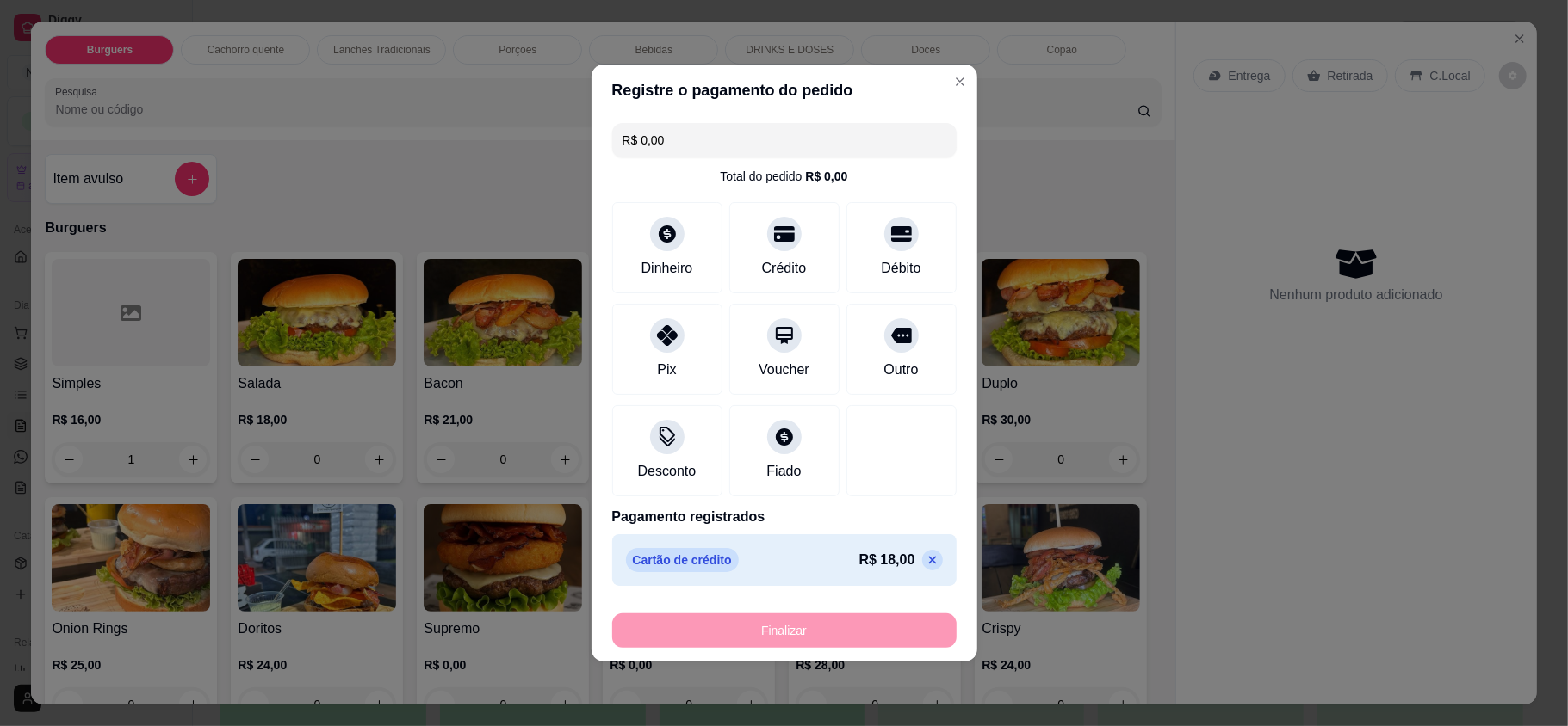
type input "0"
type input "-R$ 18,00"
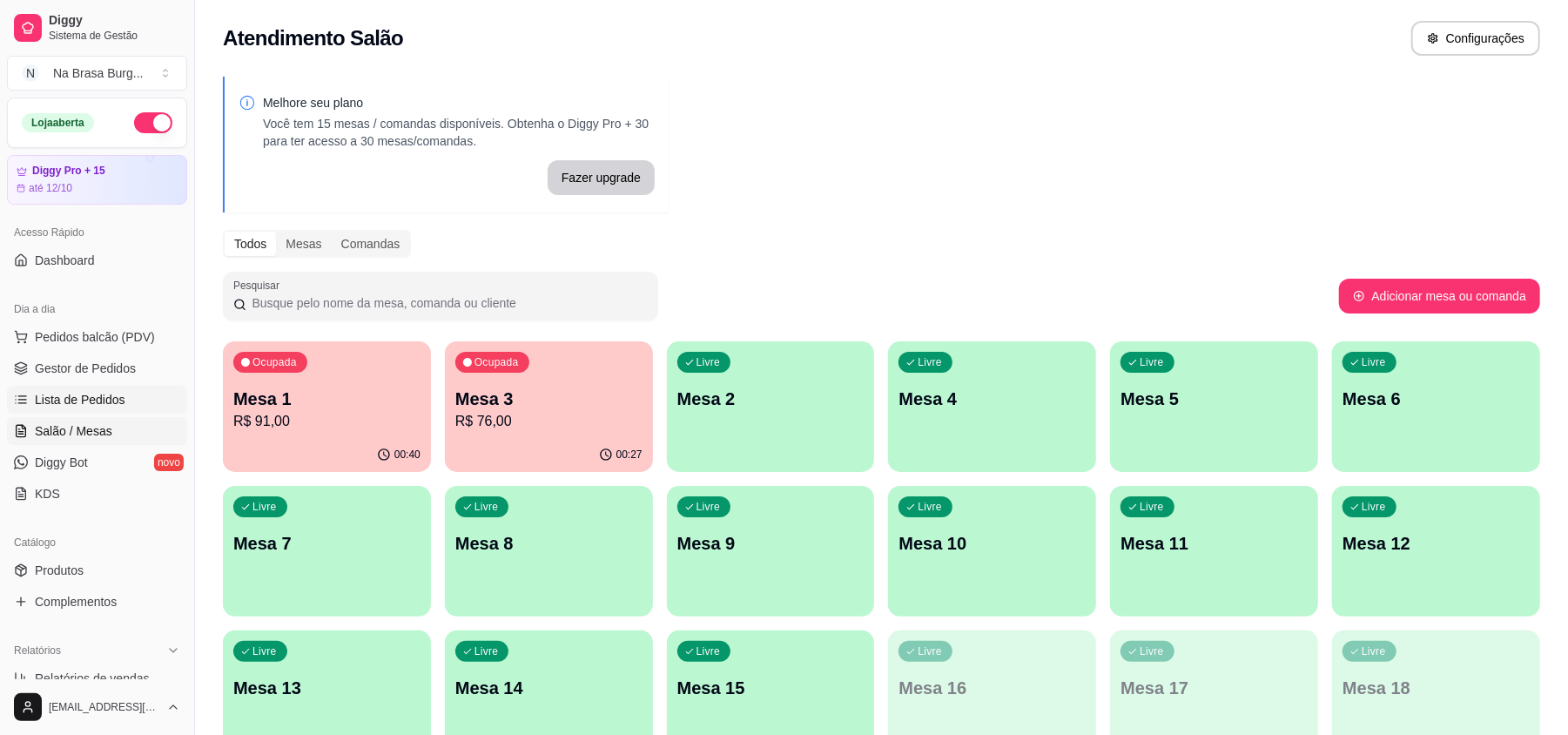
click at [92, 402] on span "Lista de Pedidos" at bounding box center [80, 399] width 91 height 17
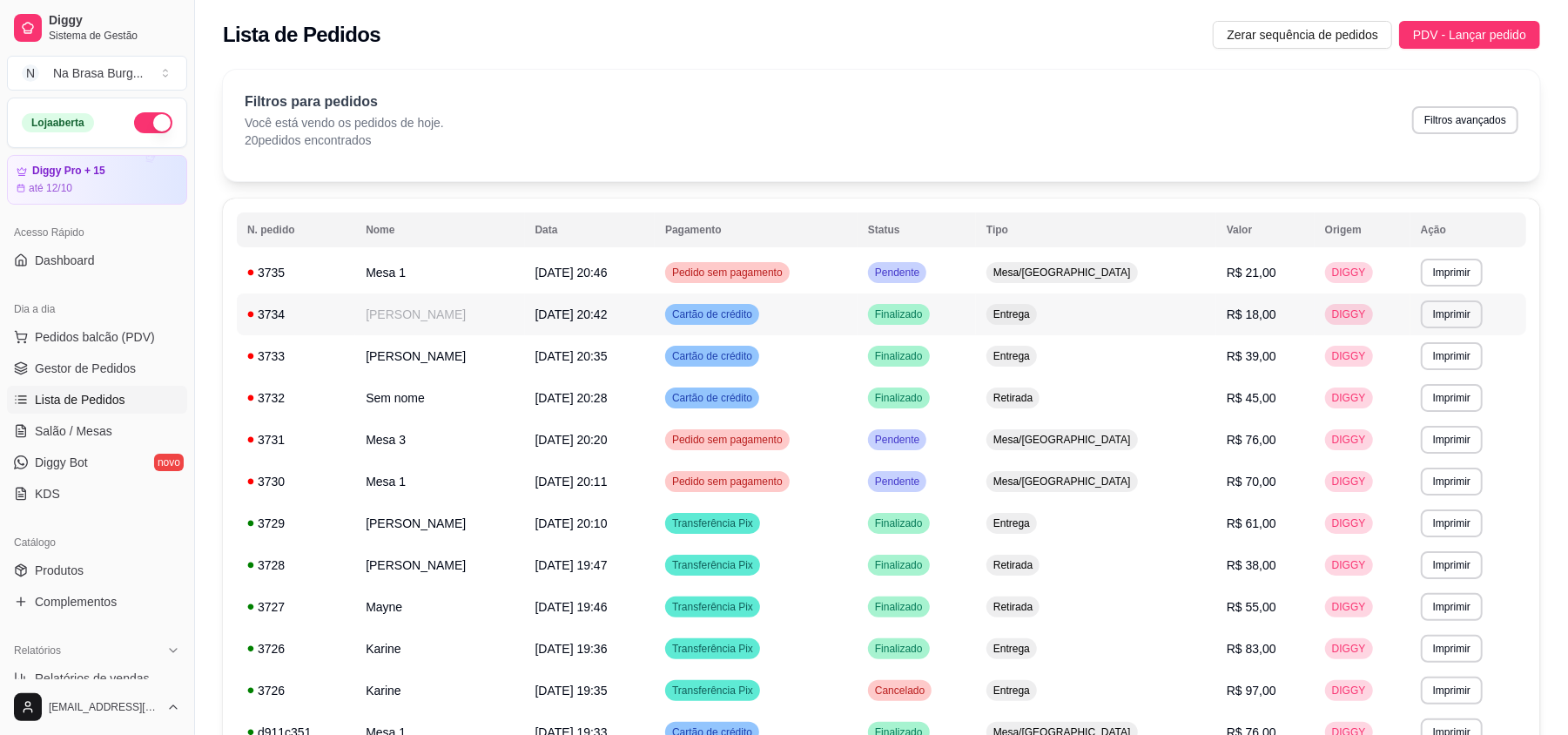
click at [503, 318] on td "[PERSON_NAME]" at bounding box center [440, 315] width 169 height 42
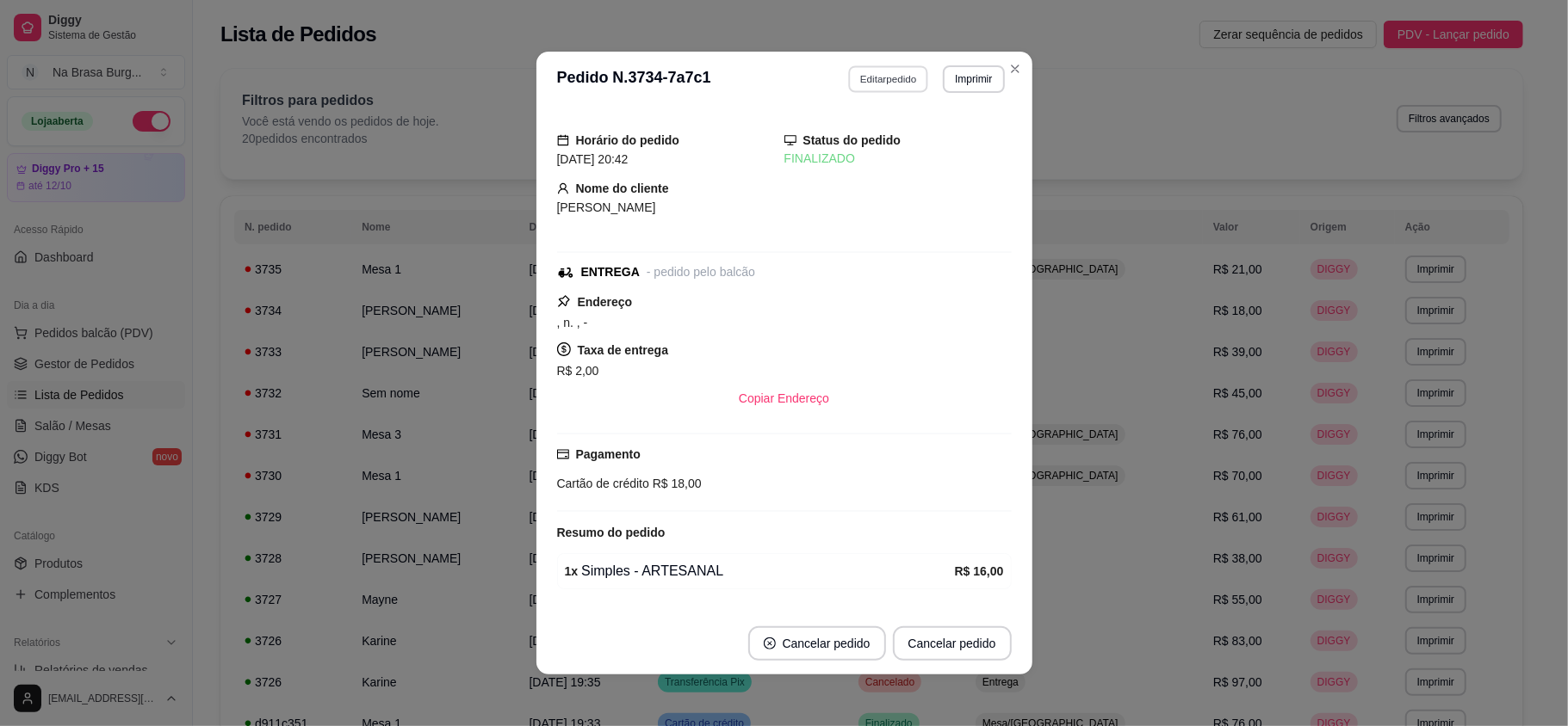
click at [886, 79] on button "Editar pedido" at bounding box center [888, 79] width 80 height 27
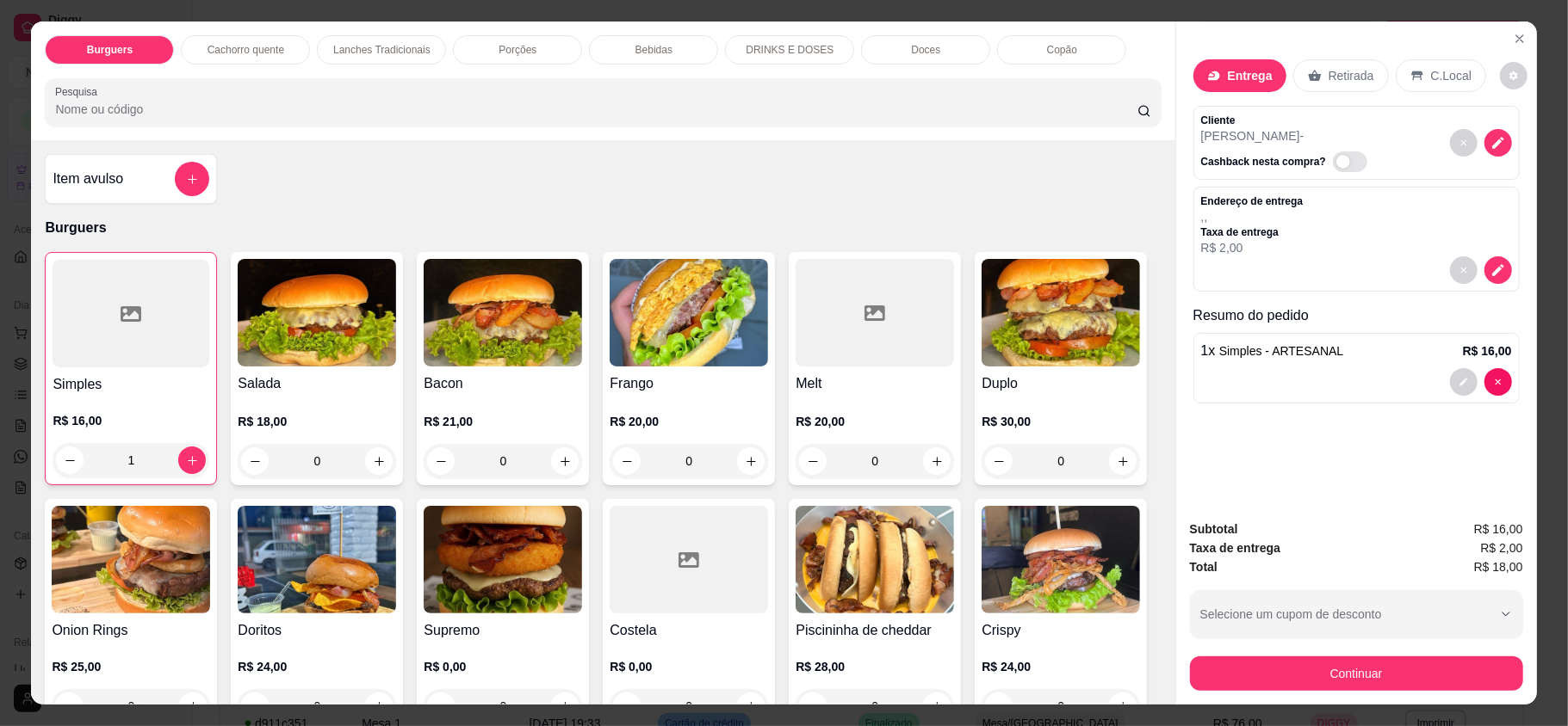
click at [196, 462] on div "1" at bounding box center [131, 461] width 157 height 34
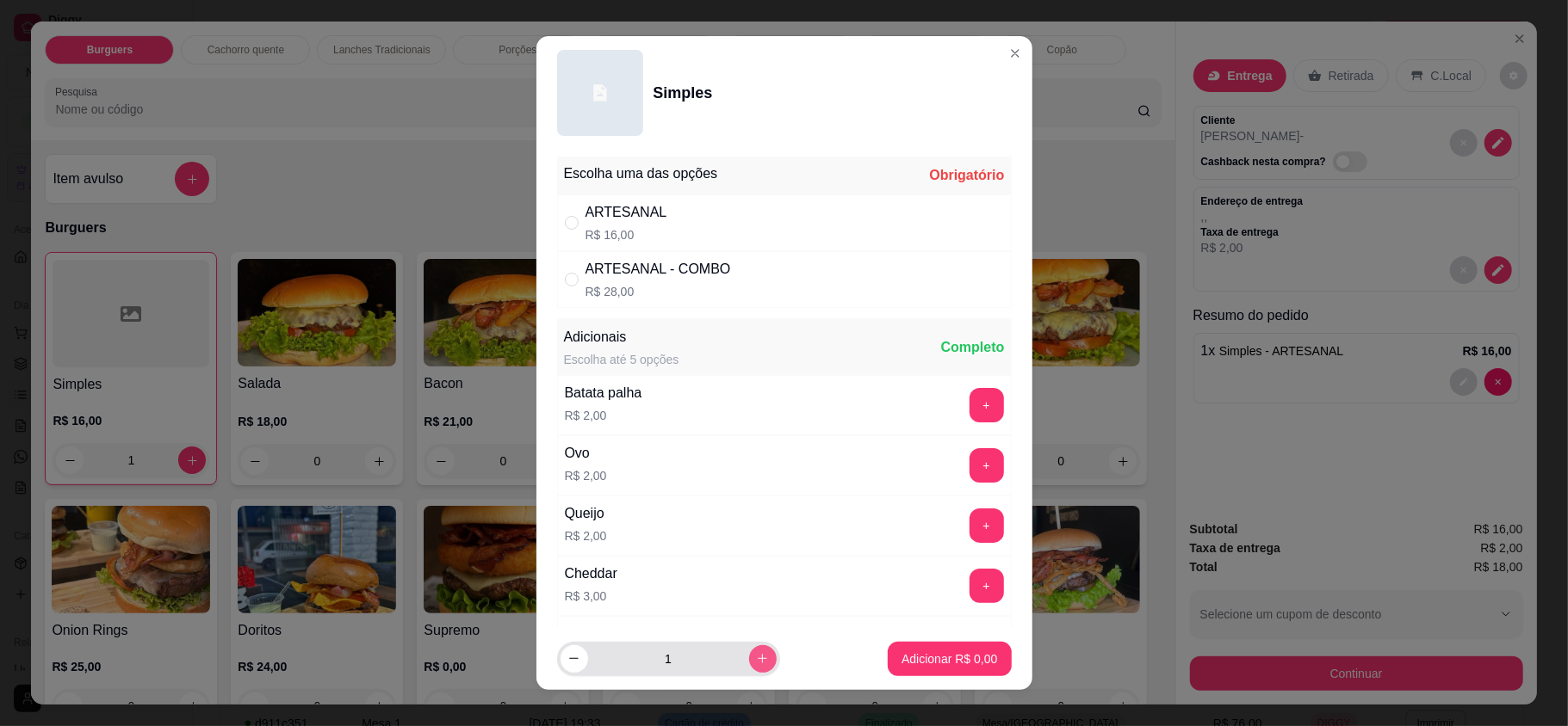
click at [756, 661] on icon "increase-product-quantity" at bounding box center [762, 659] width 13 height 13
click at [567, 655] on icon "decrease-product-quantity" at bounding box center [574, 660] width 13 height 13
type input "1"
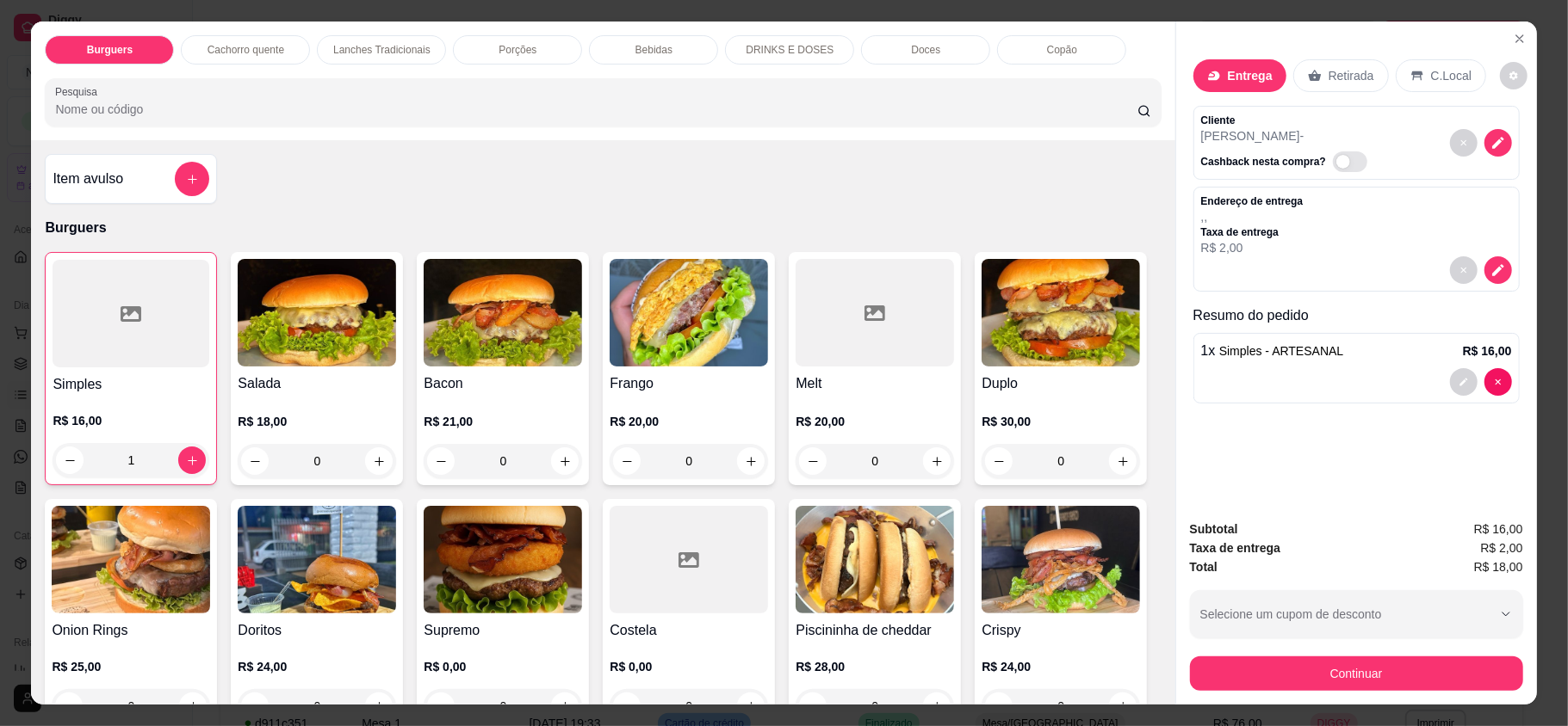
click at [1226, 369] on div "1 x Simples - ARTESANAL R$ 16,00" at bounding box center [1356, 368] width 326 height 71
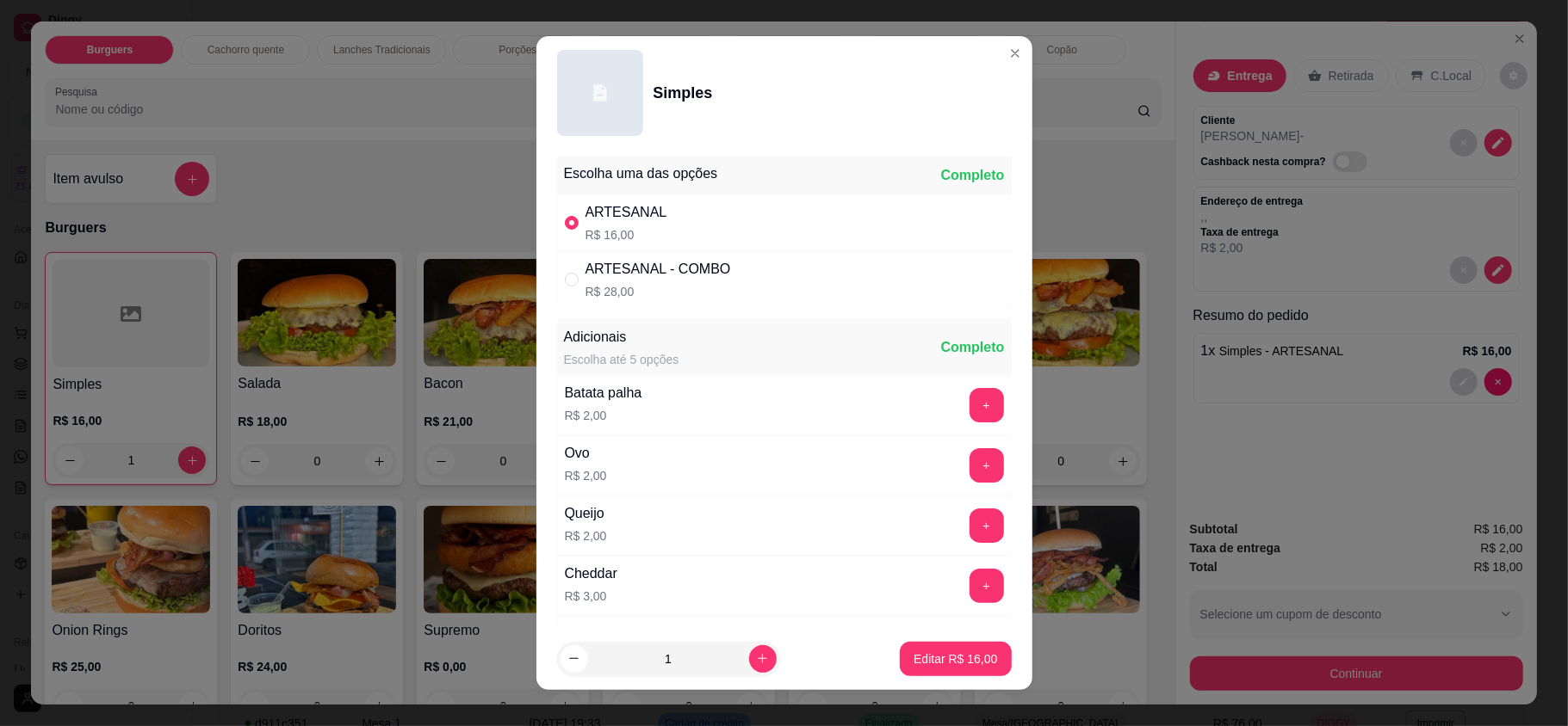
click at [756, 660] on icon "increase-product-quantity" at bounding box center [762, 659] width 13 height 13
type input "2"
click at [944, 659] on p "Editar R$ 32,00" at bounding box center [955, 659] width 83 height 17
type input "2"
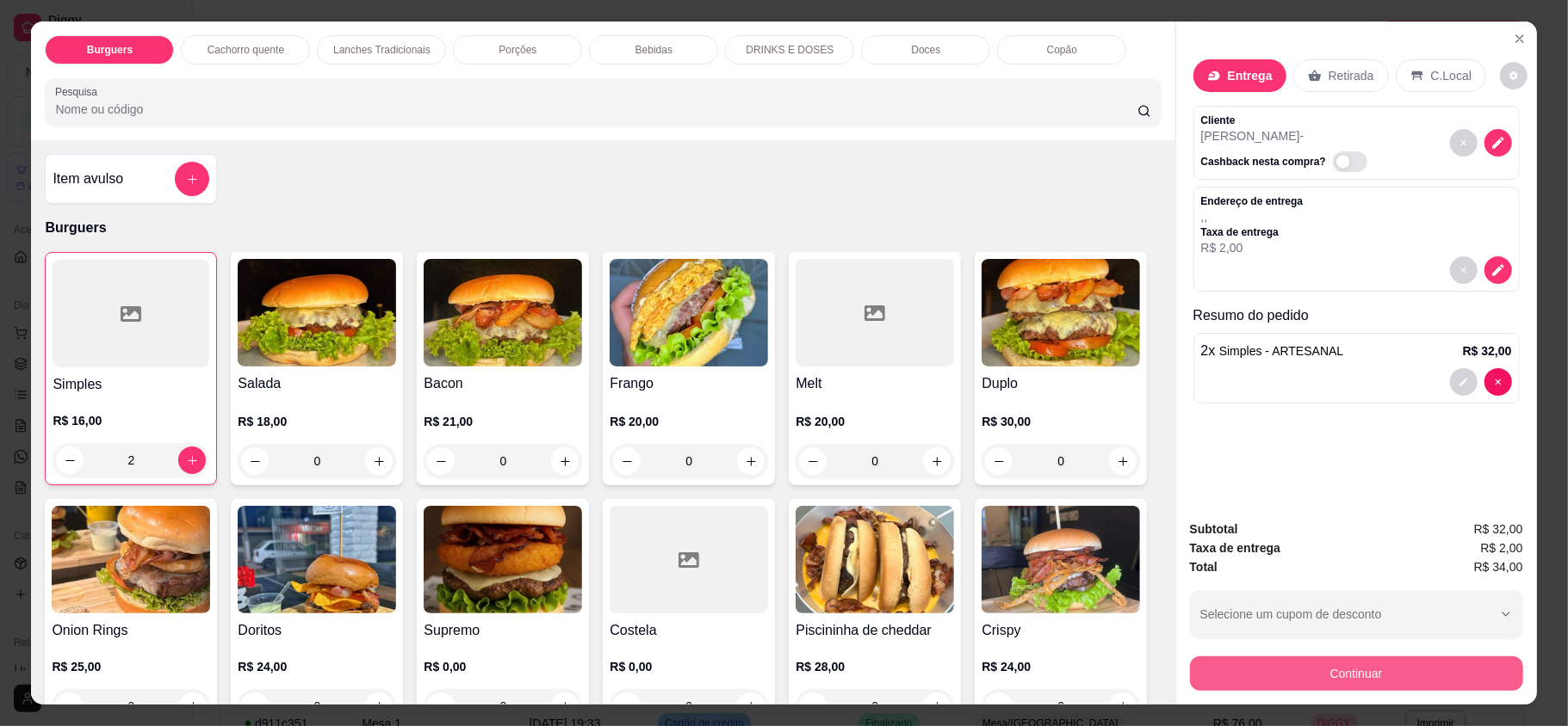
click at [1252, 662] on button "Continuar" at bounding box center [1356, 674] width 334 height 34
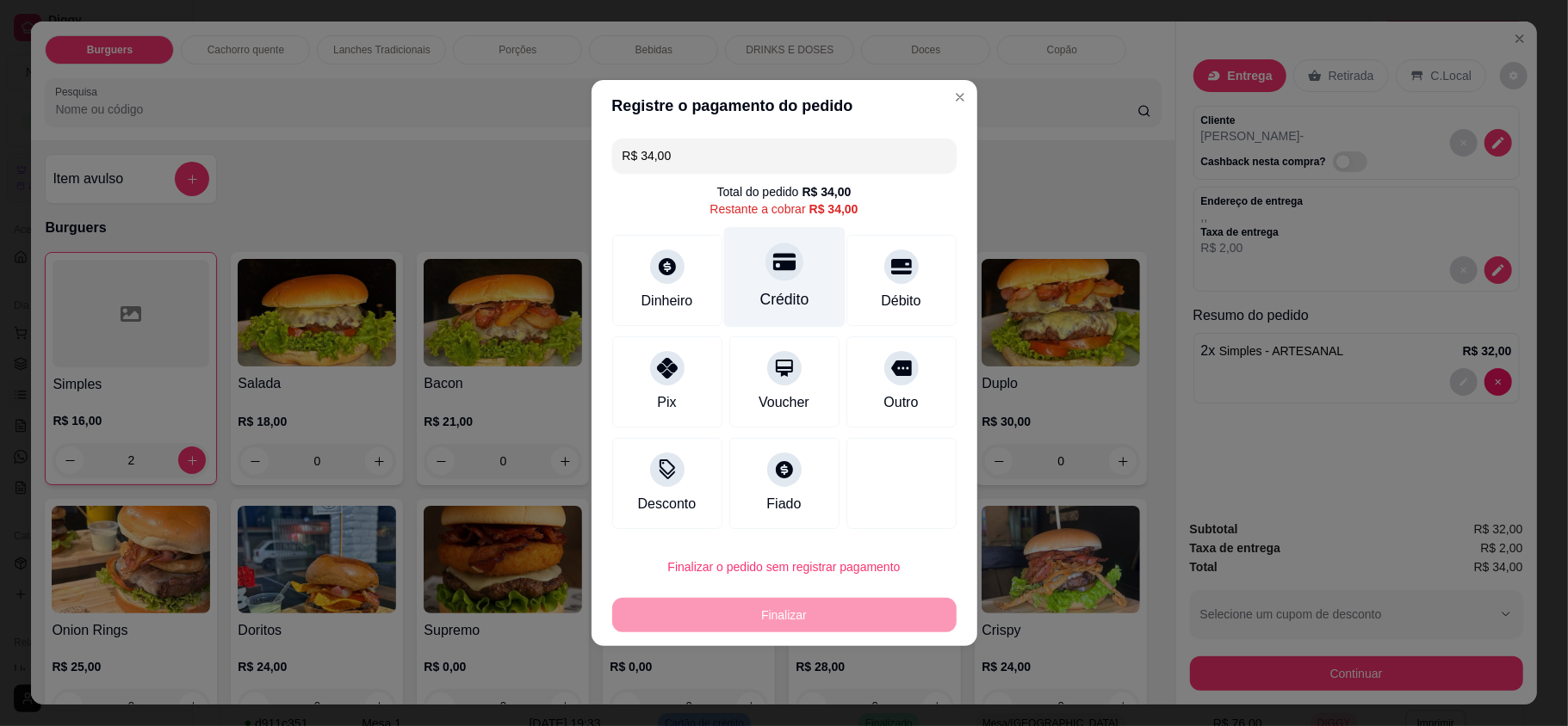
click at [772, 265] on icon at bounding box center [783, 262] width 22 height 17
type input "R$ 0,00"
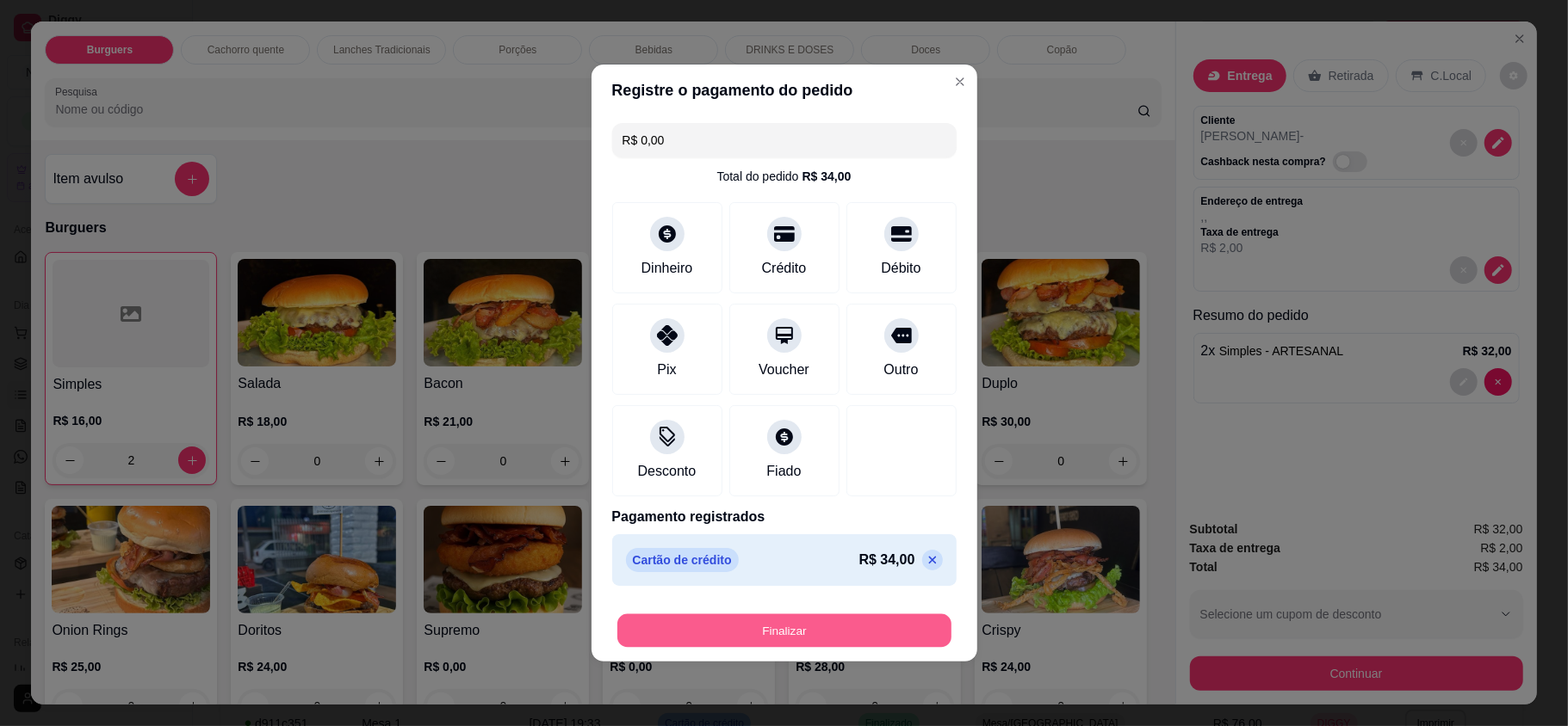
click at [795, 637] on button "Finalizar" at bounding box center [784, 631] width 334 height 33
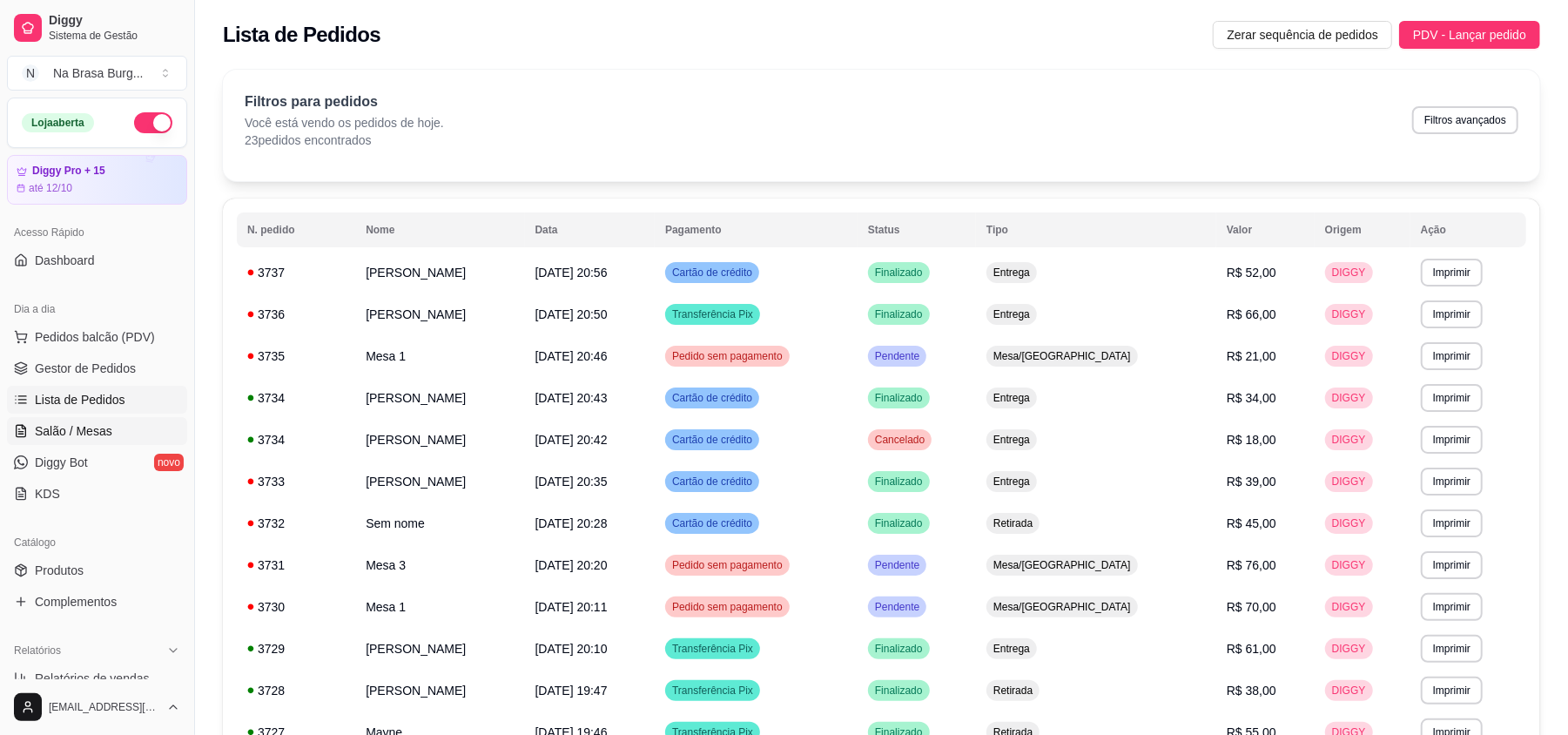
click at [99, 428] on span "Salão / Mesas" at bounding box center [73, 431] width 77 height 17
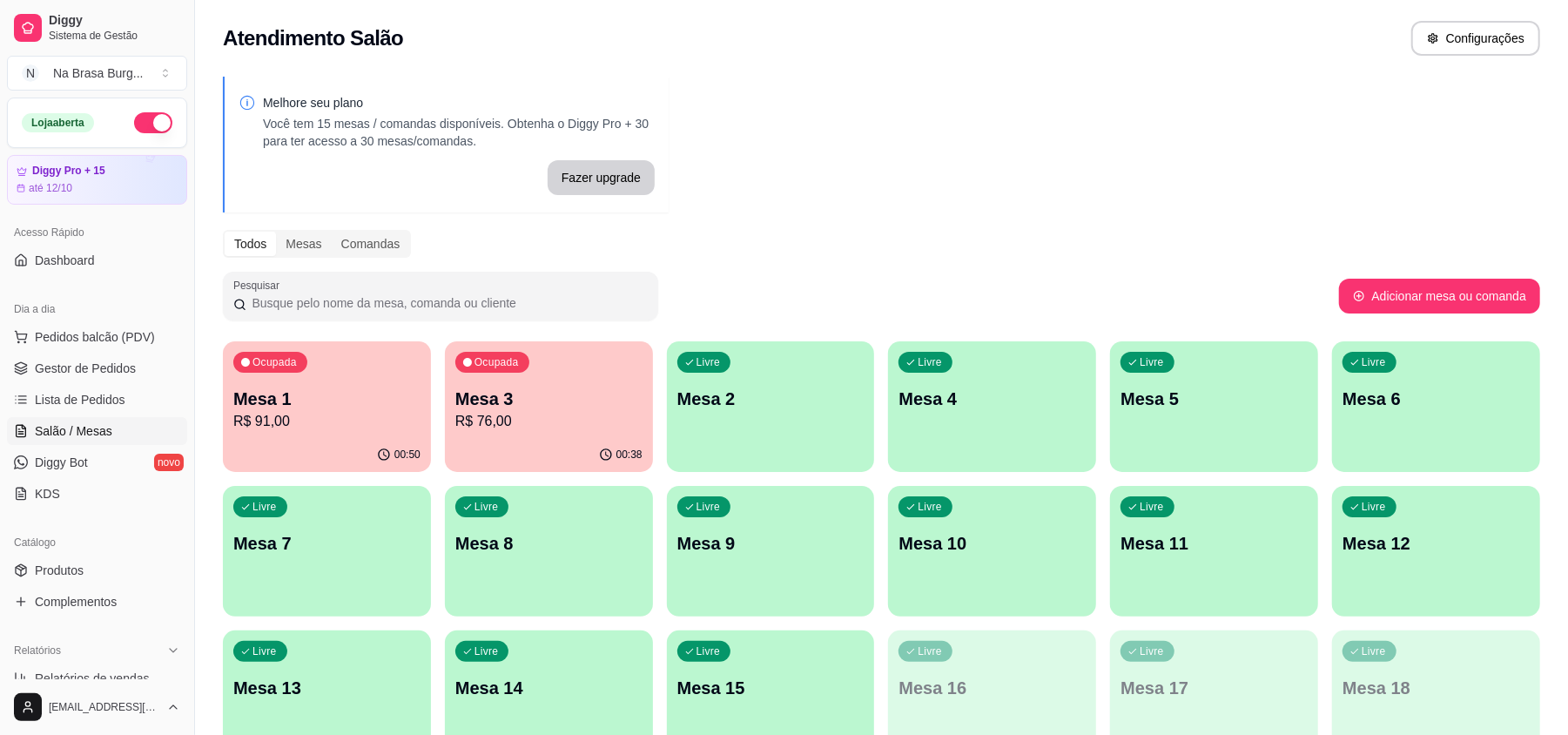
click at [297, 387] on p "Mesa 1" at bounding box center [326, 398] width 187 height 24
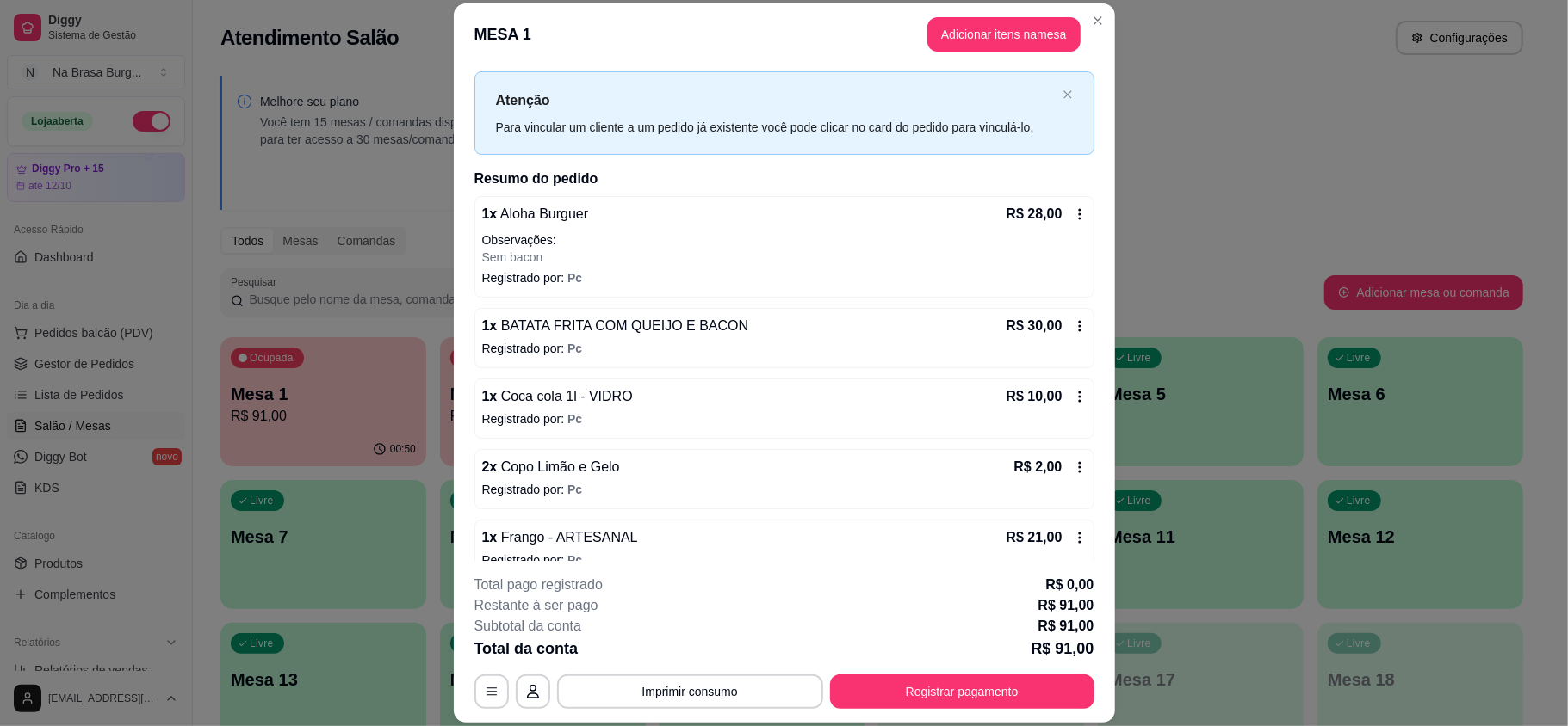
scroll to position [60, 0]
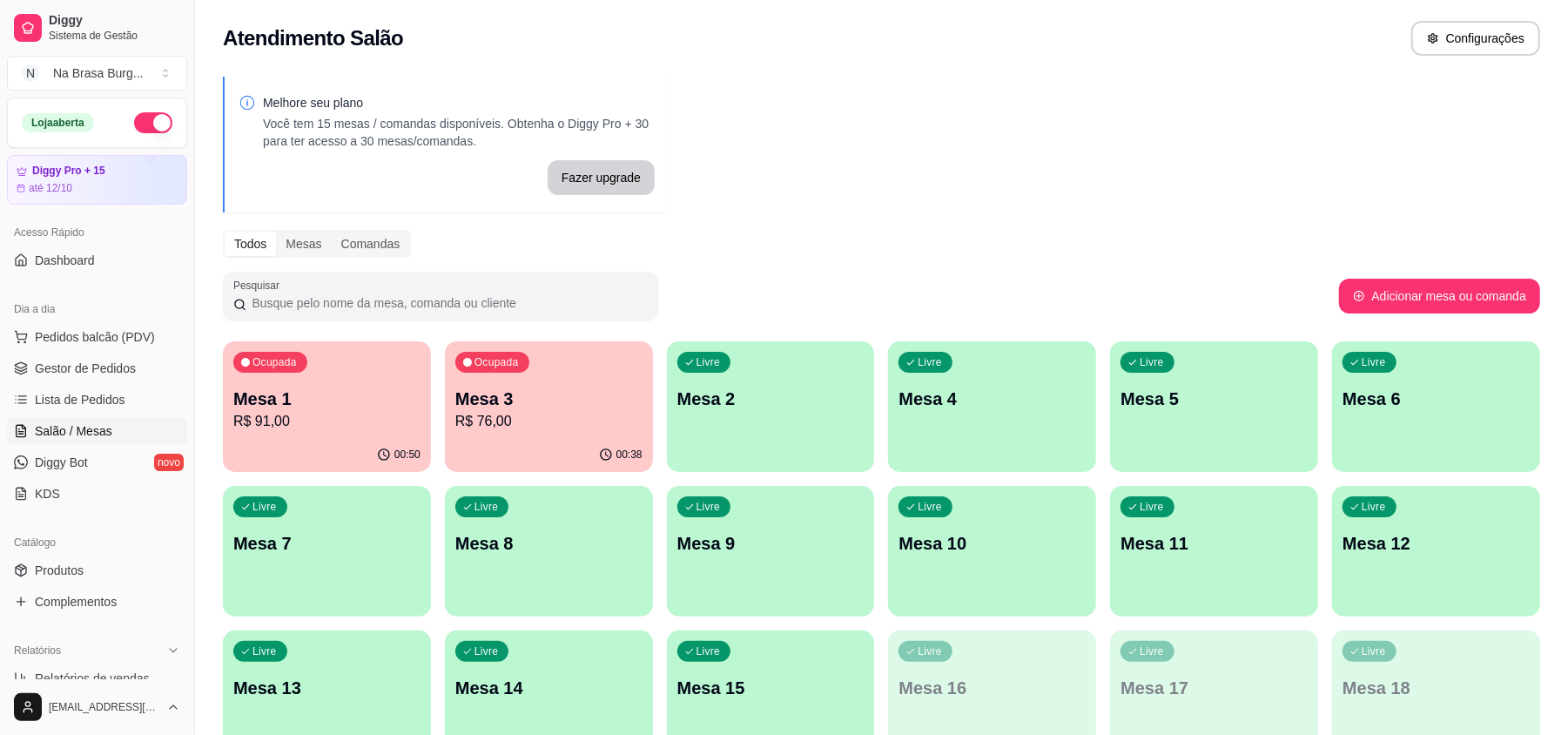
click at [495, 402] on p "Mesa 3" at bounding box center [549, 398] width 187 height 24
click at [315, 368] on div "Ocupada Mesa 1 R$ 91,00" at bounding box center [326, 389] width 208 height 97
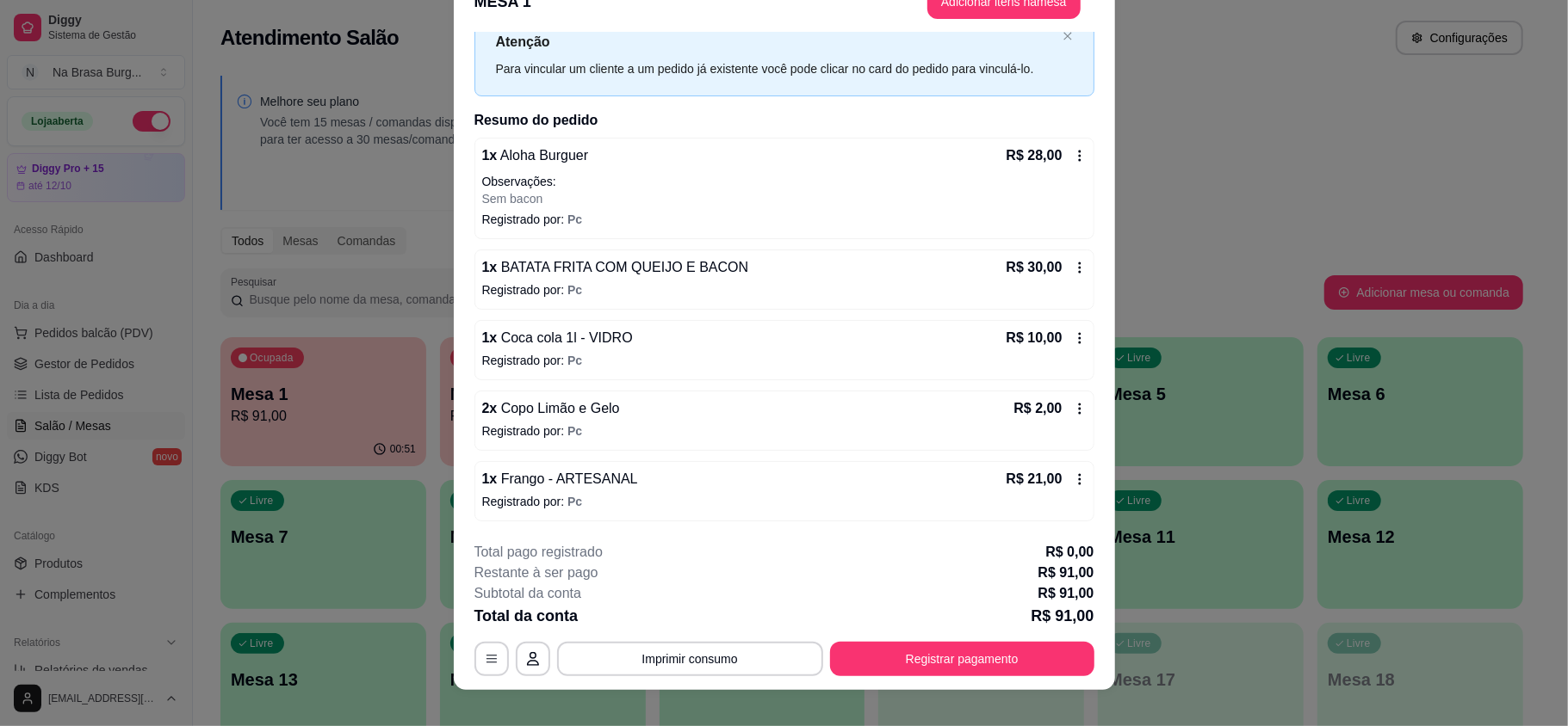
scroll to position [52, 0]
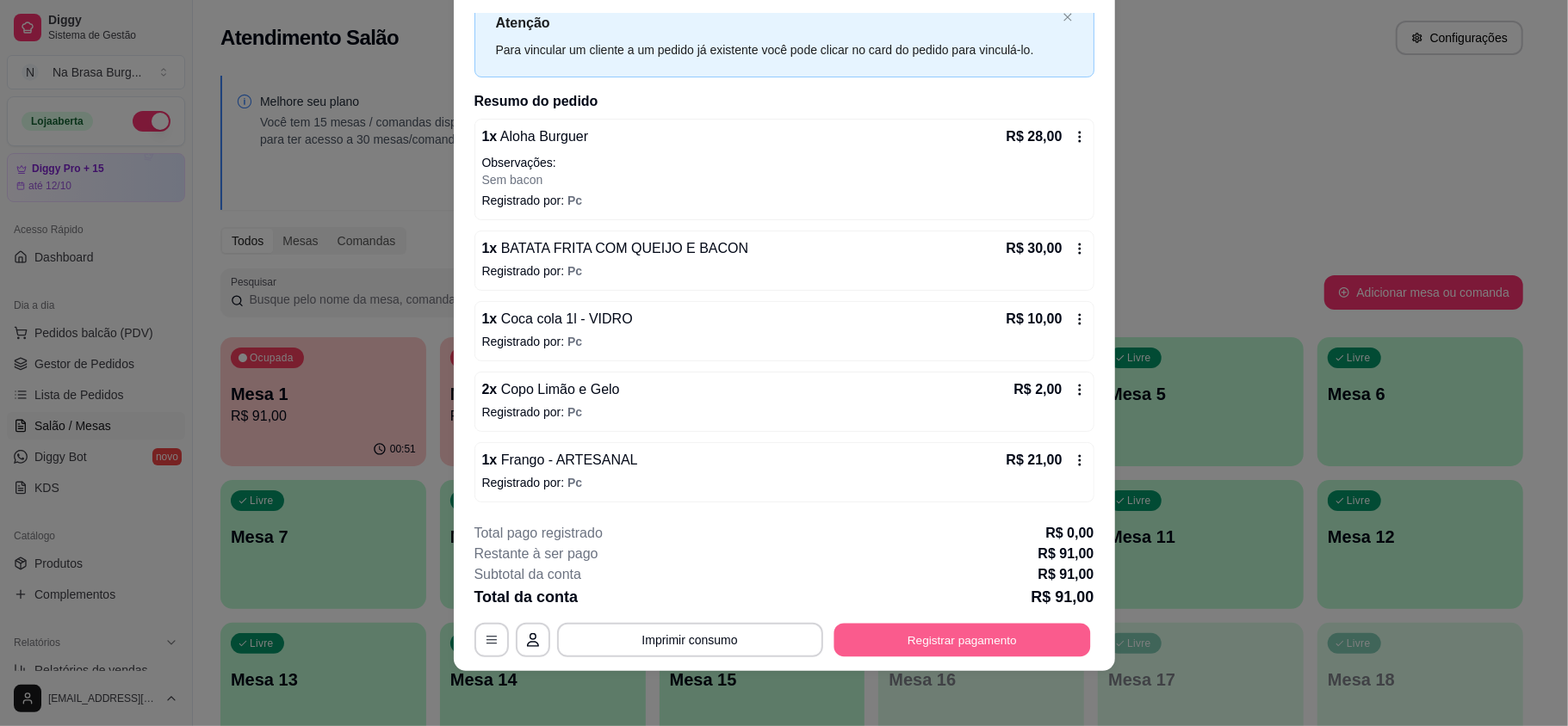
click at [933, 638] on button "Registrar pagamento" at bounding box center [961, 639] width 256 height 33
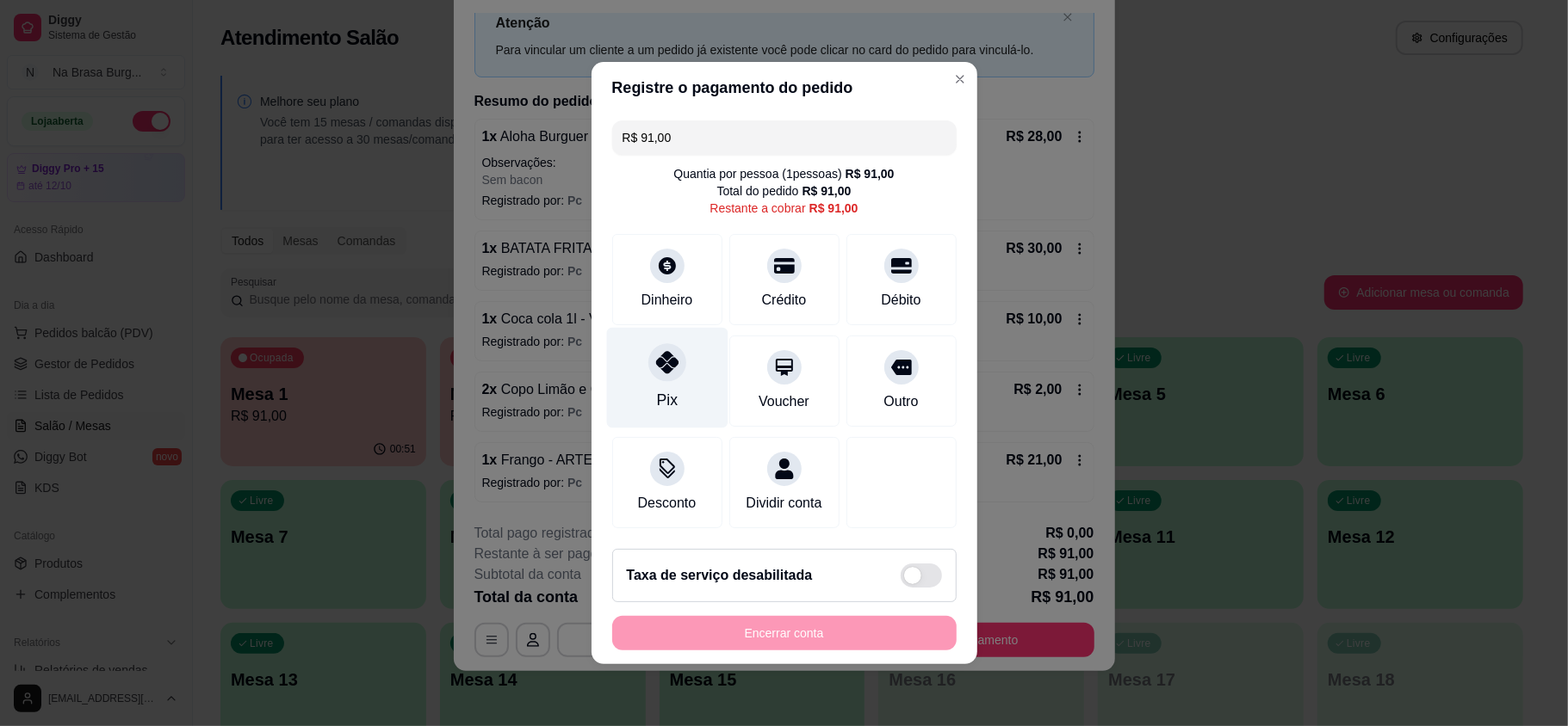
click at [658, 376] on div "Pix" at bounding box center [666, 378] width 121 height 100
click at [724, 638] on div "Encerrar conta" at bounding box center [784, 634] width 344 height 34
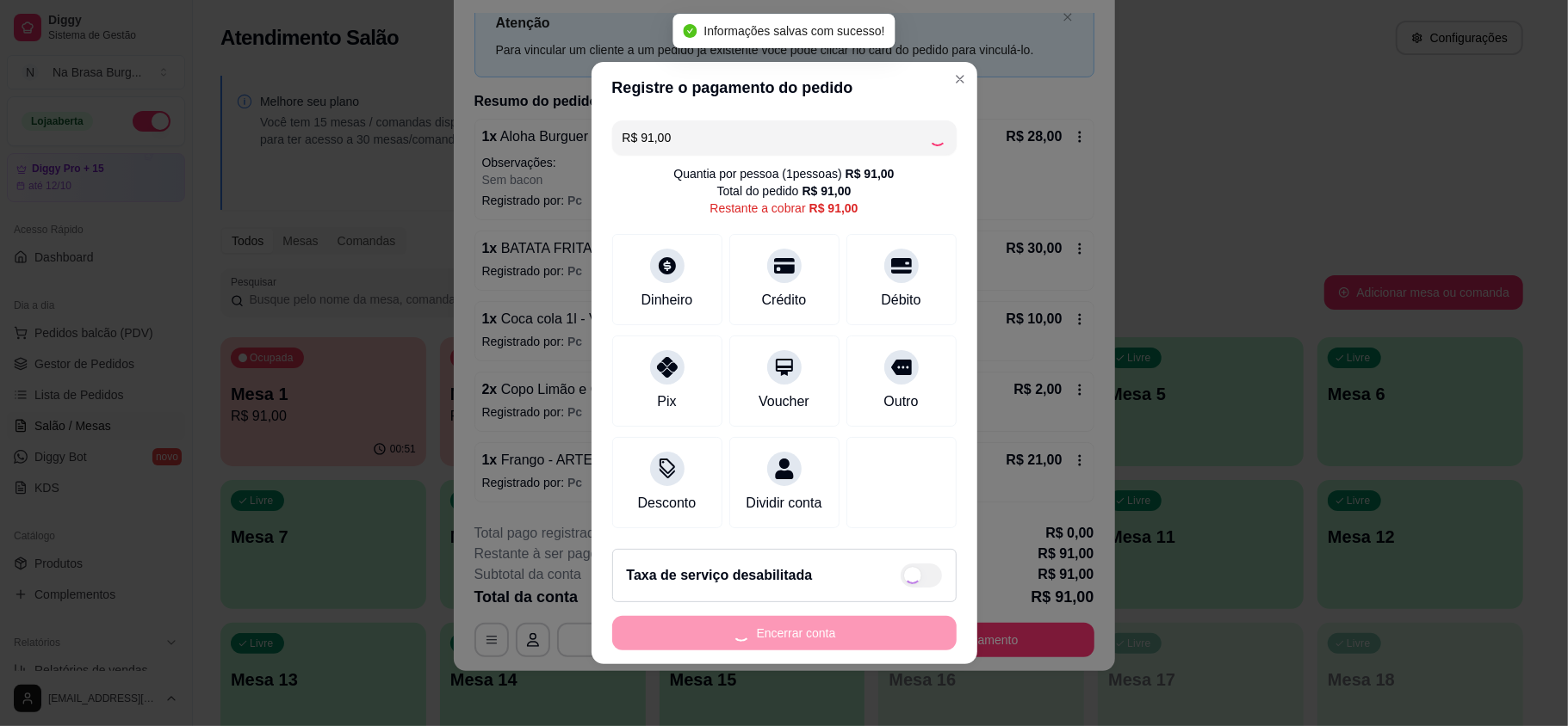
type input "R$ 0,00"
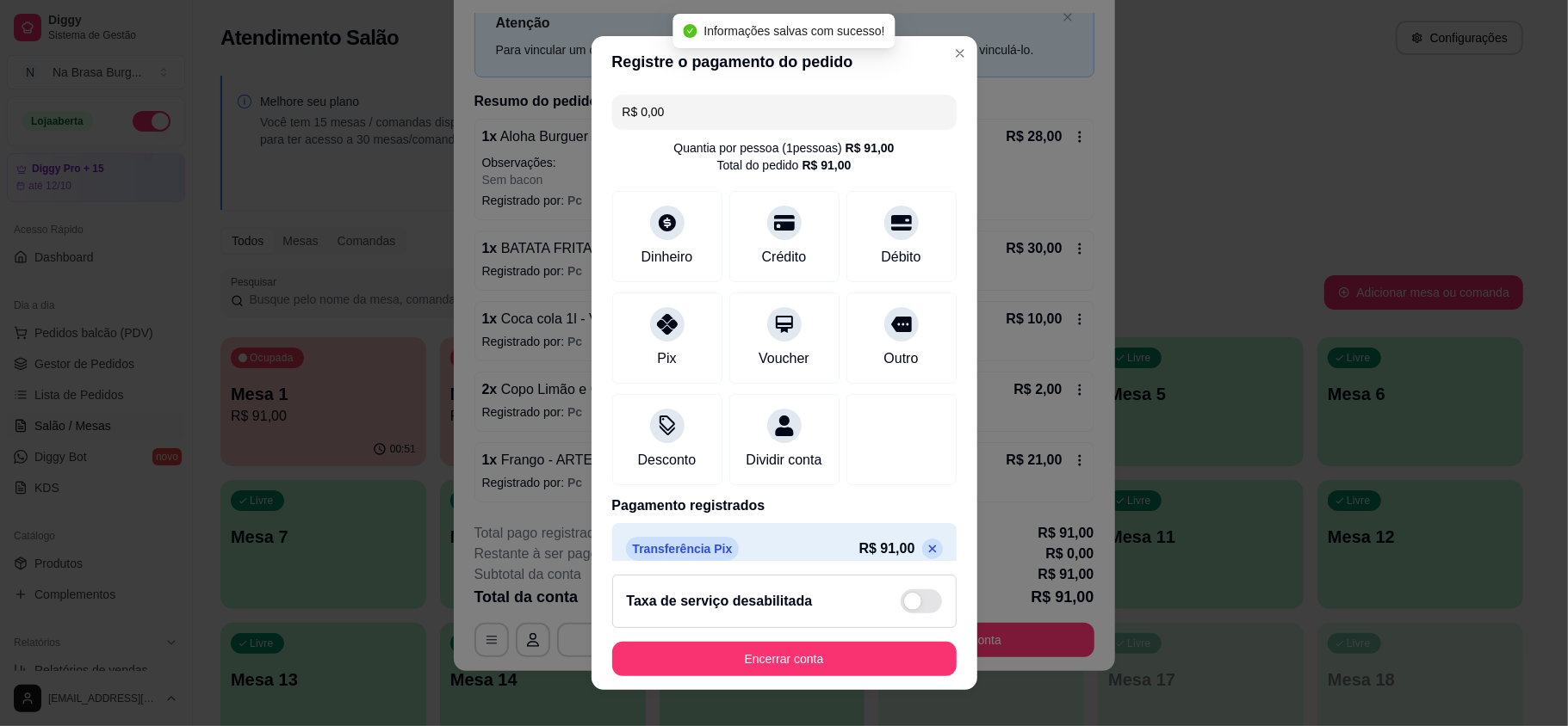
click at [731, 638] on footer "Taxa de serviço desabilitada Encerrar conta" at bounding box center [784, 626] width 386 height 129
click at [742, 642] on button "Encerrar conta" at bounding box center [784, 659] width 344 height 34
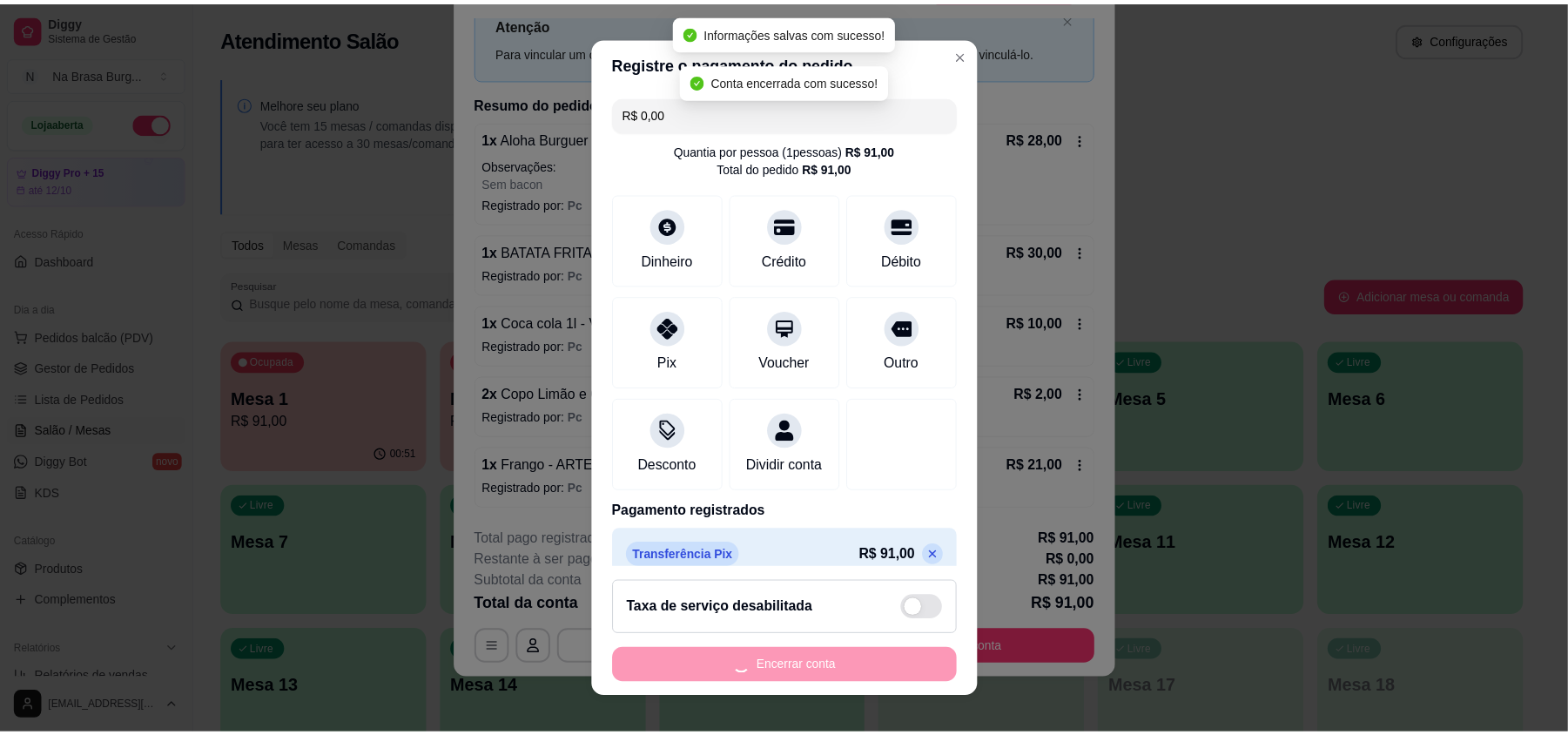
scroll to position [0, 0]
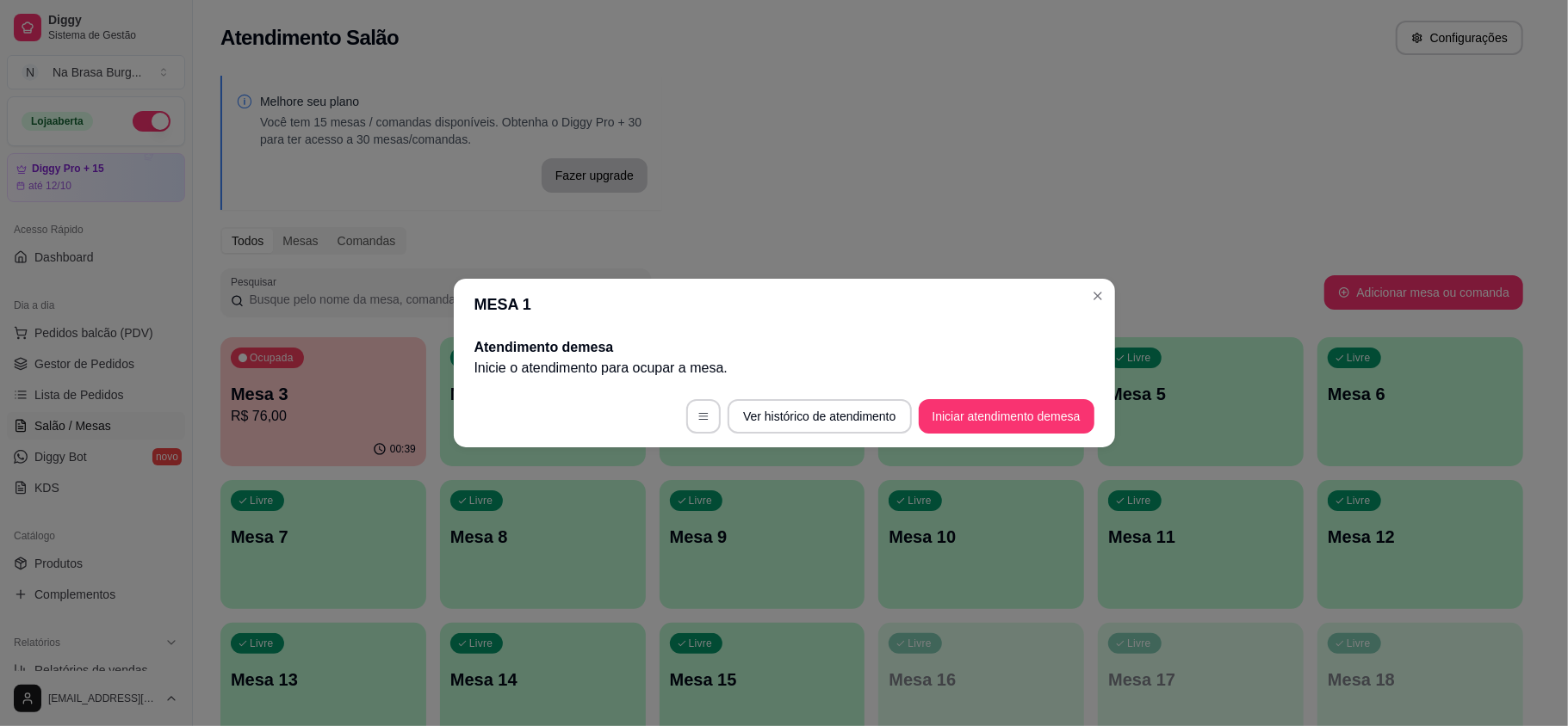
click at [472, 397] on footer "Ver histórico de atendimento Iniciar atendimento de mesa" at bounding box center [784, 416] width 661 height 62
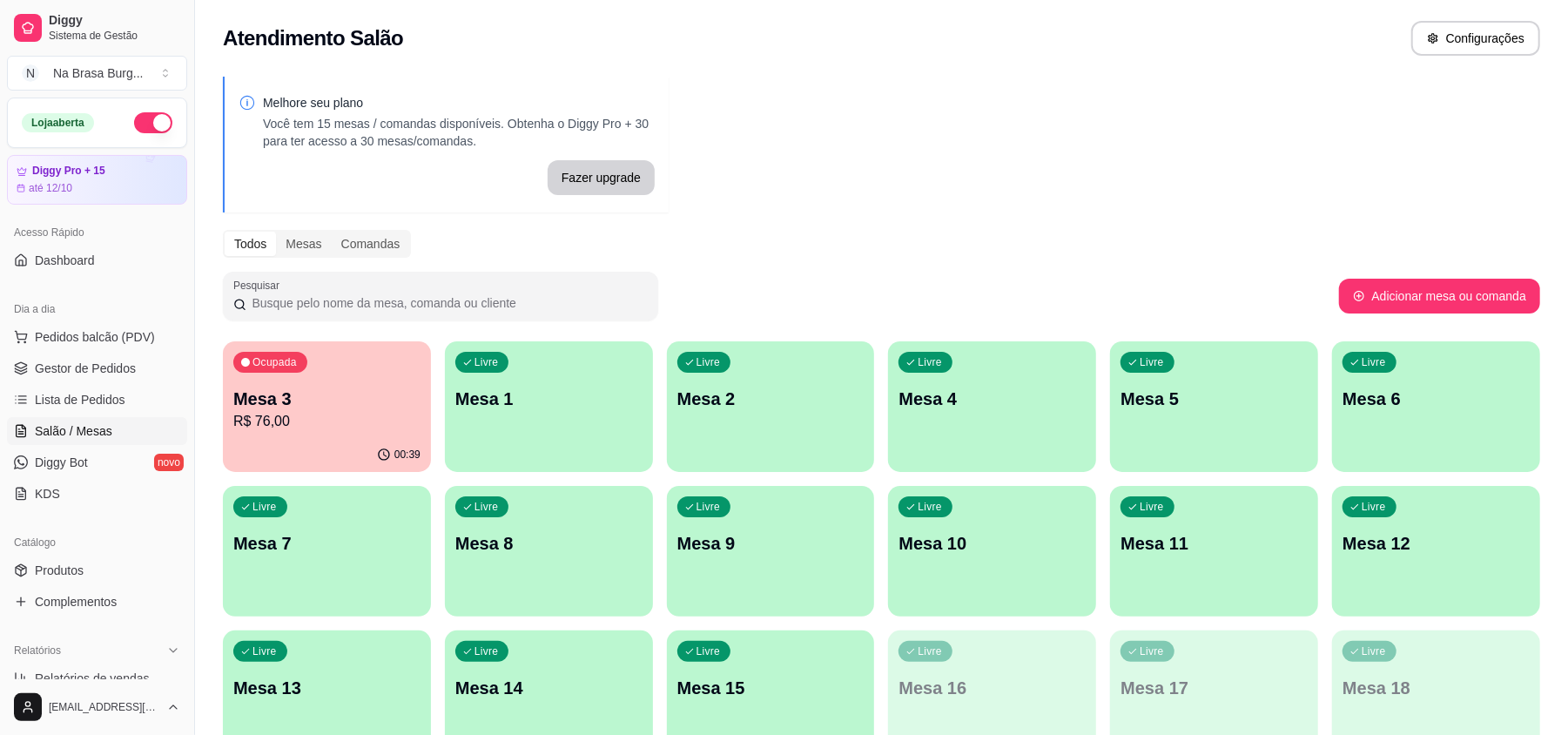
click at [394, 398] on p "Mesa 3" at bounding box center [326, 398] width 187 height 24
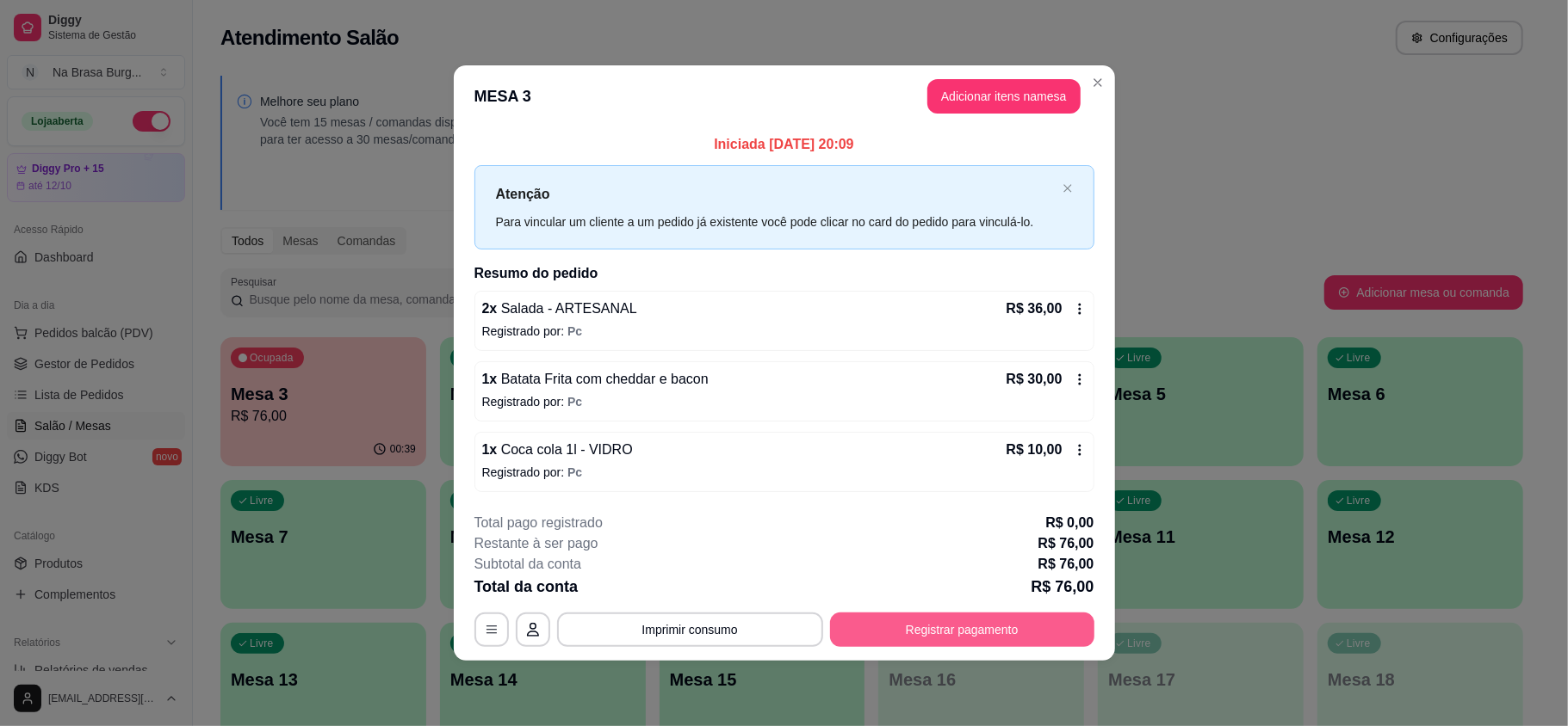
click at [848, 624] on button "Registrar pagamento" at bounding box center [962, 630] width 264 height 34
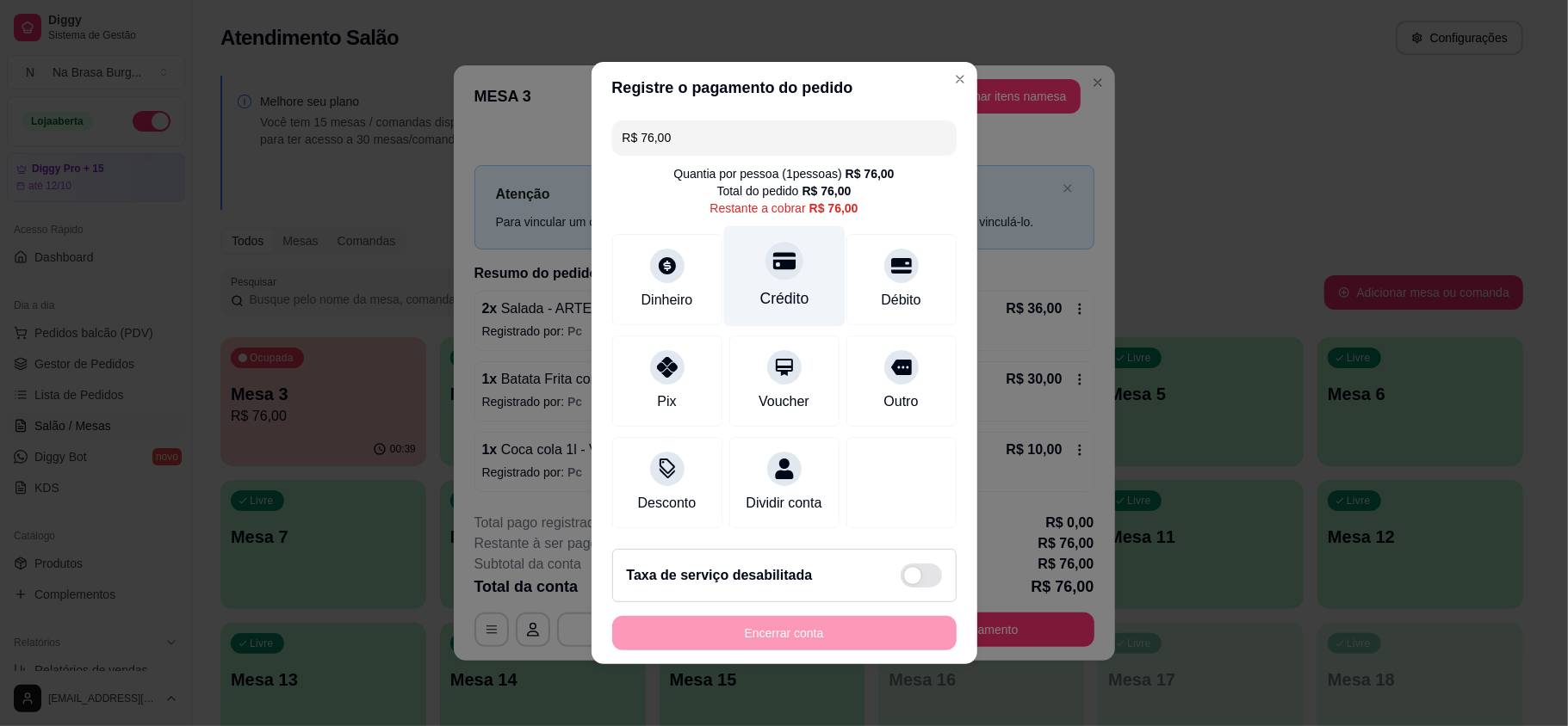
click at [741, 276] on div "Crédito" at bounding box center [784, 277] width 121 height 100
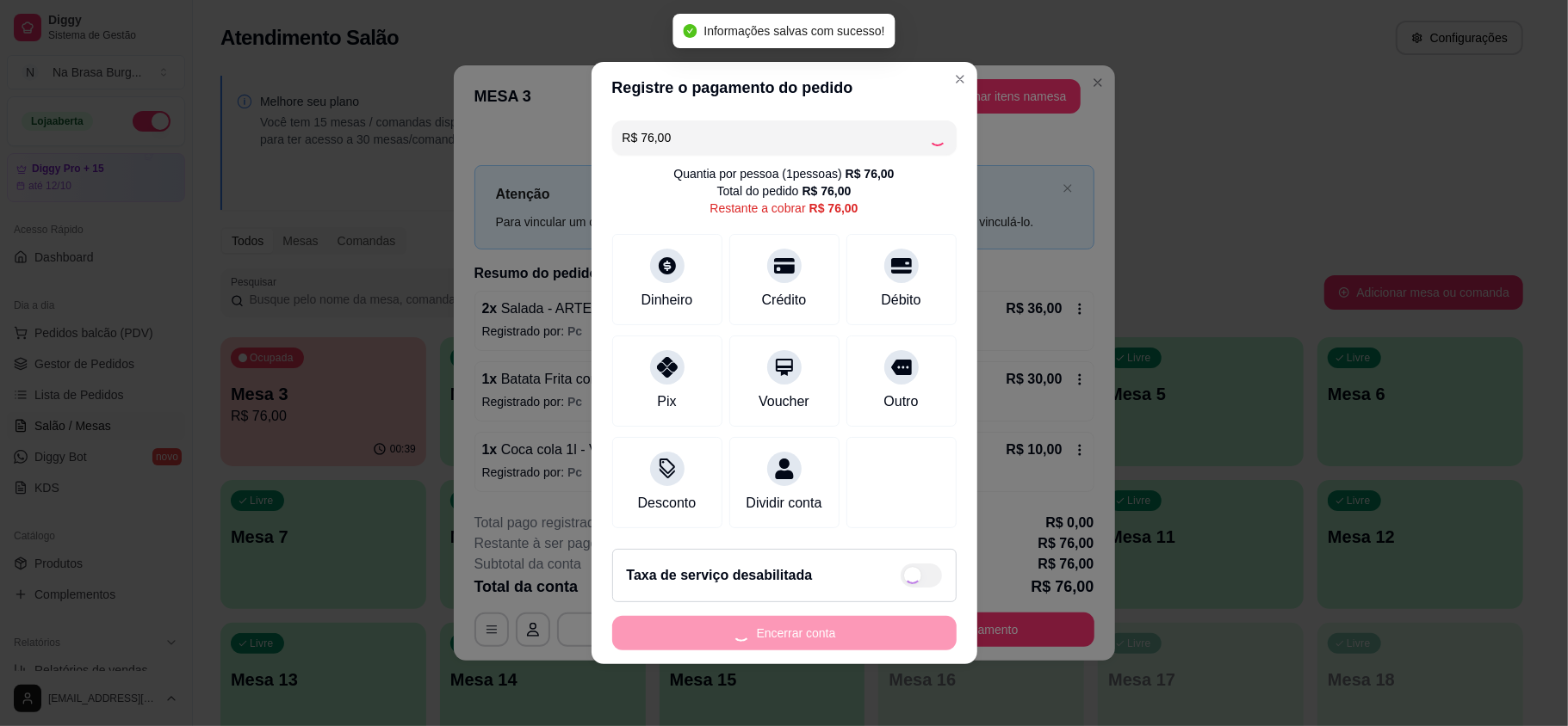
type input "R$ 0,00"
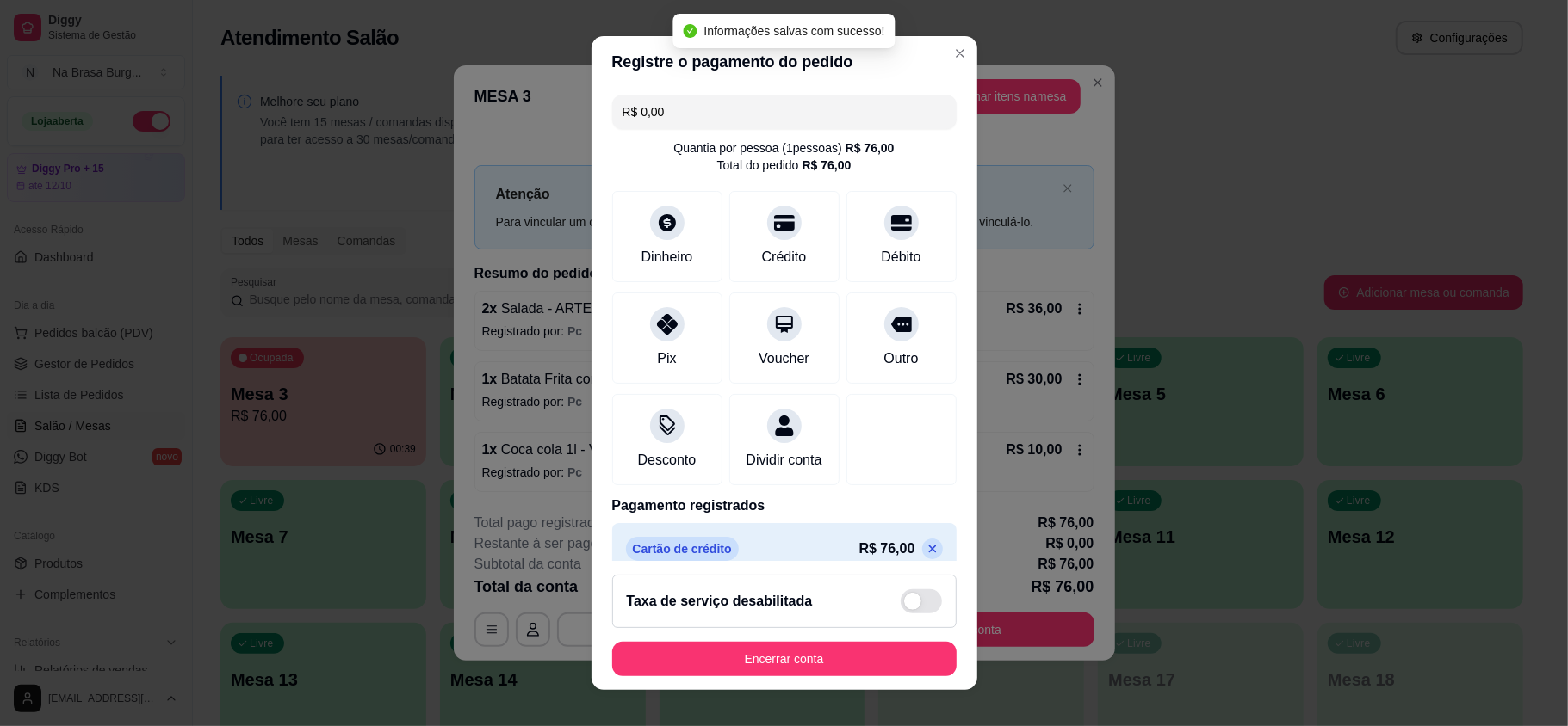
click at [759, 640] on footer "Taxa de serviço desabilitada Encerrar conta" at bounding box center [784, 626] width 386 height 129
click at [759, 648] on button "Encerrar conta" at bounding box center [784, 659] width 344 height 34
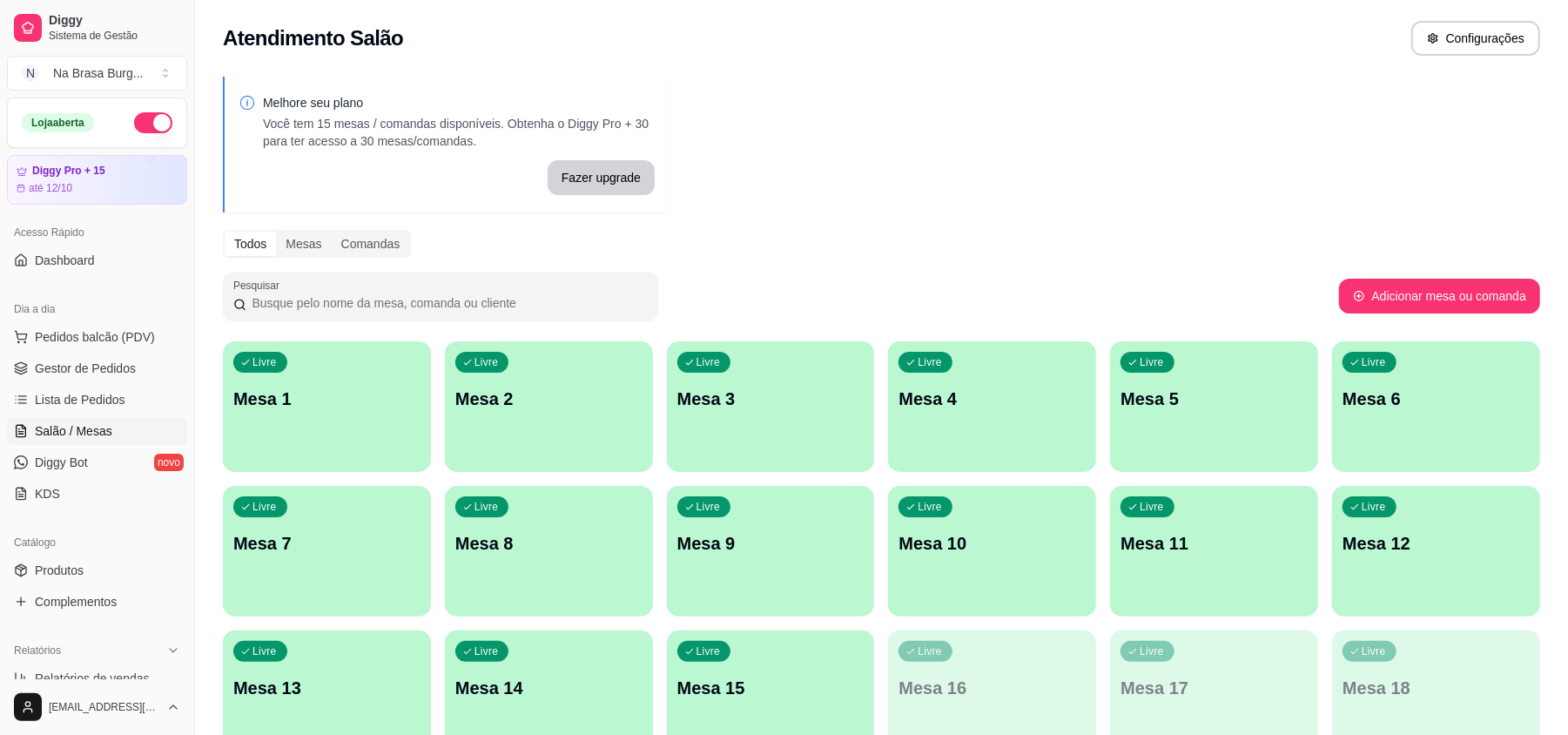
click at [89, 383] on link "Gestor de Pedidos" at bounding box center [97, 368] width 180 height 28
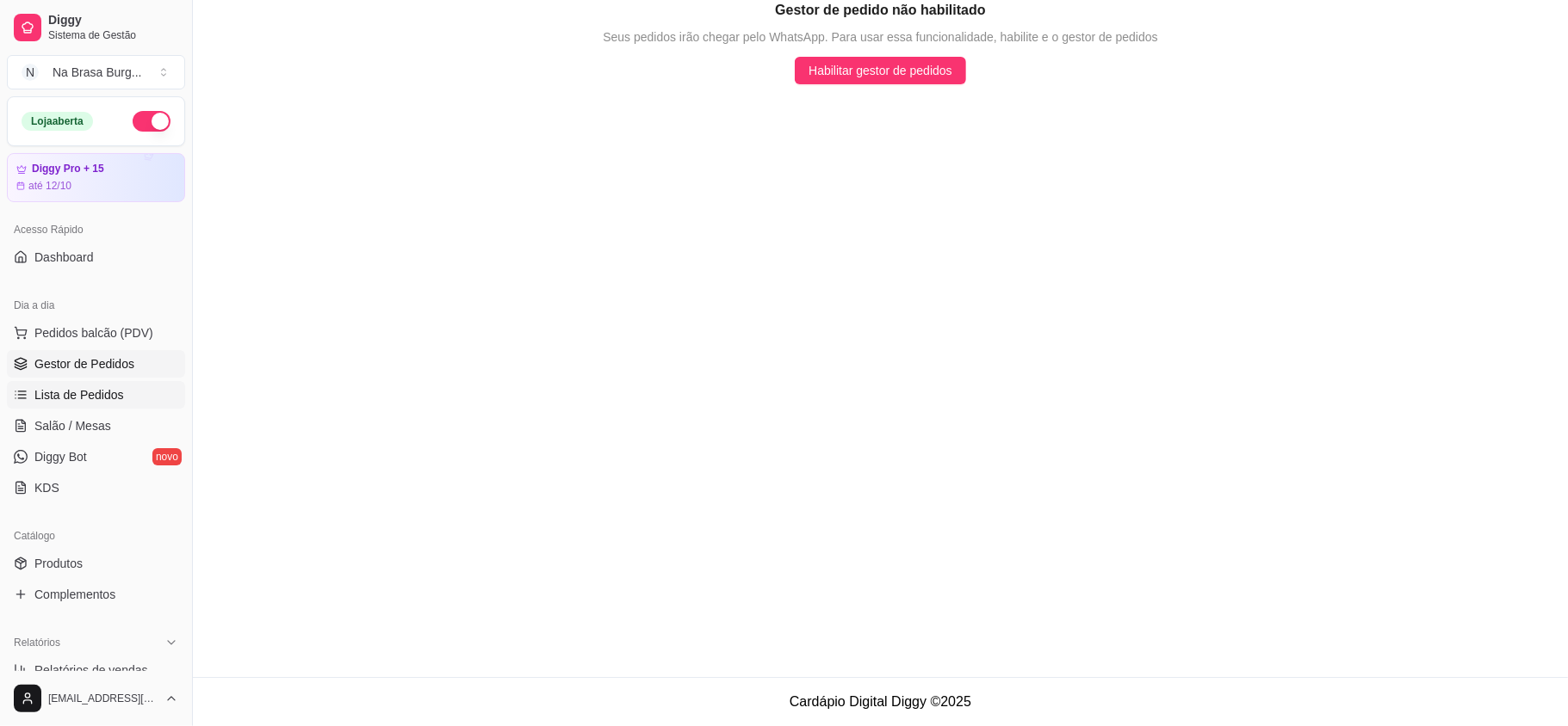
click at [100, 401] on span "Lista de Pedidos" at bounding box center [79, 394] width 90 height 17
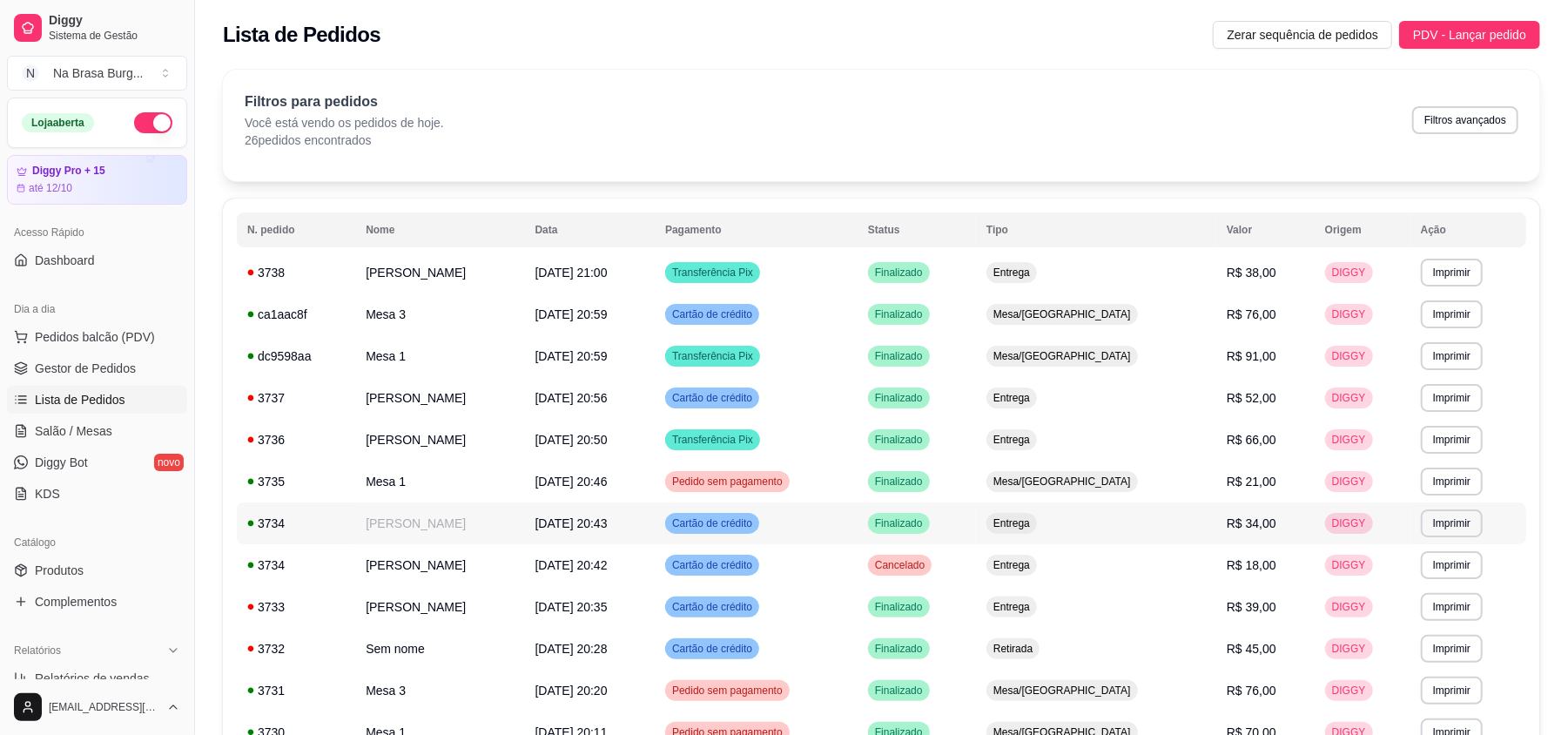
click at [516, 521] on td "[PERSON_NAME]" at bounding box center [440, 524] width 169 height 42
